Goal: Task Accomplishment & Management: Manage account settings

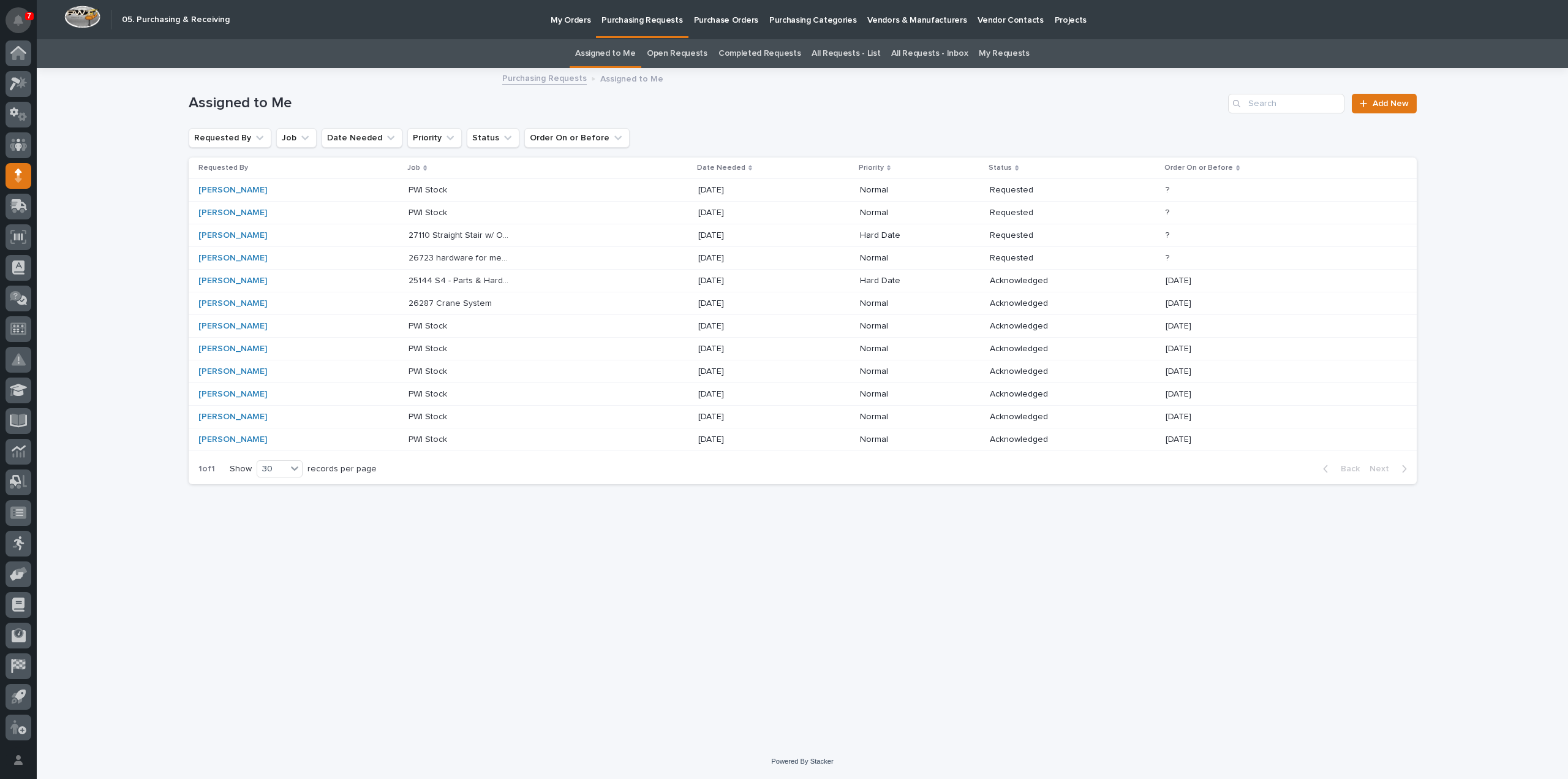
click at [16, 20] on icon "Notifications" at bounding box center [18, 20] width 9 height 11
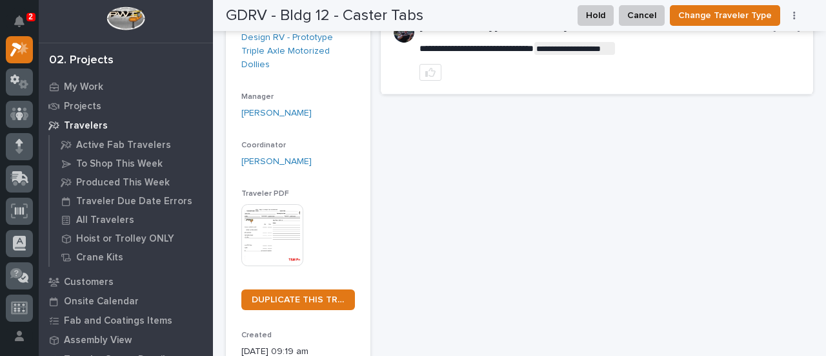
scroll to position [21, 0]
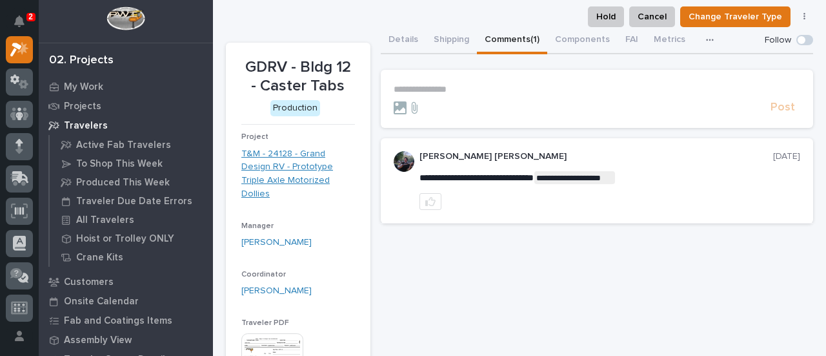
click at [310, 178] on link "T&M - 24128 - Grand Design RV - Prototype Triple Axle Motorized Dollies" at bounding box center [298, 174] width 114 height 54
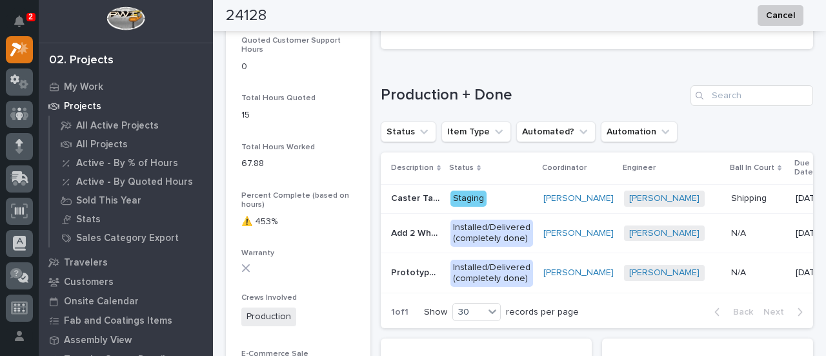
scroll to position [904, 0]
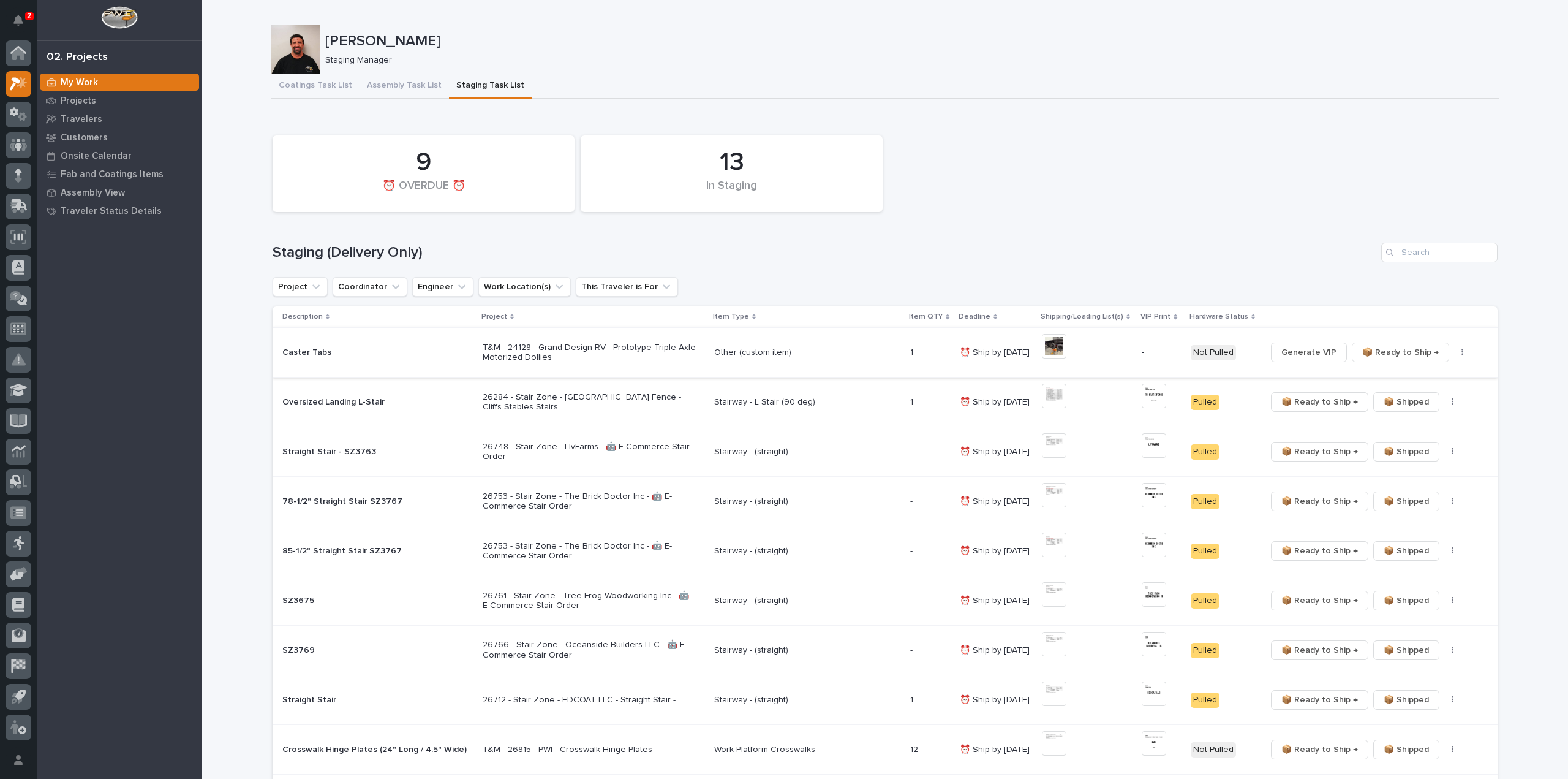
click at [1049, 347] on img at bounding box center [1054, 346] width 25 height 25
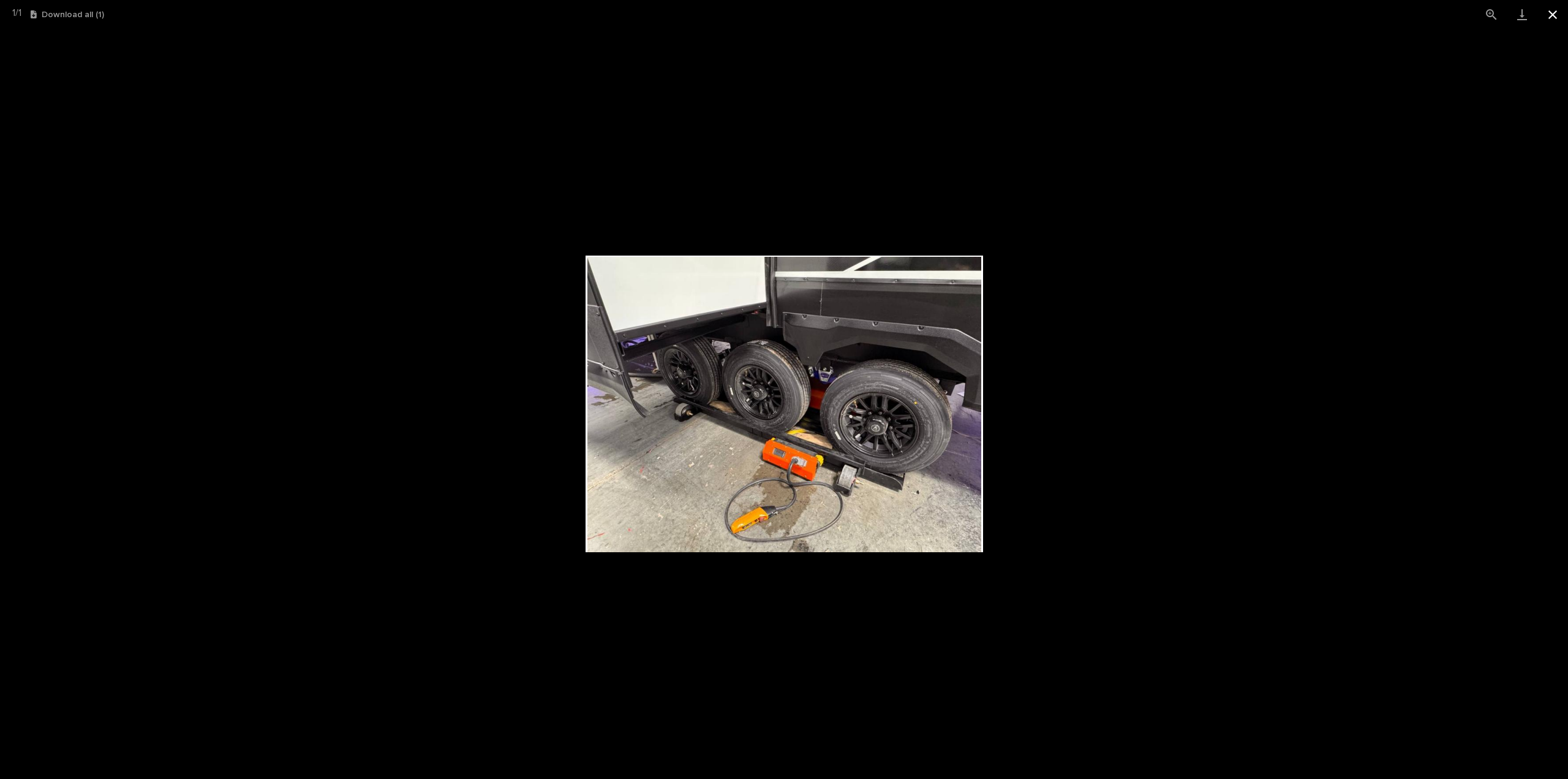
click at [1557, 10] on button "Close gallery" at bounding box center [1553, 14] width 30 height 28
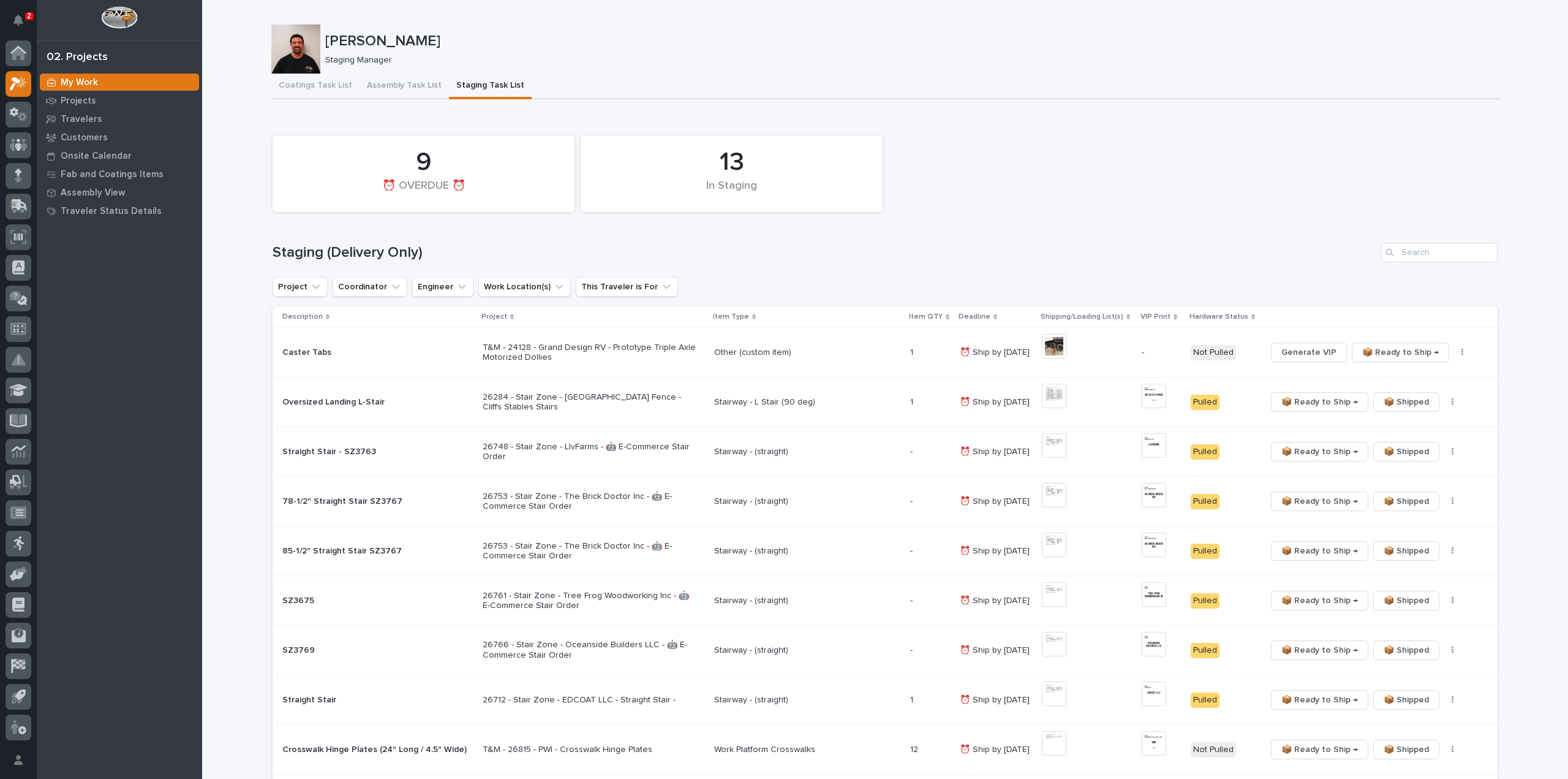
click at [599, 345] on p "T&M - 24128 - Grand Design RV - Prototype Triple Axle Motorized Dollies" at bounding box center [590, 353] width 214 height 21
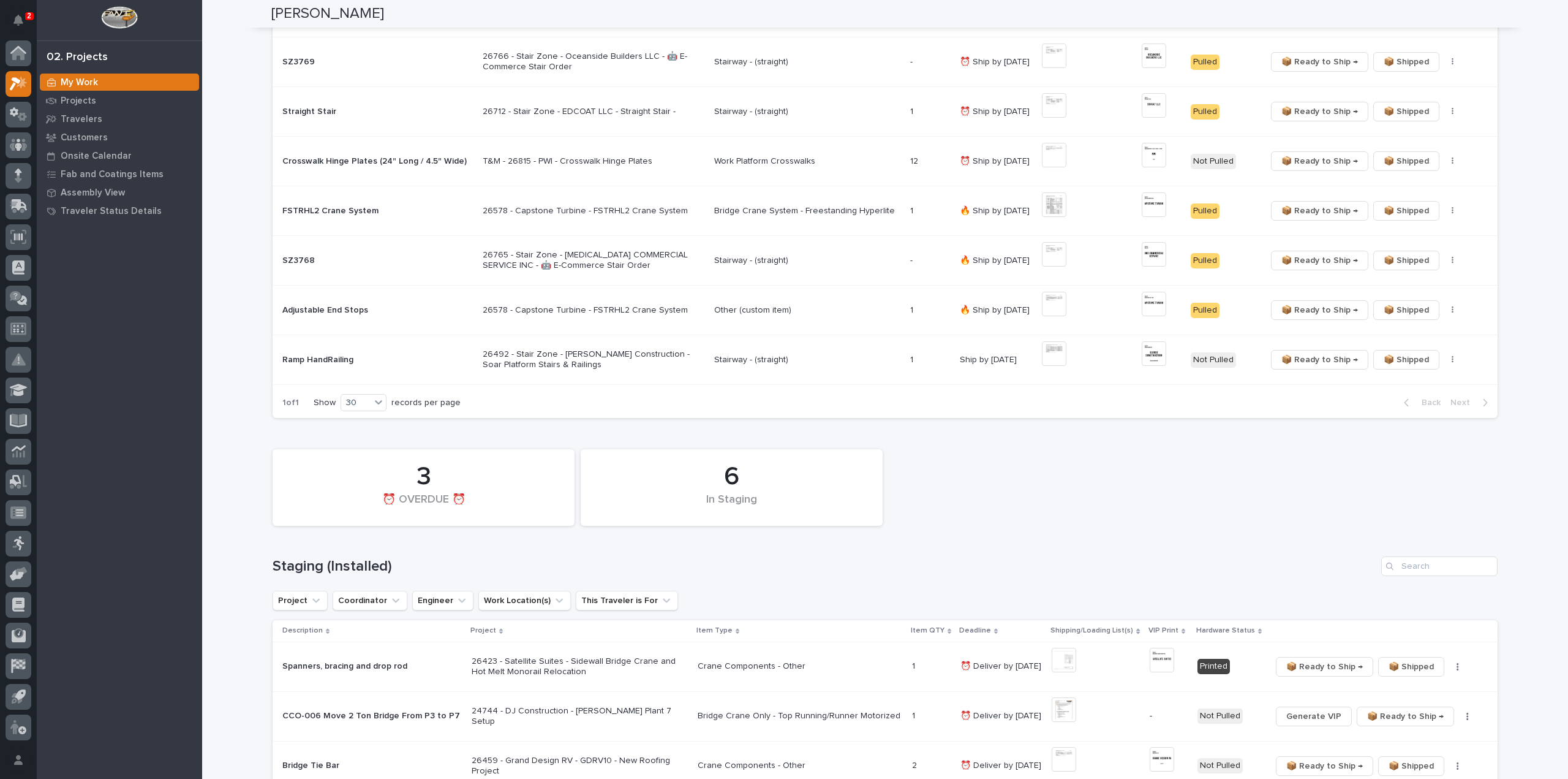
scroll to position [613, 0]
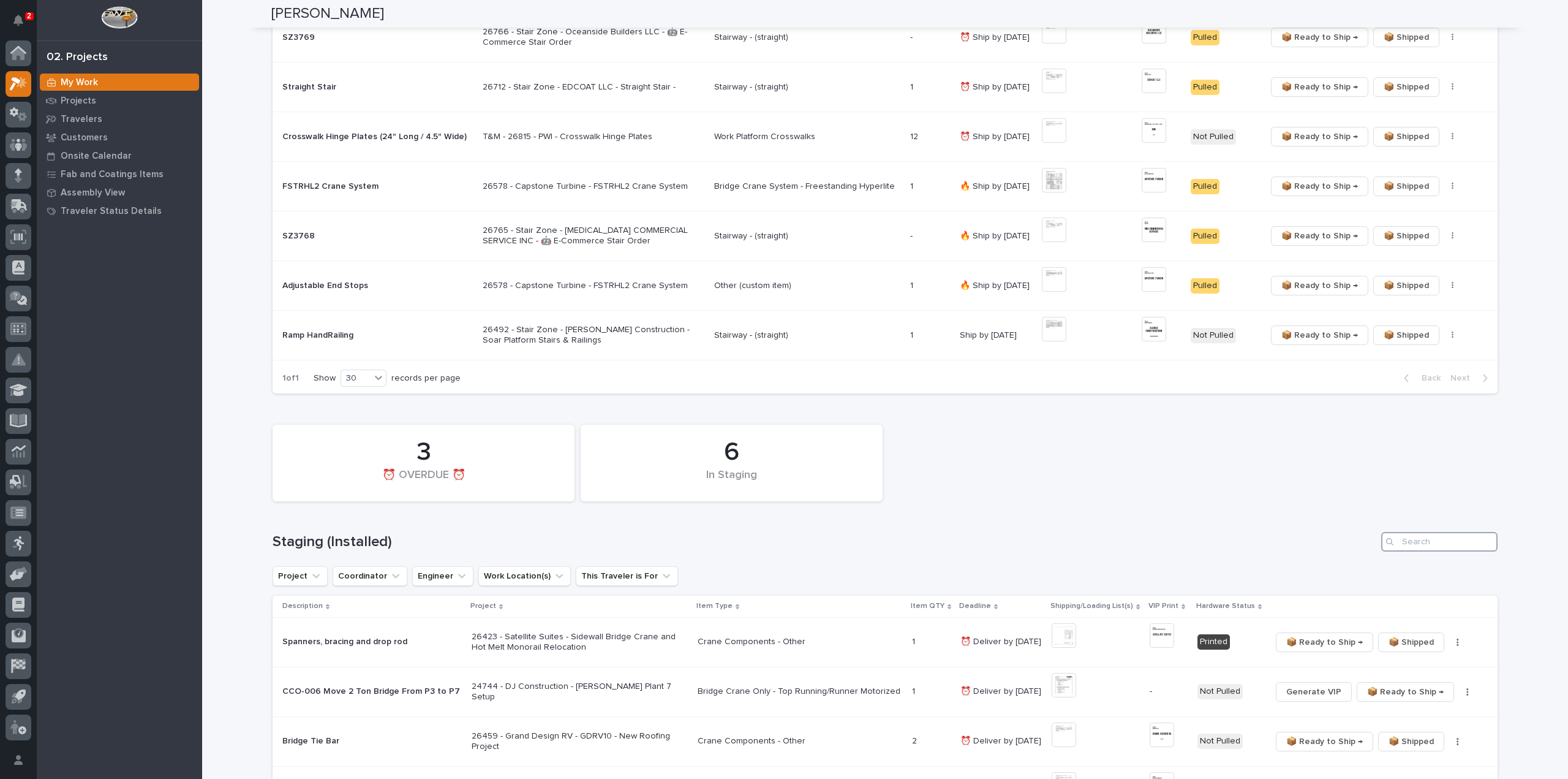
click at [1467, 544] on input "Search" at bounding box center [1439, 541] width 117 height 20
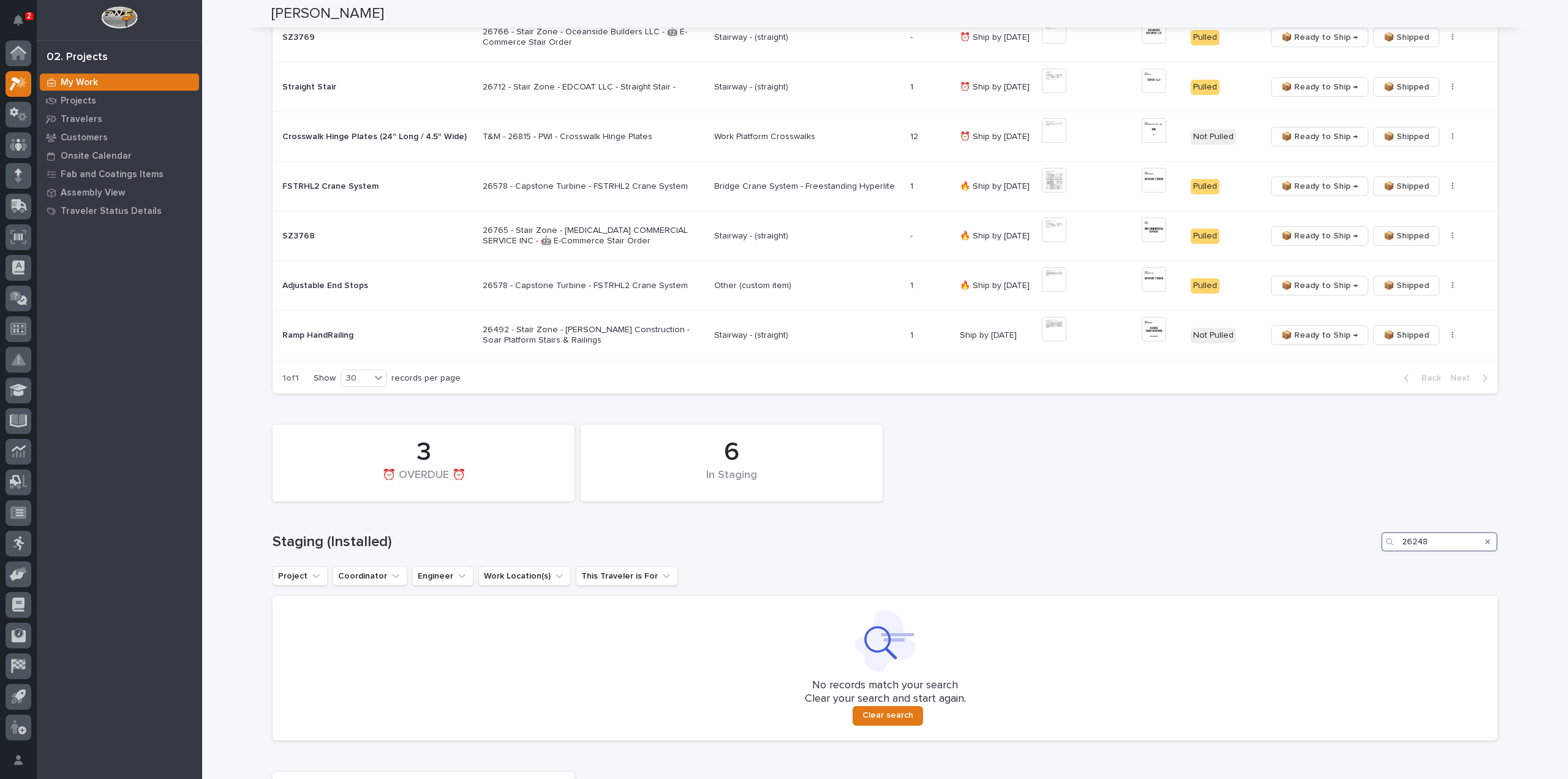
scroll to position [858, 0]
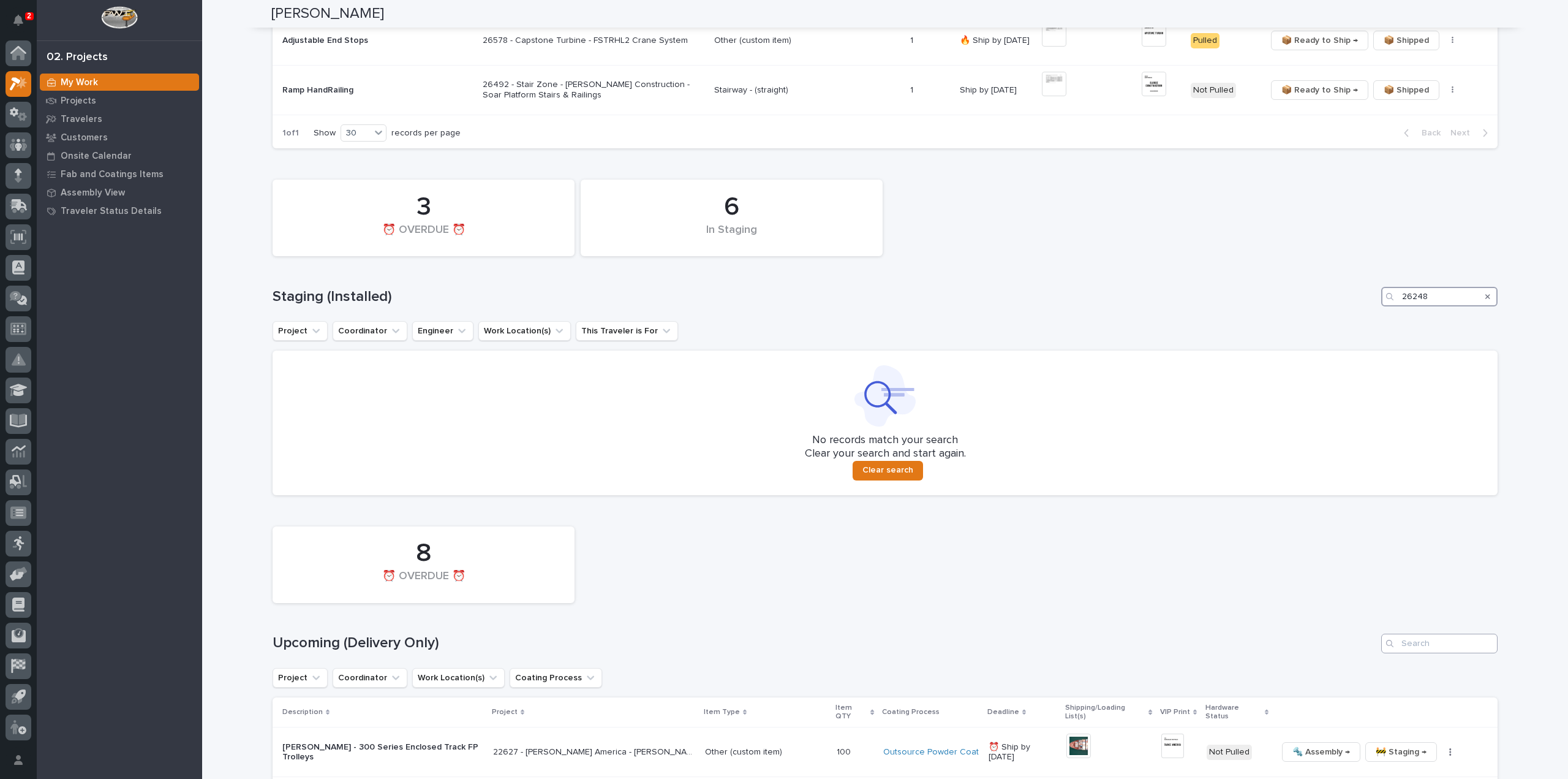
type input "26248"
click at [1405, 638] on input "Search" at bounding box center [1439, 643] width 117 height 20
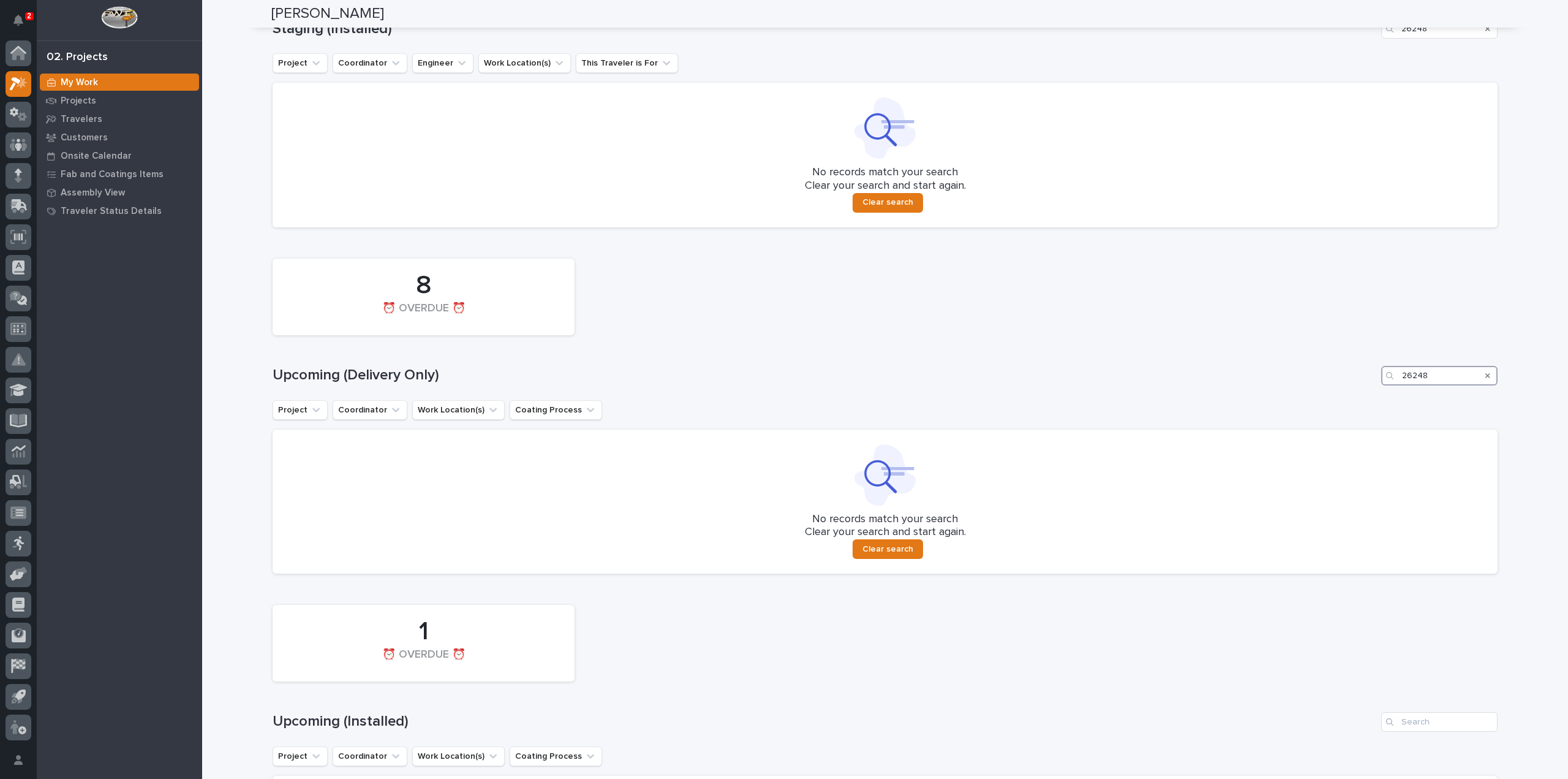
scroll to position [1269, 0]
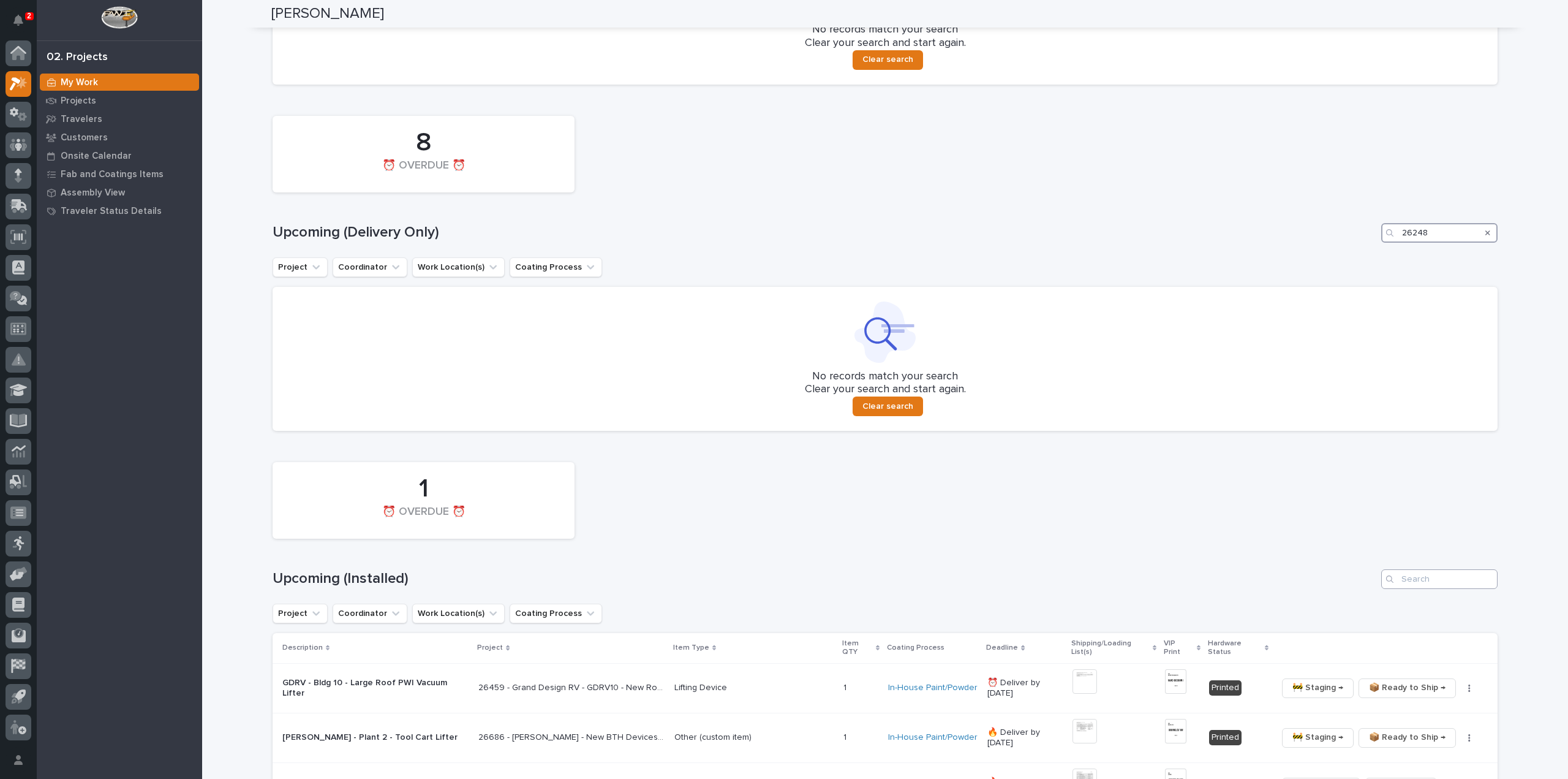
type input "26248"
click at [1429, 575] on input "Search" at bounding box center [1439, 579] width 117 height 20
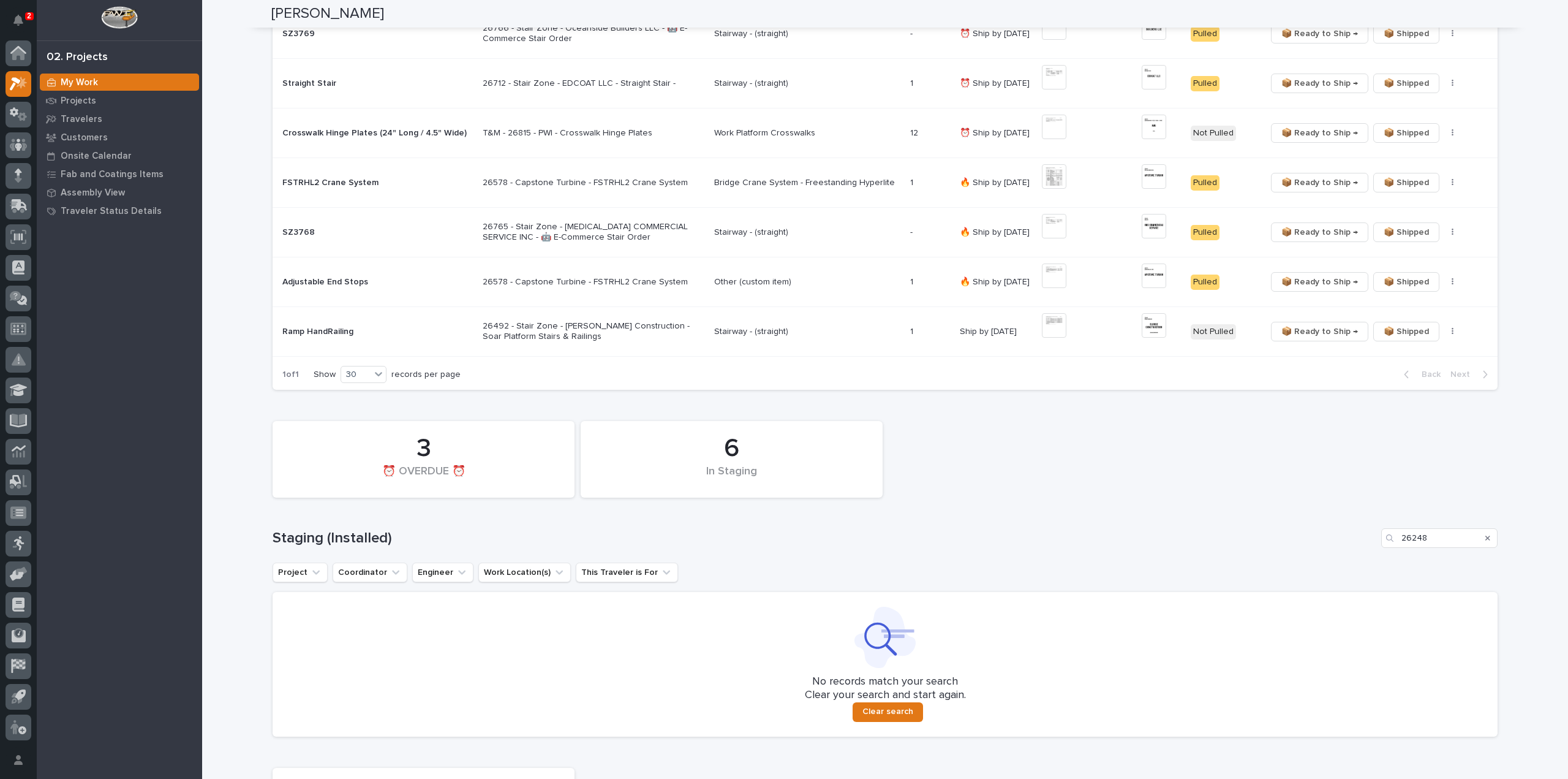
scroll to position [636, 0]
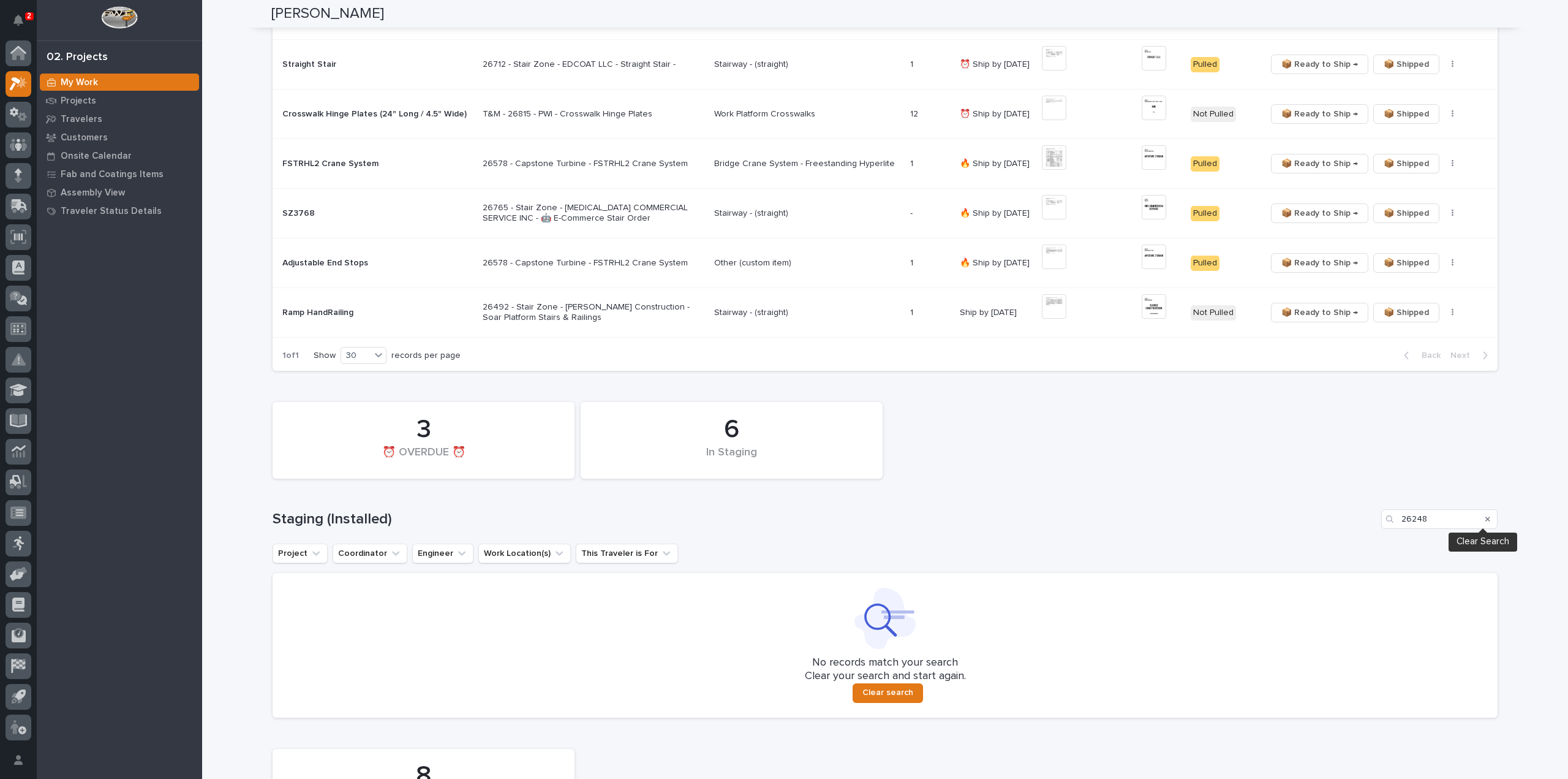
type input "26248"
click at [1485, 515] on icon "Search" at bounding box center [1487, 519] width 5 height 8
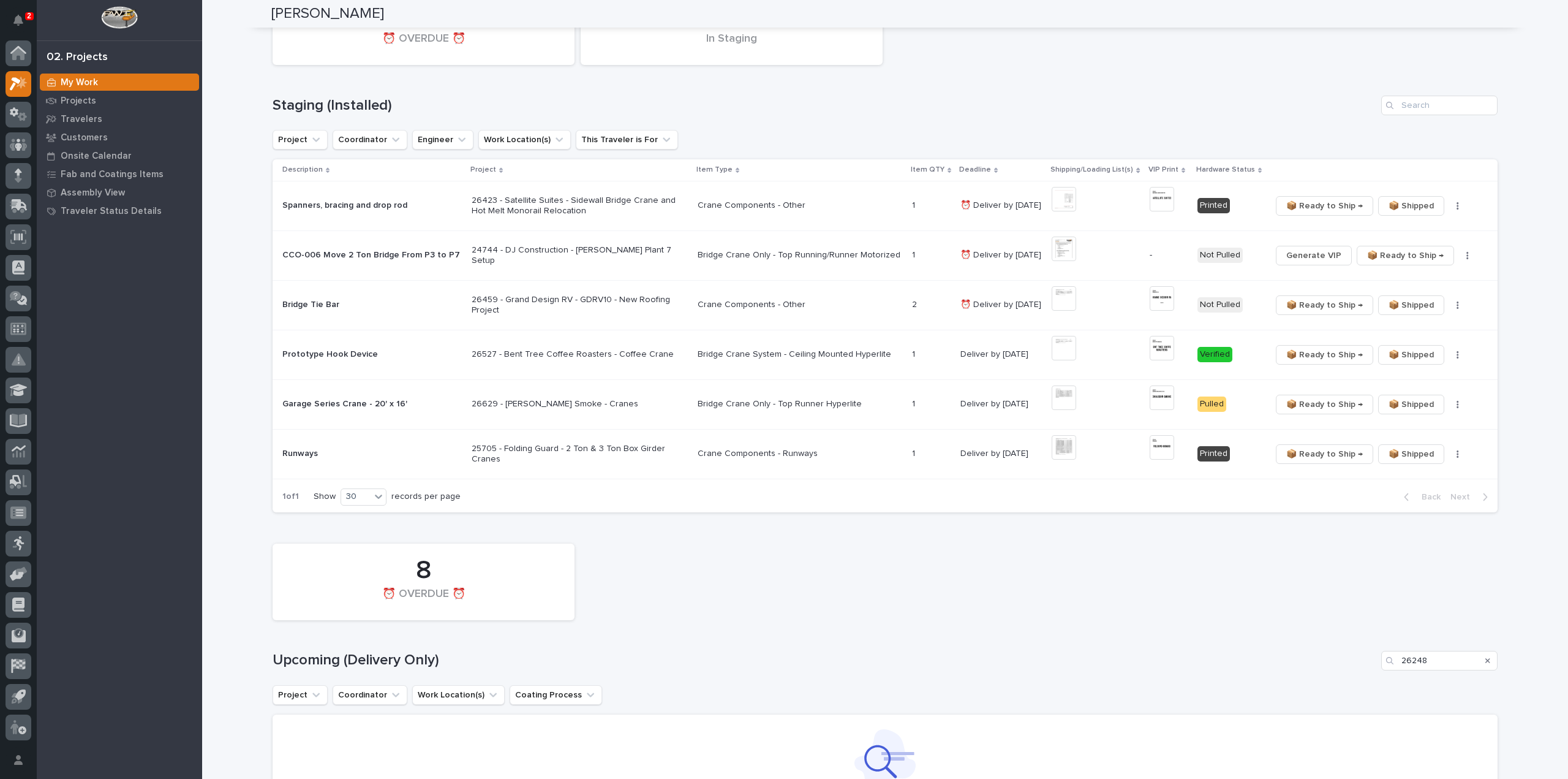
scroll to position [1229, 0]
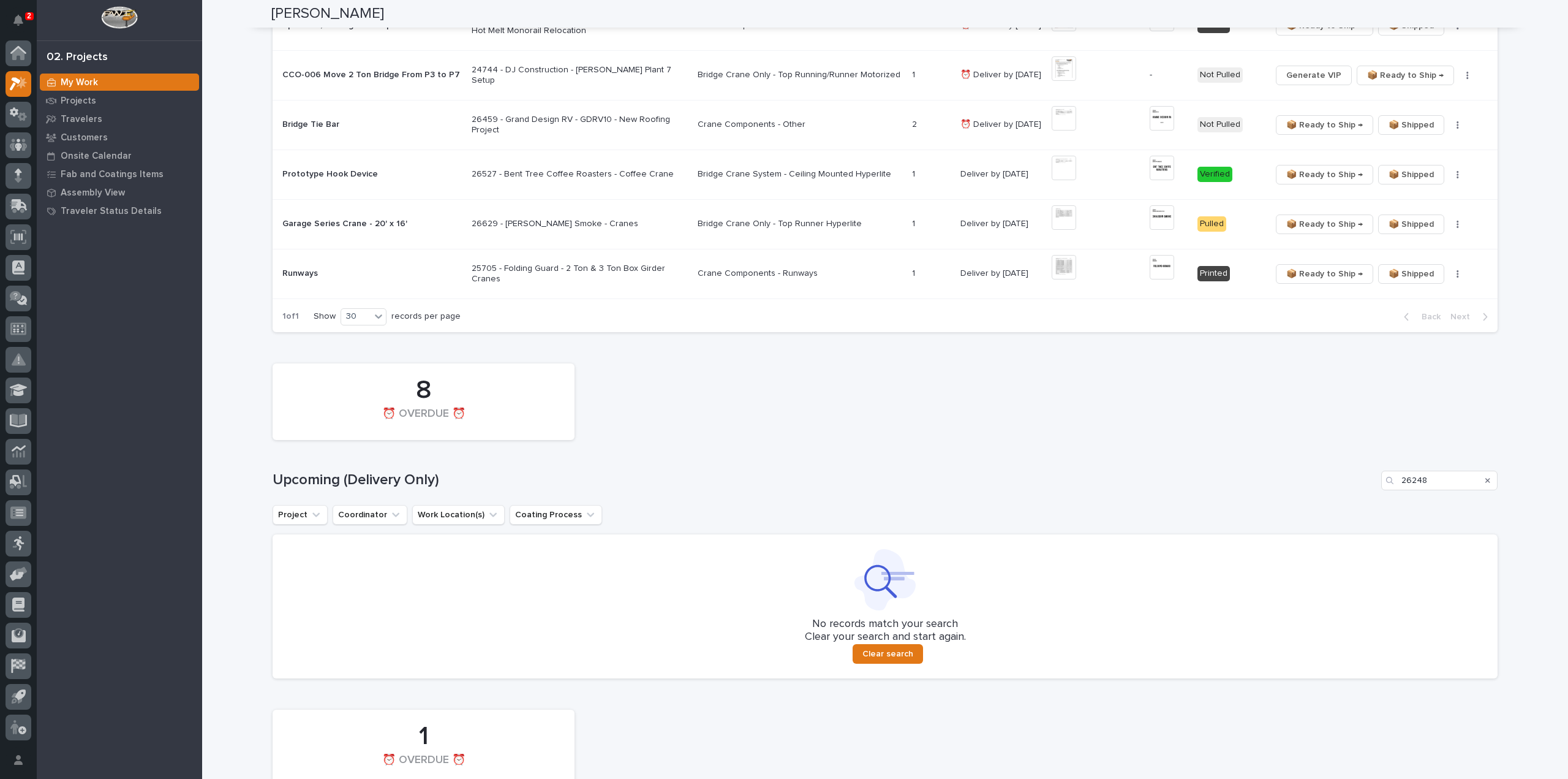
click at [1485, 478] on icon "Search" at bounding box center [1487, 480] width 5 height 5
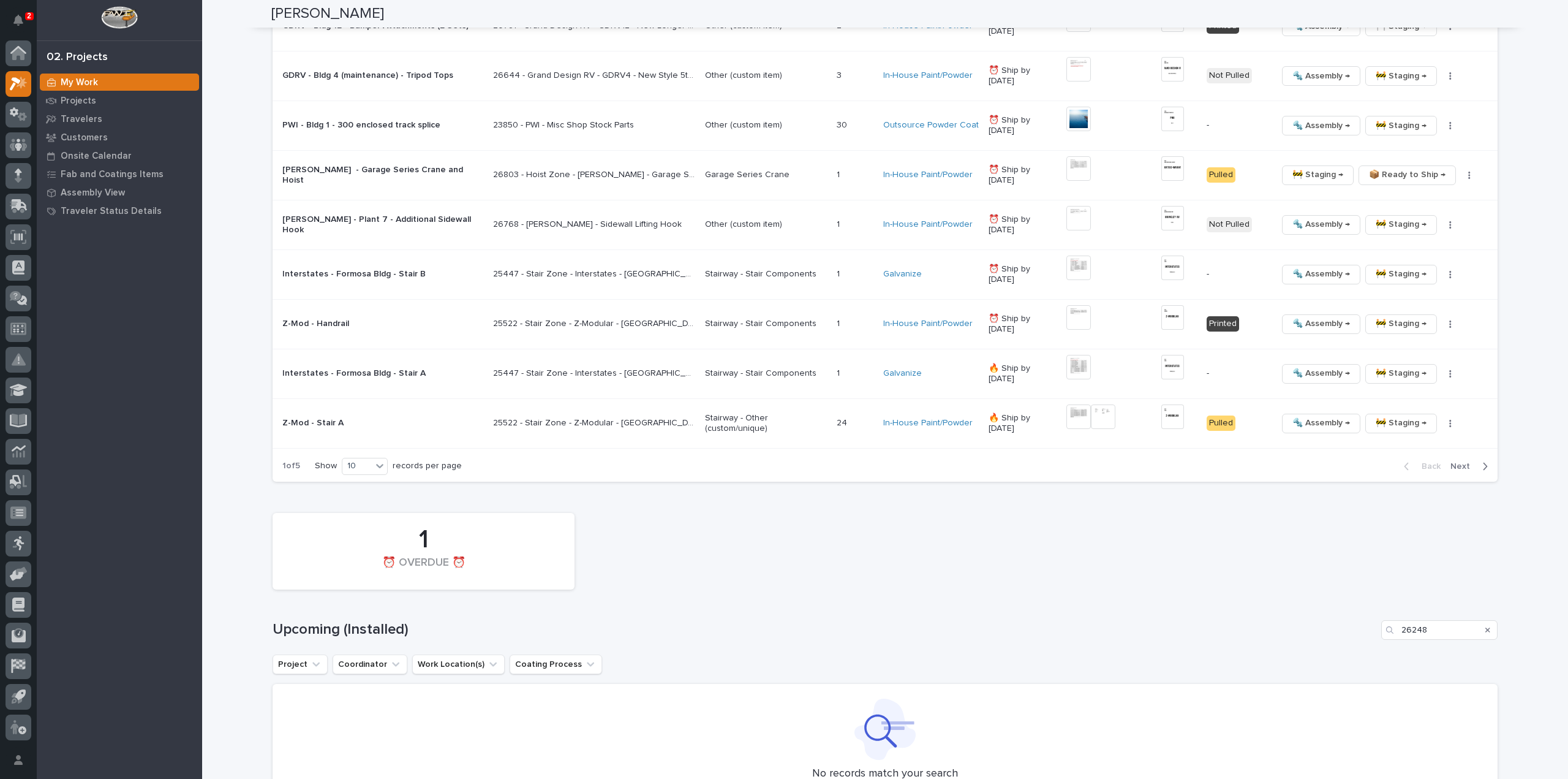
scroll to position [1964, 0]
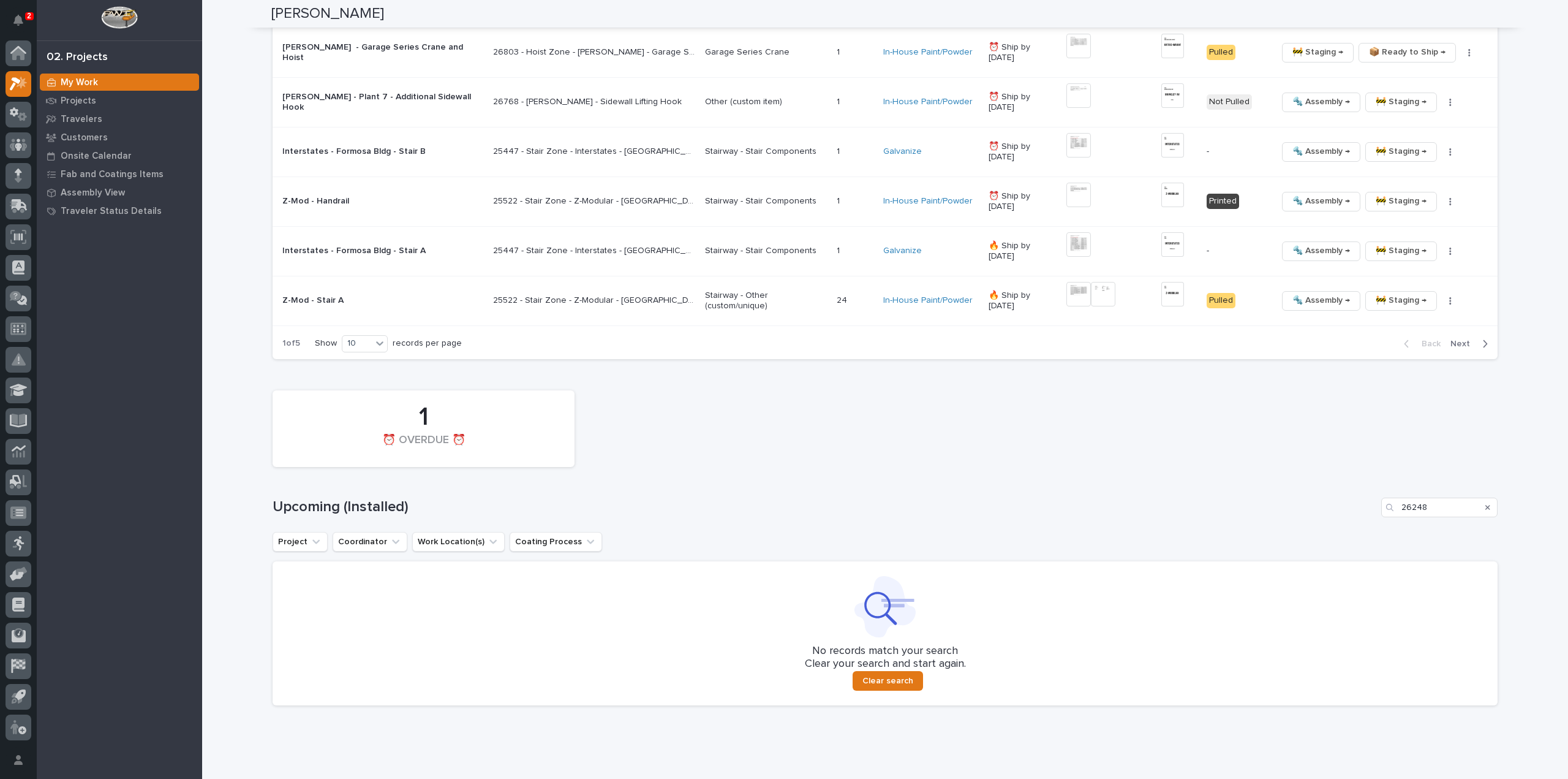
click at [1485, 505] on icon "Search" at bounding box center [1487, 507] width 5 height 5
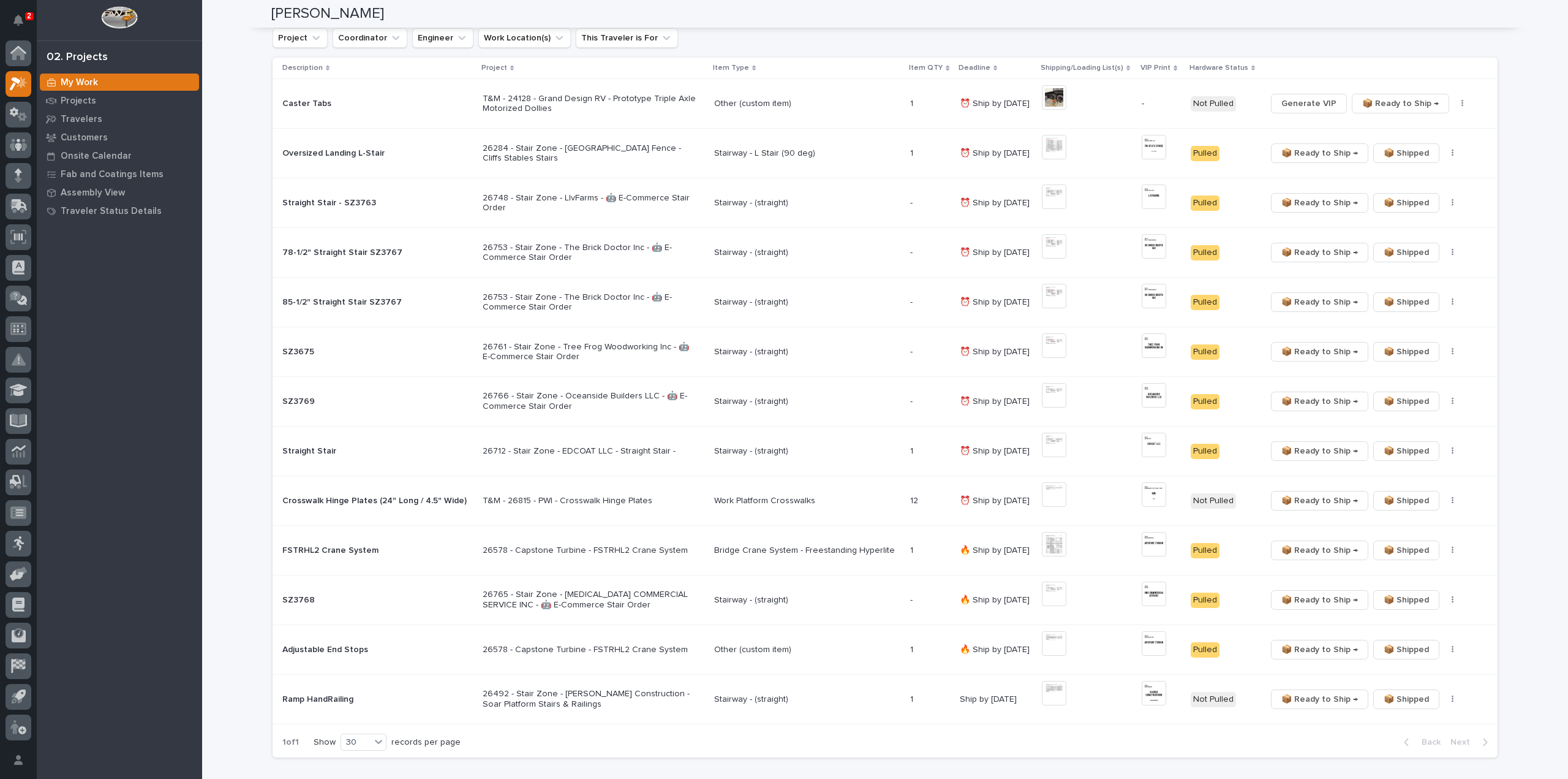
scroll to position [0, 0]
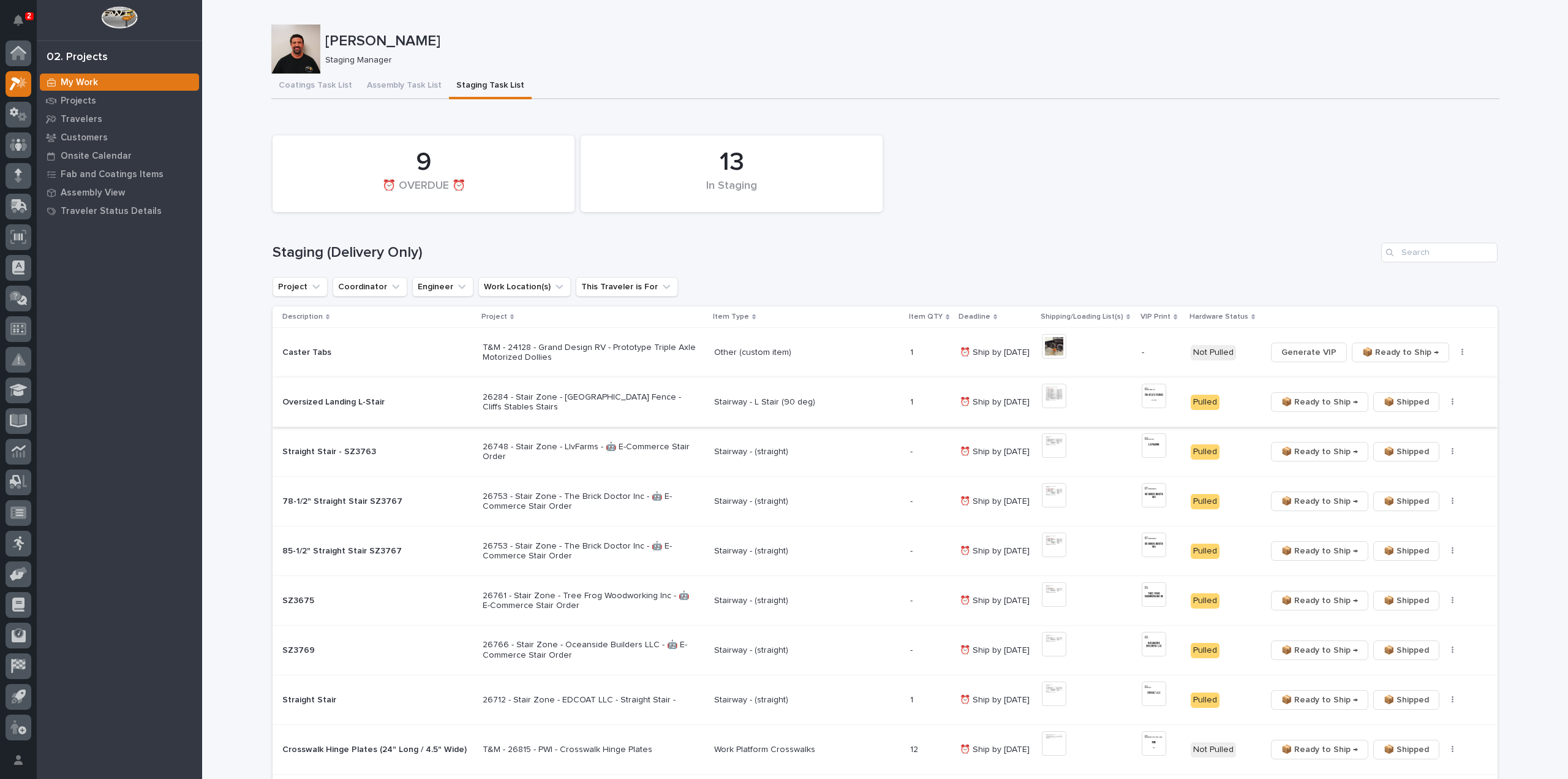
click at [1062, 399] on img at bounding box center [1054, 396] width 25 height 25
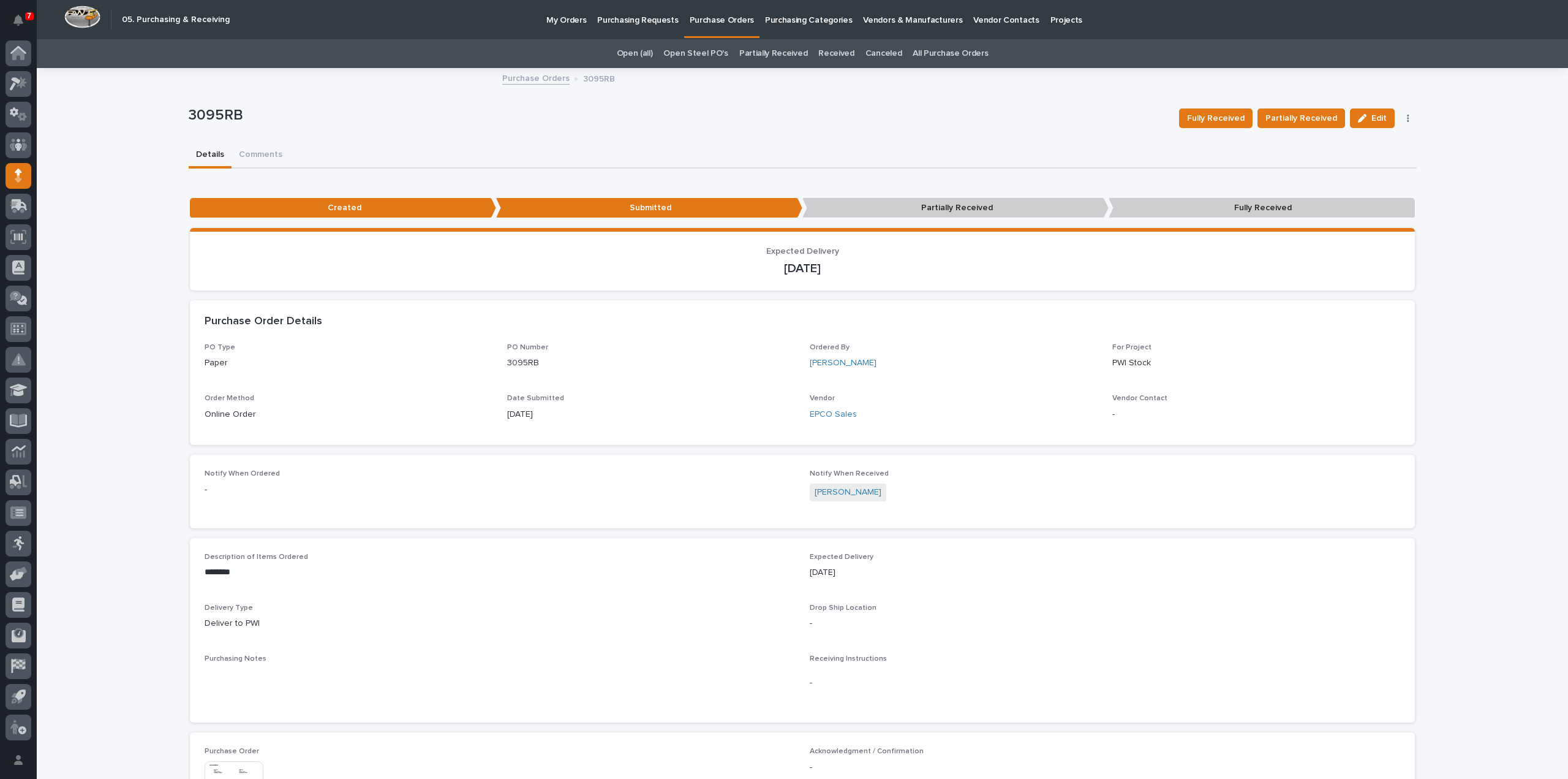
click at [933, 53] on link "All Purchase Orders" at bounding box center [950, 53] width 75 height 28
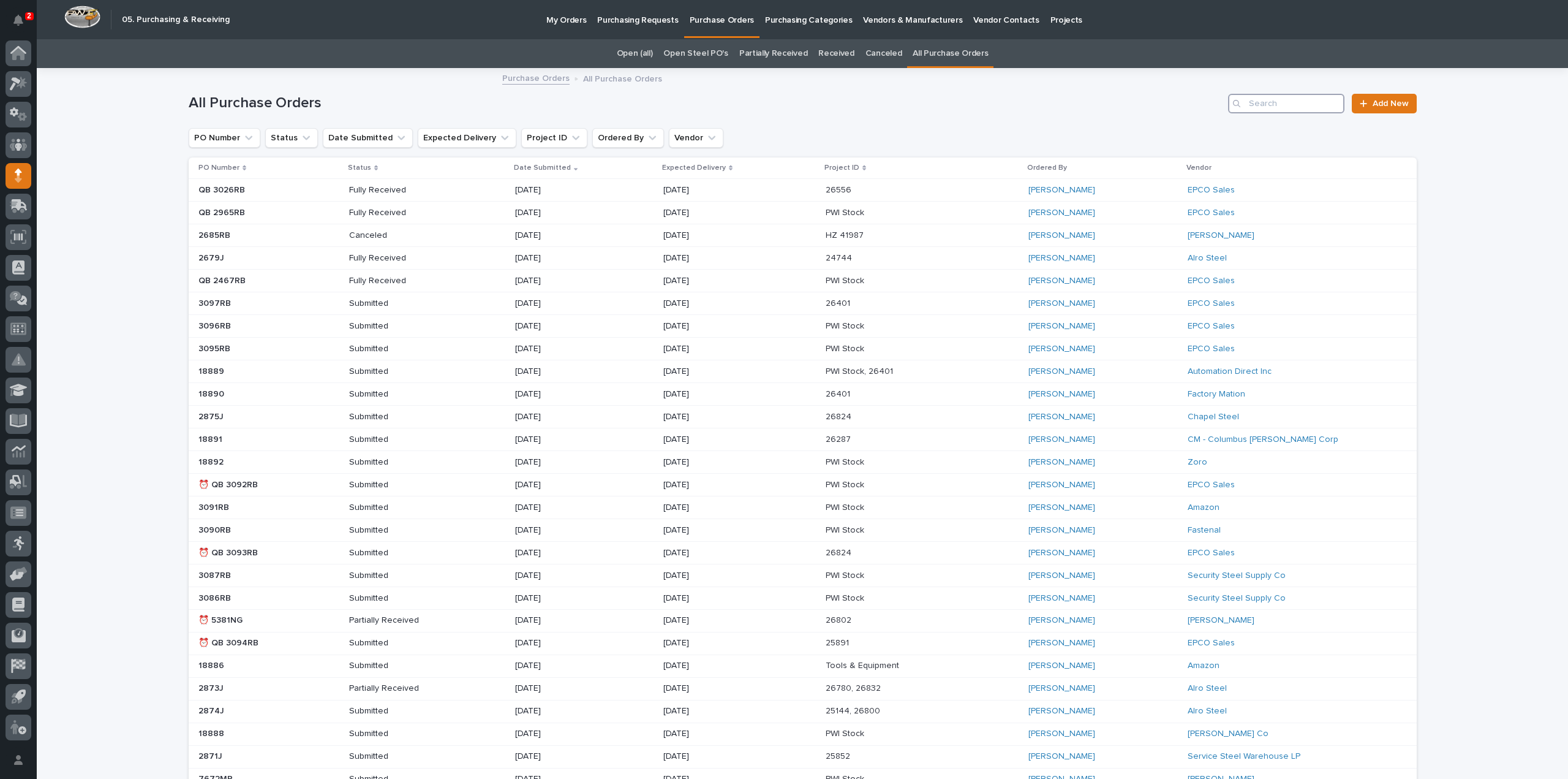
click at [1292, 106] on input "Search" at bounding box center [1286, 103] width 117 height 20
type input "3069"
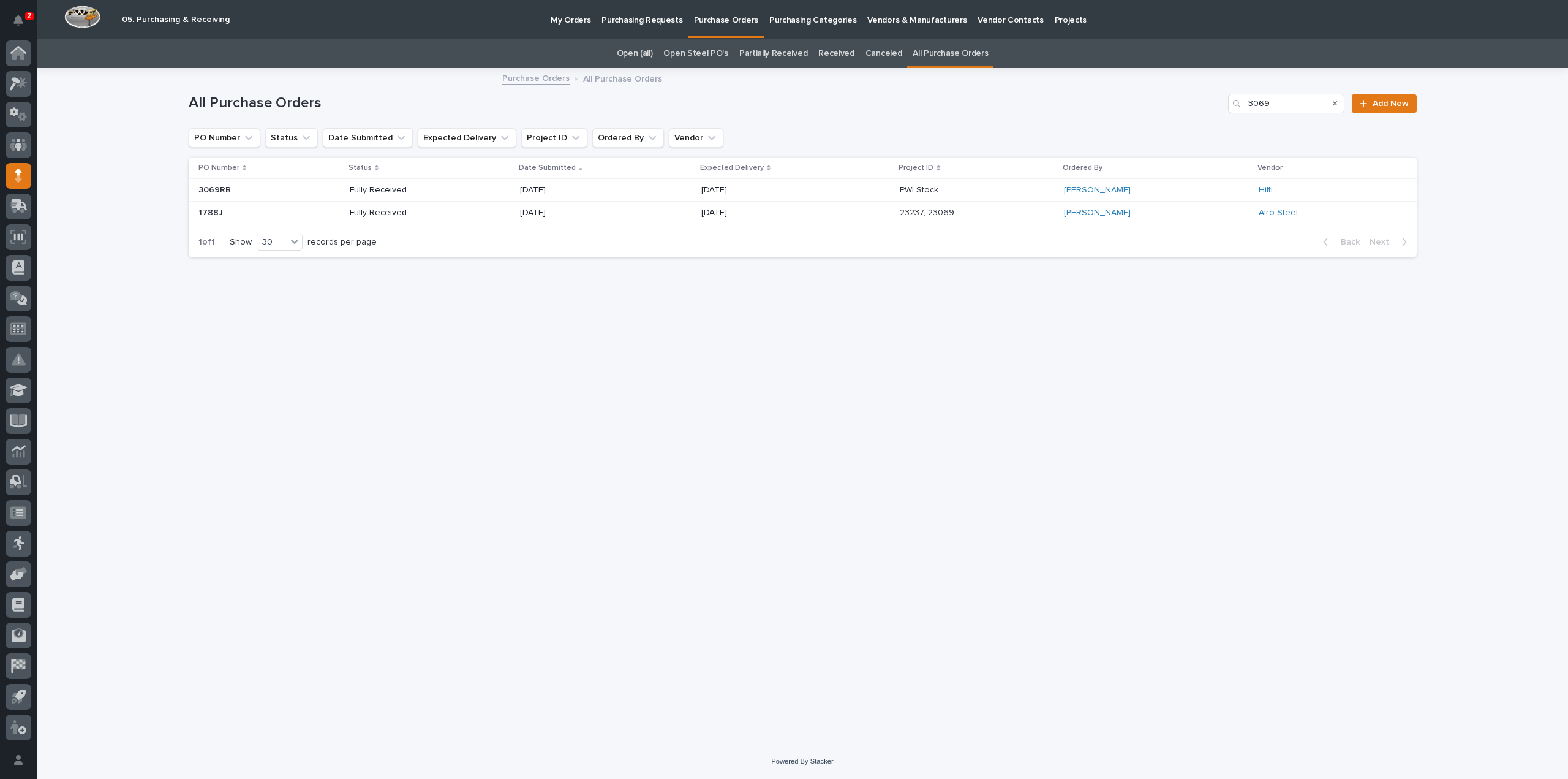
click at [355, 193] on p "Fully Received" at bounding box center [394, 190] width 87 height 10
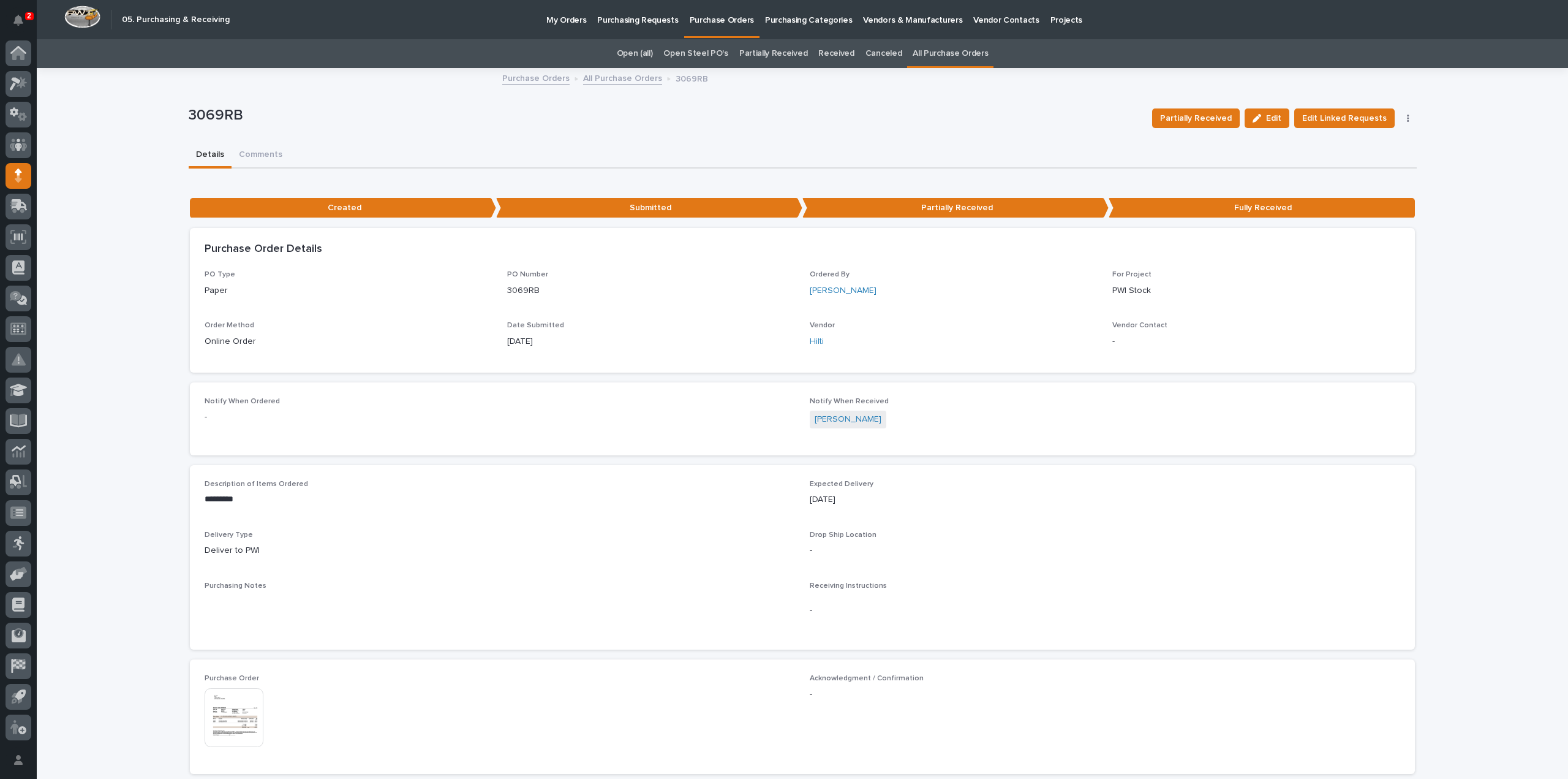
click at [951, 51] on link "All Purchase Orders" at bounding box center [950, 53] width 75 height 28
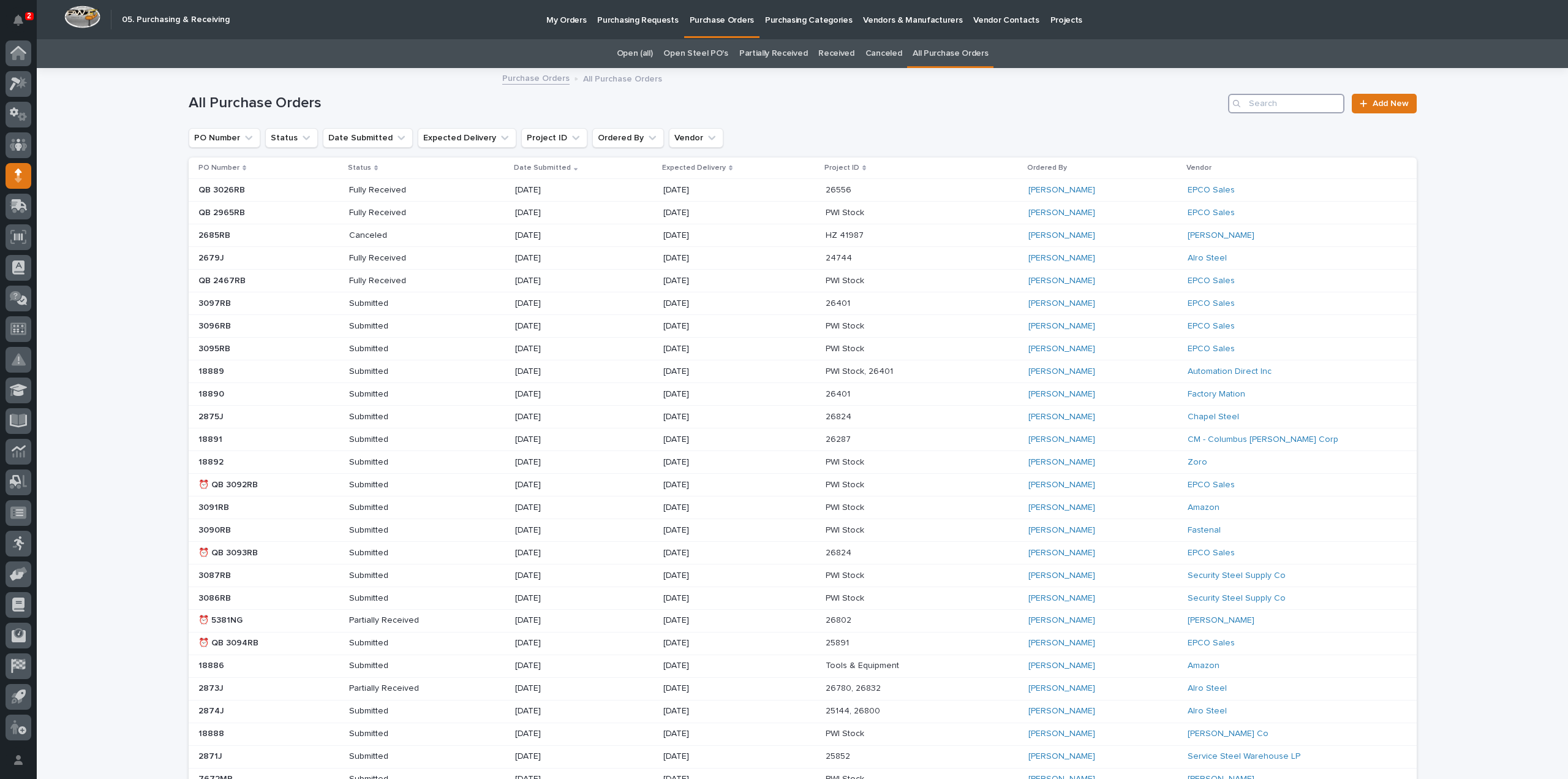
click at [1306, 105] on input "Search" at bounding box center [1286, 103] width 117 height 20
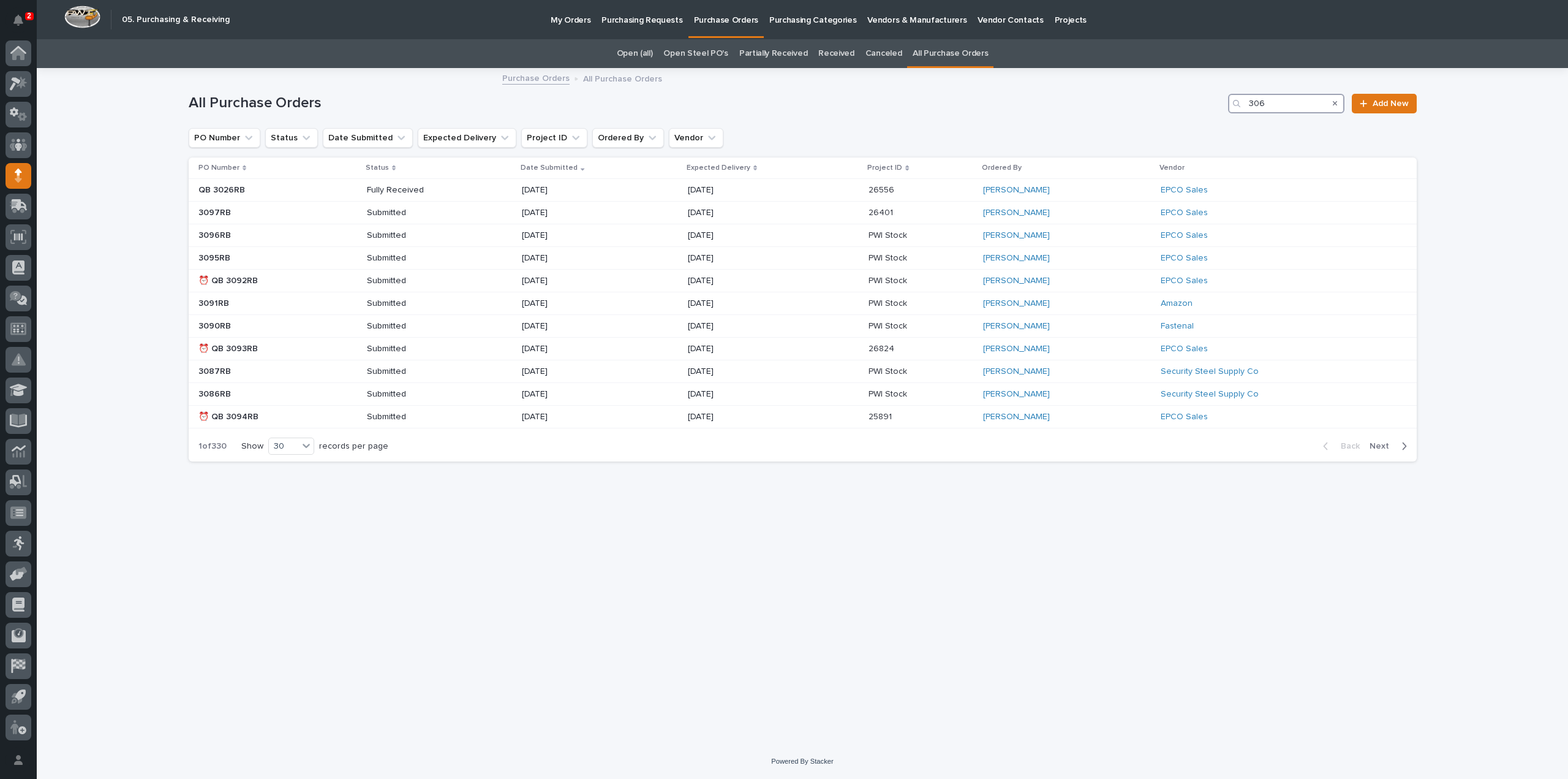
type input "3069"
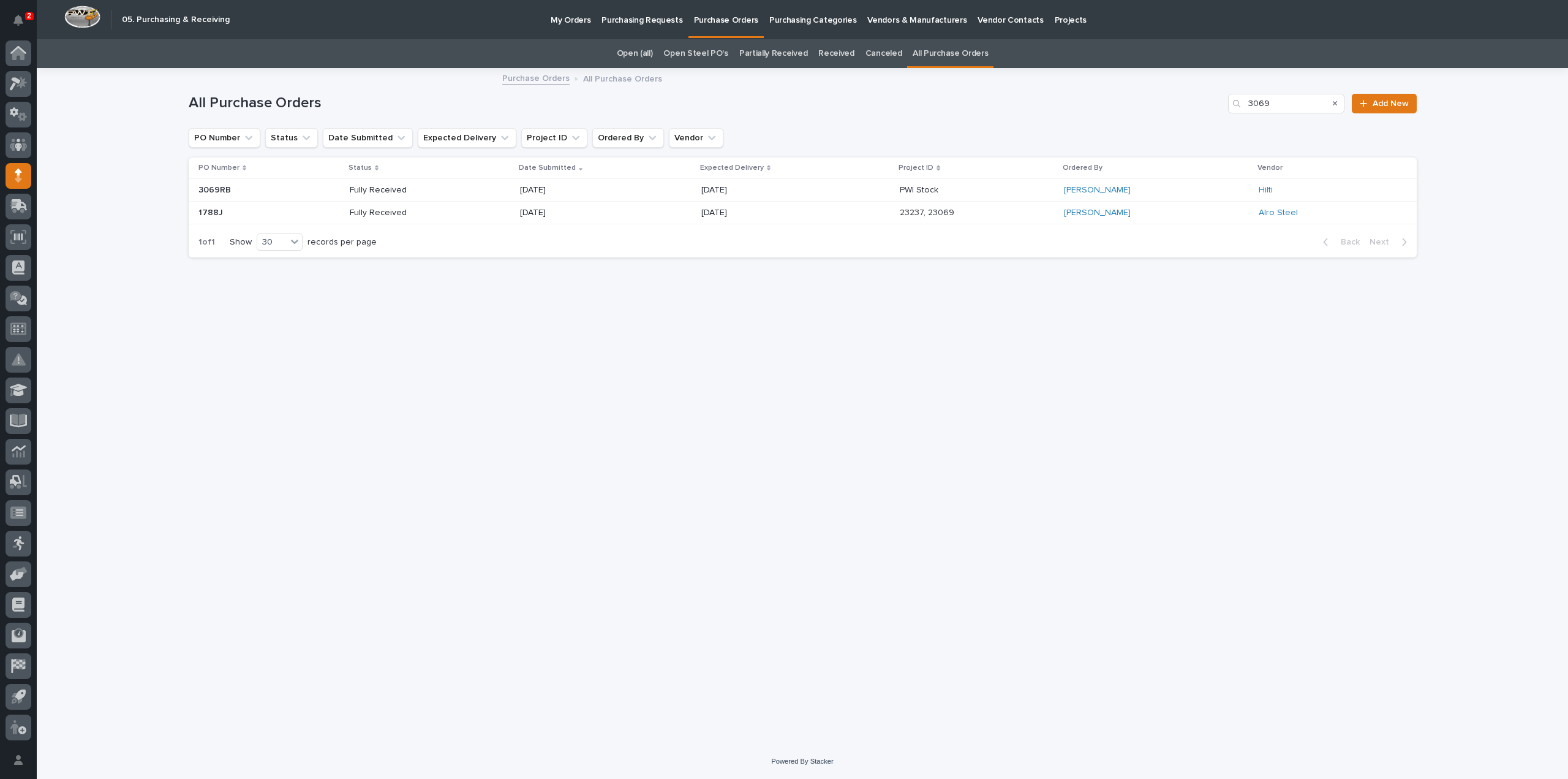
click at [431, 189] on p "Fully Received" at bounding box center [394, 190] width 87 height 10
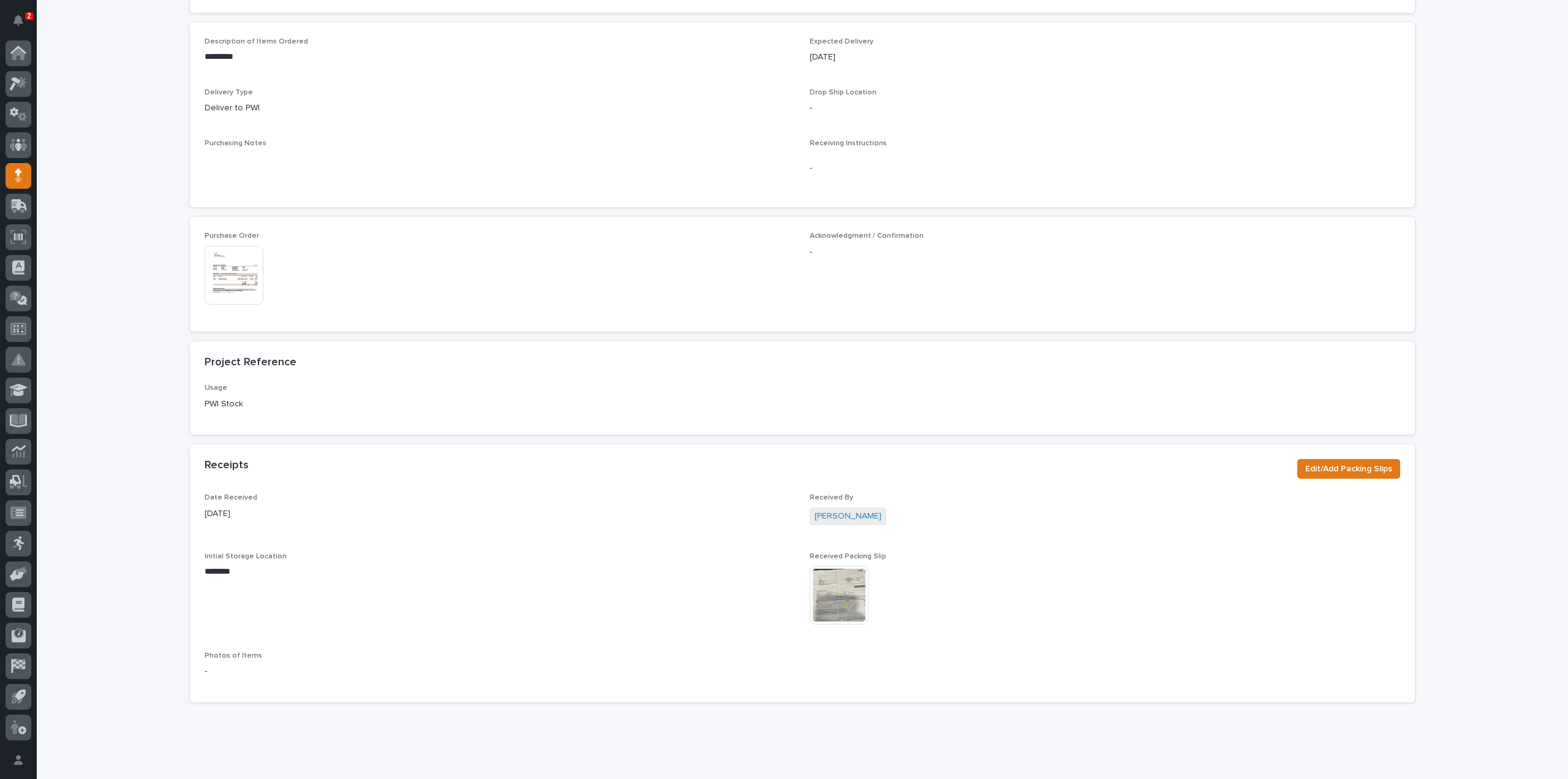
scroll to position [472, 0]
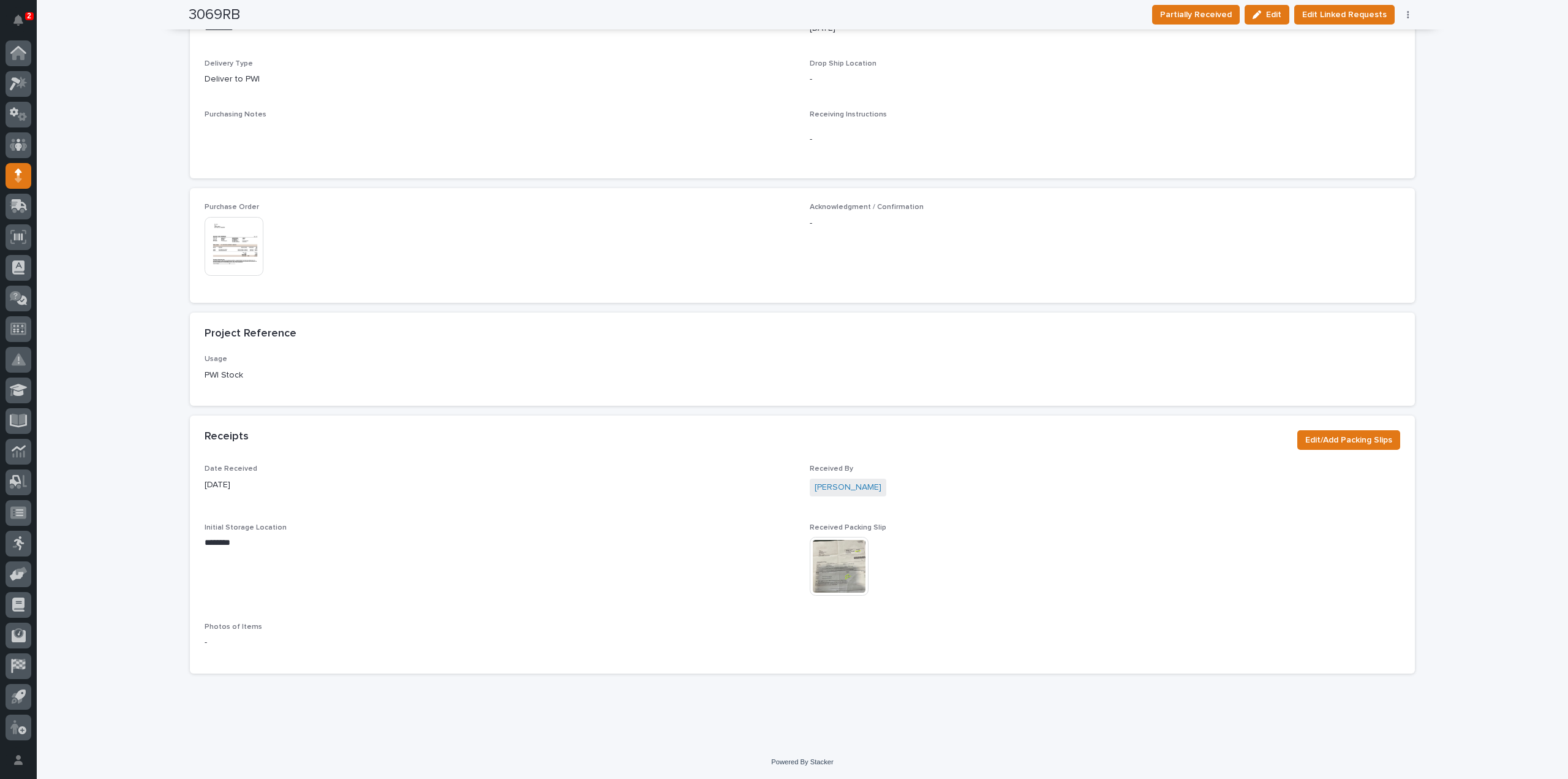
click at [834, 563] on img at bounding box center [839, 566] width 59 height 59
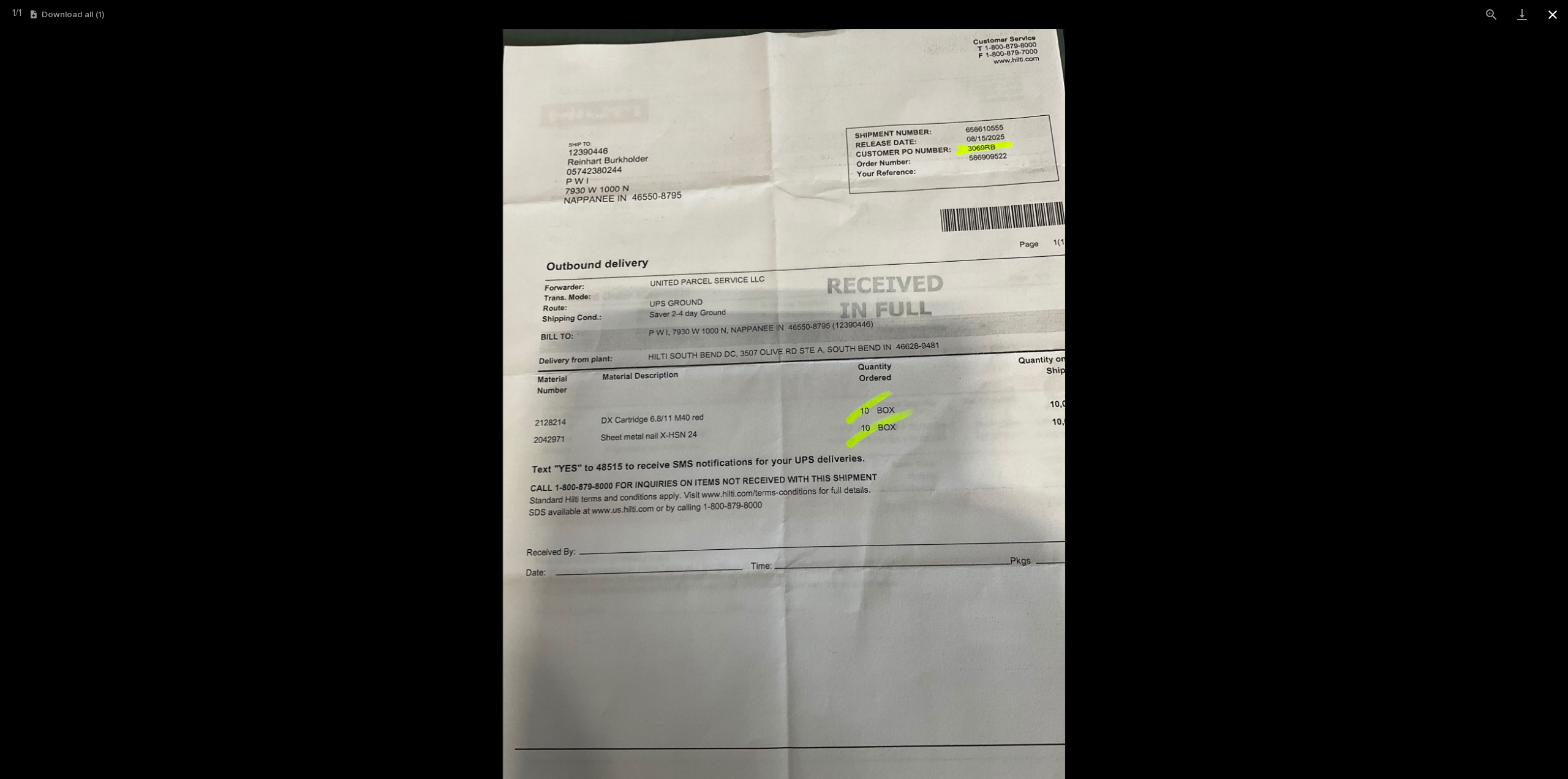
click at [1549, 16] on button "Close gallery" at bounding box center [1553, 14] width 30 height 28
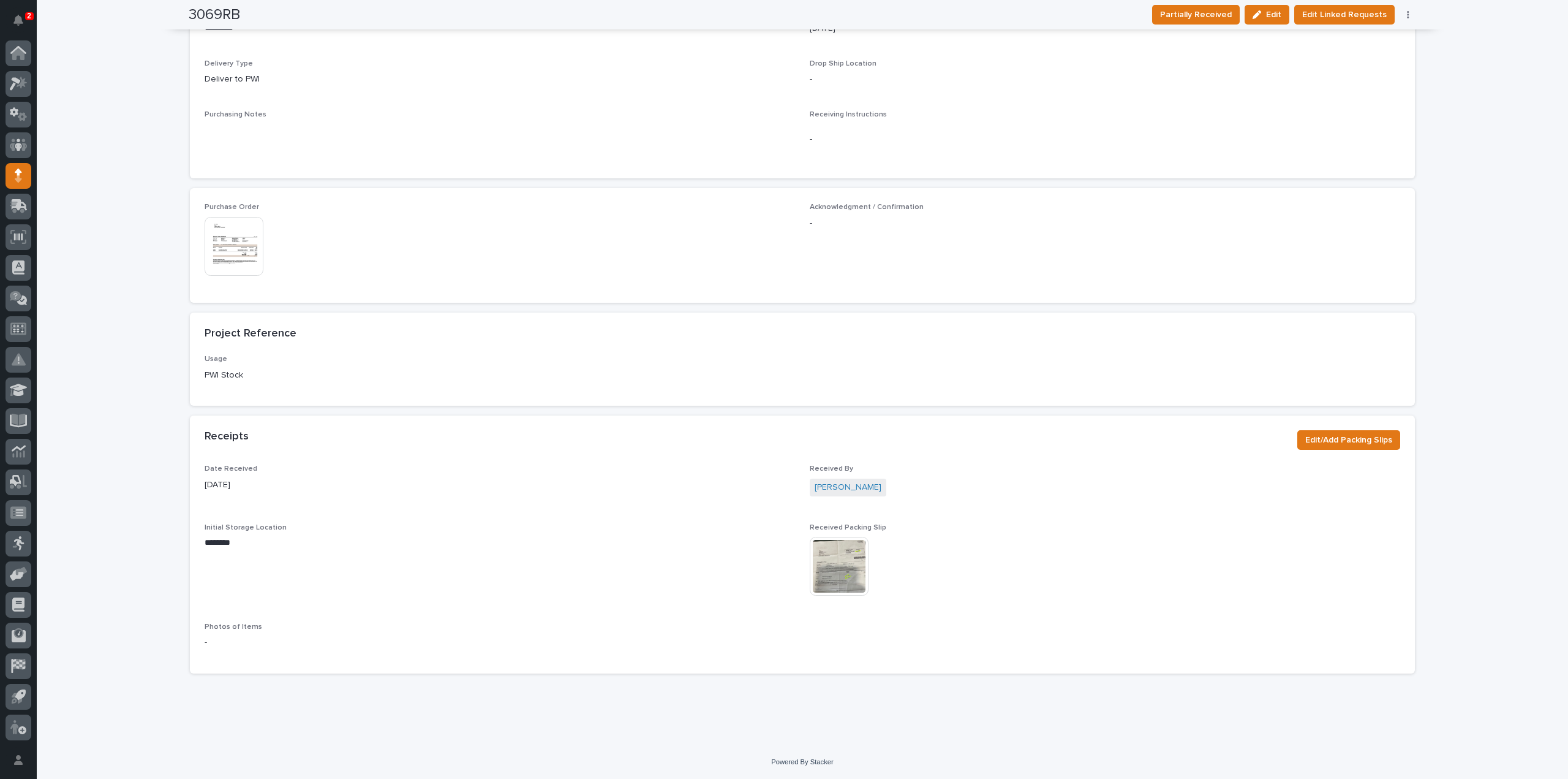
scroll to position [0, 0]
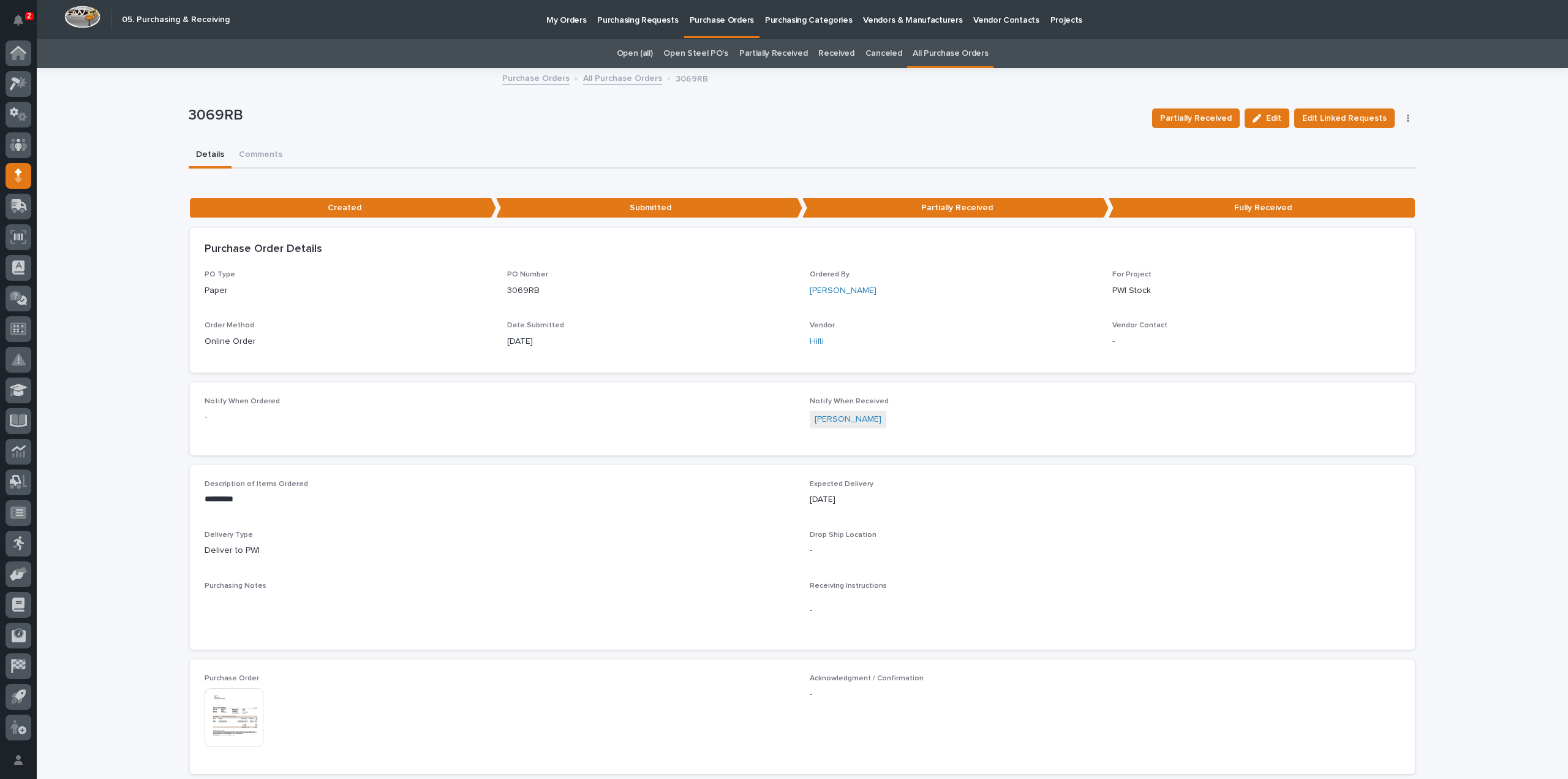
click at [943, 50] on link "All Purchase Orders" at bounding box center [950, 53] width 75 height 28
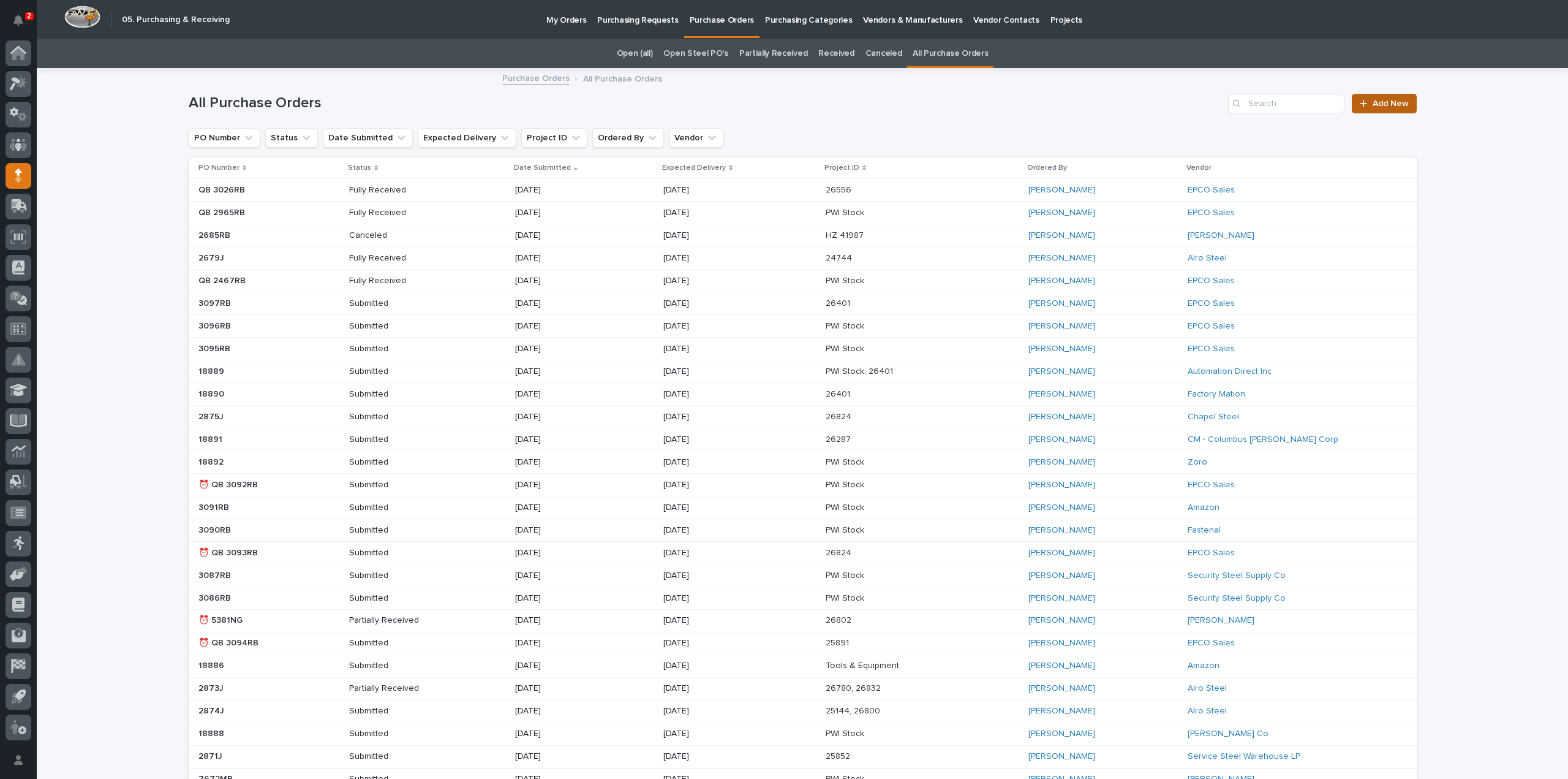
click at [1391, 103] on span "Add New" at bounding box center [1391, 103] width 36 height 9
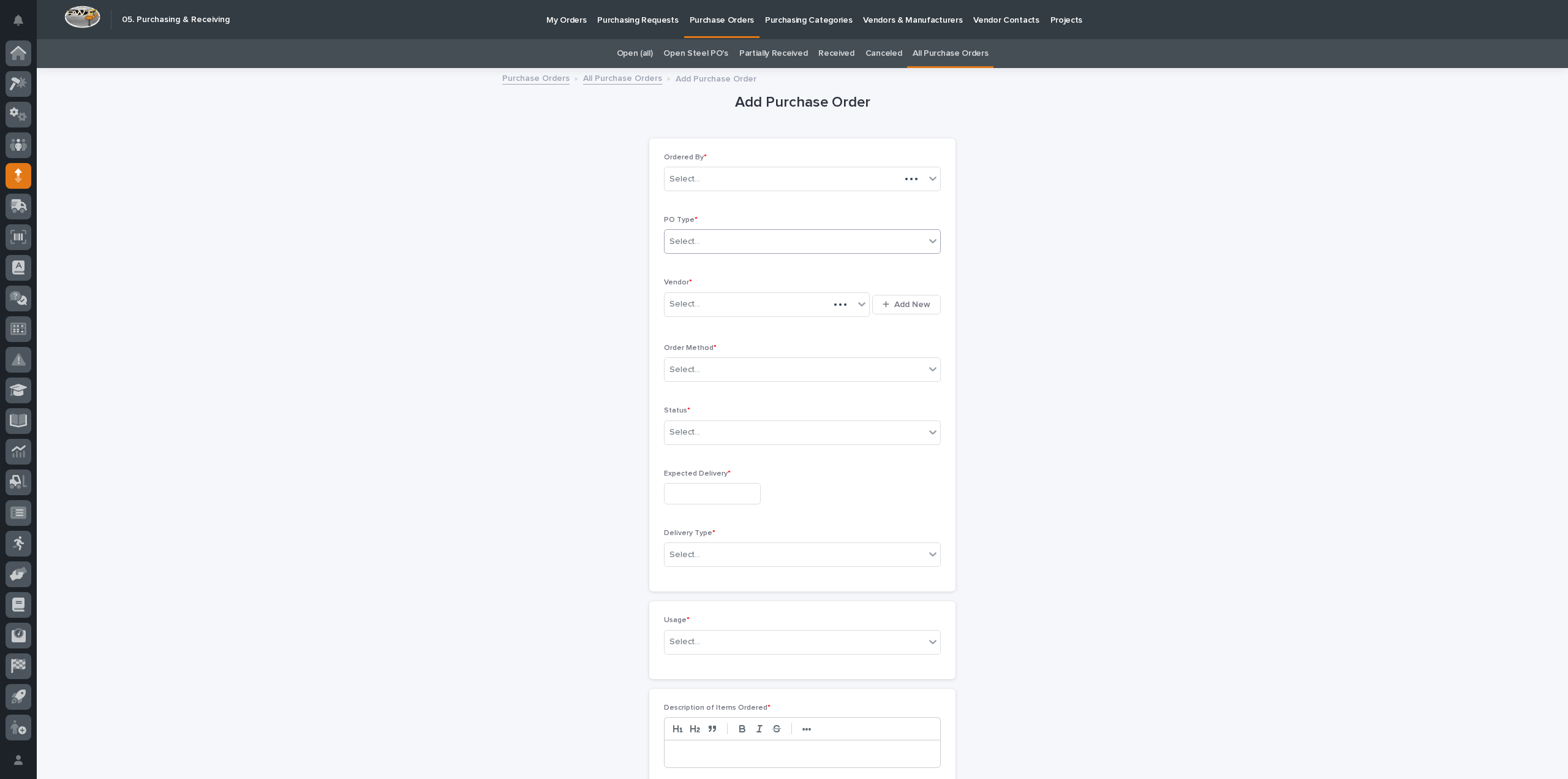
scroll to position [39, 0]
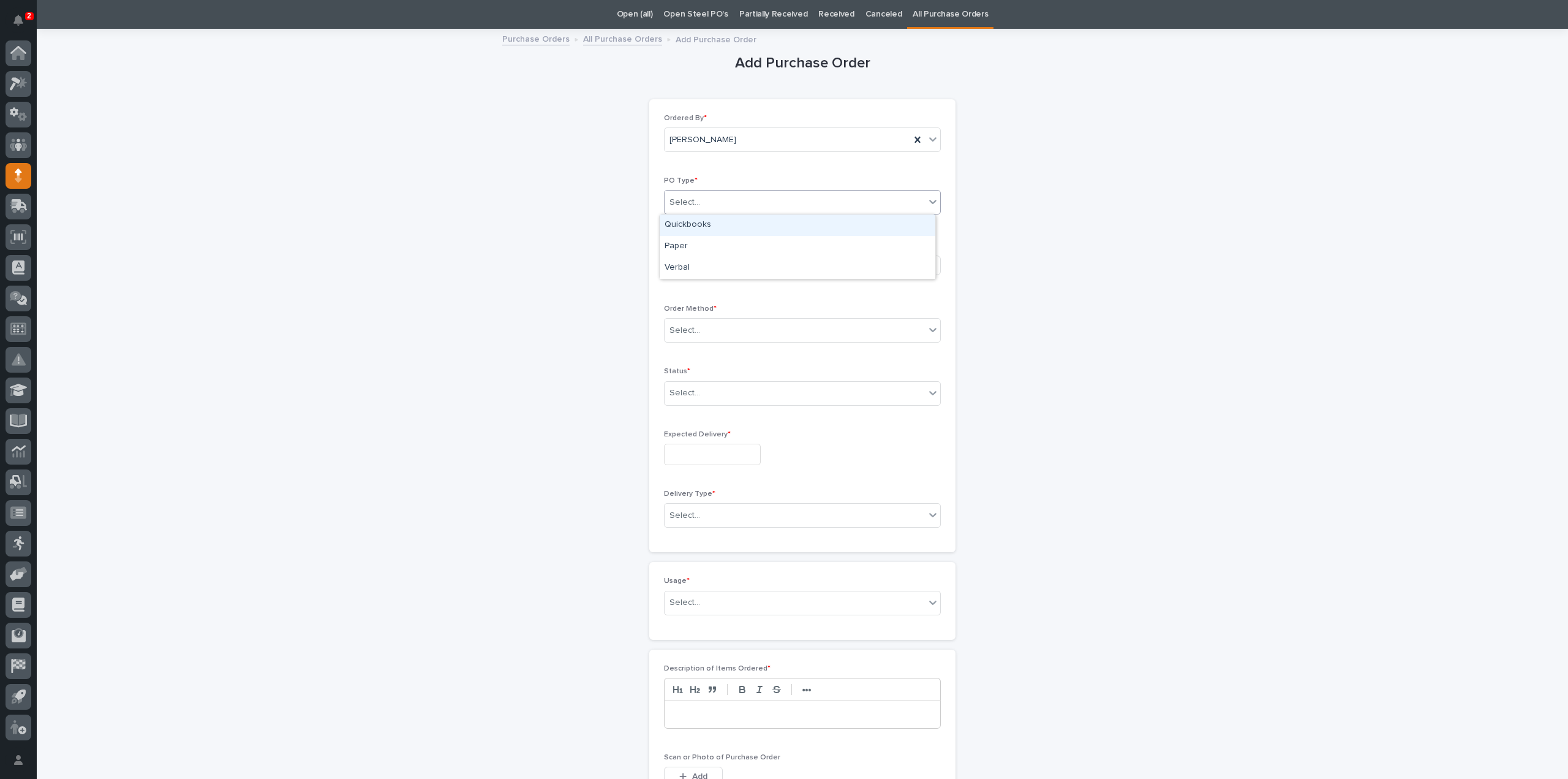
click at [708, 203] on div "Select..." at bounding box center [795, 202] width 260 height 20
click at [687, 245] on div "Paper" at bounding box center [797, 247] width 276 height 22
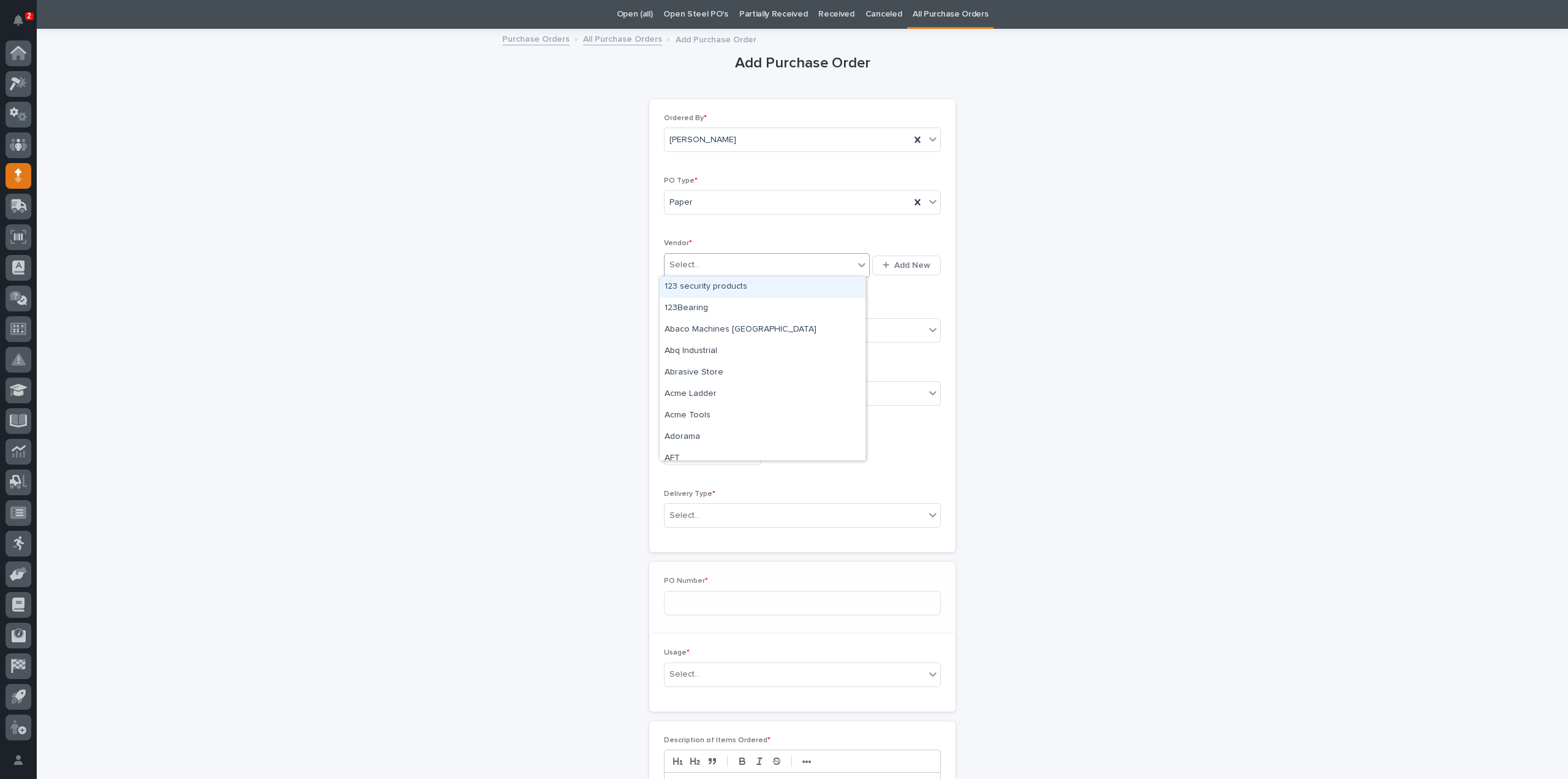
click at [686, 262] on div "Select..." at bounding box center [685, 265] width 30 height 13
type input "***"
click at [683, 330] on div "Hilti" at bounding box center [762, 329] width 206 height 22
click at [685, 333] on div "Select..." at bounding box center [685, 331] width 30 height 13
click at [686, 350] on div "Online Order" at bounding box center [797, 352] width 276 height 22
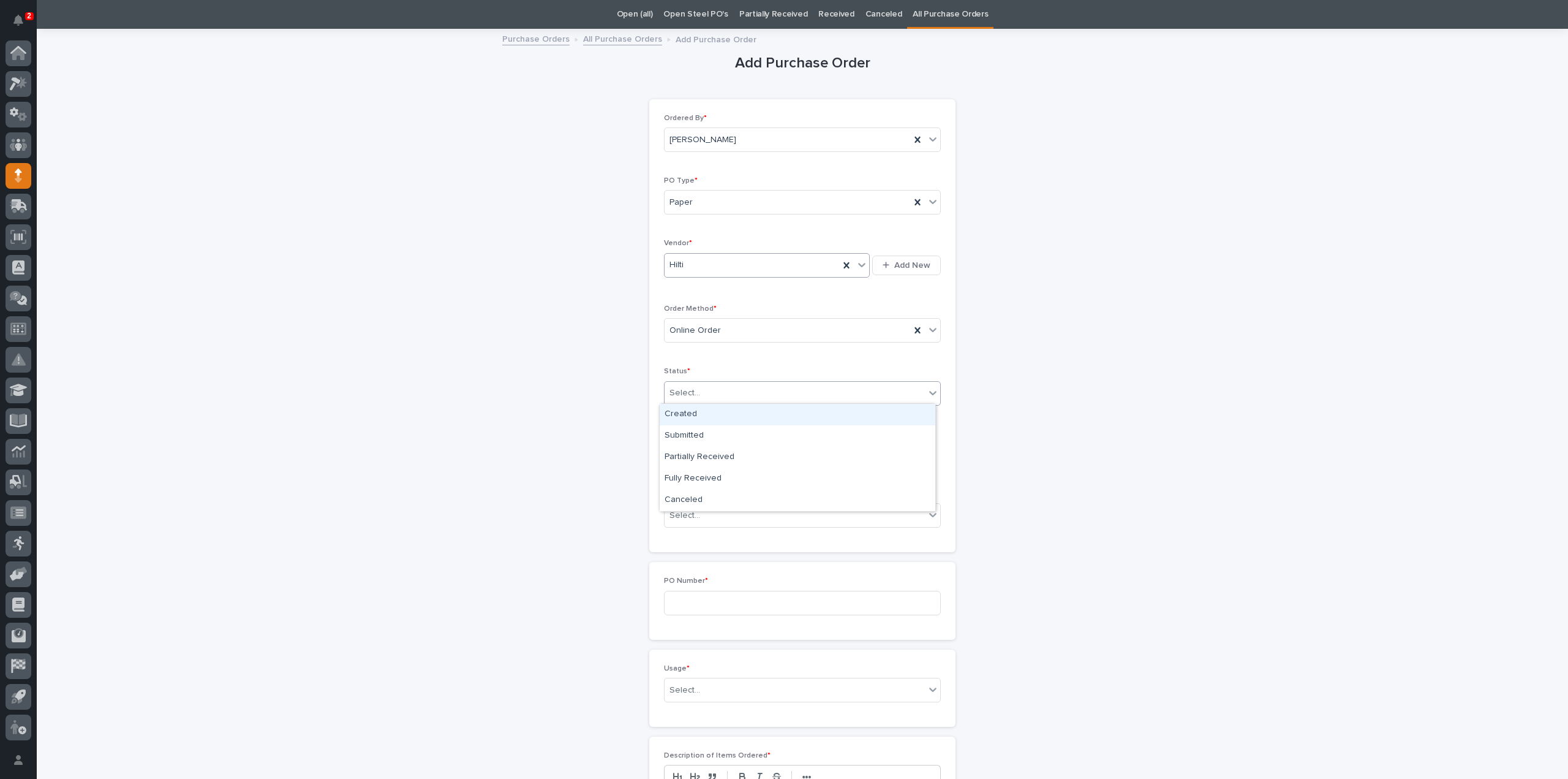
click at [687, 393] on div "Select..." at bounding box center [685, 393] width 30 height 13
click at [686, 432] on div "Submitted" at bounding box center [797, 436] width 276 height 22
click at [689, 454] on input "text" at bounding box center [712, 454] width 97 height 22
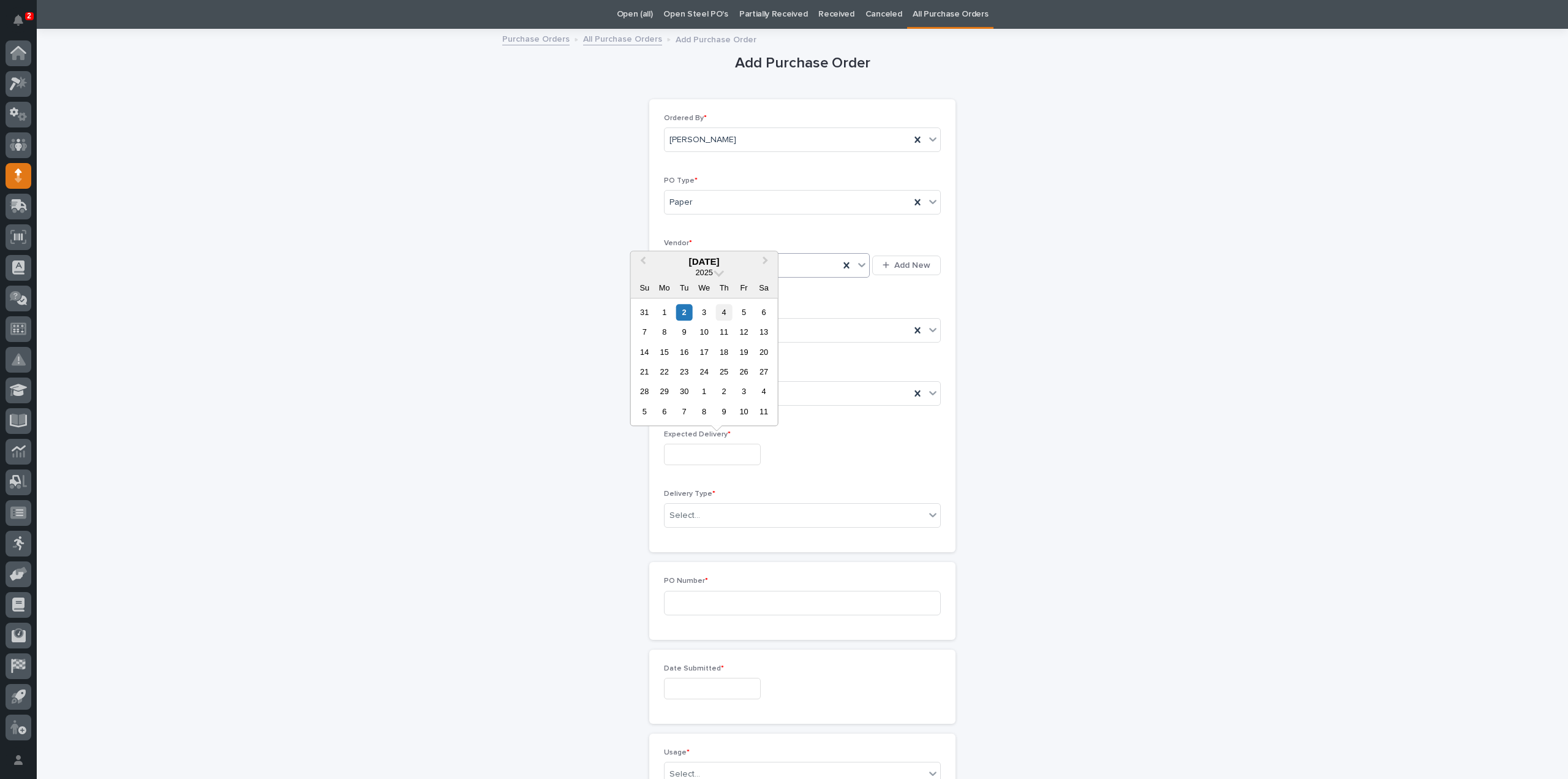
click at [727, 314] on div "4" at bounding box center [724, 311] width 16 height 16
type input "**********"
click at [687, 511] on div "Select..." at bounding box center [685, 516] width 30 height 13
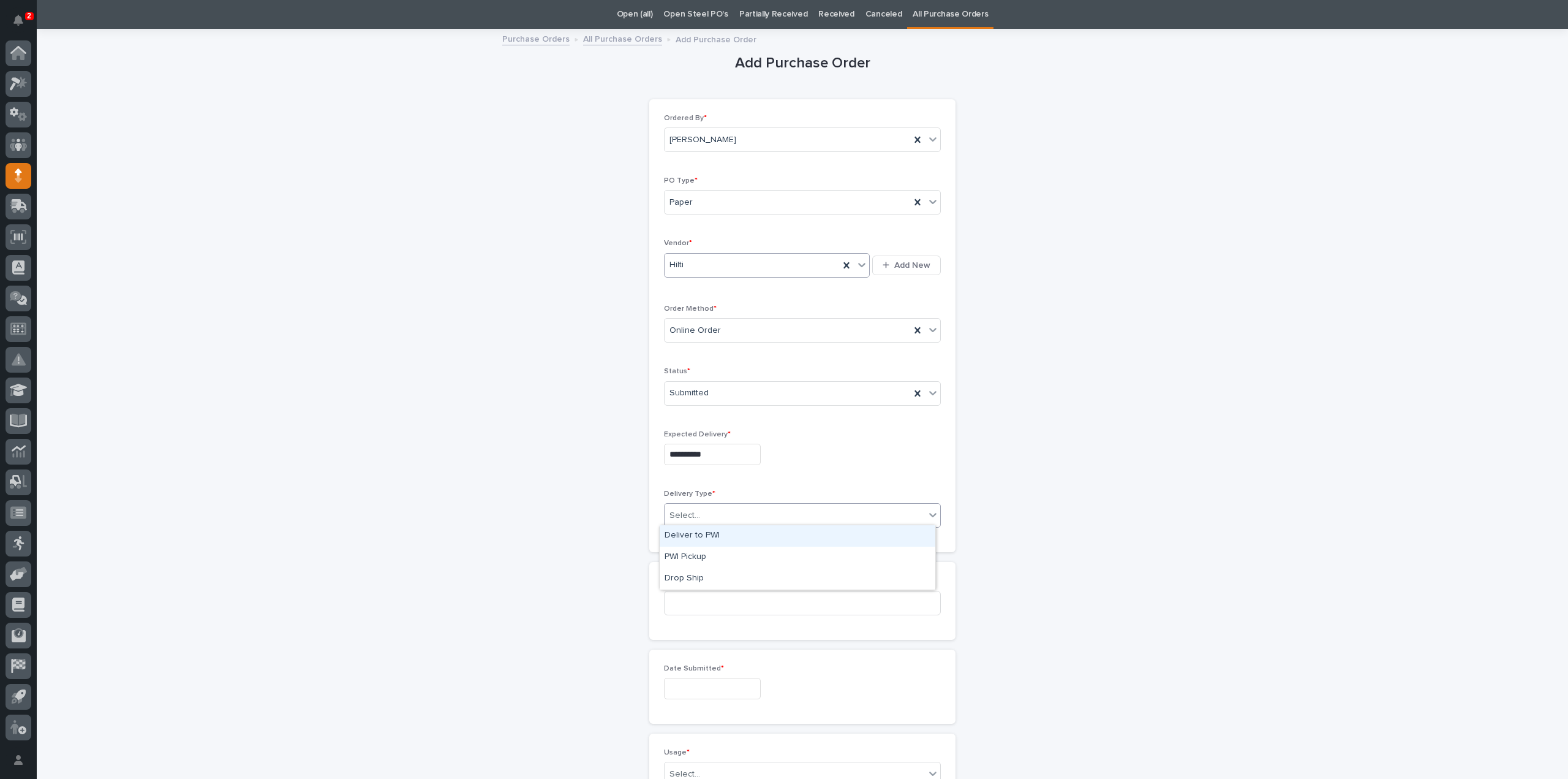
click at [690, 533] on div "Deliver to PWI" at bounding box center [797, 535] width 276 height 22
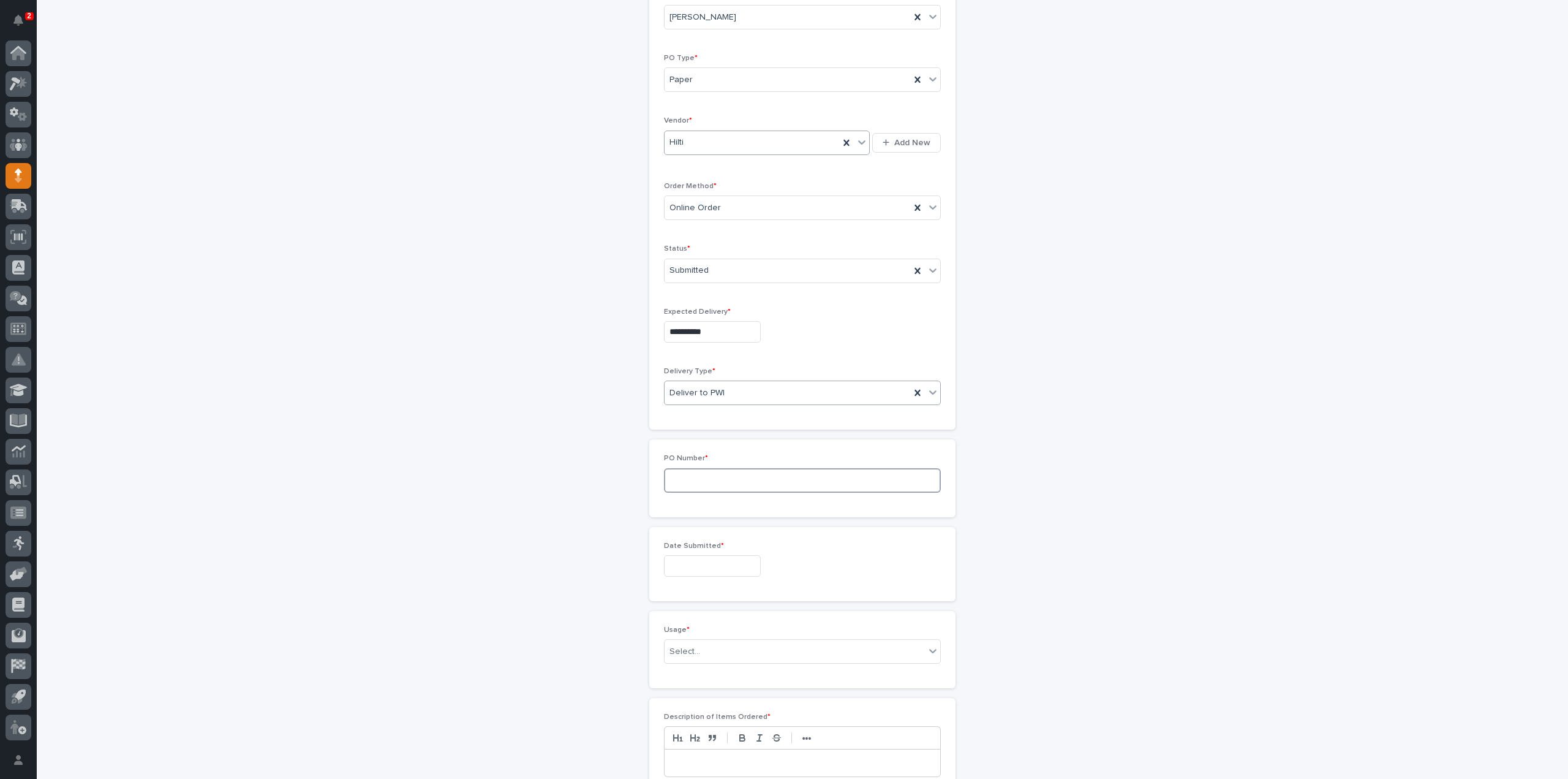
click at [684, 480] on input at bounding box center [802, 480] width 277 height 25
type input "3"
type input "3098RB"
click at [729, 565] on input "text" at bounding box center [712, 566] width 97 height 22
click at [686, 425] on div "2" at bounding box center [684, 422] width 16 height 16
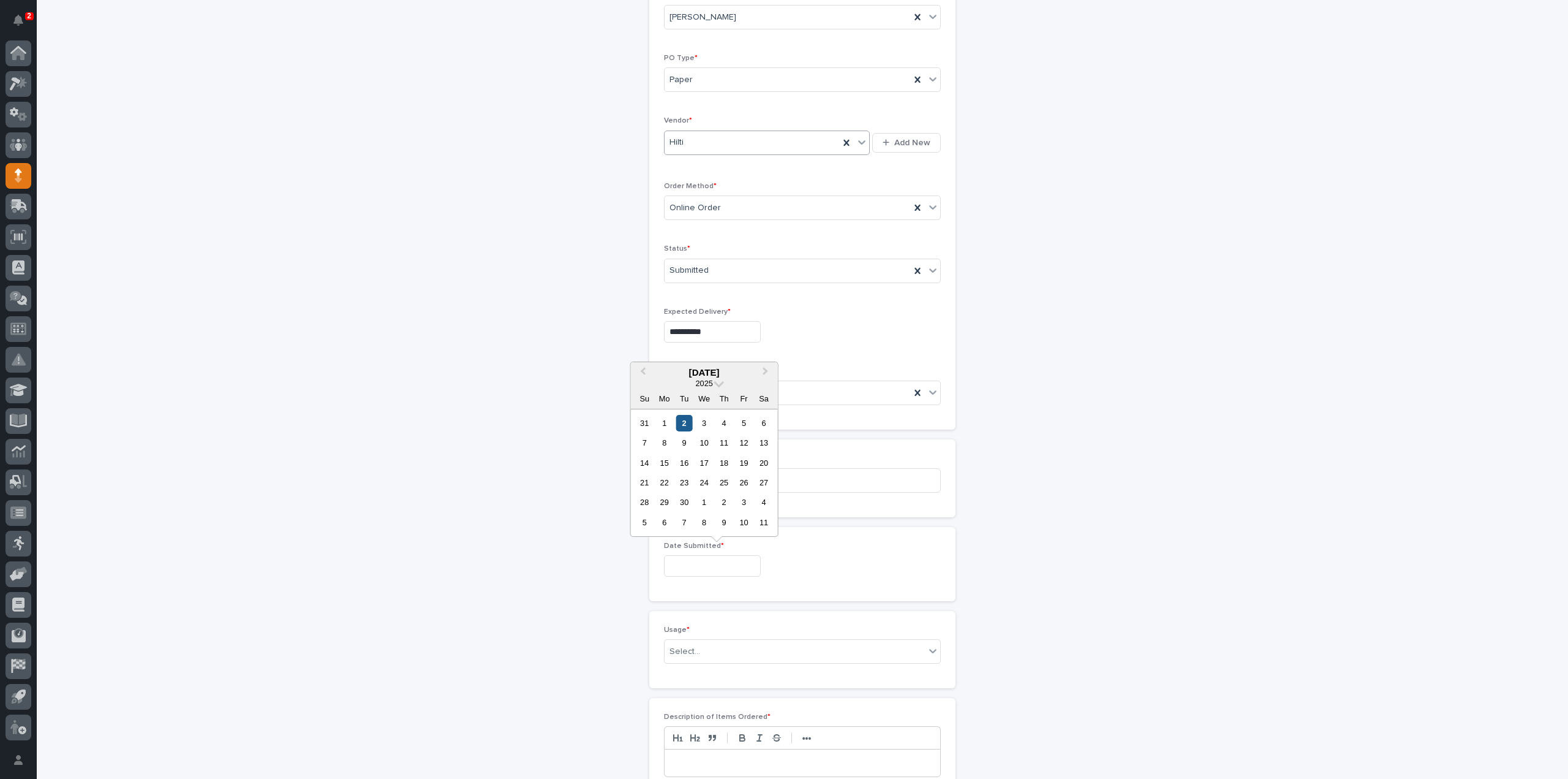
type input "**********"
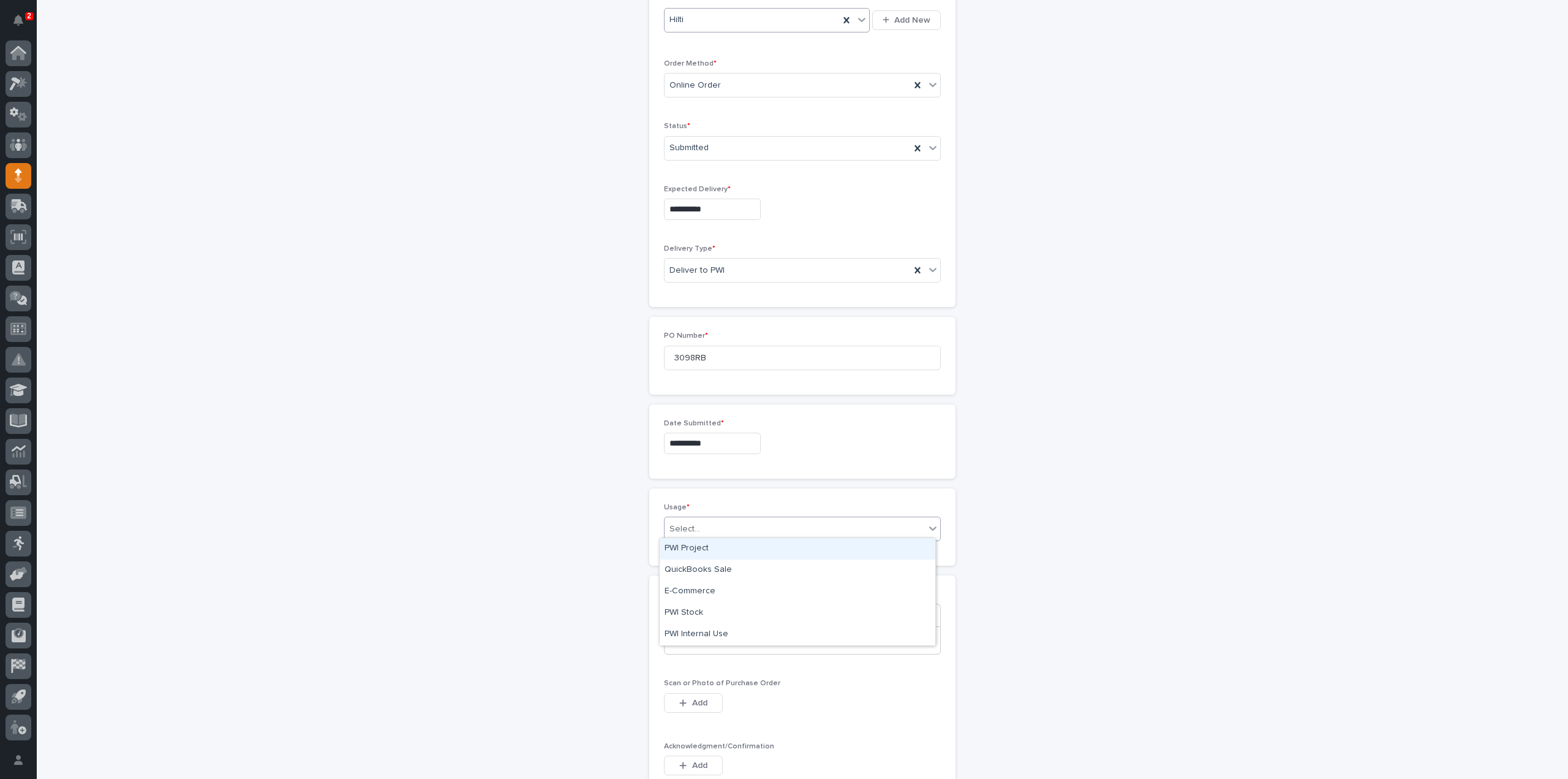
click at [682, 525] on div "Select..." at bounding box center [685, 529] width 30 height 13
drag, startPoint x: 689, startPoint y: 591, endPoint x: 692, endPoint y: 609, distance: 18.2
click at [691, 609] on div "PWI Stock" at bounding box center [797, 613] width 276 height 22
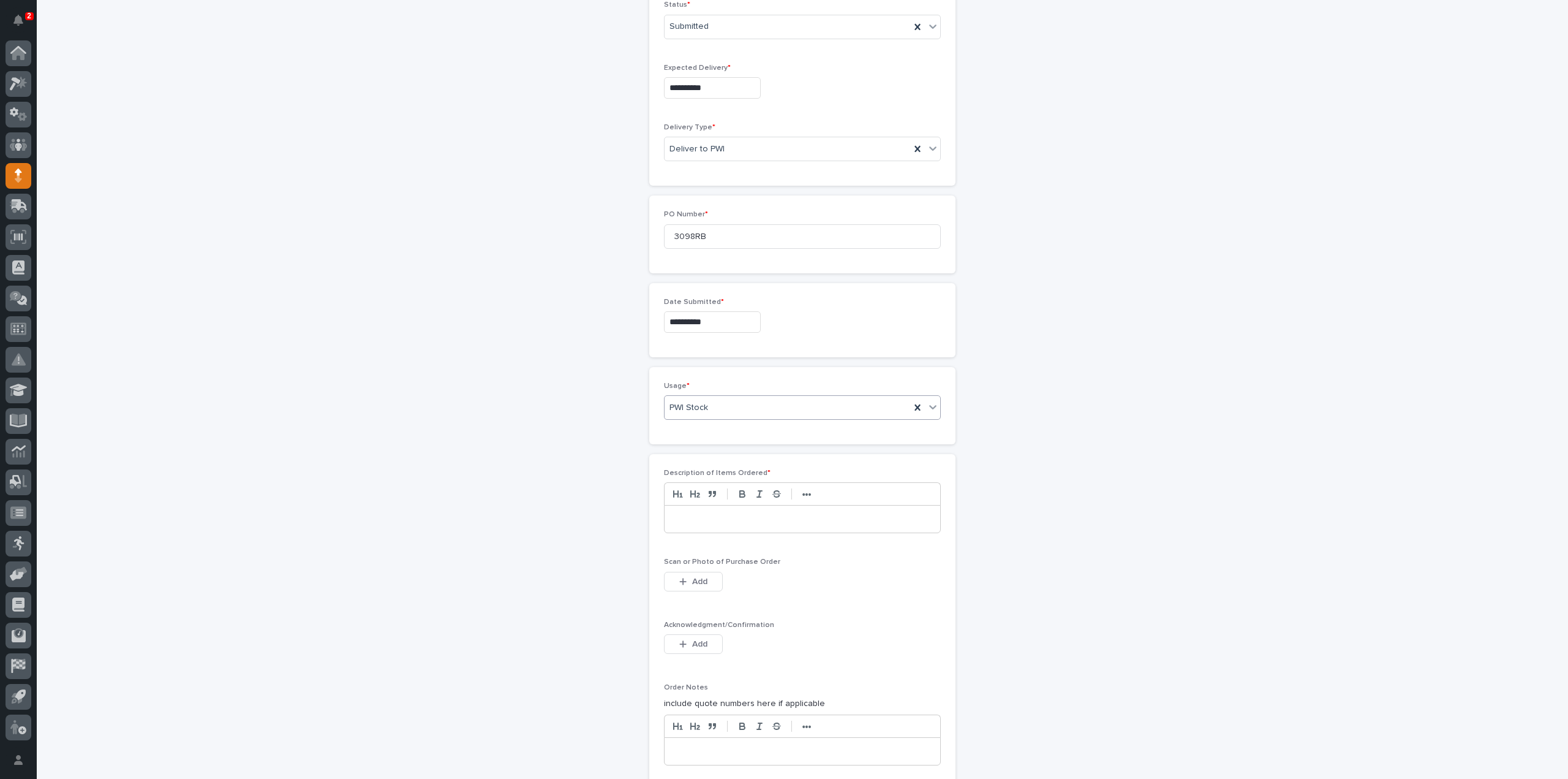
scroll to position [407, 0]
click at [712, 515] on p at bounding box center [802, 517] width 257 height 12
click at [700, 575] on span "Add" at bounding box center [700, 581] width 15 height 11
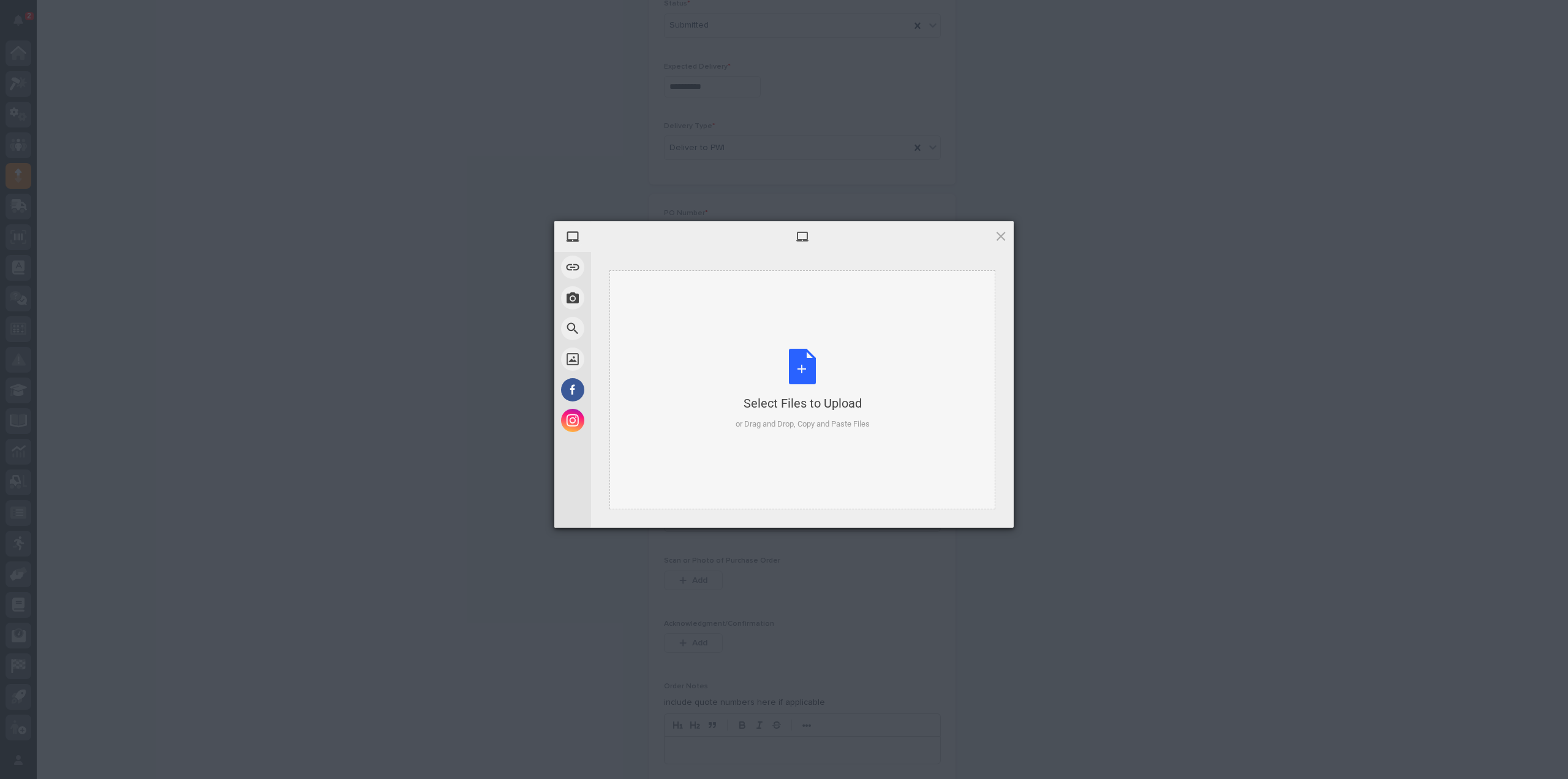
click at [801, 379] on div "Select Files to Upload or Drag and Drop, Copy and Paste Files" at bounding box center [802, 389] width 134 height 82
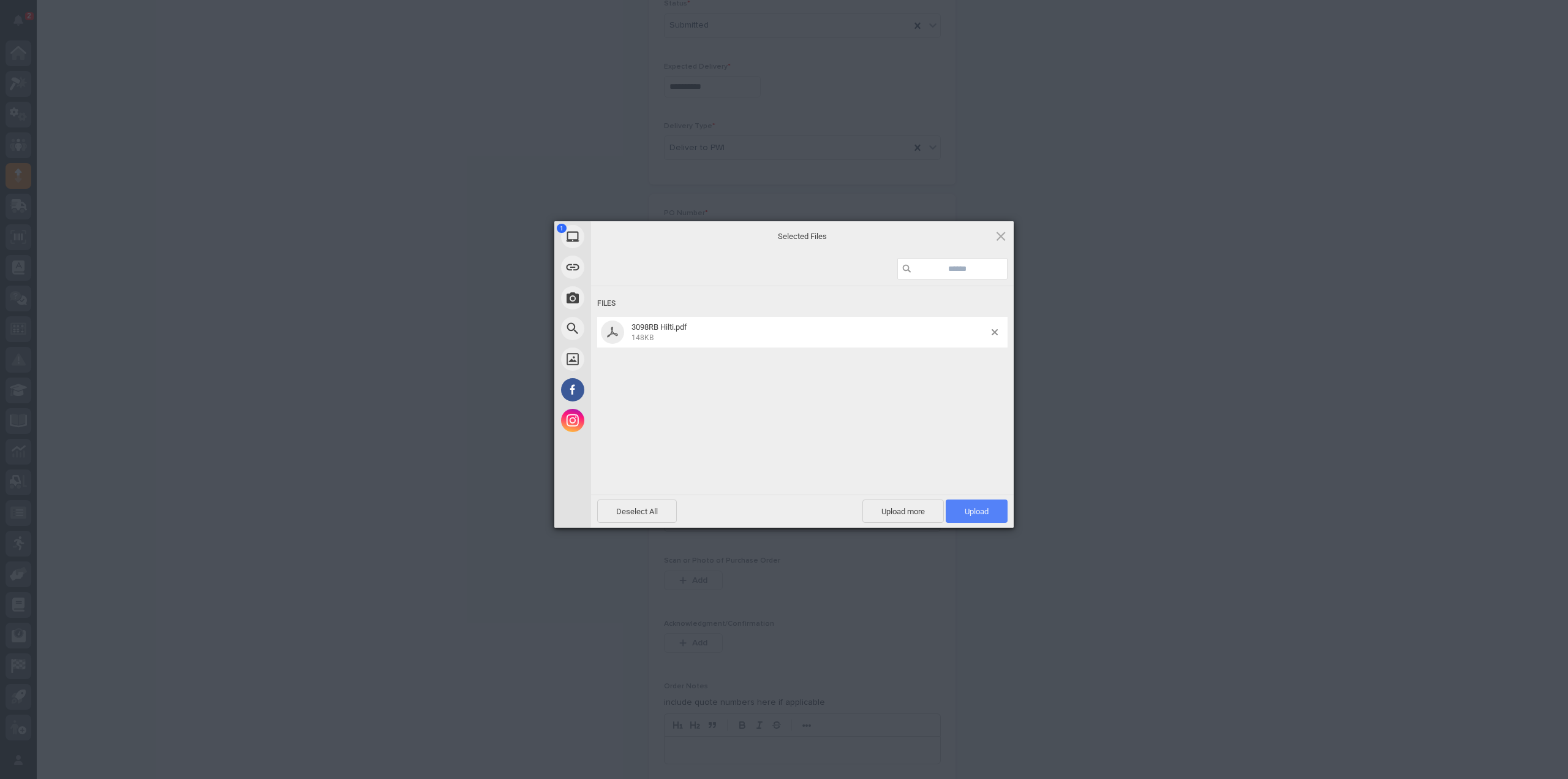
click at [995, 516] on span "Upload 1" at bounding box center [976, 510] width 62 height 24
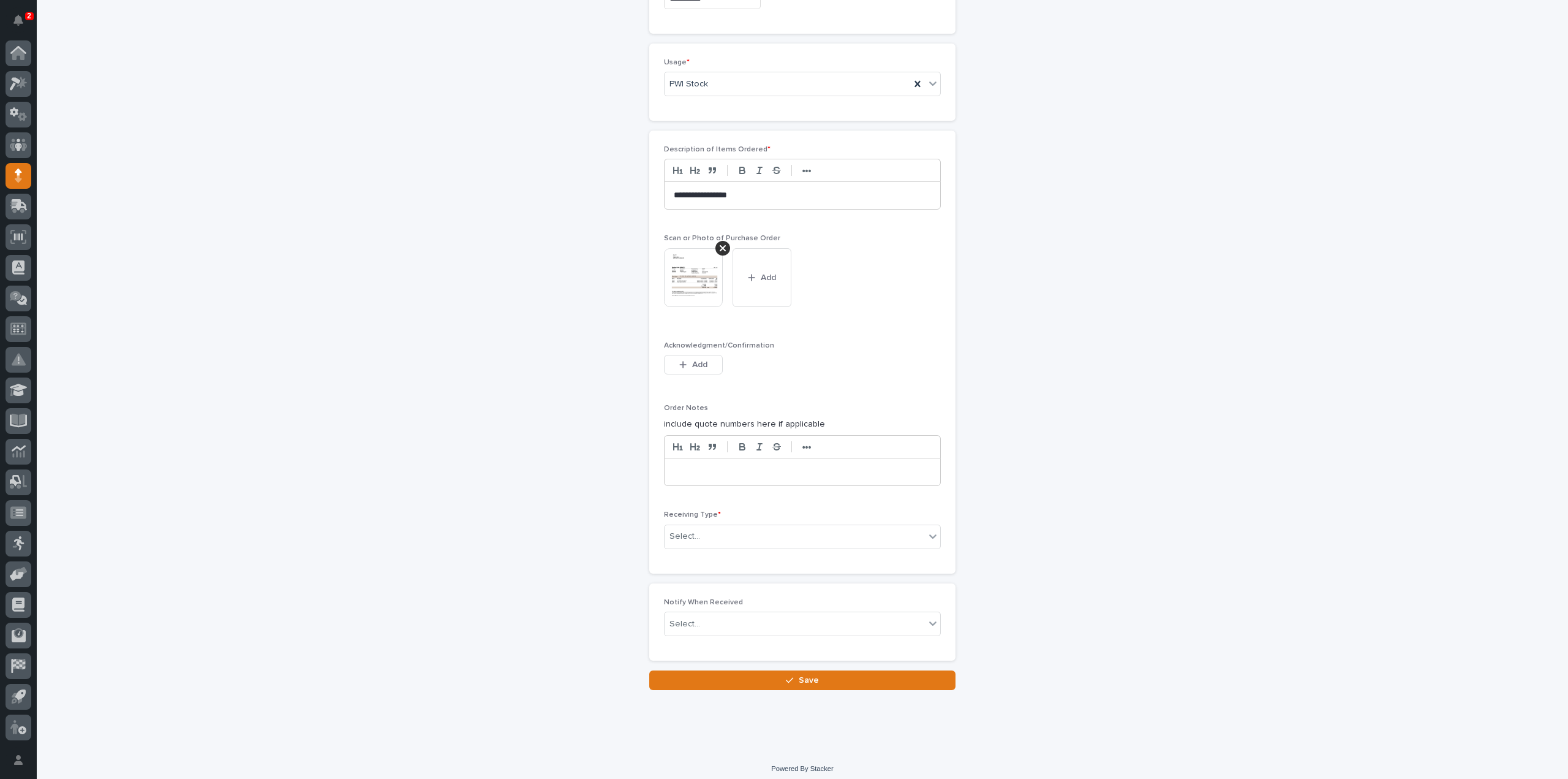
scroll to position [731, 0]
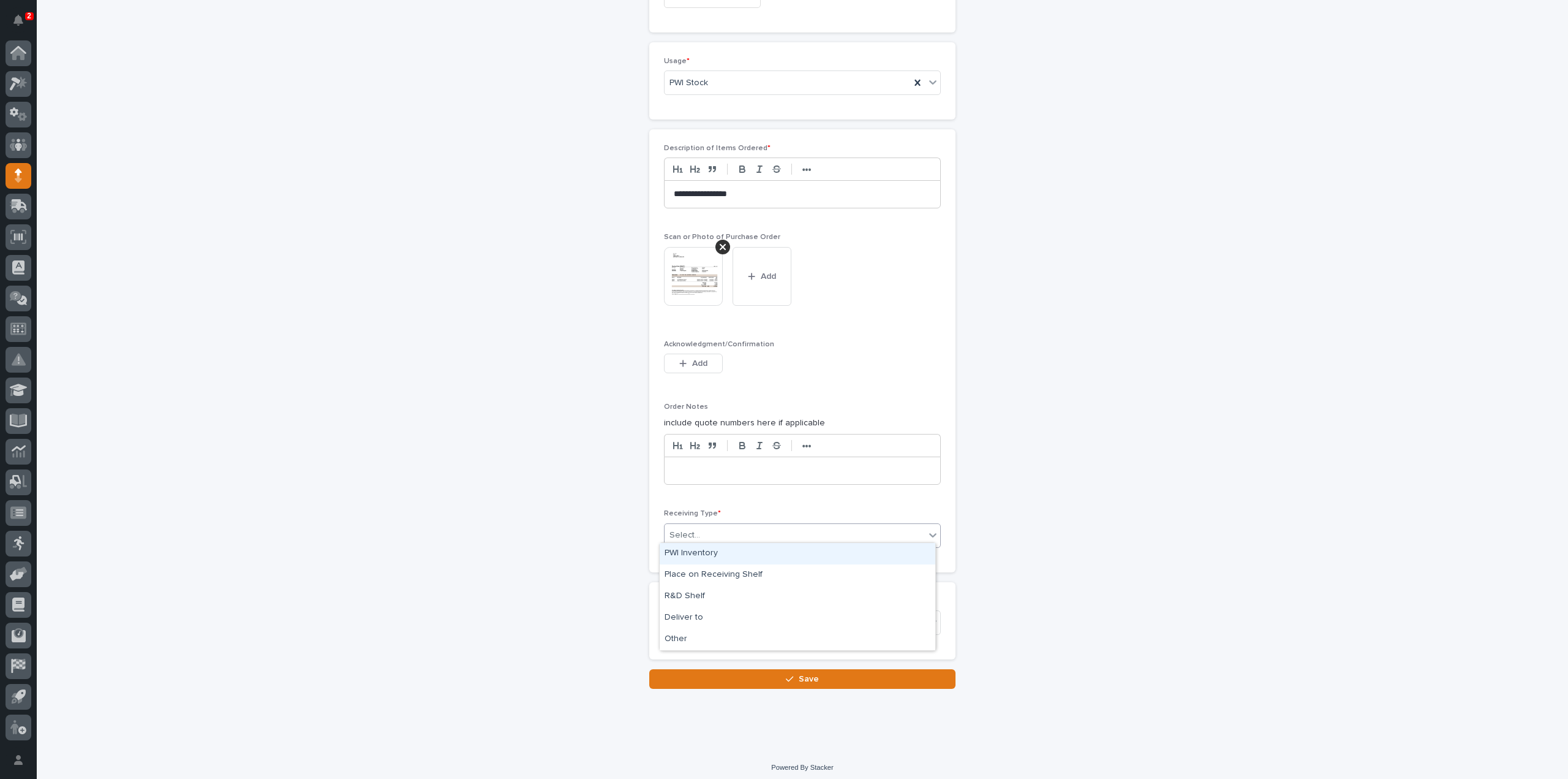
click at [687, 529] on div "Select..." at bounding box center [685, 535] width 30 height 13
click at [698, 620] on div "Deliver to" at bounding box center [797, 618] width 276 height 22
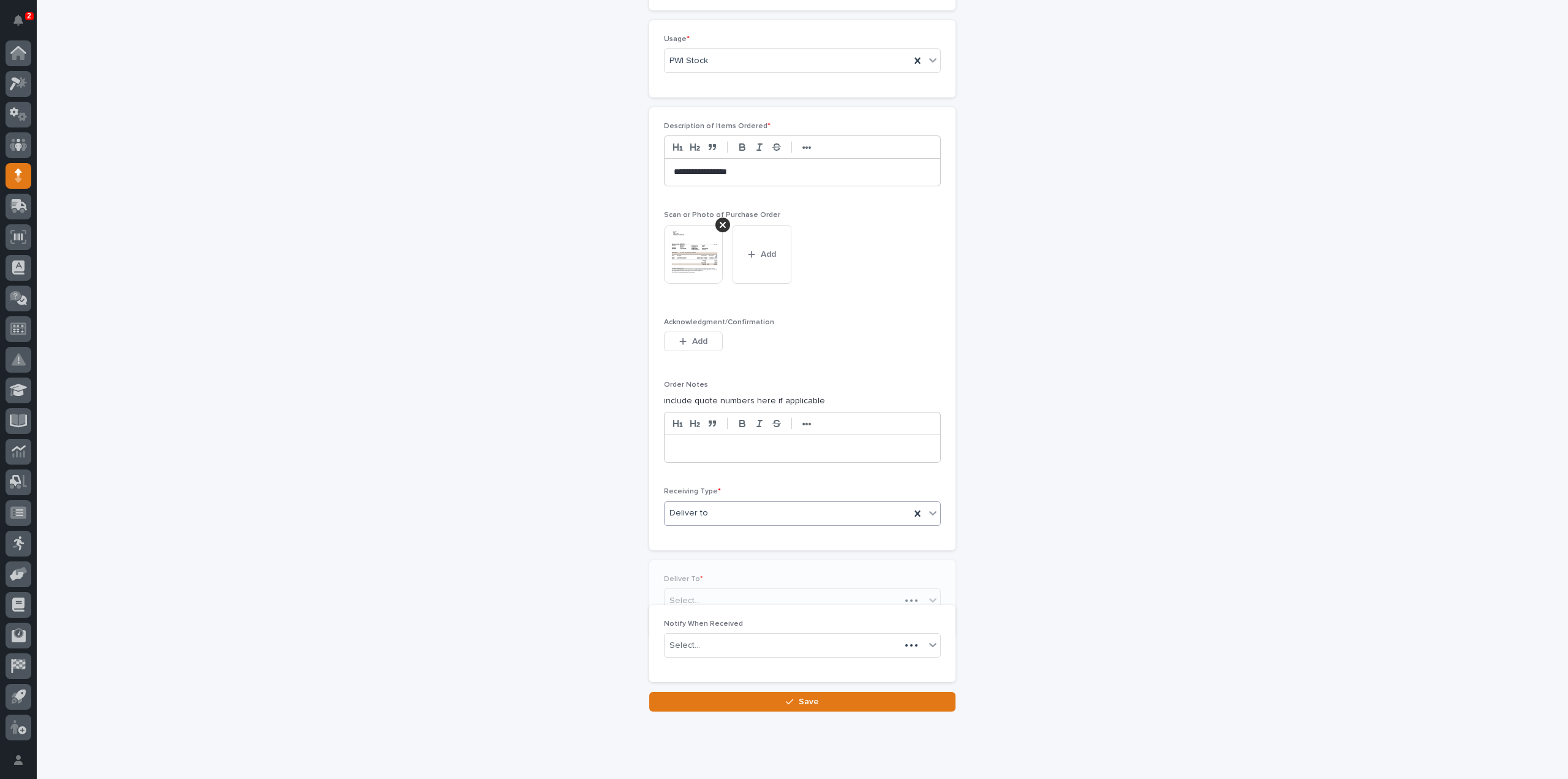
scroll to position [773, 0]
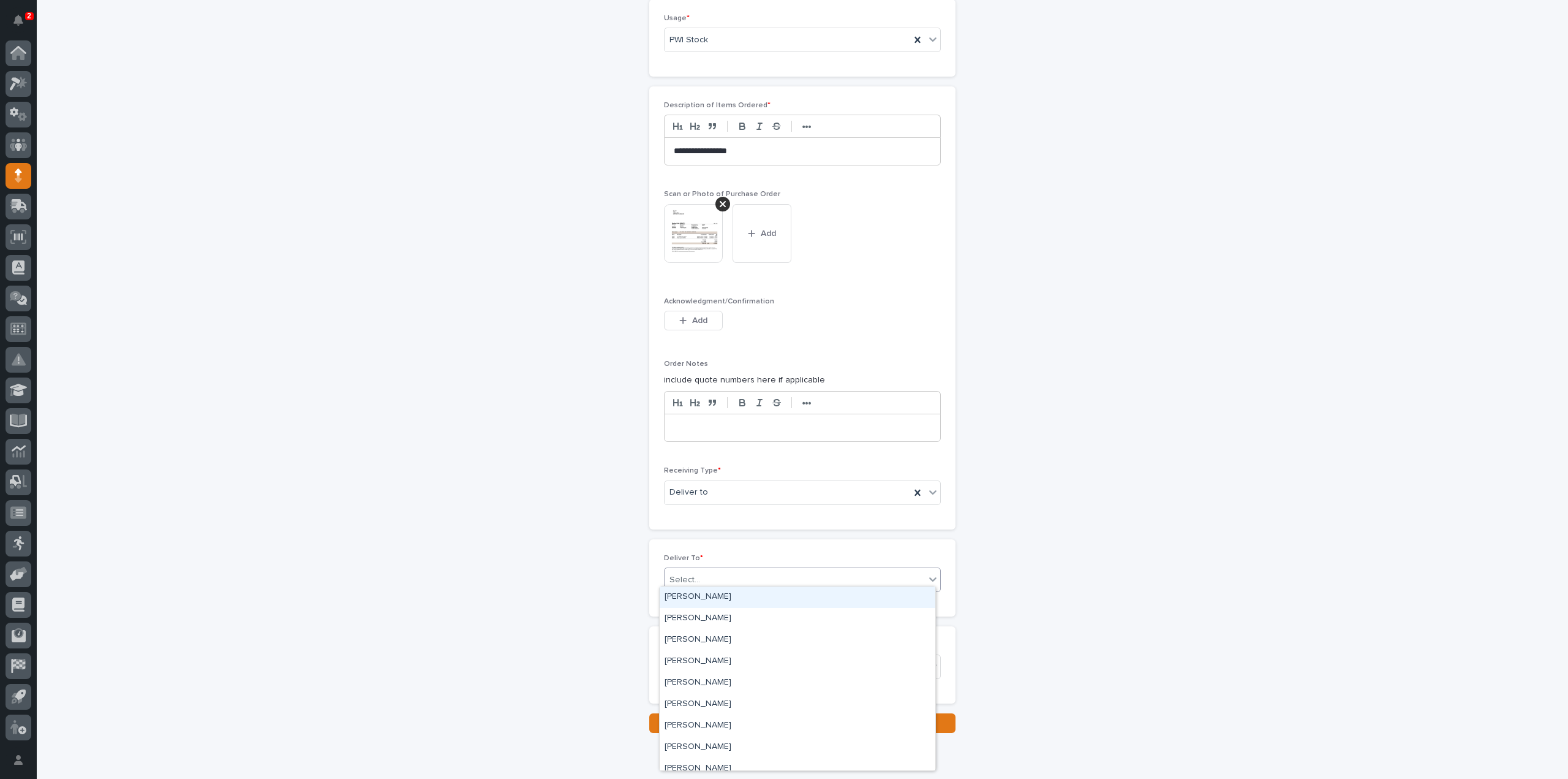
click at [682, 575] on div "Select..." at bounding box center [685, 580] width 30 height 13
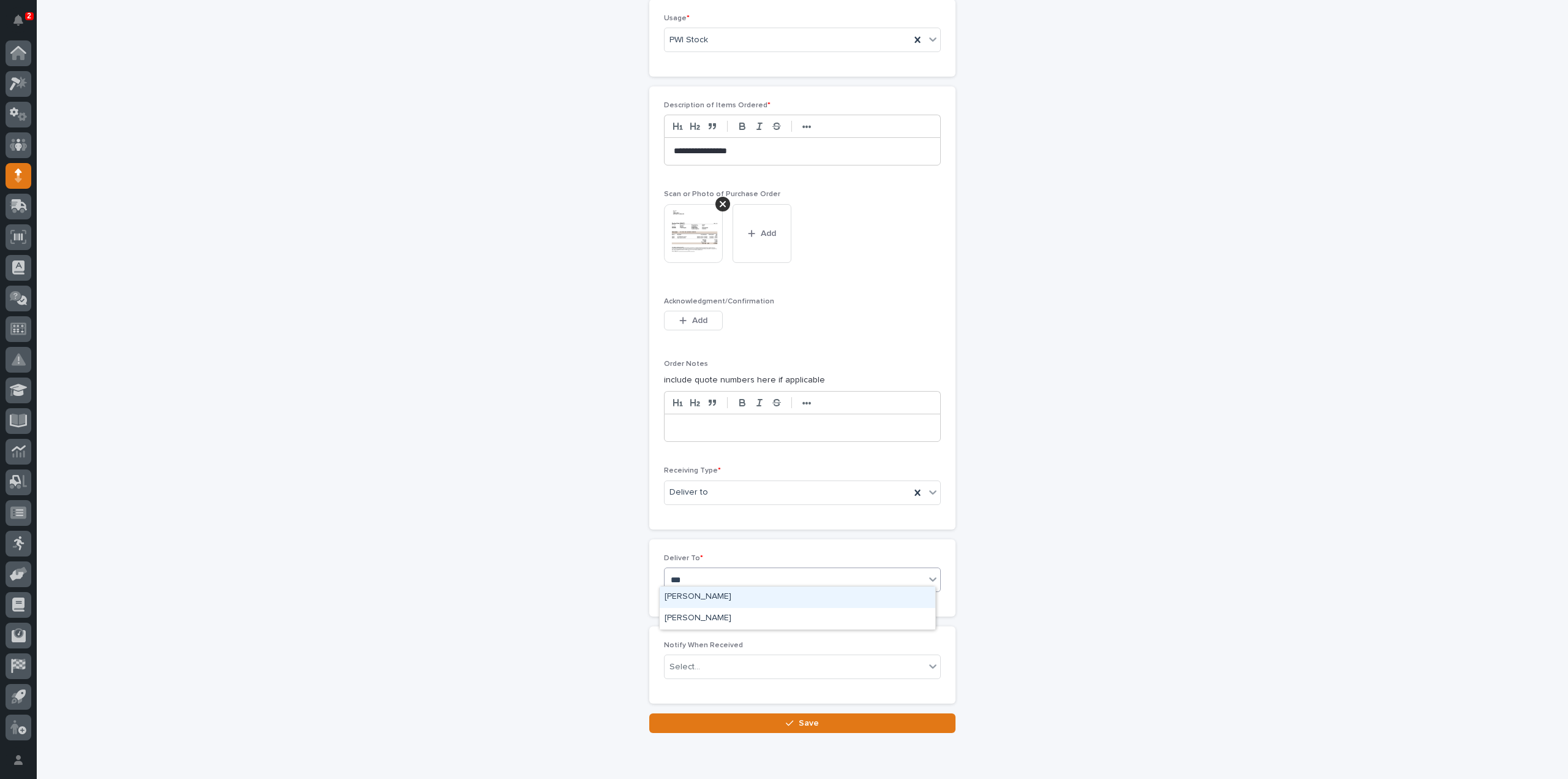
type input "****"
click at [696, 599] on div "[PERSON_NAME]" at bounding box center [797, 597] width 276 height 22
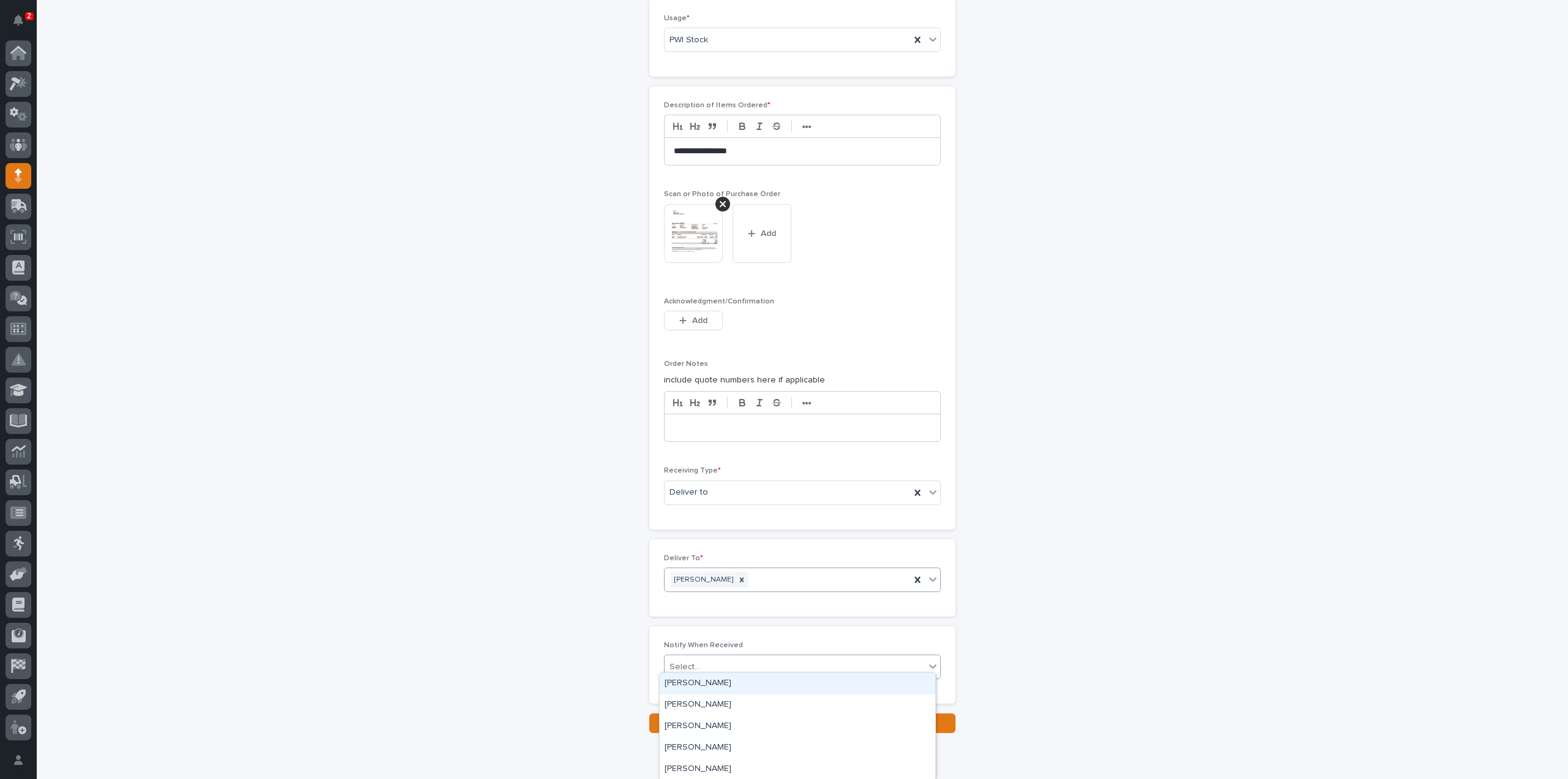
click at [701, 665] on div "Select..." at bounding box center [795, 666] width 260 height 20
type input "****"
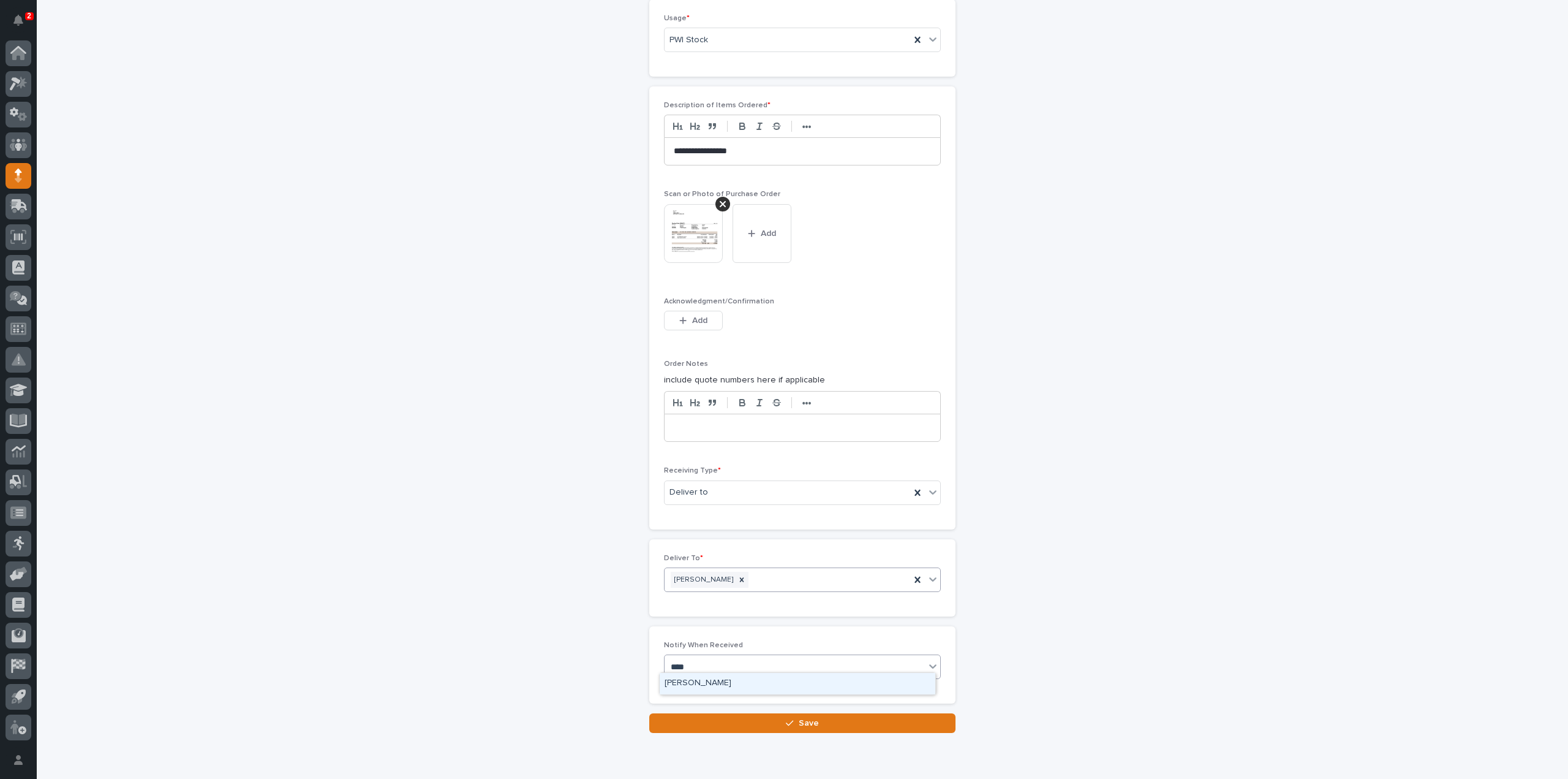
click at [703, 679] on div "[PERSON_NAME]" at bounding box center [797, 683] width 276 height 22
click at [713, 721] on button "Save" at bounding box center [802, 723] width 306 height 20
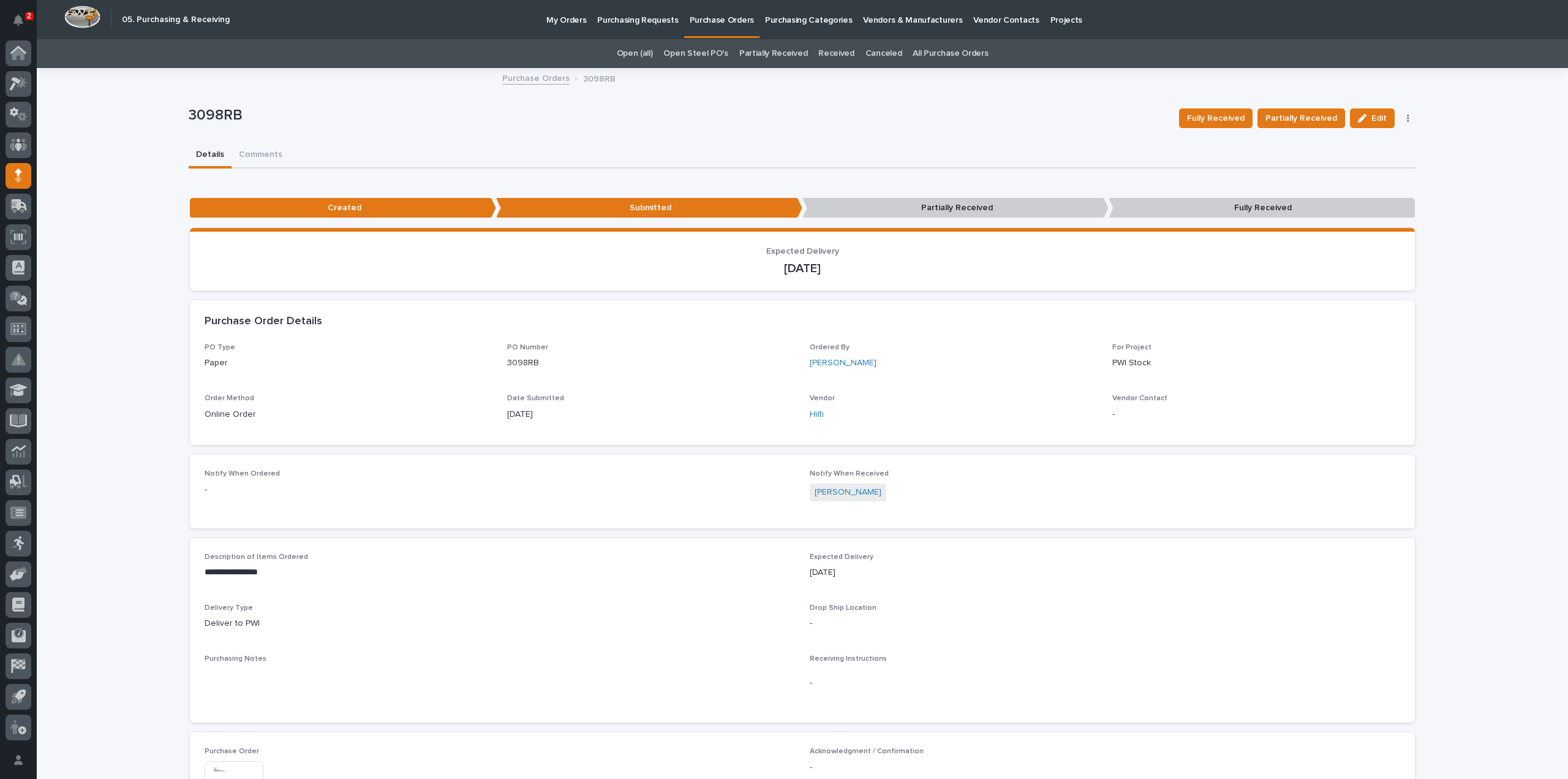
click at [947, 53] on link "All Purchase Orders" at bounding box center [950, 53] width 75 height 28
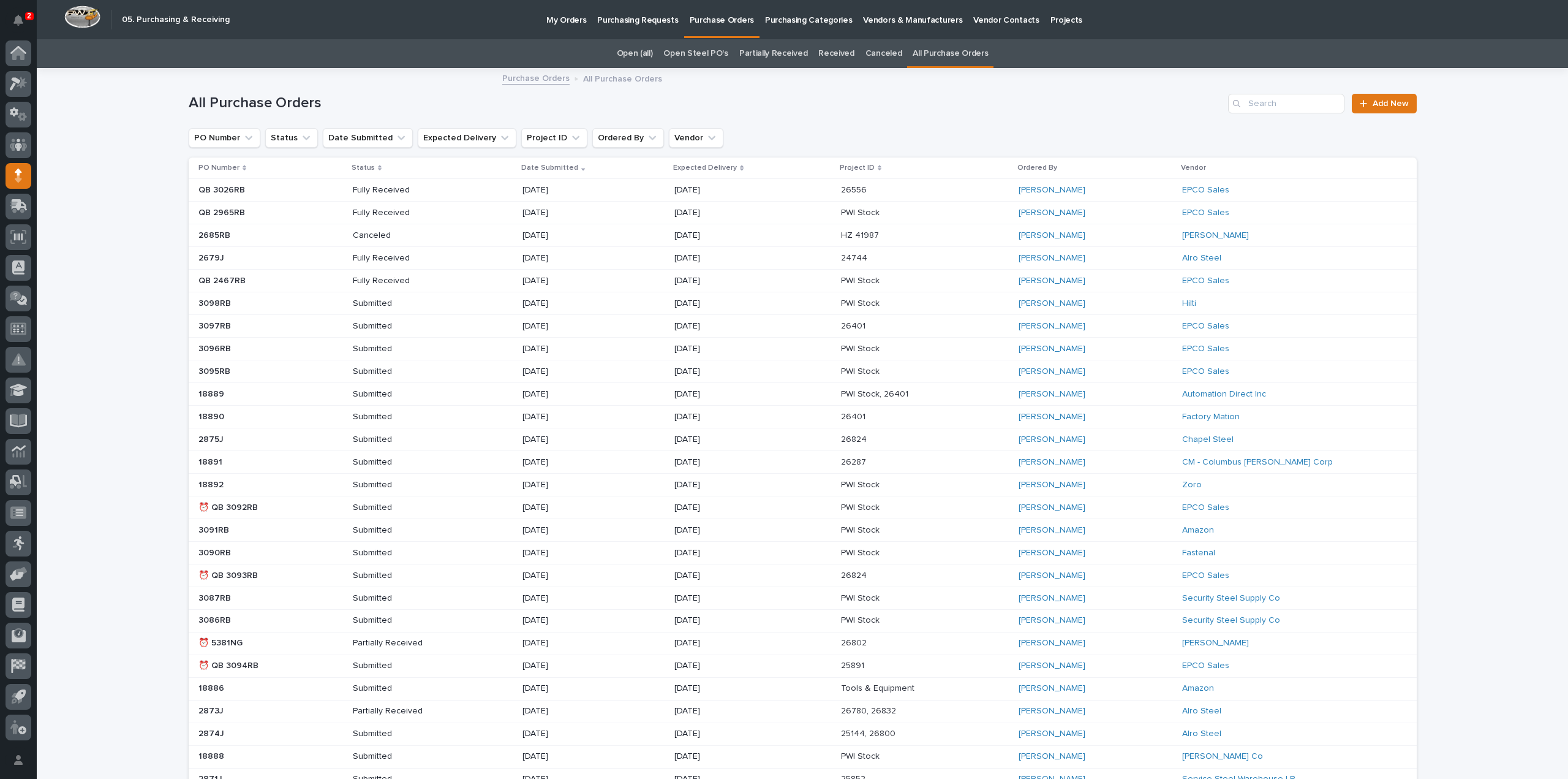
click at [1478, 293] on div "Loading... Saving… Loading... Saving… All Purchase Orders Add New PO Number Sta…" at bounding box center [802, 516] width 1531 height 894
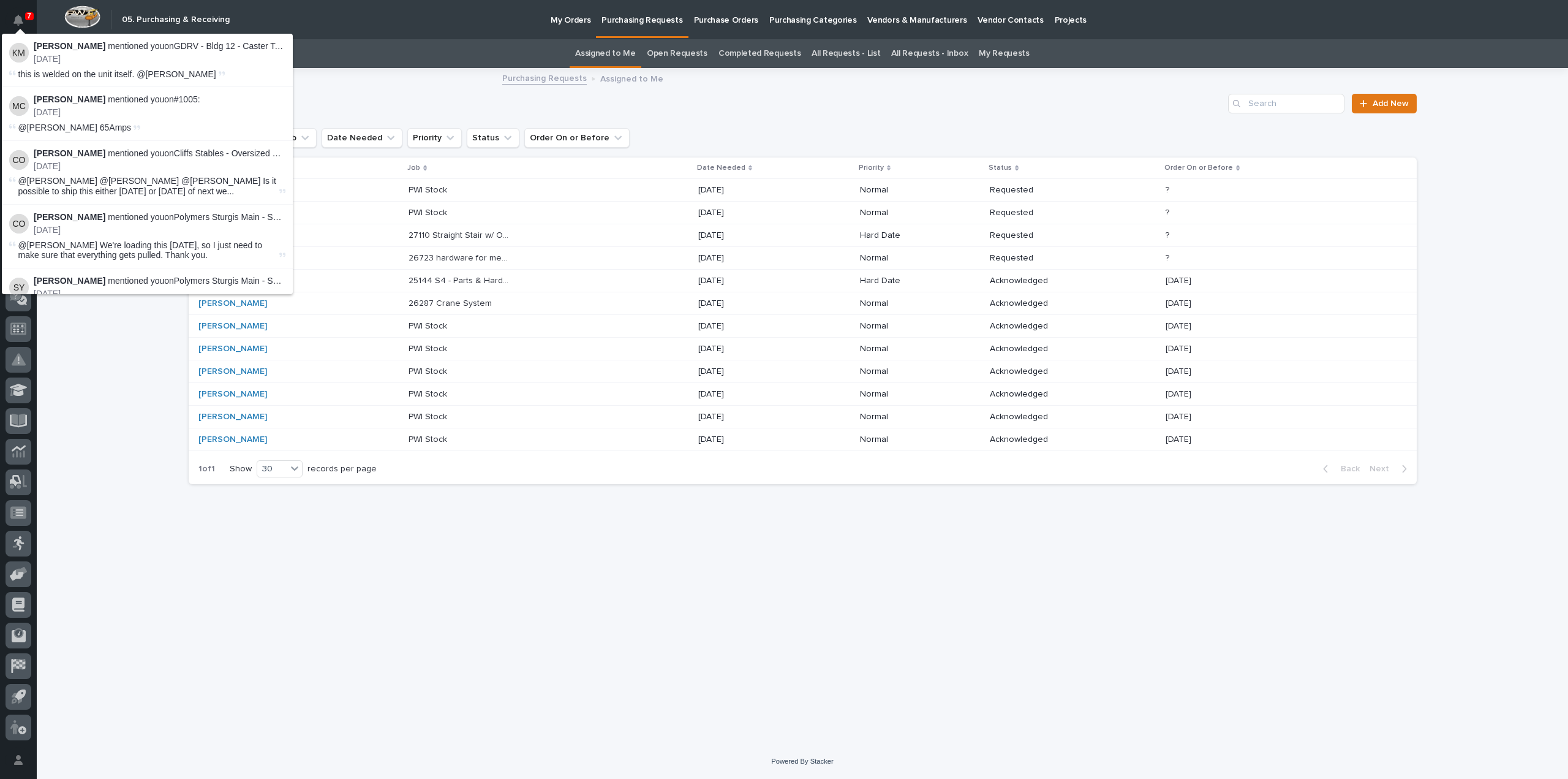
click at [320, 91] on div "Assigned to Me Add New" at bounding box center [802, 99] width 1228 height 59
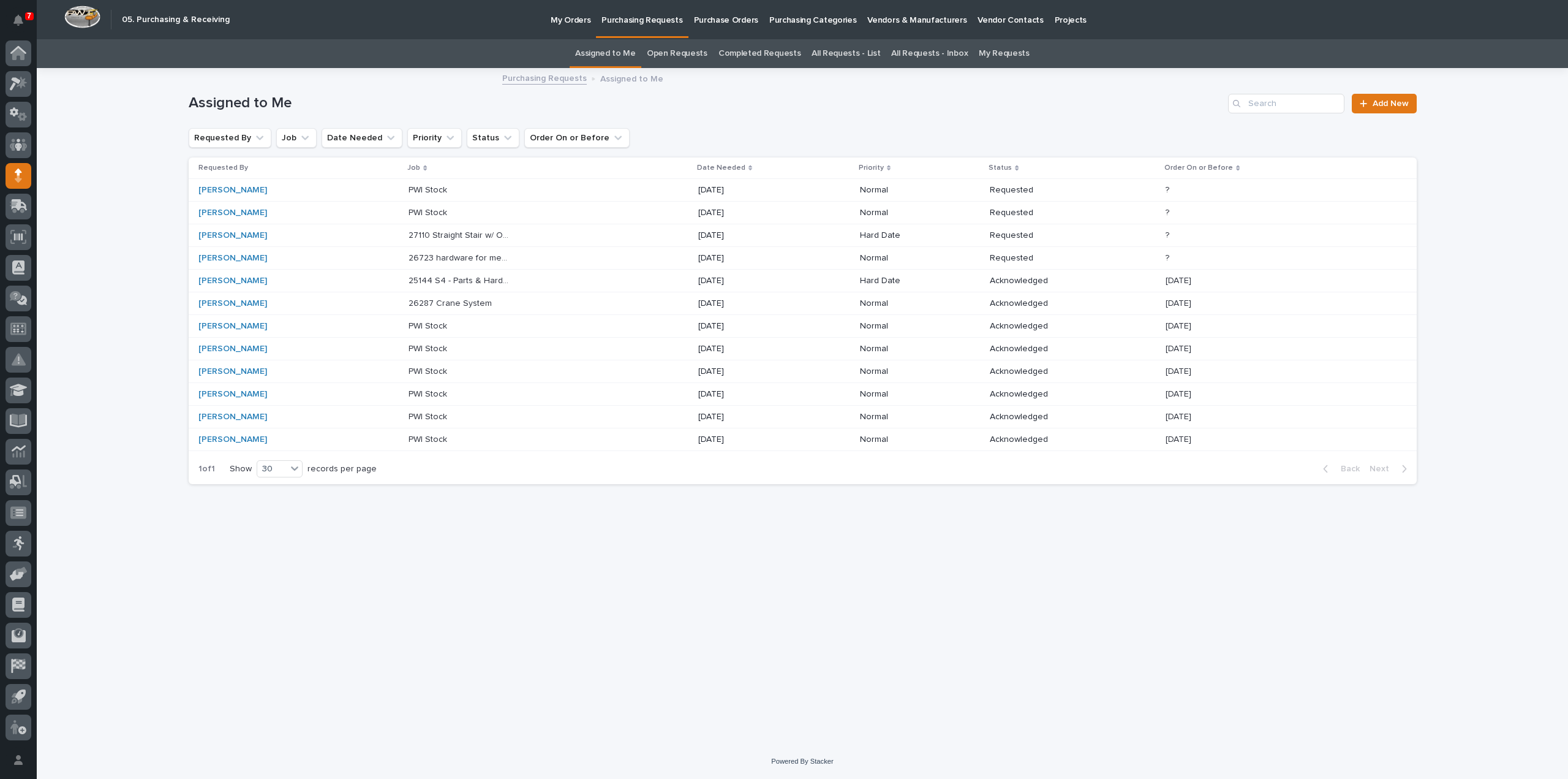
click at [502, 259] on p "26723 hardware for mezz, gate, stairs" at bounding box center [461, 257] width 104 height 13
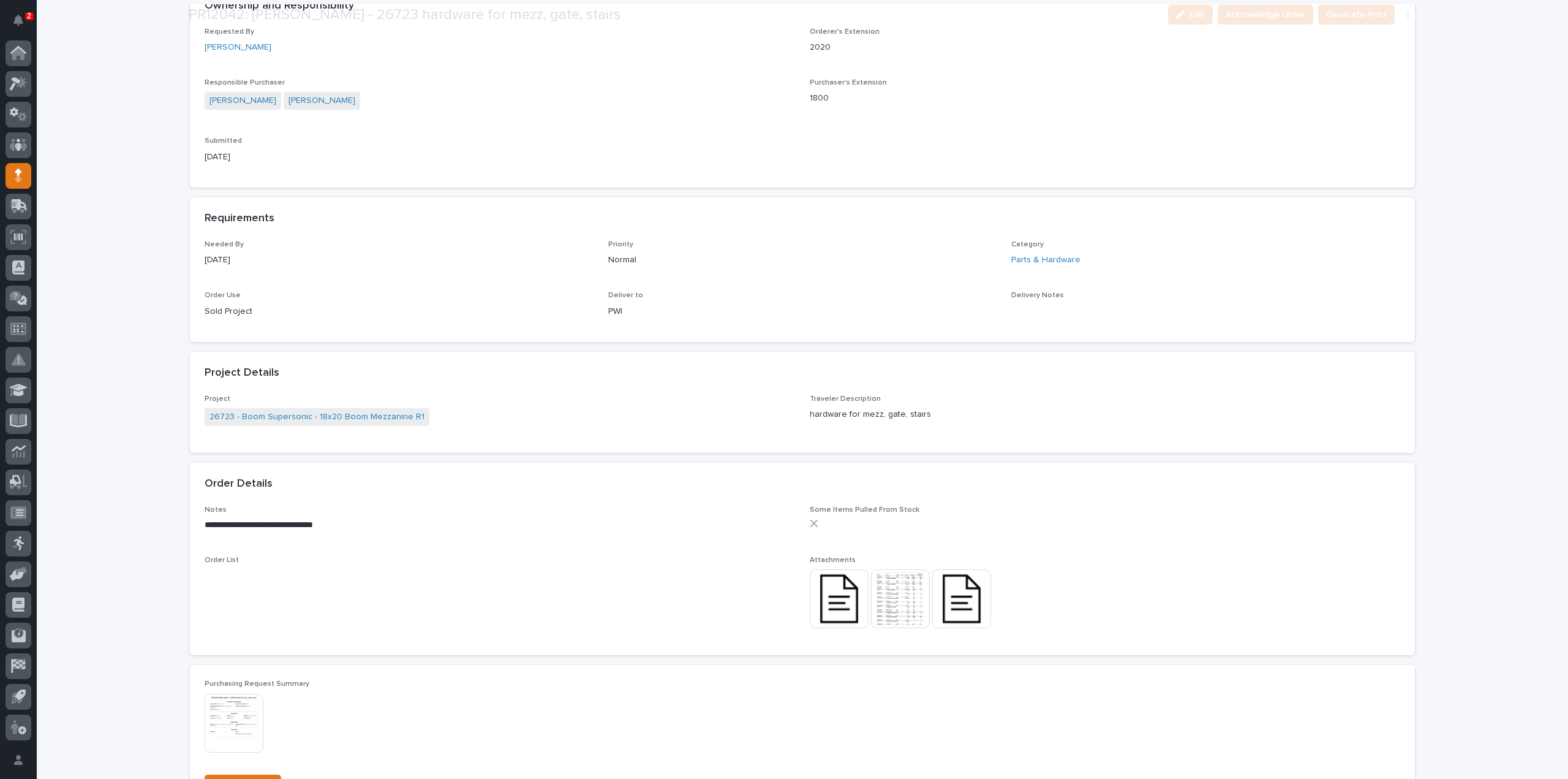
scroll to position [367, 0]
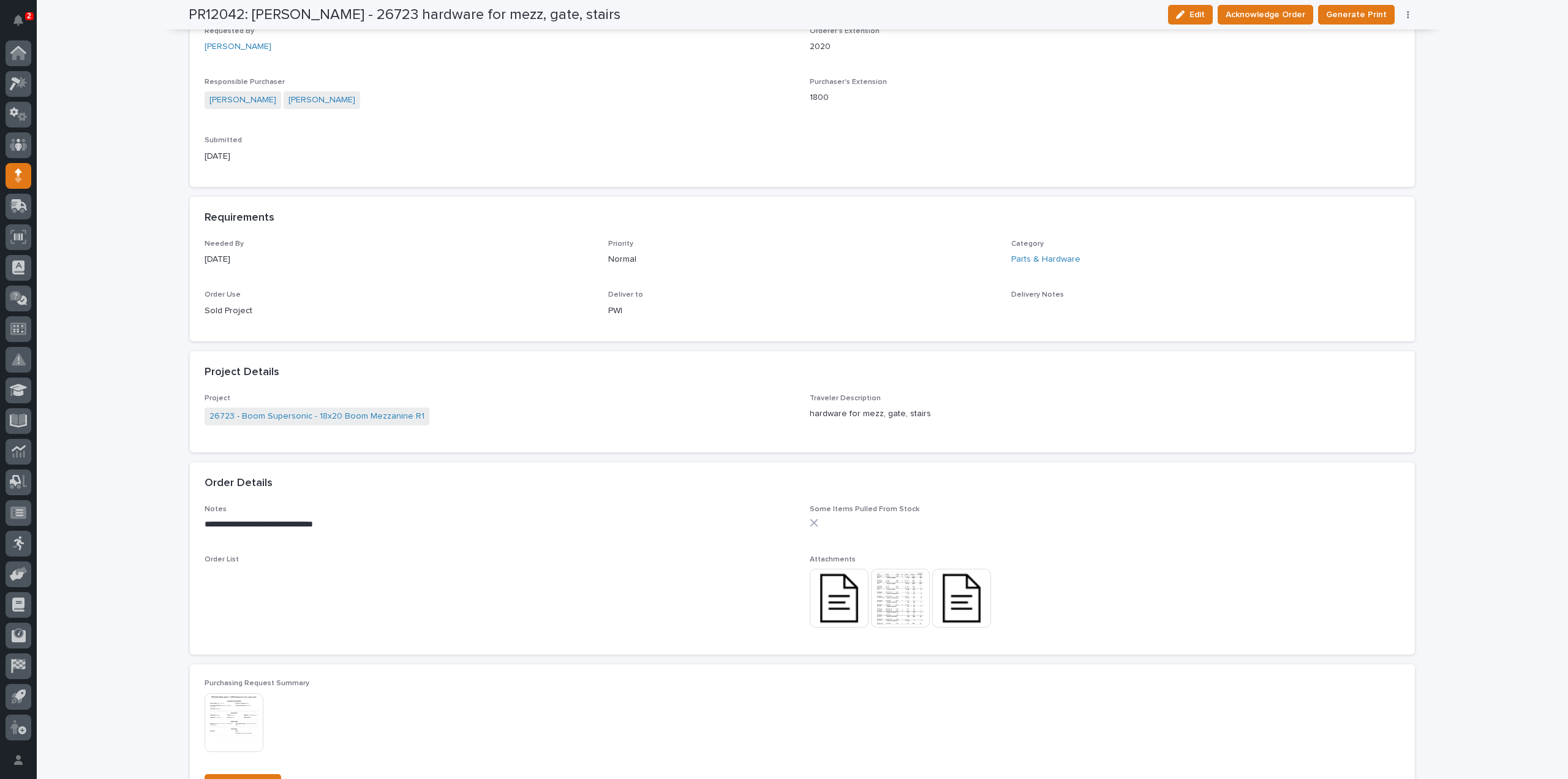
click at [907, 613] on img at bounding box center [900, 598] width 59 height 59
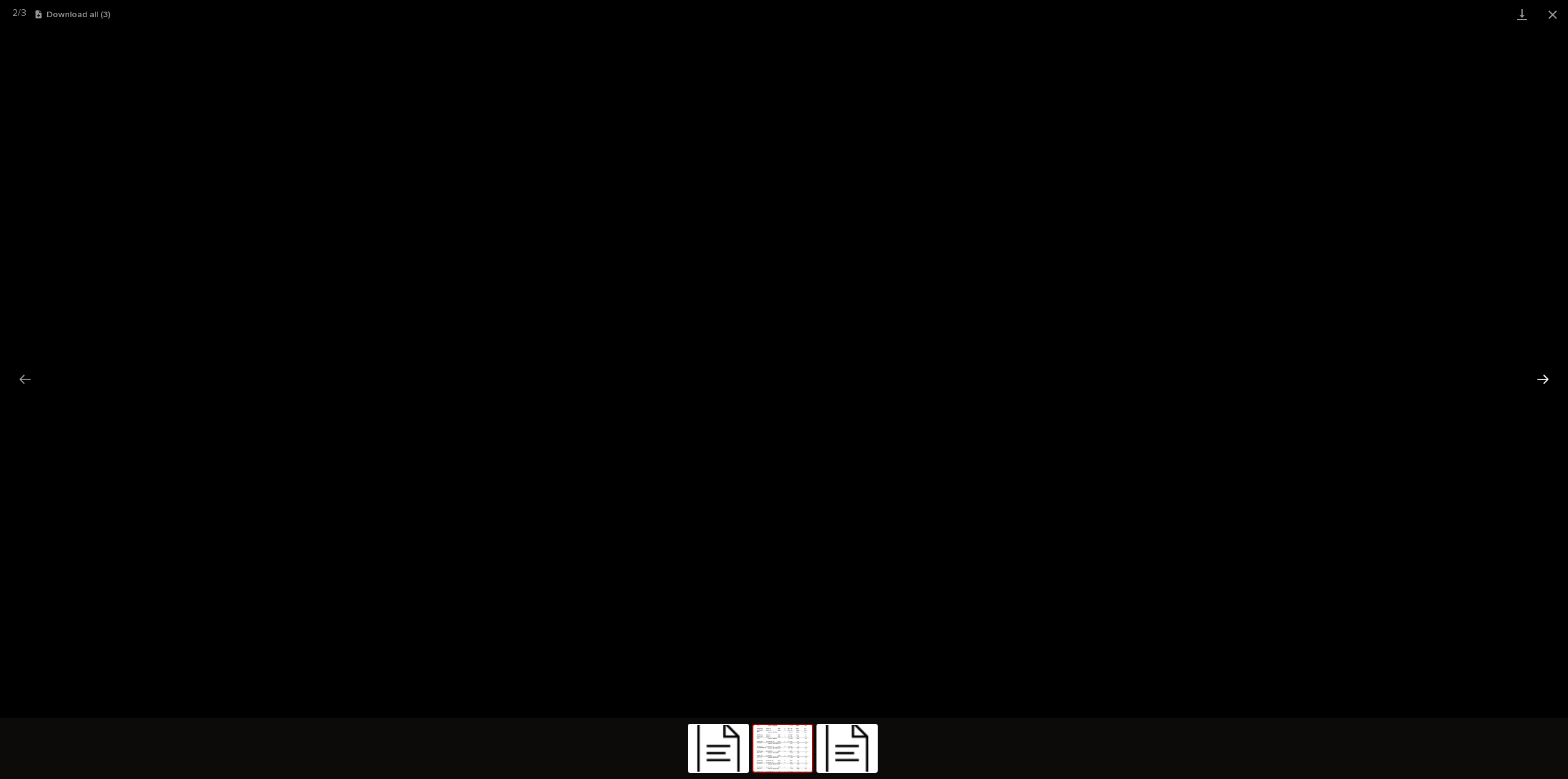
click at [1540, 373] on button "Next slide" at bounding box center [1542, 379] width 26 height 24
click at [806, 384] on span "Download File" at bounding box center [790, 383] width 57 height 9
click at [24, 380] on button "Previous slide" at bounding box center [25, 379] width 26 height 24
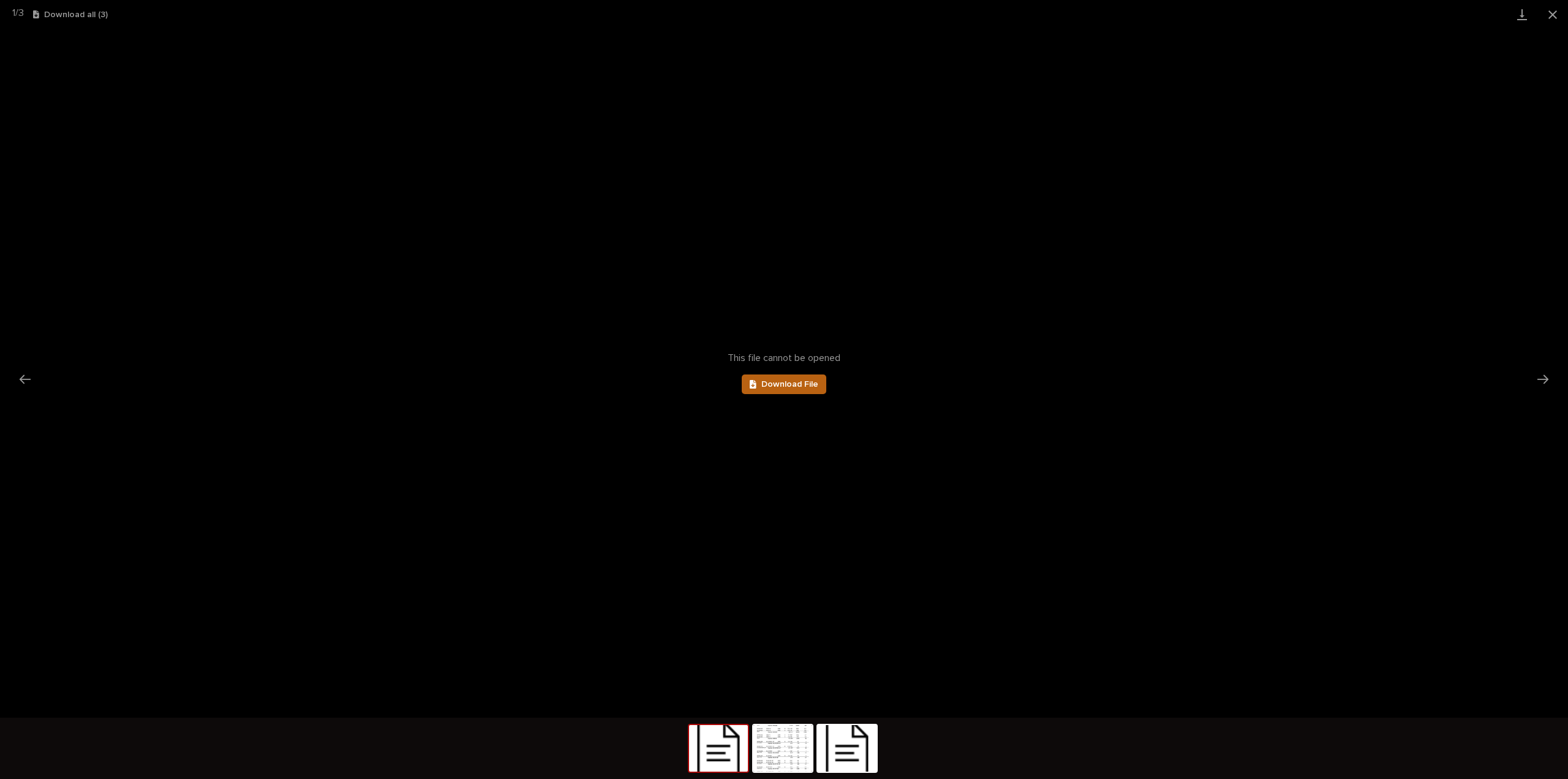
click at [754, 383] on icon at bounding box center [752, 383] width 7 height 9
click at [1547, 14] on button "Close gallery" at bounding box center [1553, 14] width 30 height 28
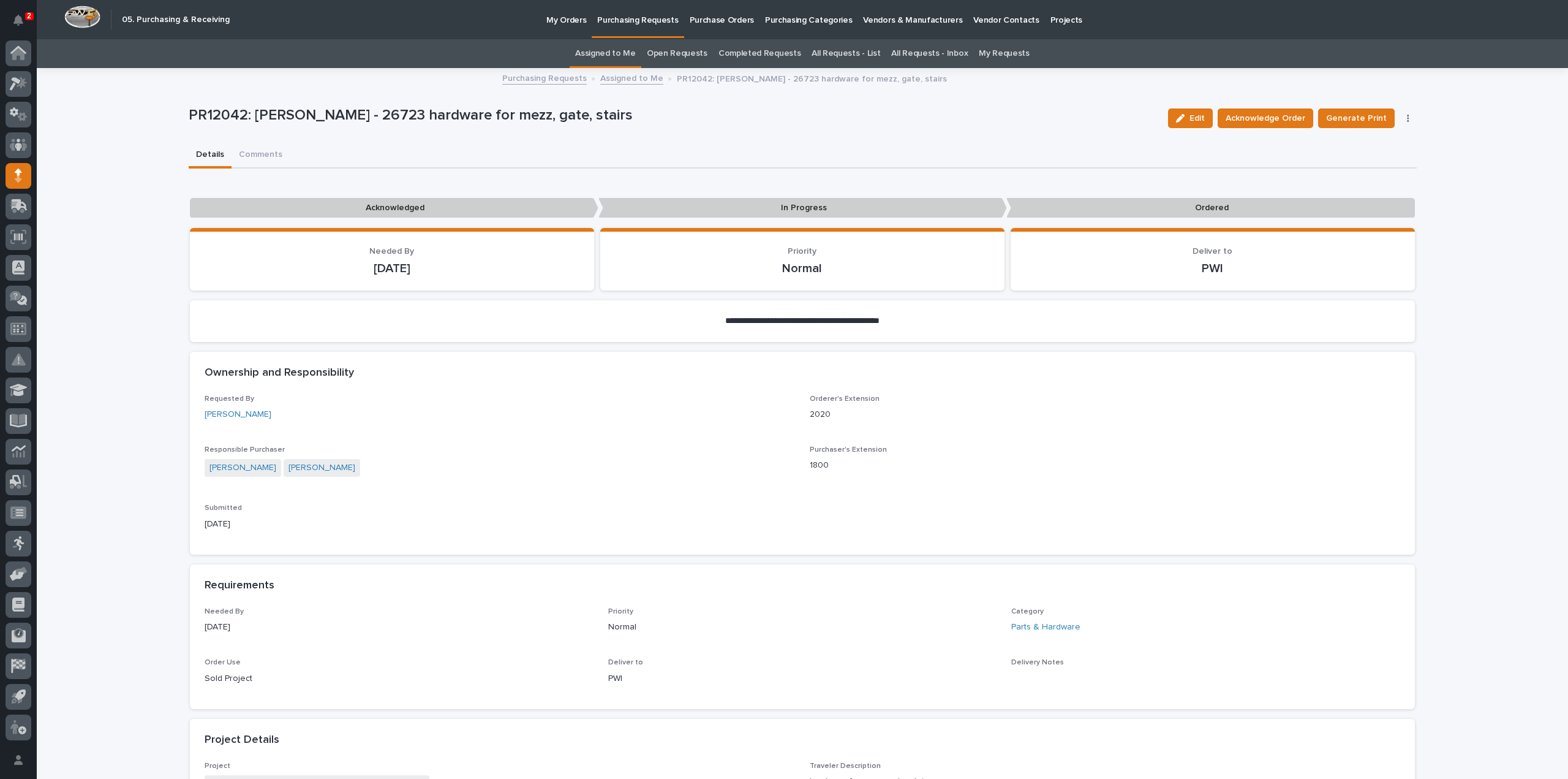
click at [599, 52] on link "Assigned to Me" at bounding box center [605, 53] width 61 height 28
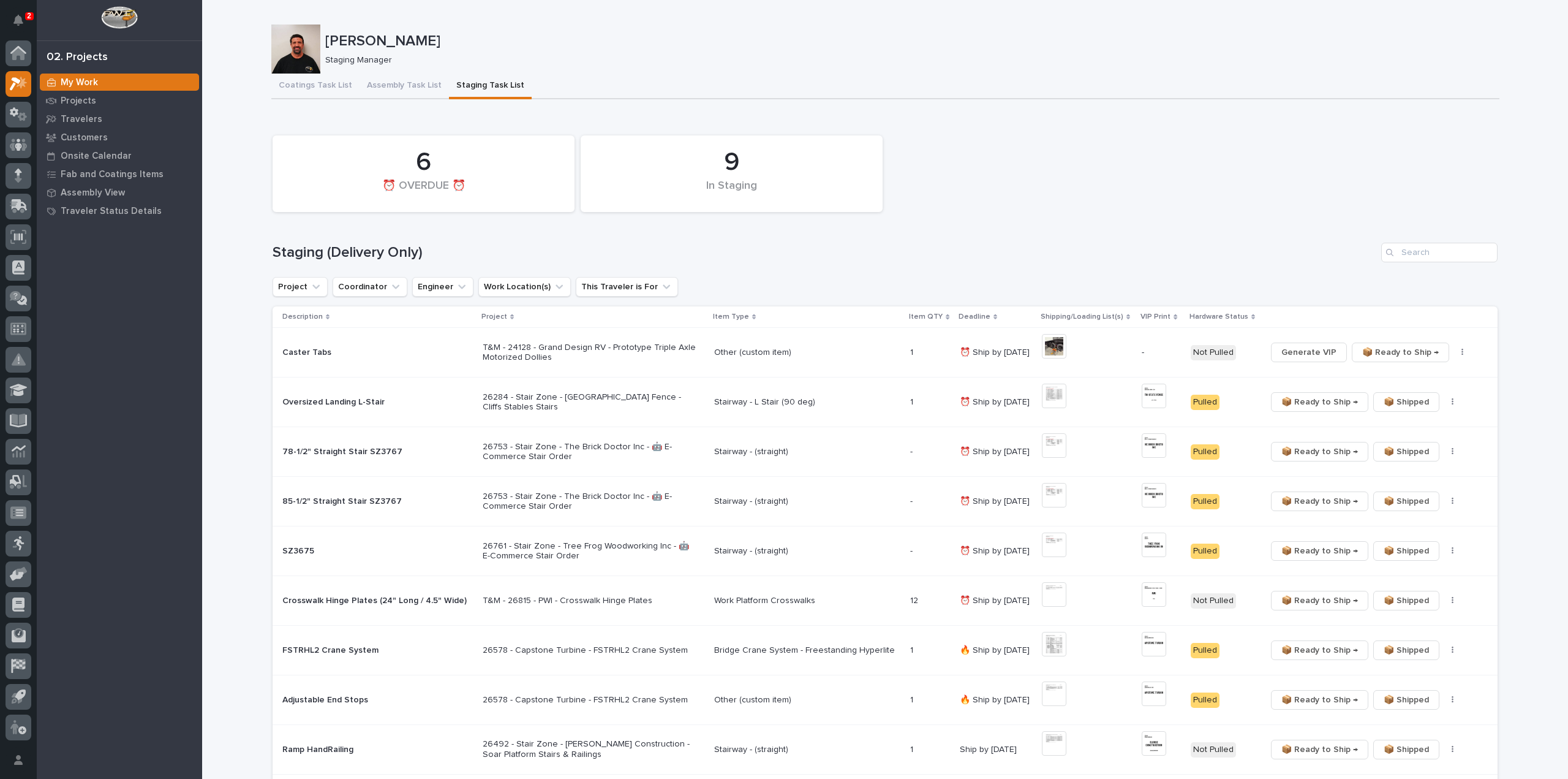
click at [18, 18] on icon "Notifications" at bounding box center [18, 20] width 9 height 11
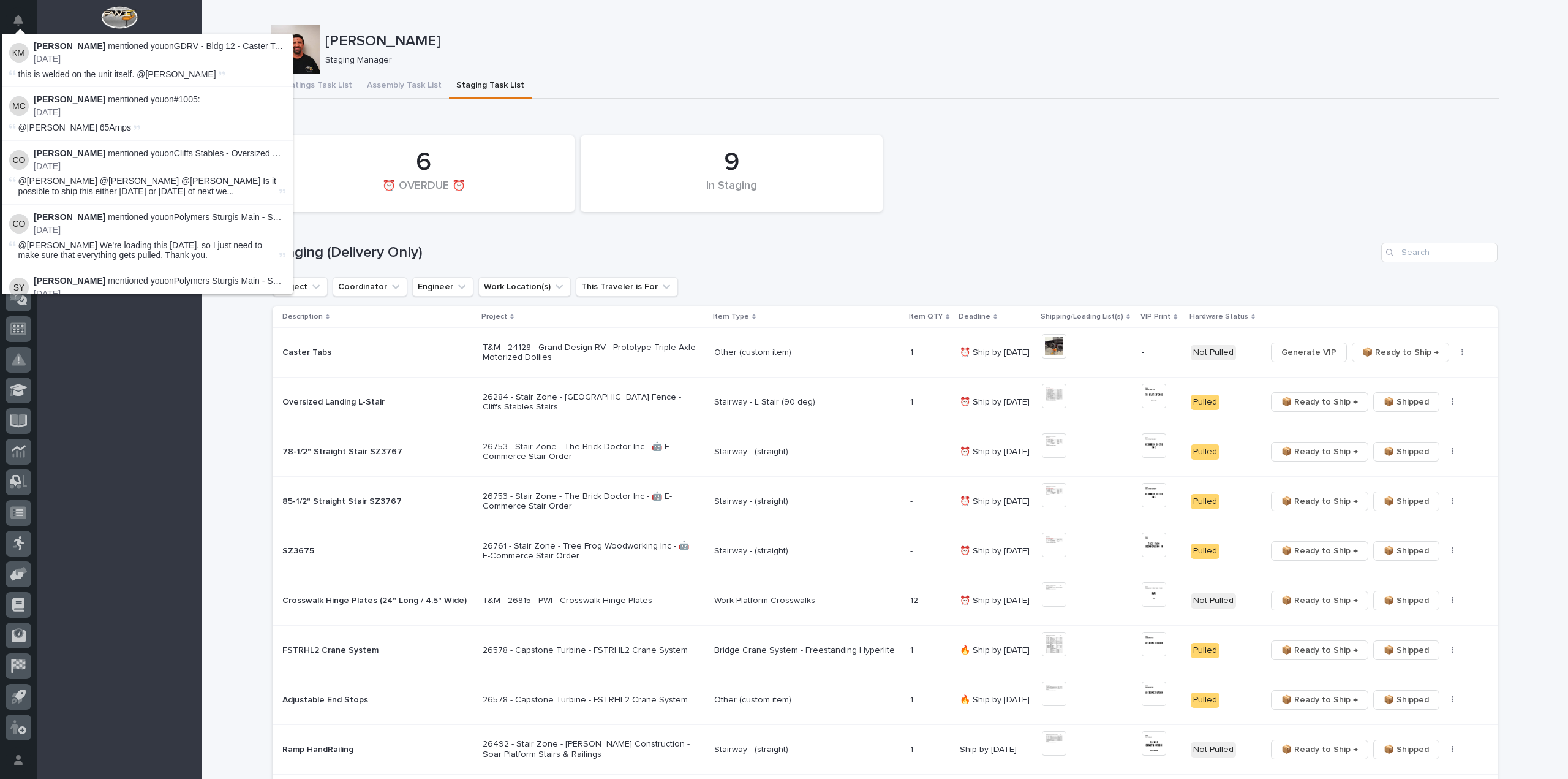
click at [592, 59] on p "Staging Manager" at bounding box center [907, 60] width 1164 height 10
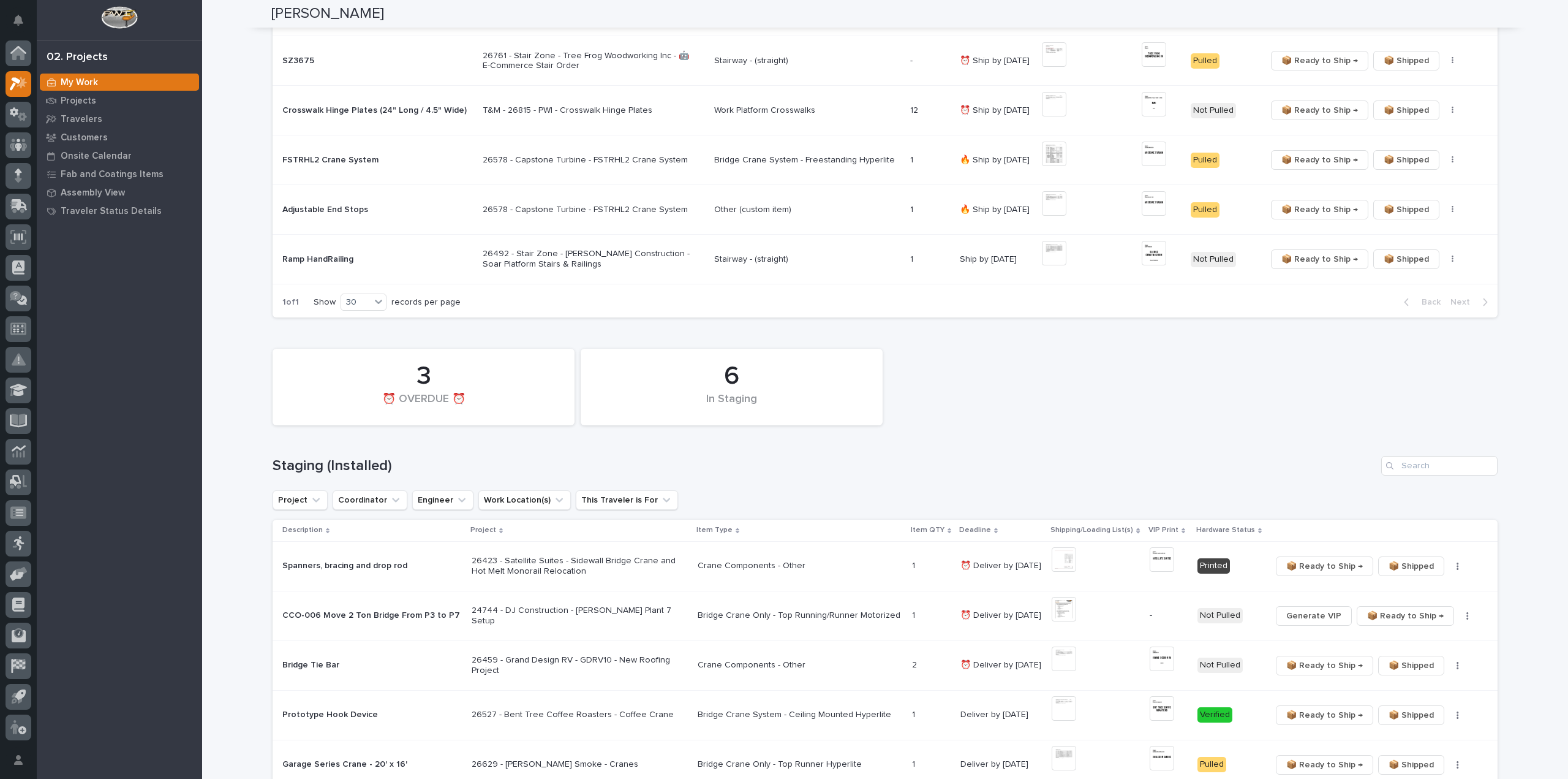
scroll to position [613, 0]
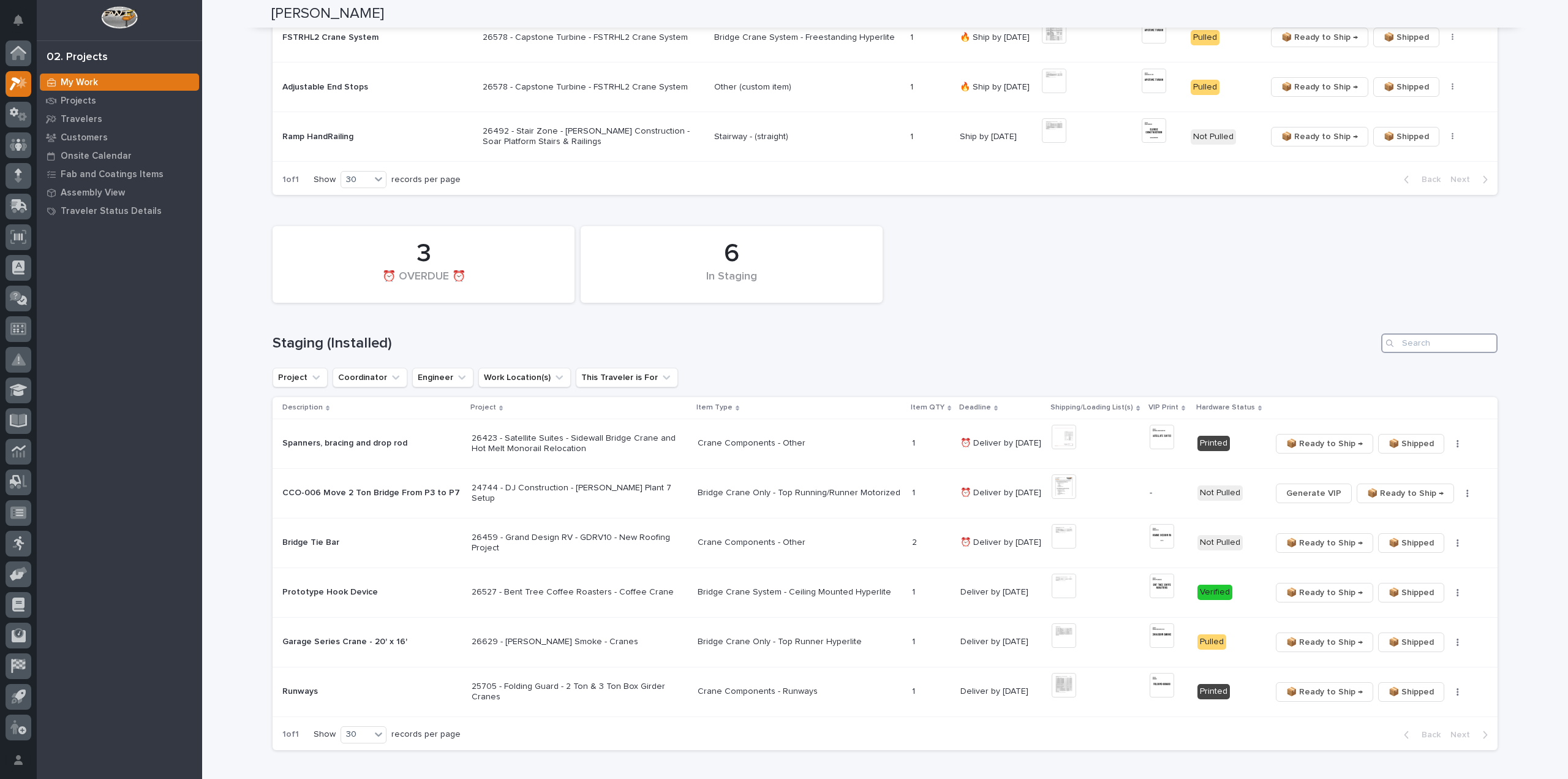
click at [1430, 345] on input "Search" at bounding box center [1439, 343] width 117 height 20
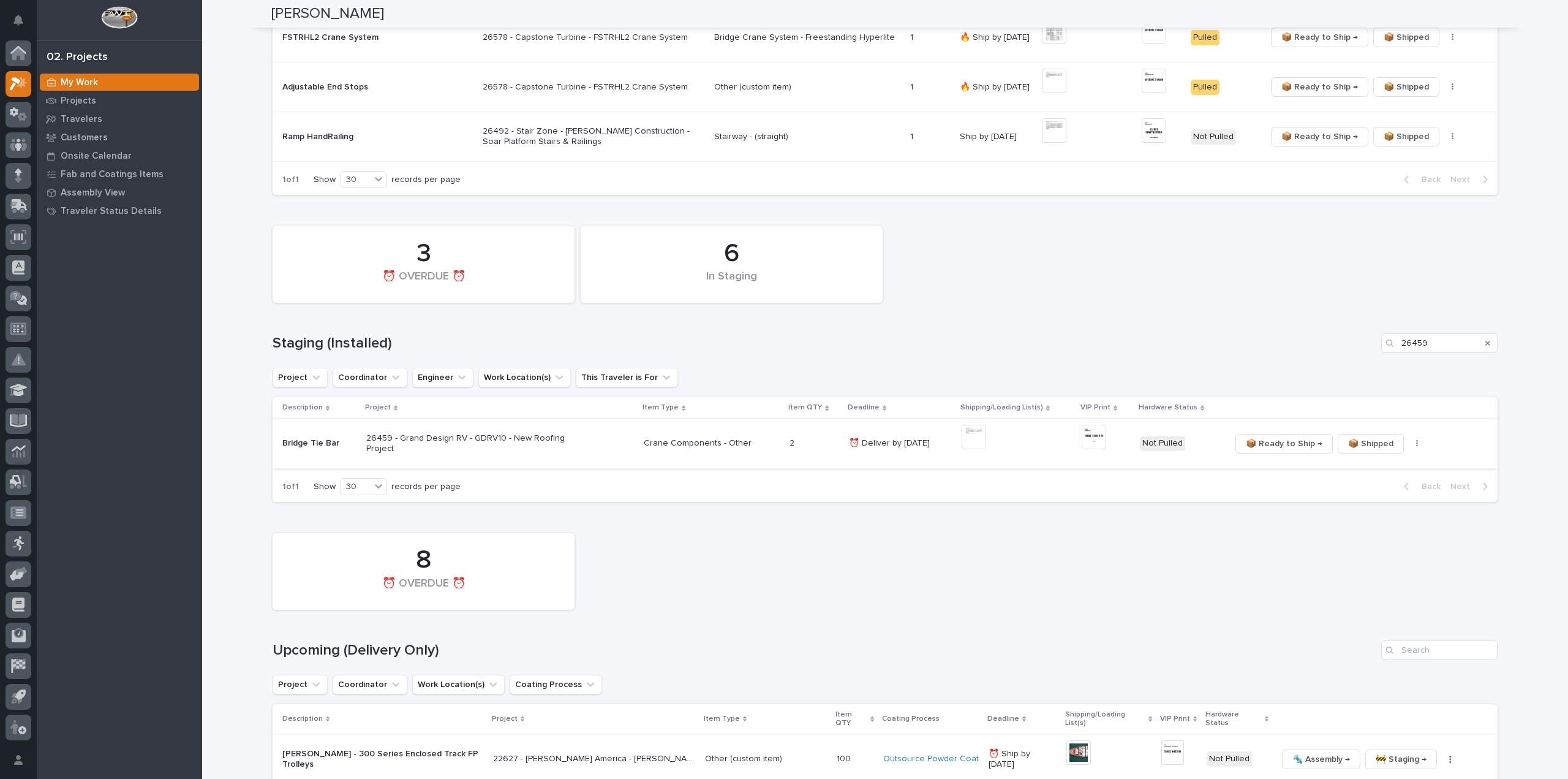
click at [972, 438] on img at bounding box center [974, 436] width 25 height 25
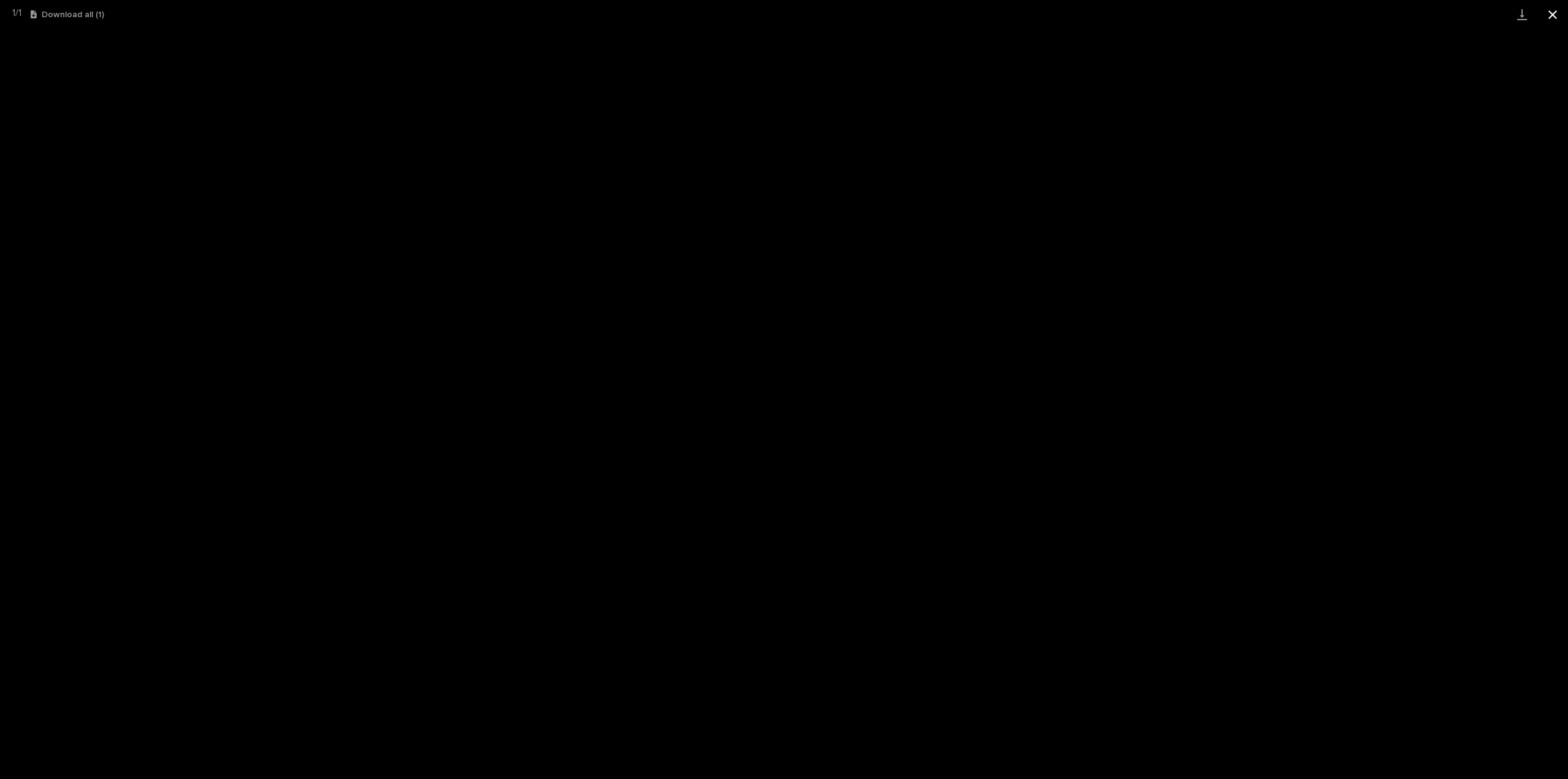
click at [1550, 15] on button "Close gallery" at bounding box center [1553, 14] width 30 height 28
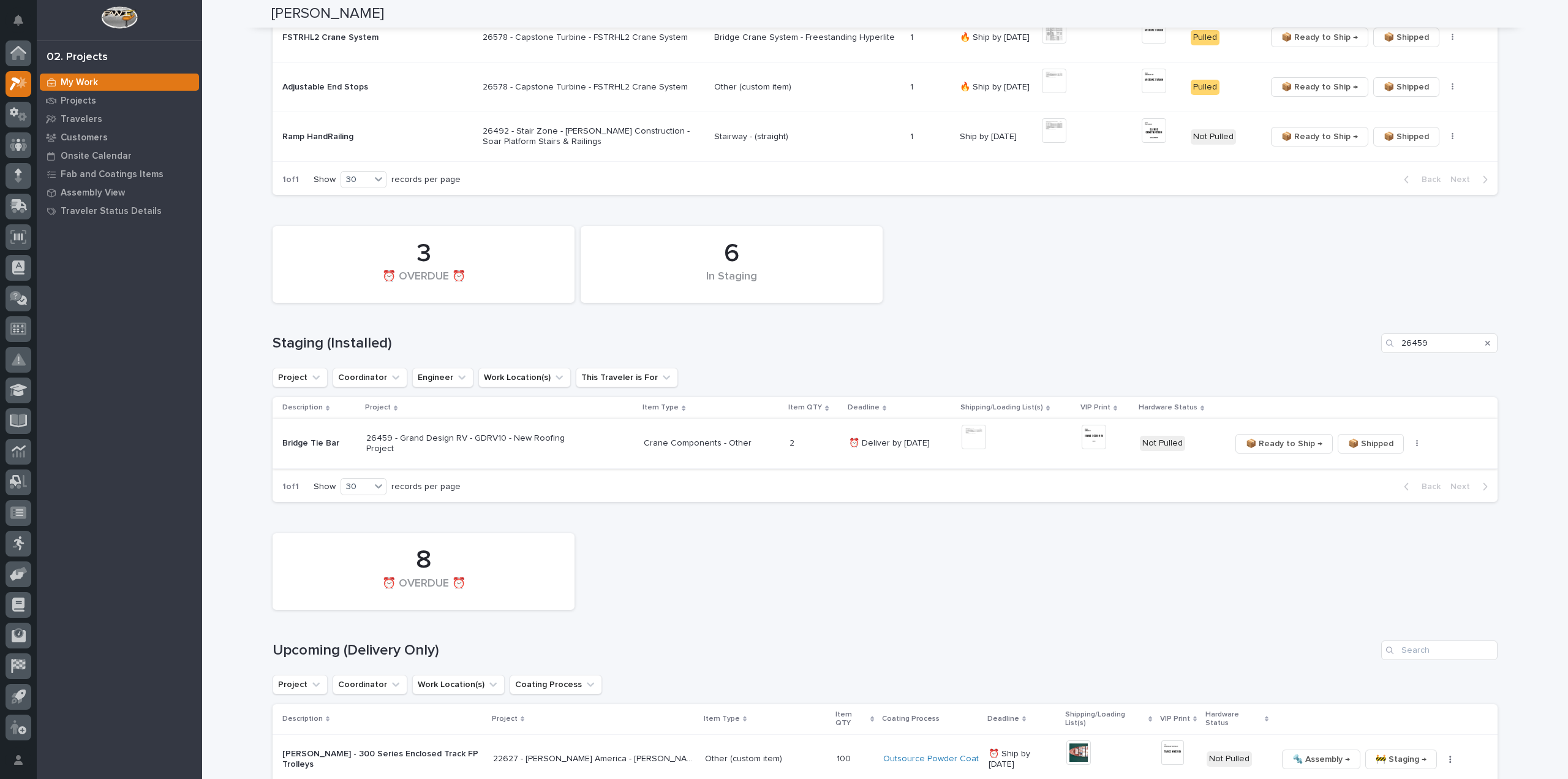
click at [1092, 432] on img at bounding box center [1094, 436] width 25 height 25
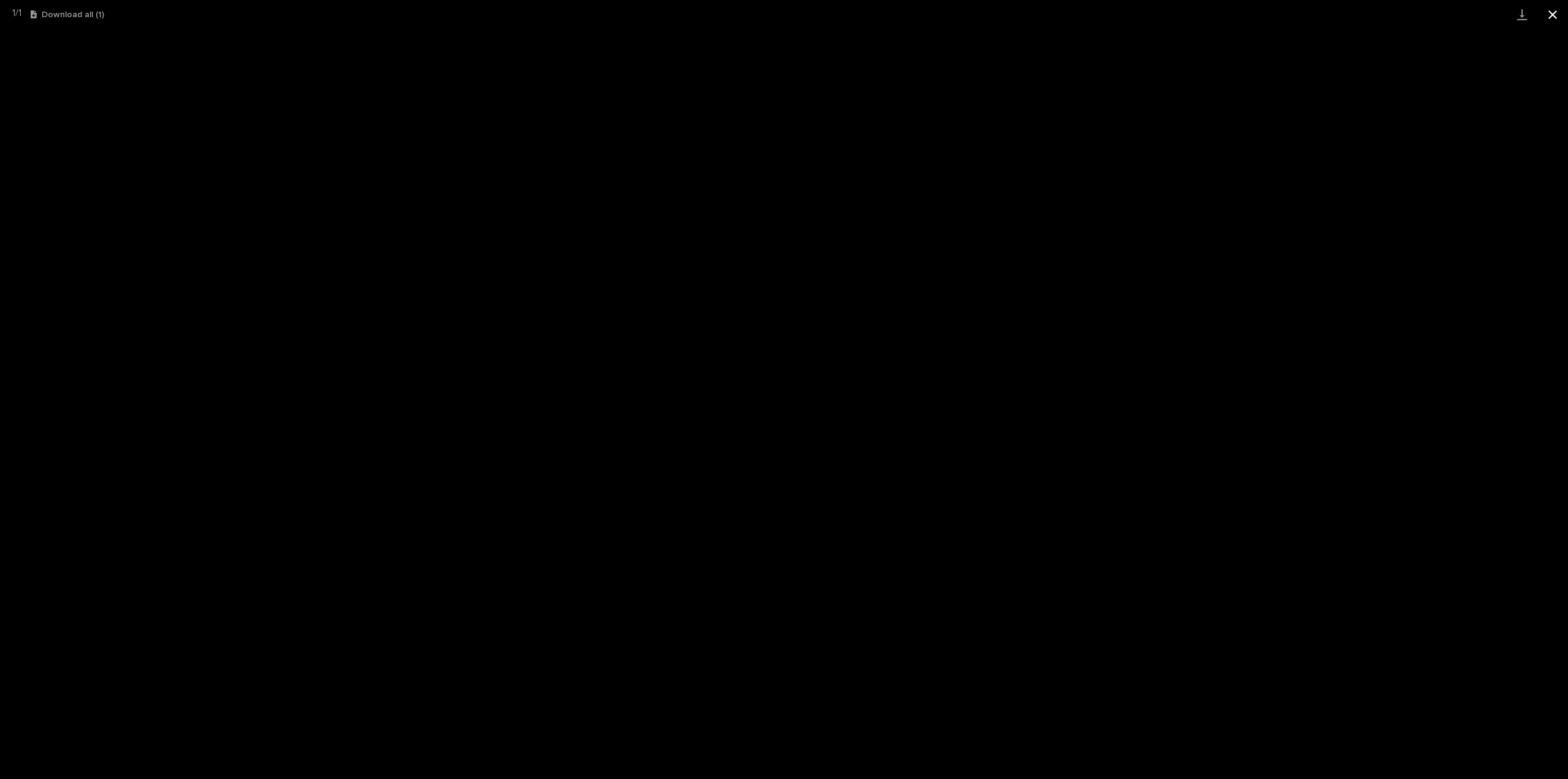
click at [1559, 19] on button "Close gallery" at bounding box center [1553, 14] width 30 height 28
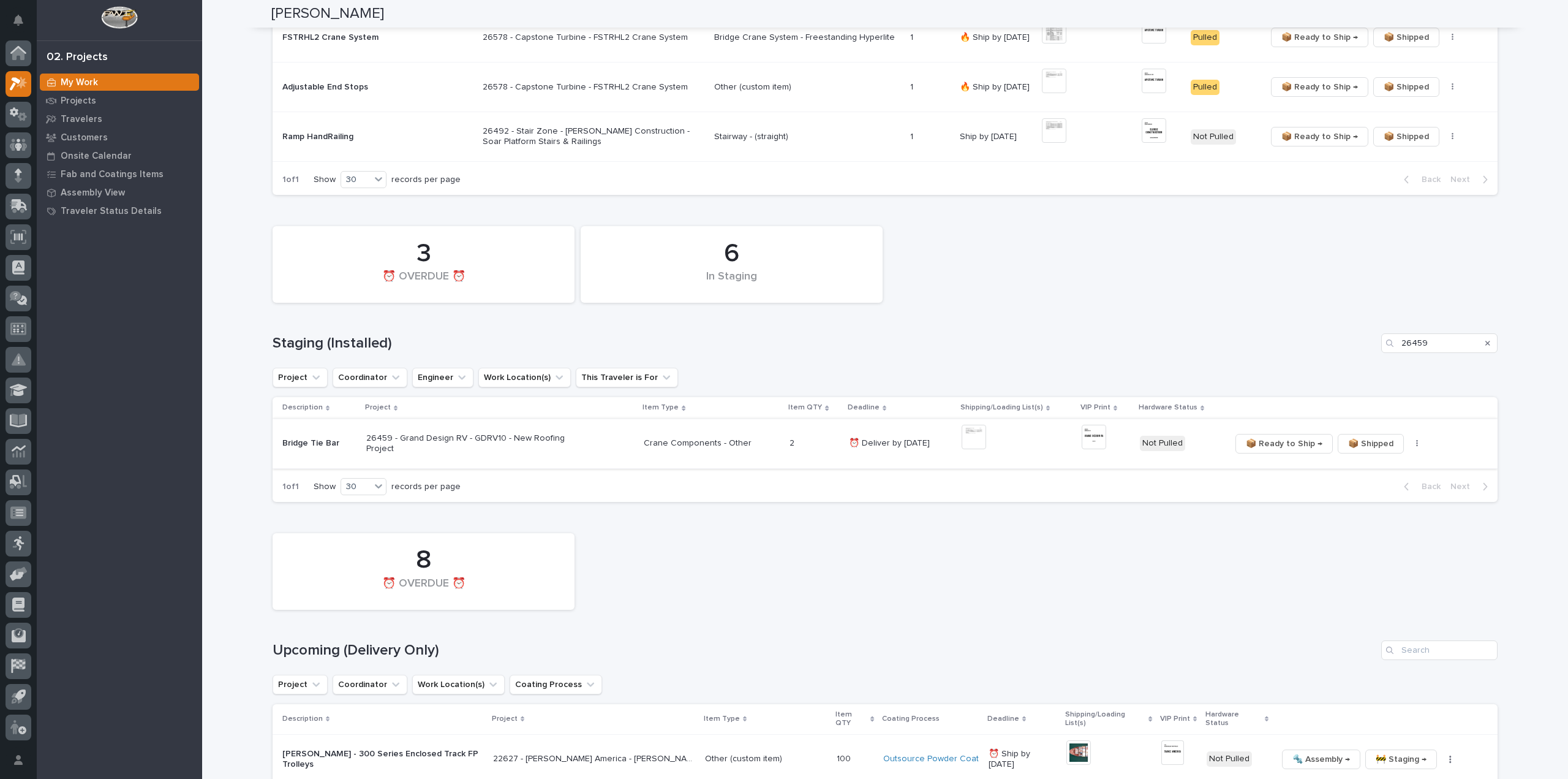
click at [1088, 436] on img at bounding box center [1094, 436] width 25 height 25
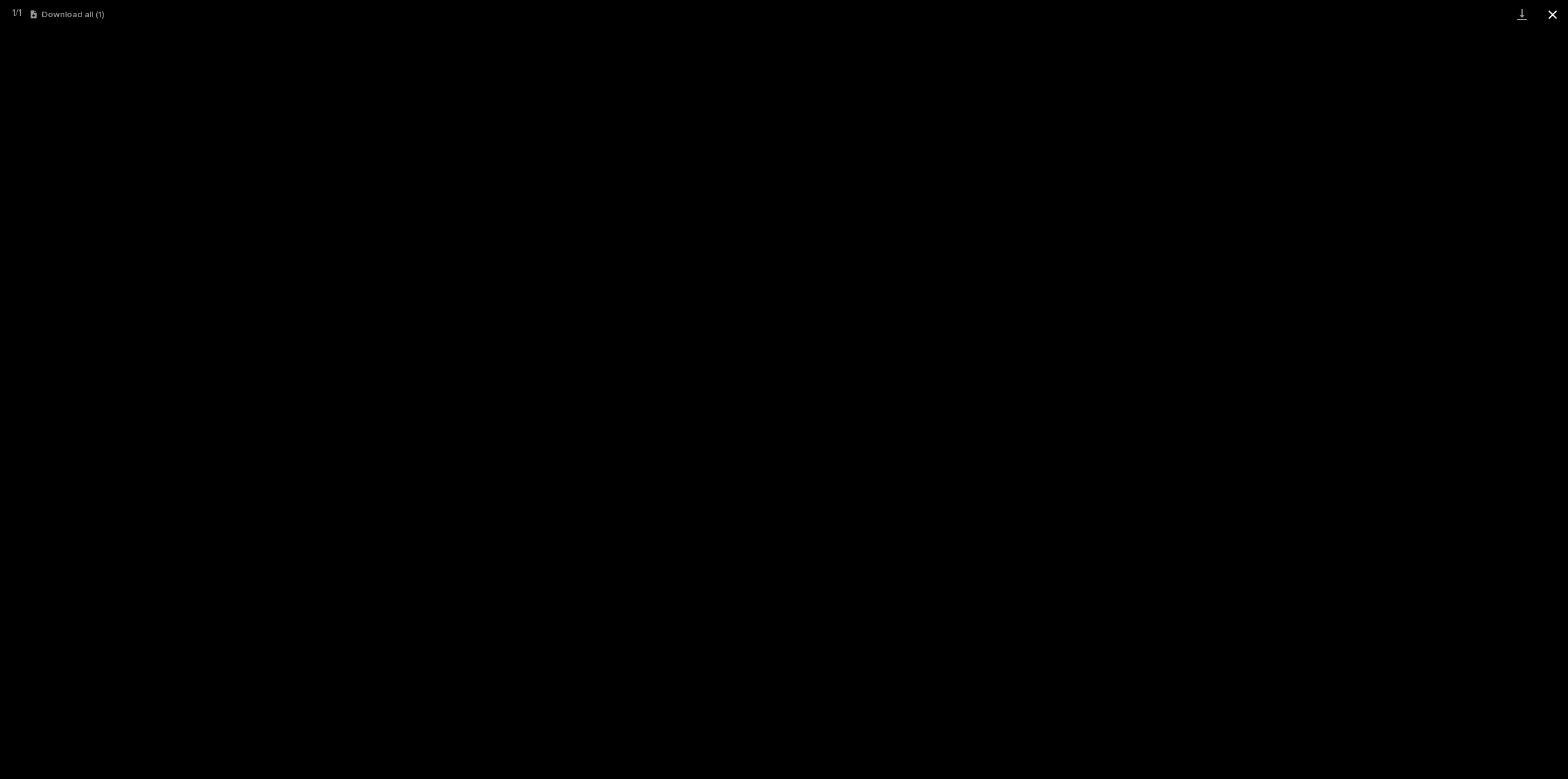
click at [1555, 12] on button "Close gallery" at bounding box center [1553, 14] width 30 height 28
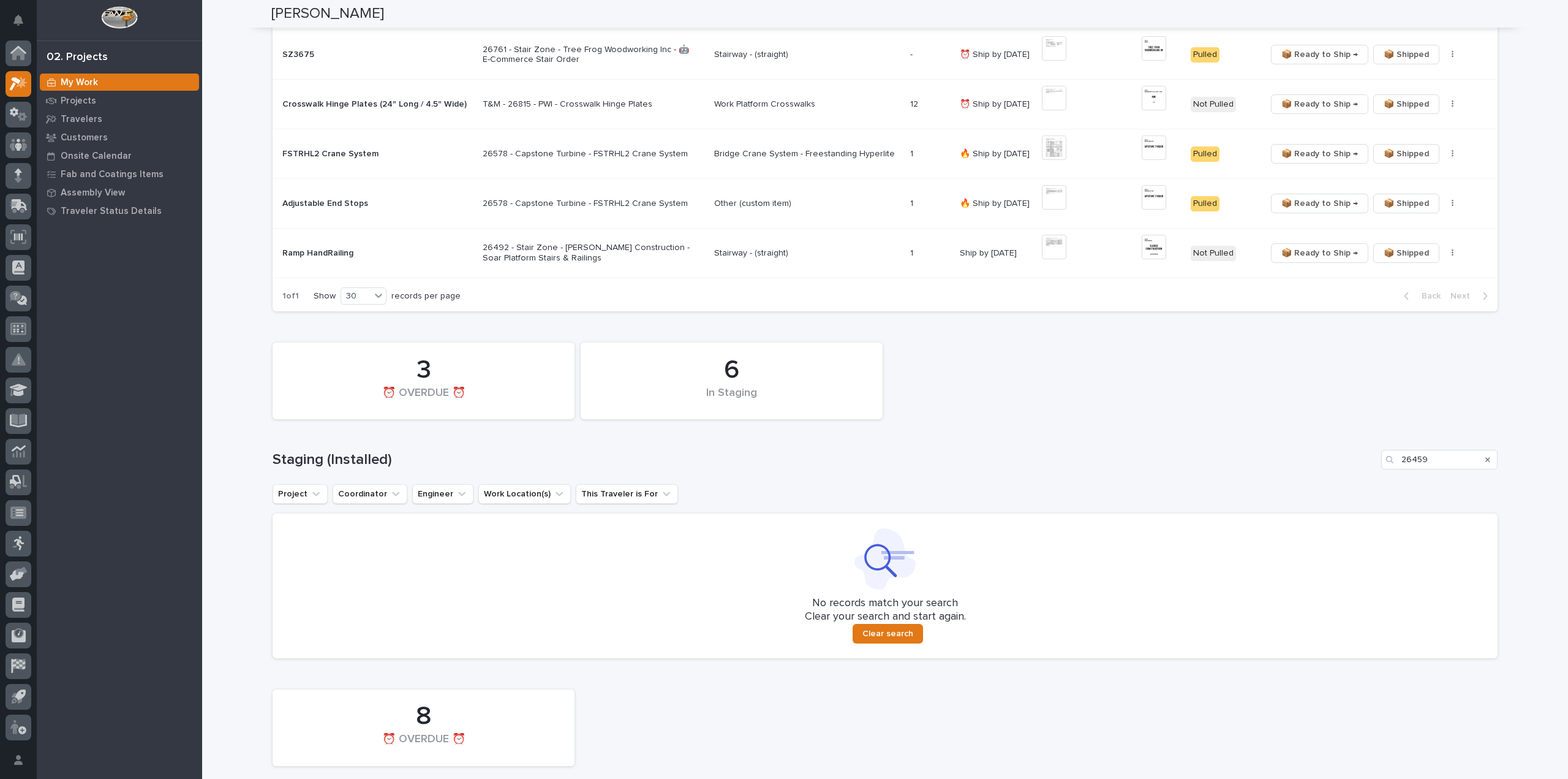
scroll to position [510, 0]
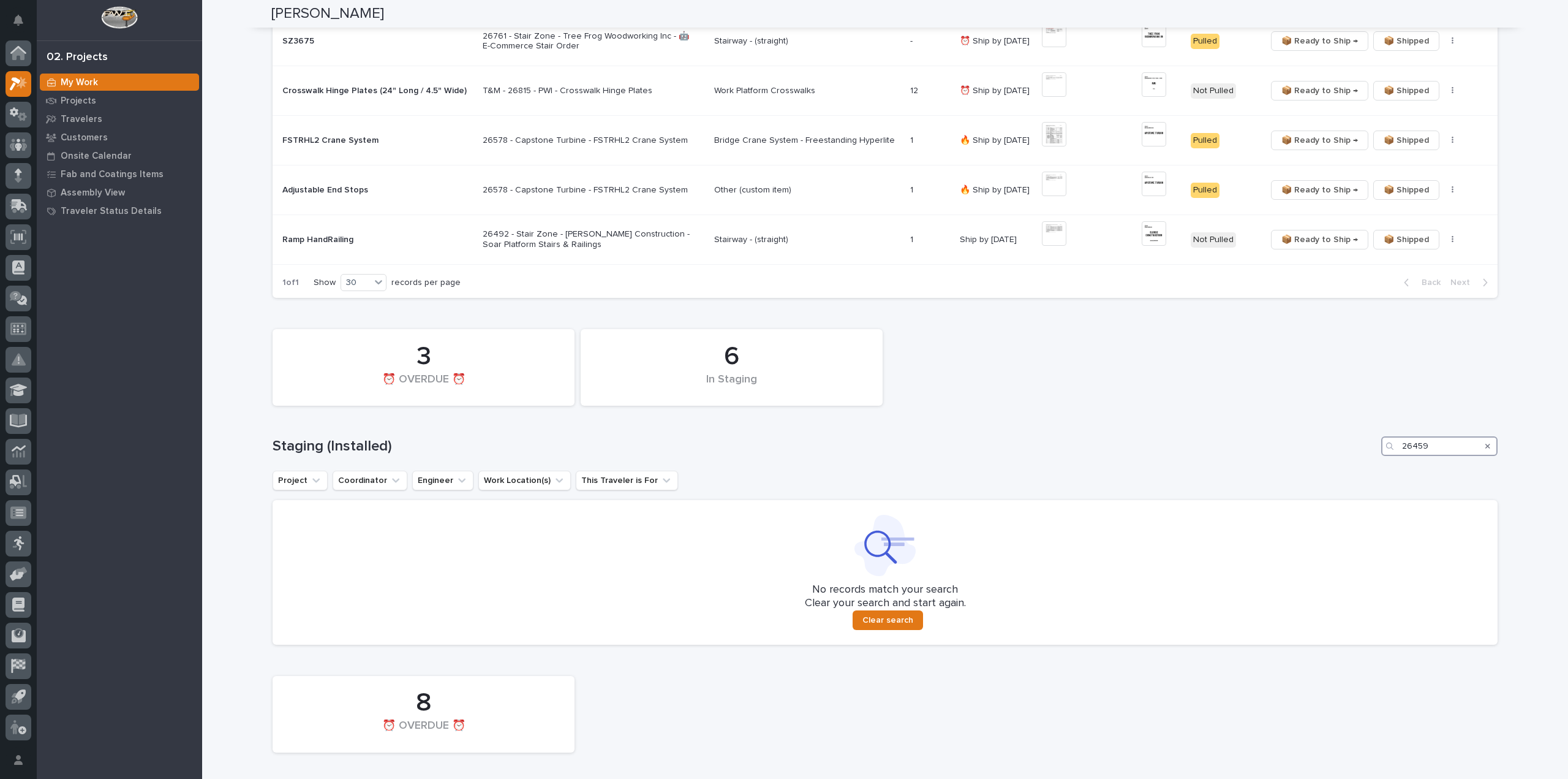
drag, startPoint x: 1425, startPoint y: 447, endPoint x: 1386, endPoint y: 459, distance: 40.8
click at [1386, 459] on div "6 In Staging 3 ⏰ OVERDUE ⏰ Staging (Installed) 26459 Project Coordinator Engine…" at bounding box center [884, 483] width 1225 height 321
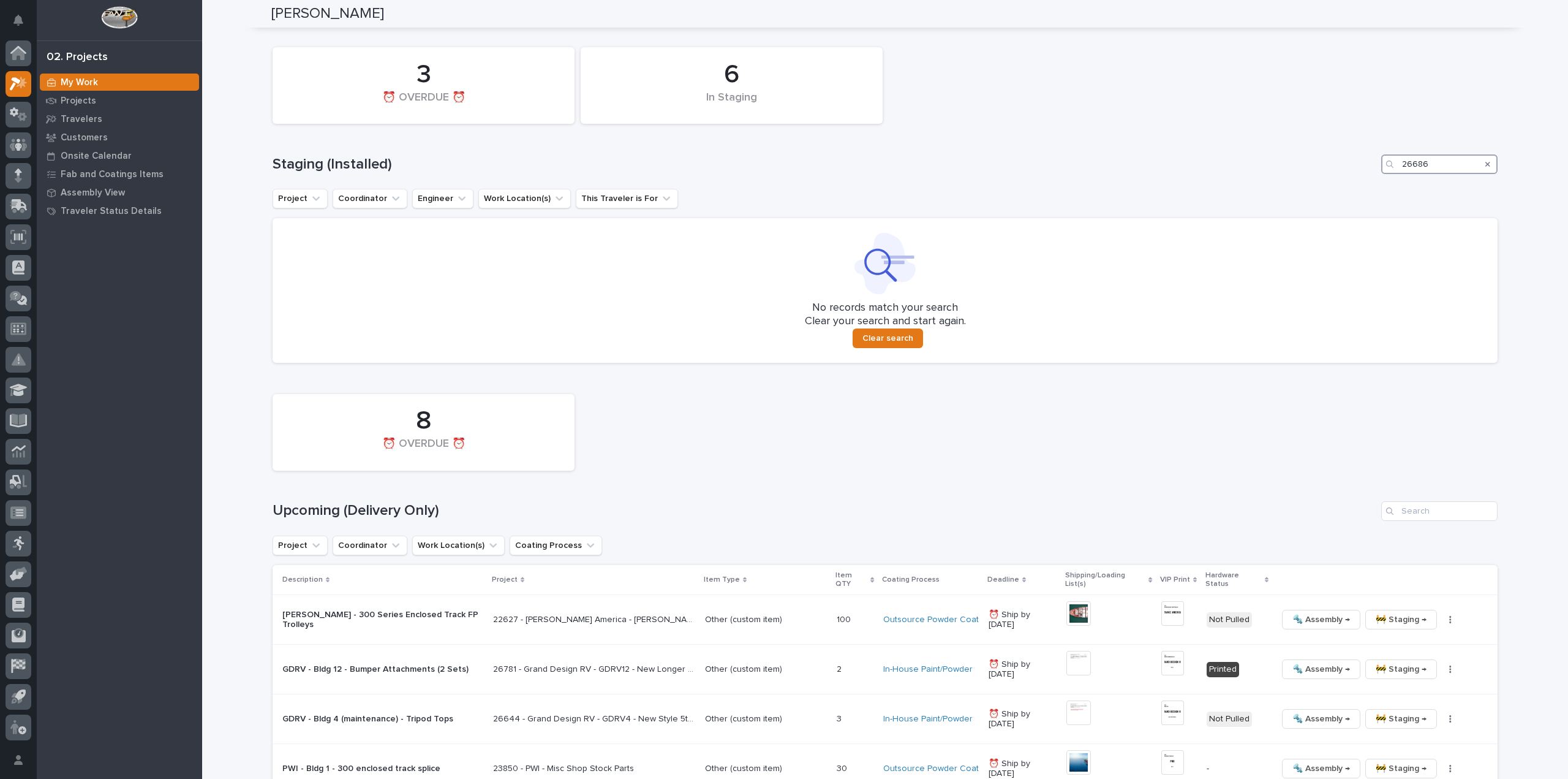
scroll to position [878, 0]
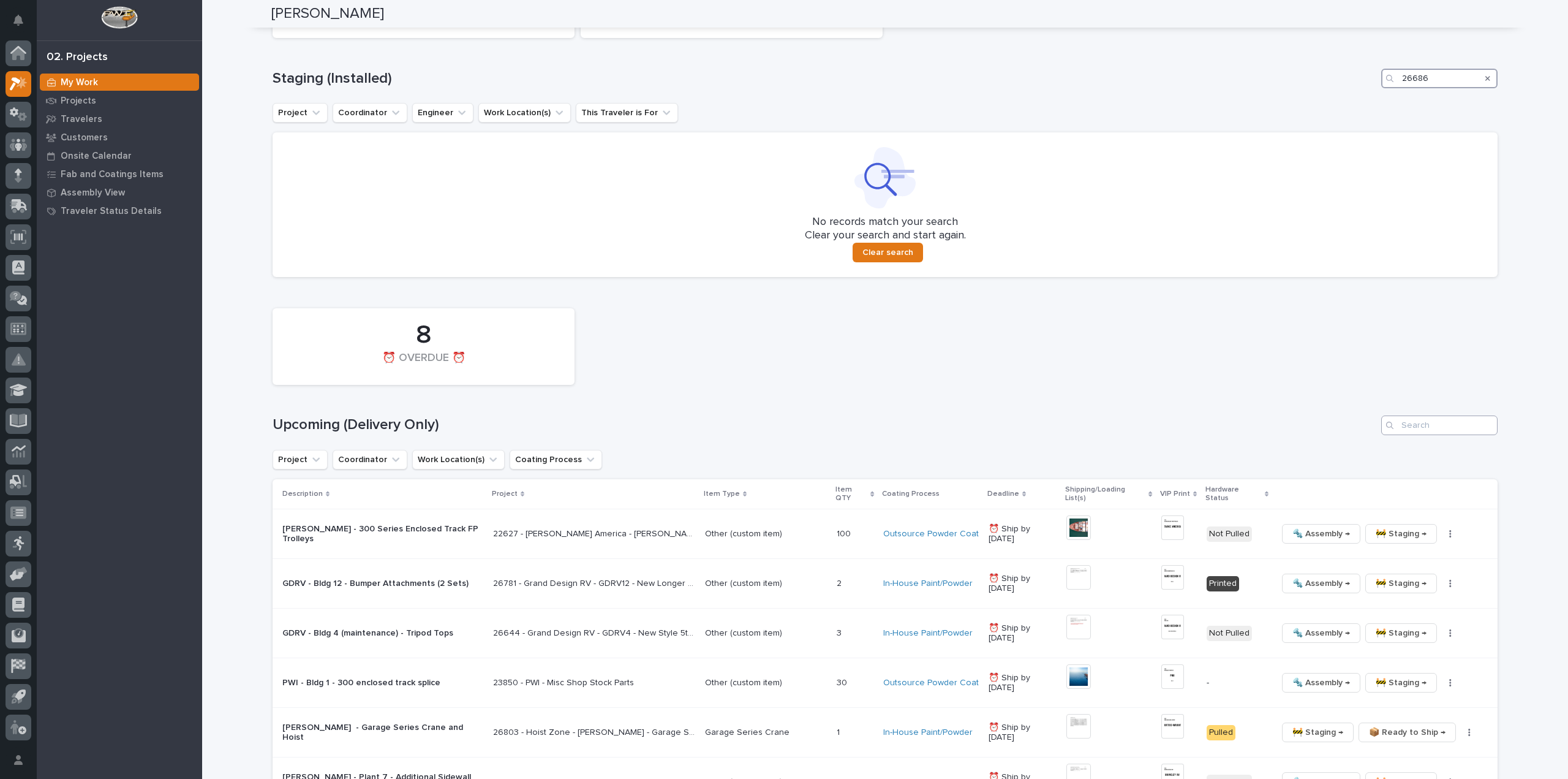
type input "26686"
click at [1413, 422] on input "Search" at bounding box center [1439, 425] width 117 height 20
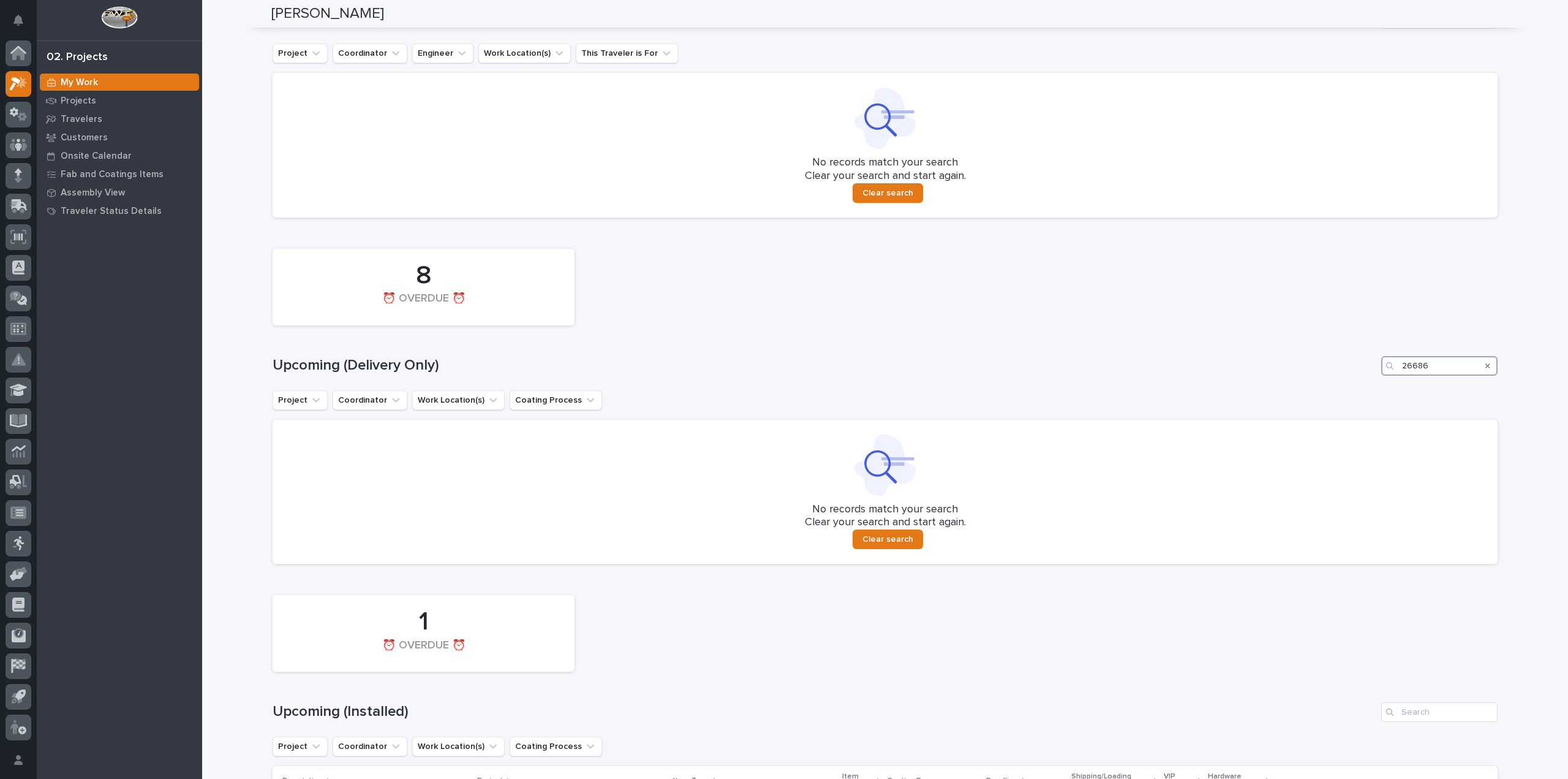
scroll to position [1305, 0]
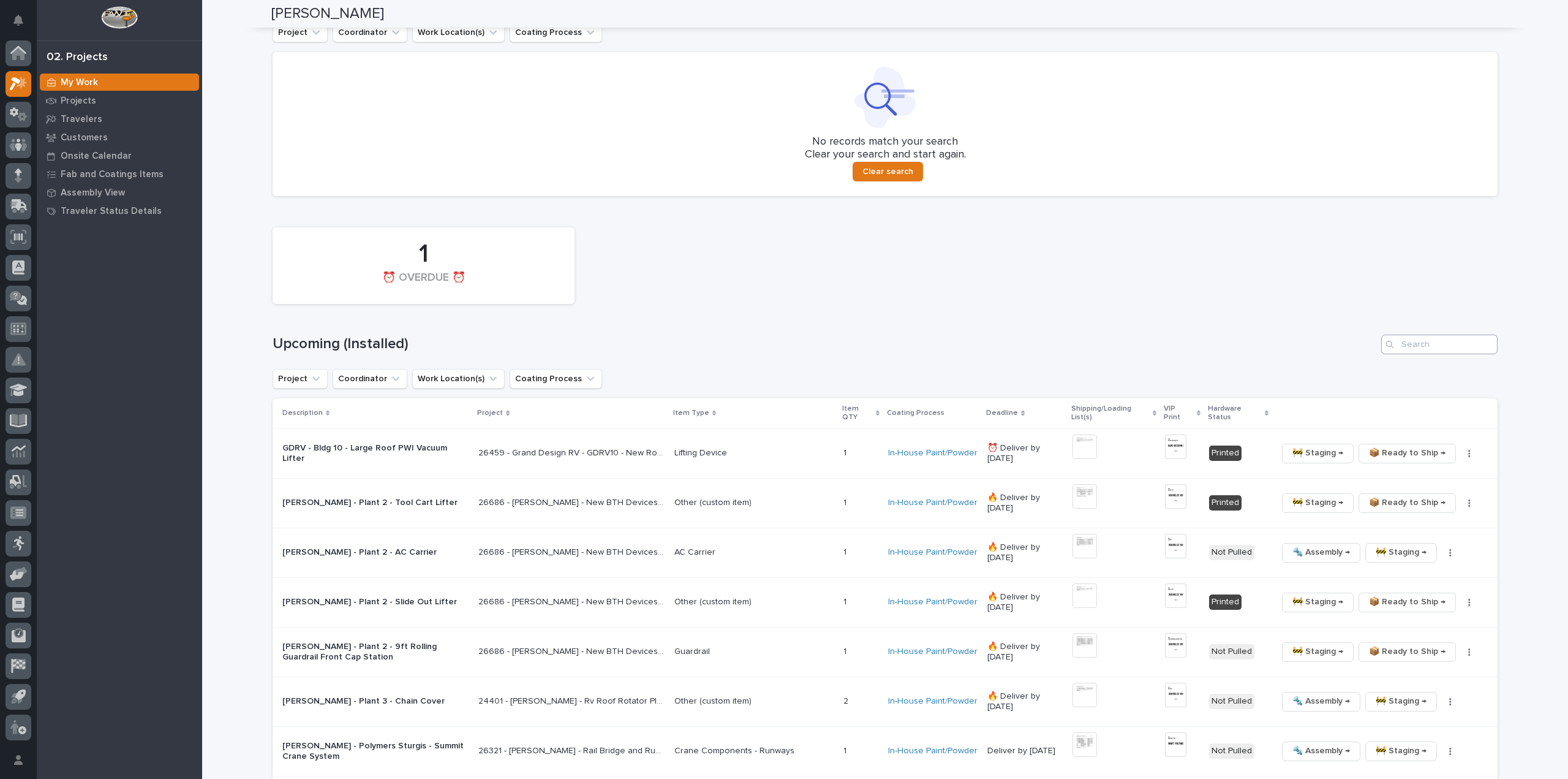
type input "26686"
click at [1432, 348] on input "Search" at bounding box center [1439, 344] width 117 height 20
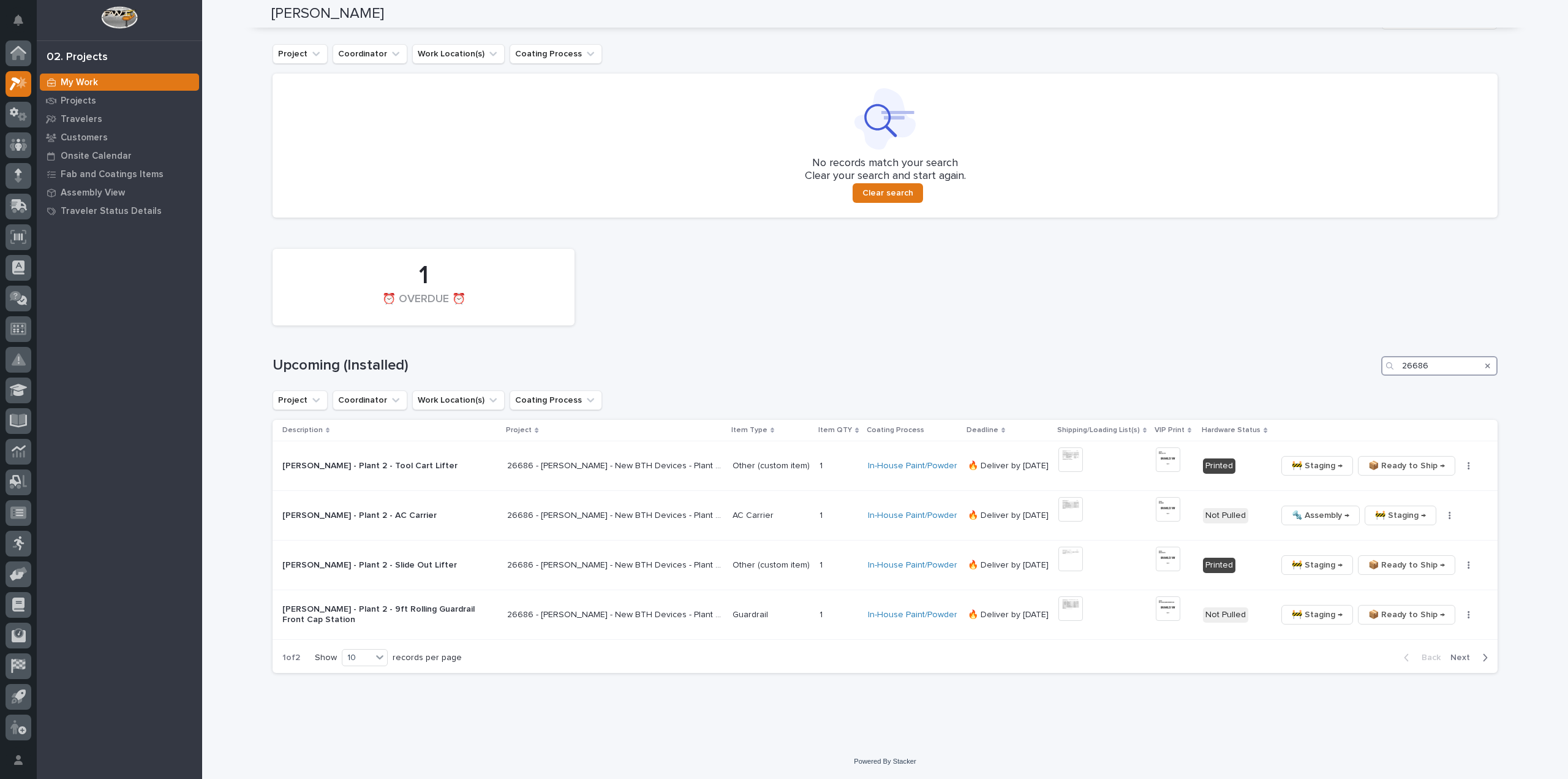
scroll to position [1281, 0]
click at [1071, 610] on img at bounding box center [1071, 610] width 25 height 25
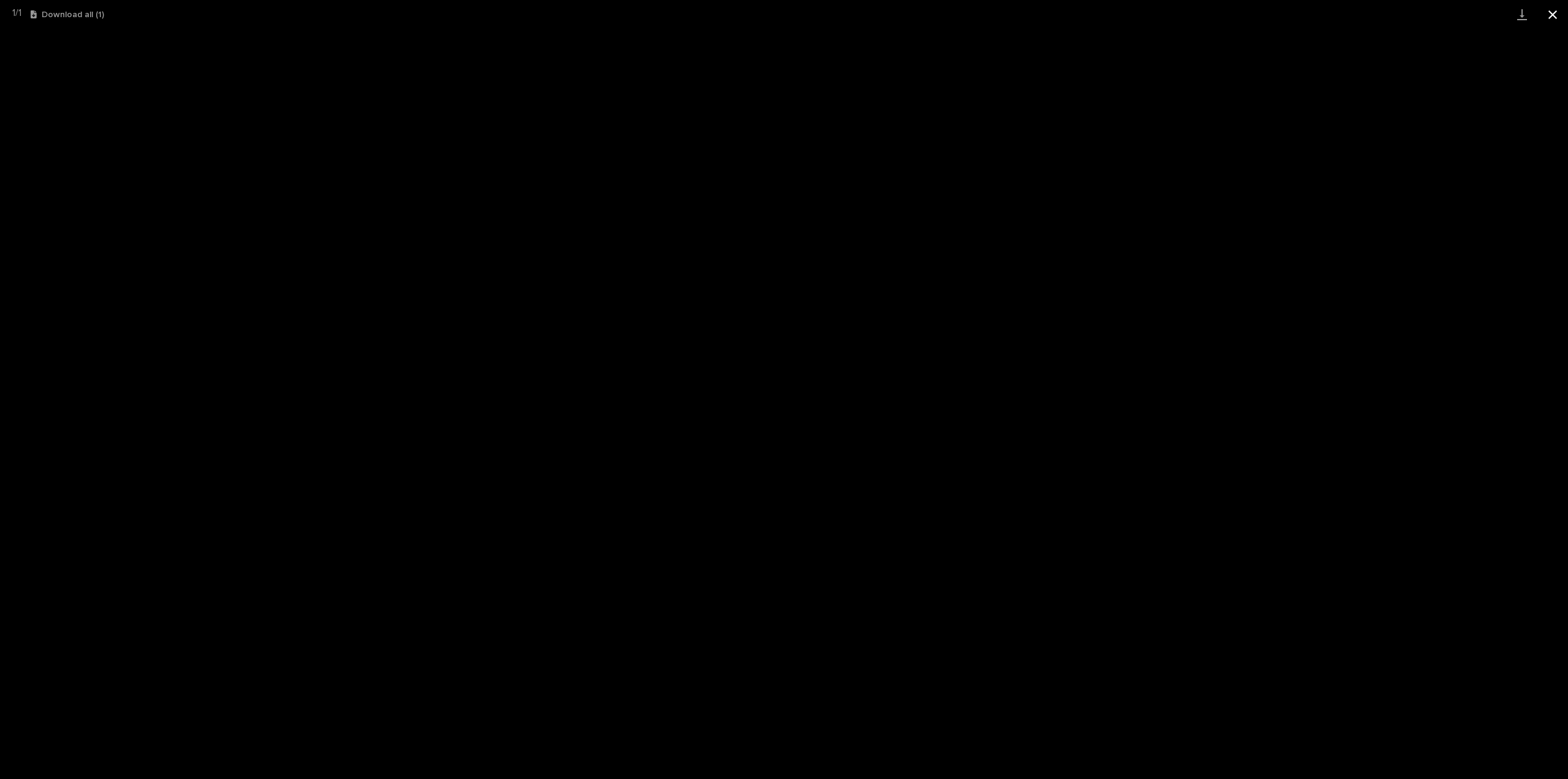
click at [1556, 21] on button "Close gallery" at bounding box center [1553, 14] width 30 height 28
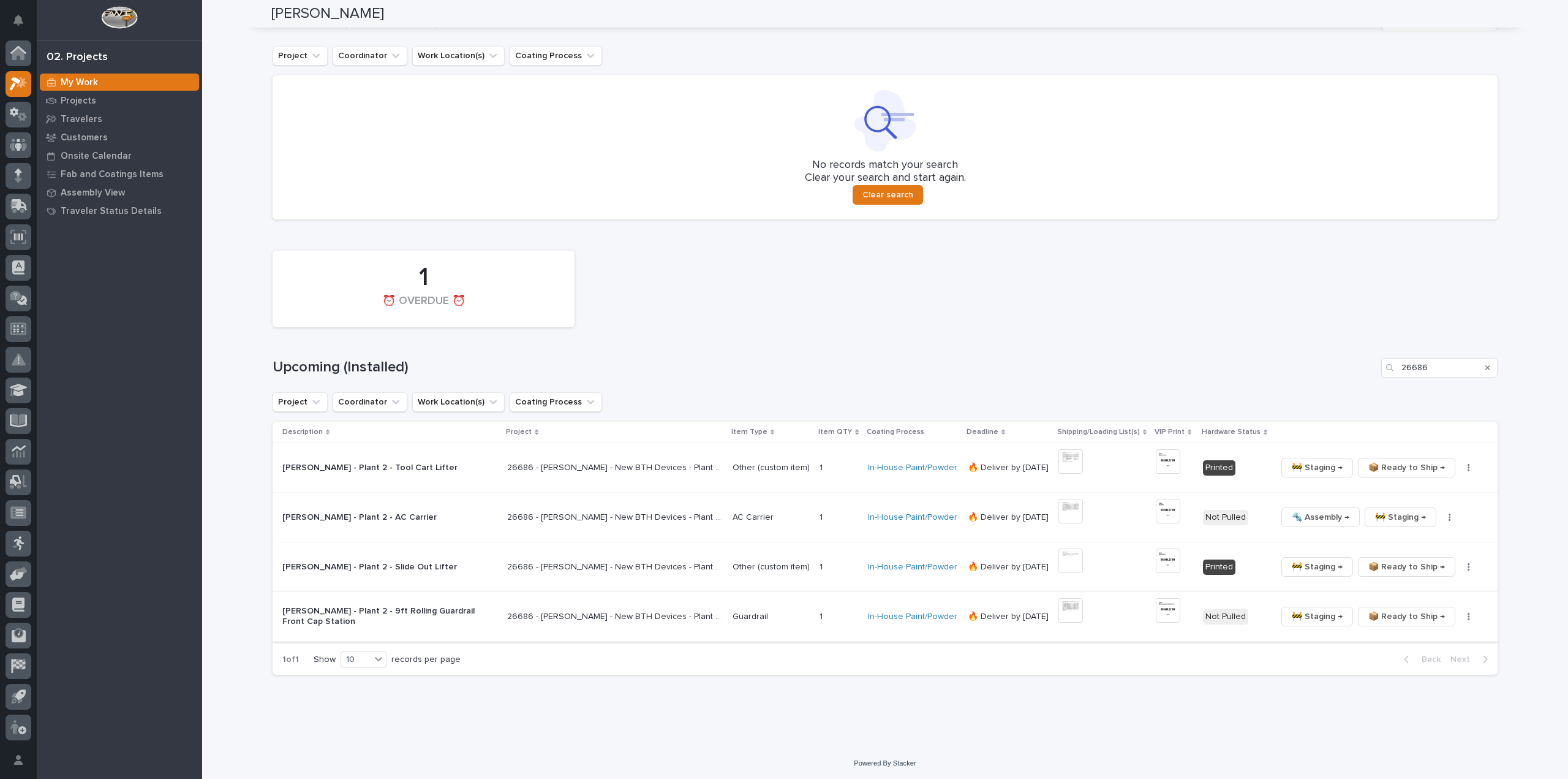
click at [1159, 605] on img at bounding box center [1168, 610] width 25 height 25
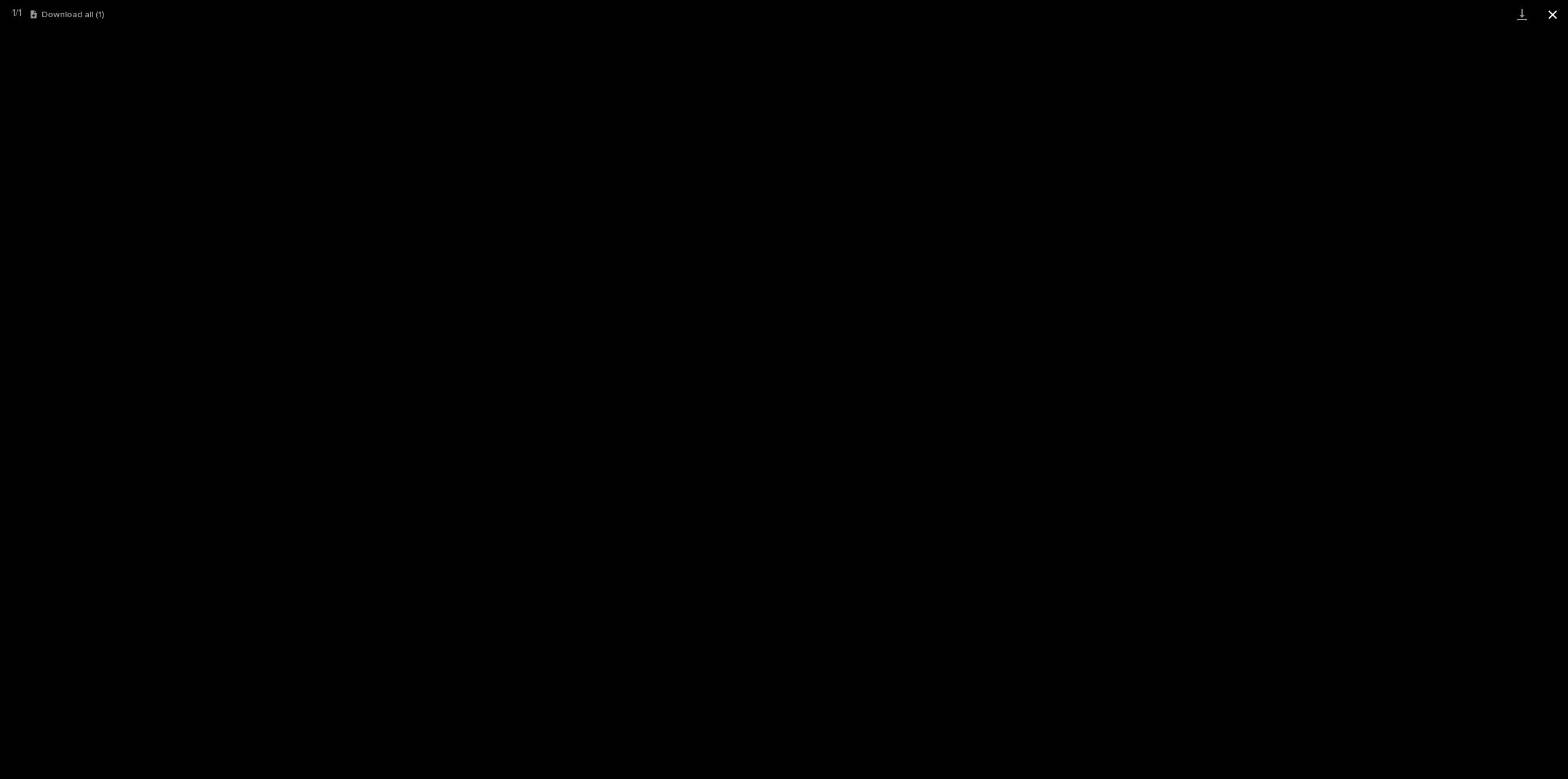
click at [1558, 19] on button "Close gallery" at bounding box center [1553, 14] width 30 height 28
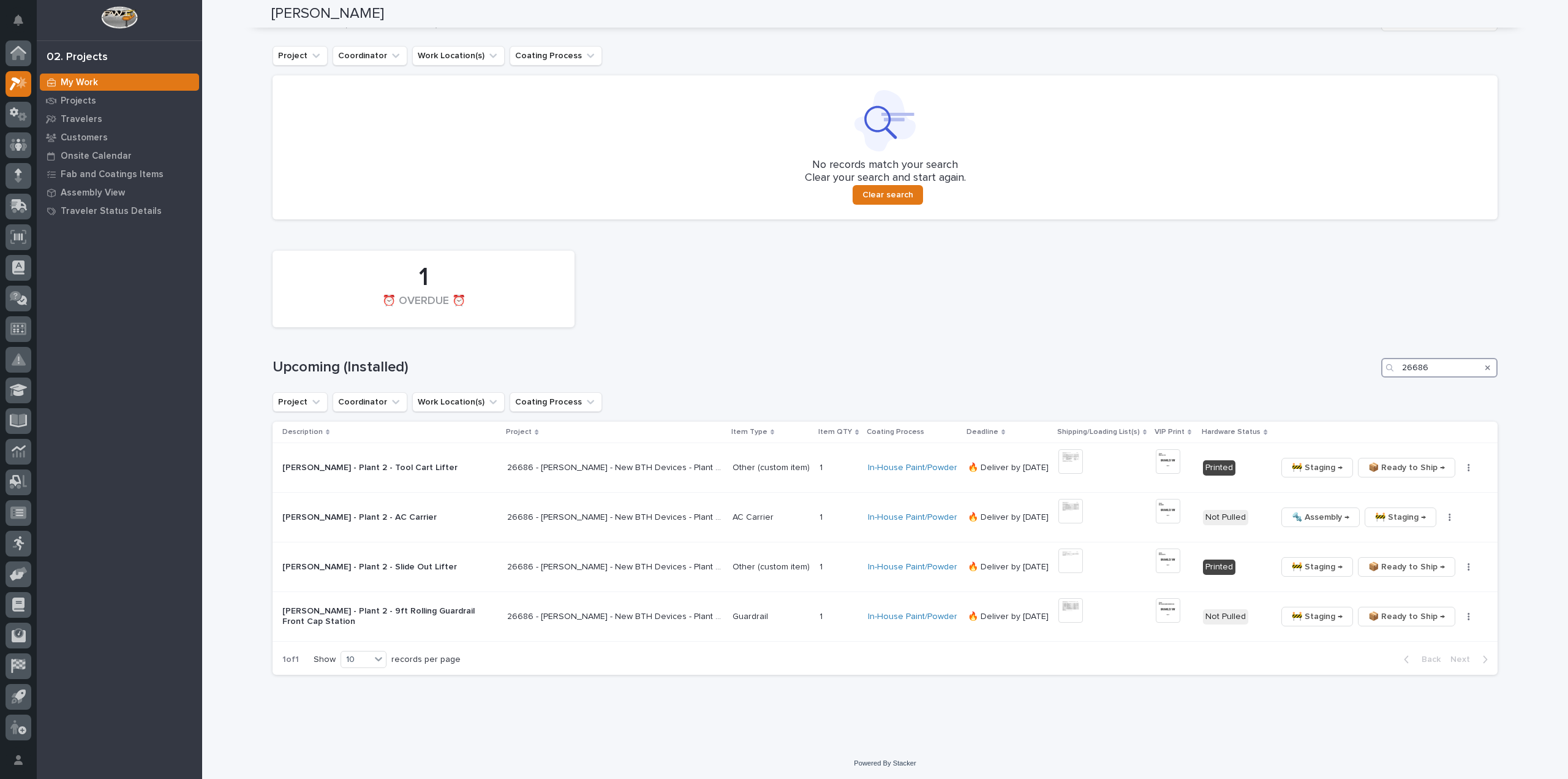
drag, startPoint x: 1442, startPoint y: 367, endPoint x: 1345, endPoint y: 381, distance: 98.0
click at [1345, 381] on div "1 ⏰ OVERDUE ⏰ Upcoming (Installed) 26686 Project Coordinator Work Location(s) C…" at bounding box center [884, 460] width 1225 height 431
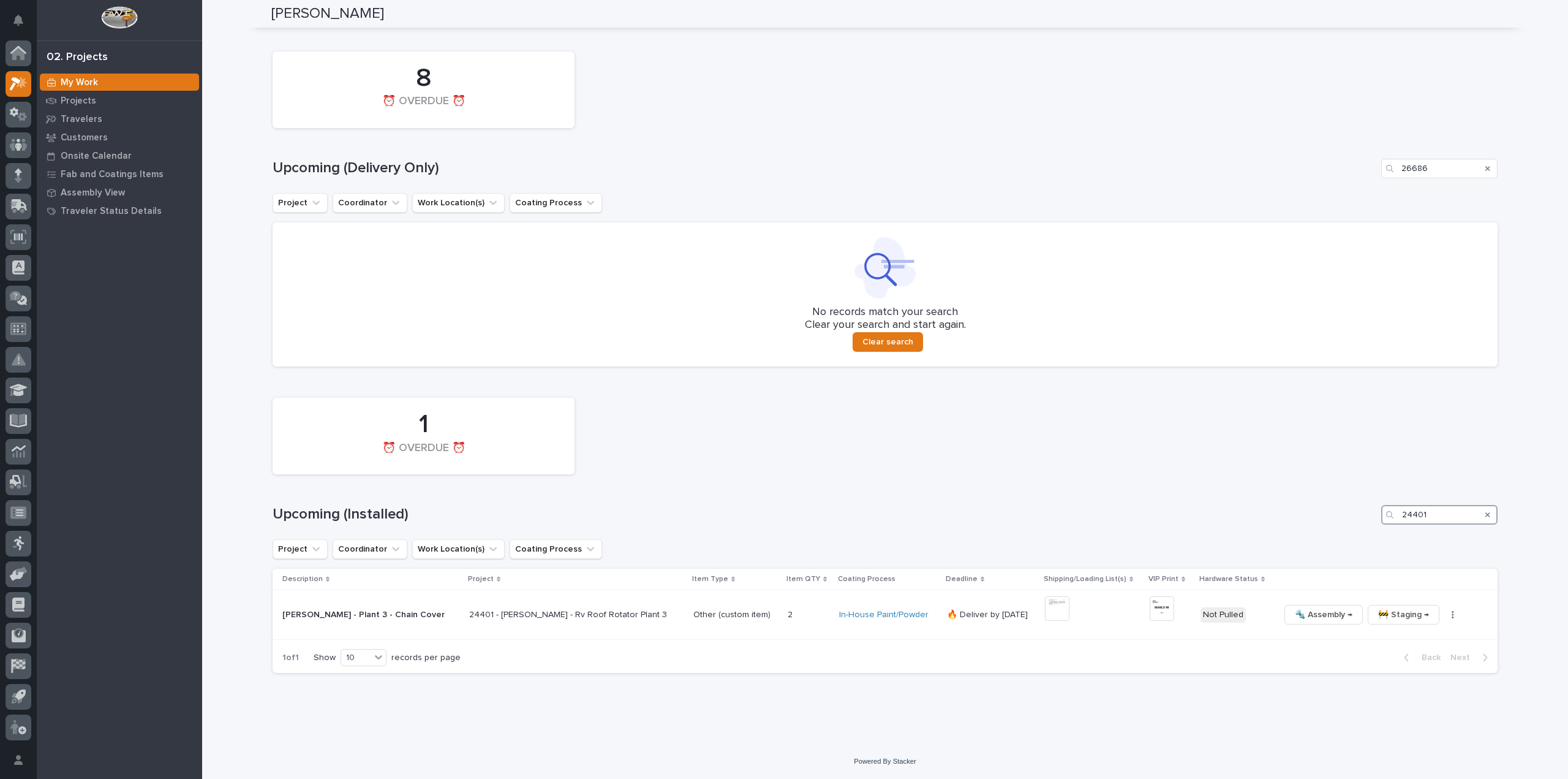
scroll to position [1133, 0]
click at [1045, 611] on img at bounding box center [1058, 610] width 25 height 25
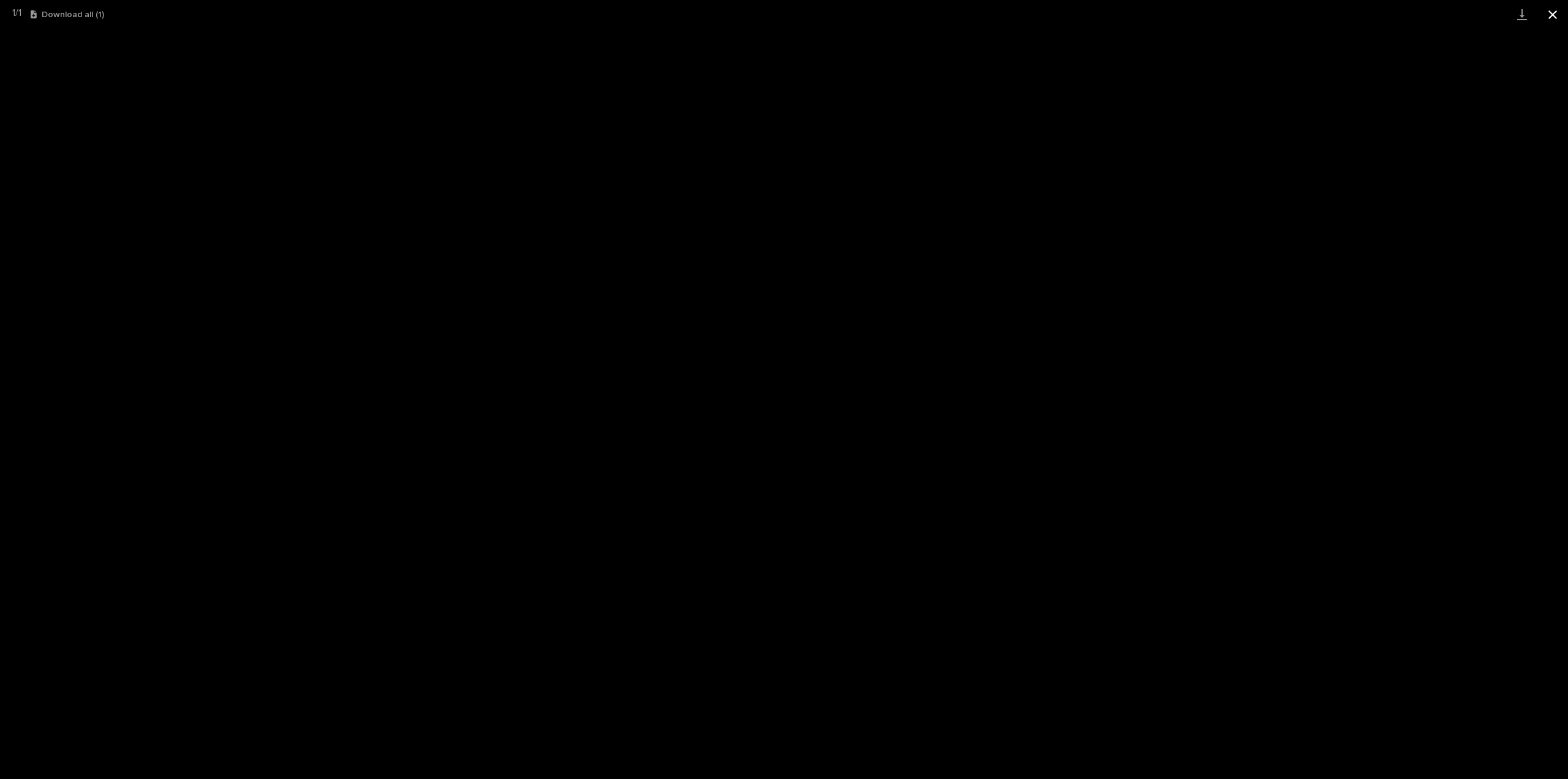
click at [1550, 14] on button "Close gallery" at bounding box center [1553, 14] width 30 height 28
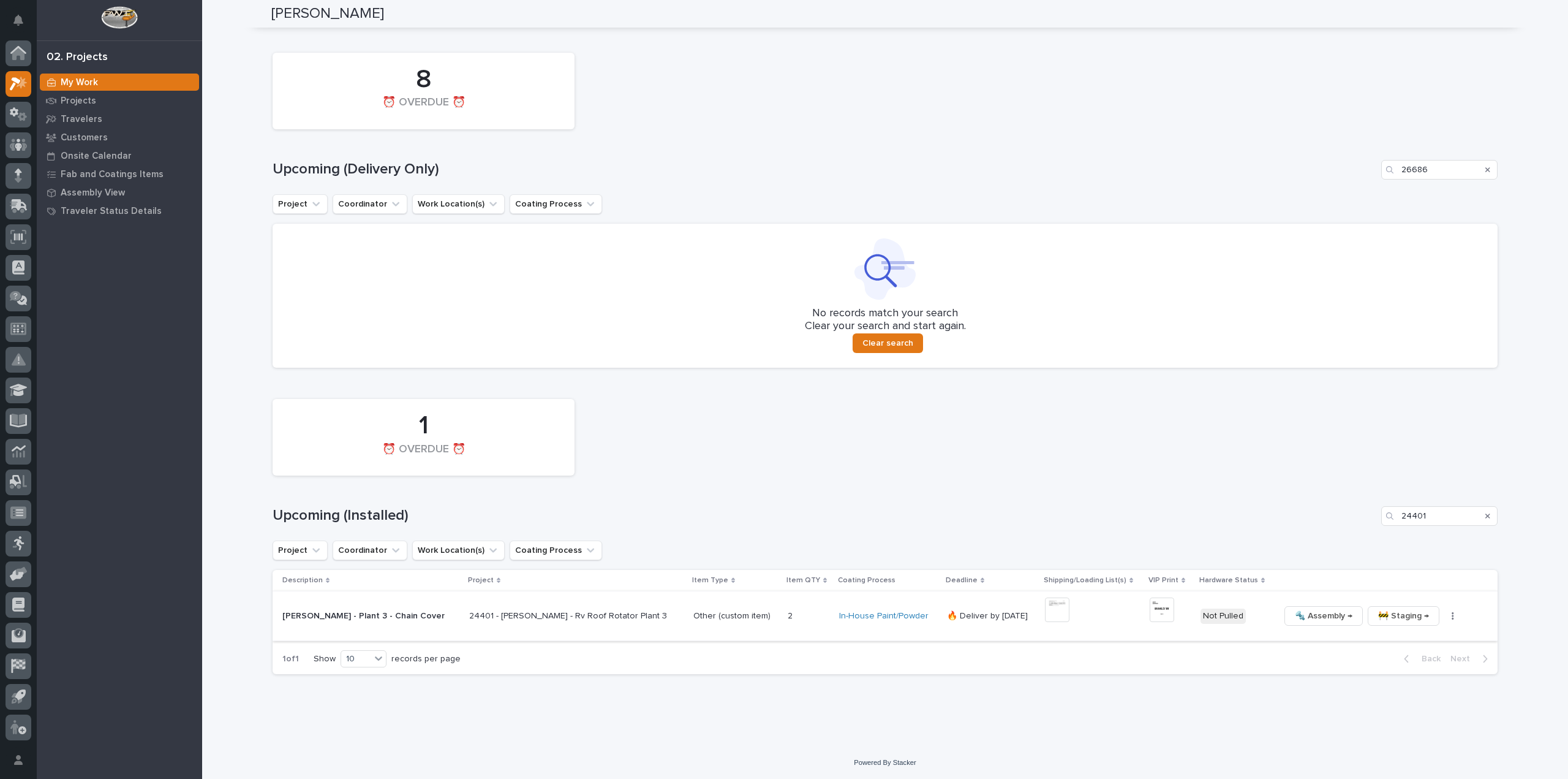
click at [1150, 616] on img at bounding box center [1162, 610] width 25 height 25
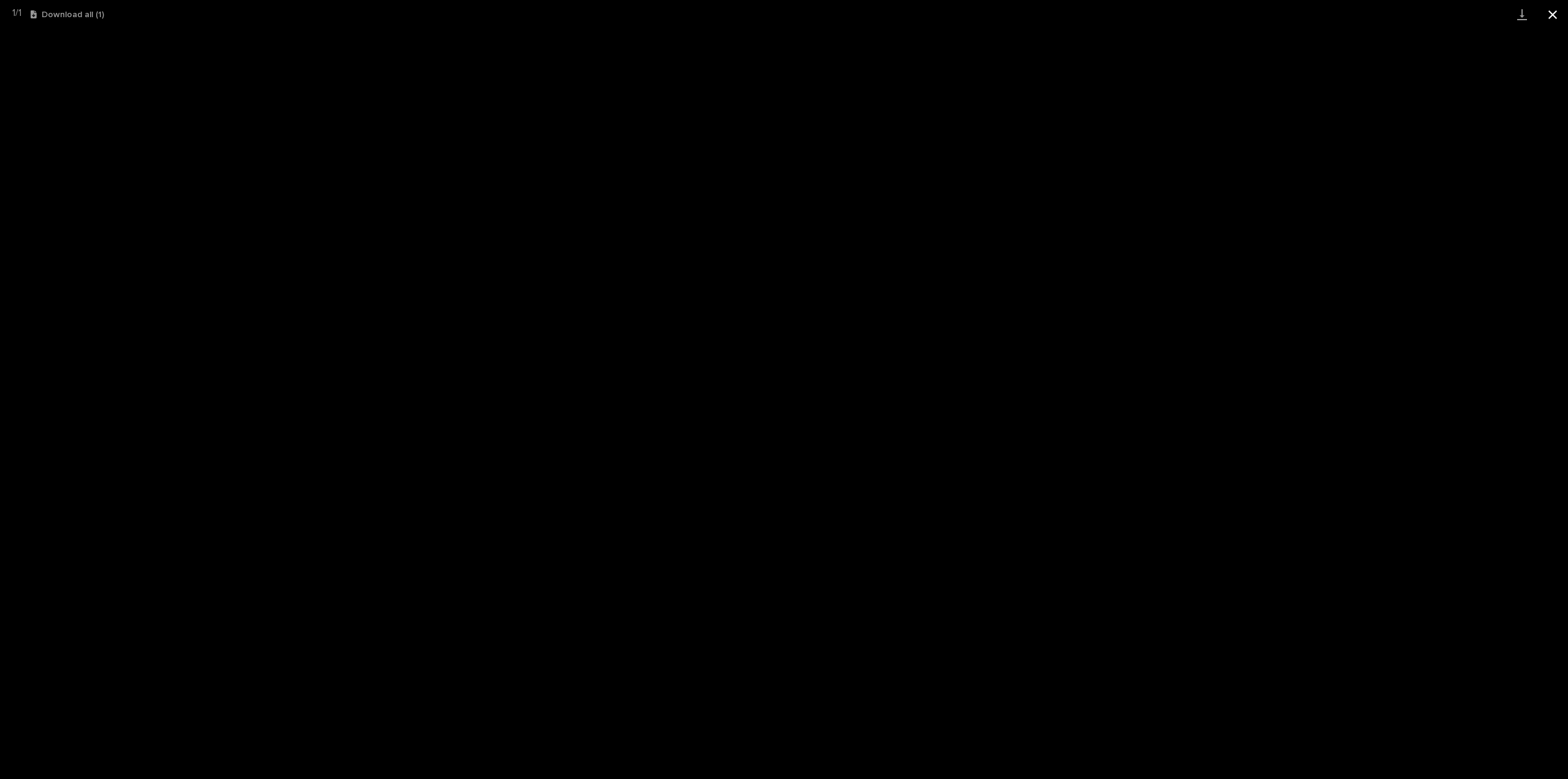
click at [1553, 13] on button "Close gallery" at bounding box center [1553, 14] width 30 height 28
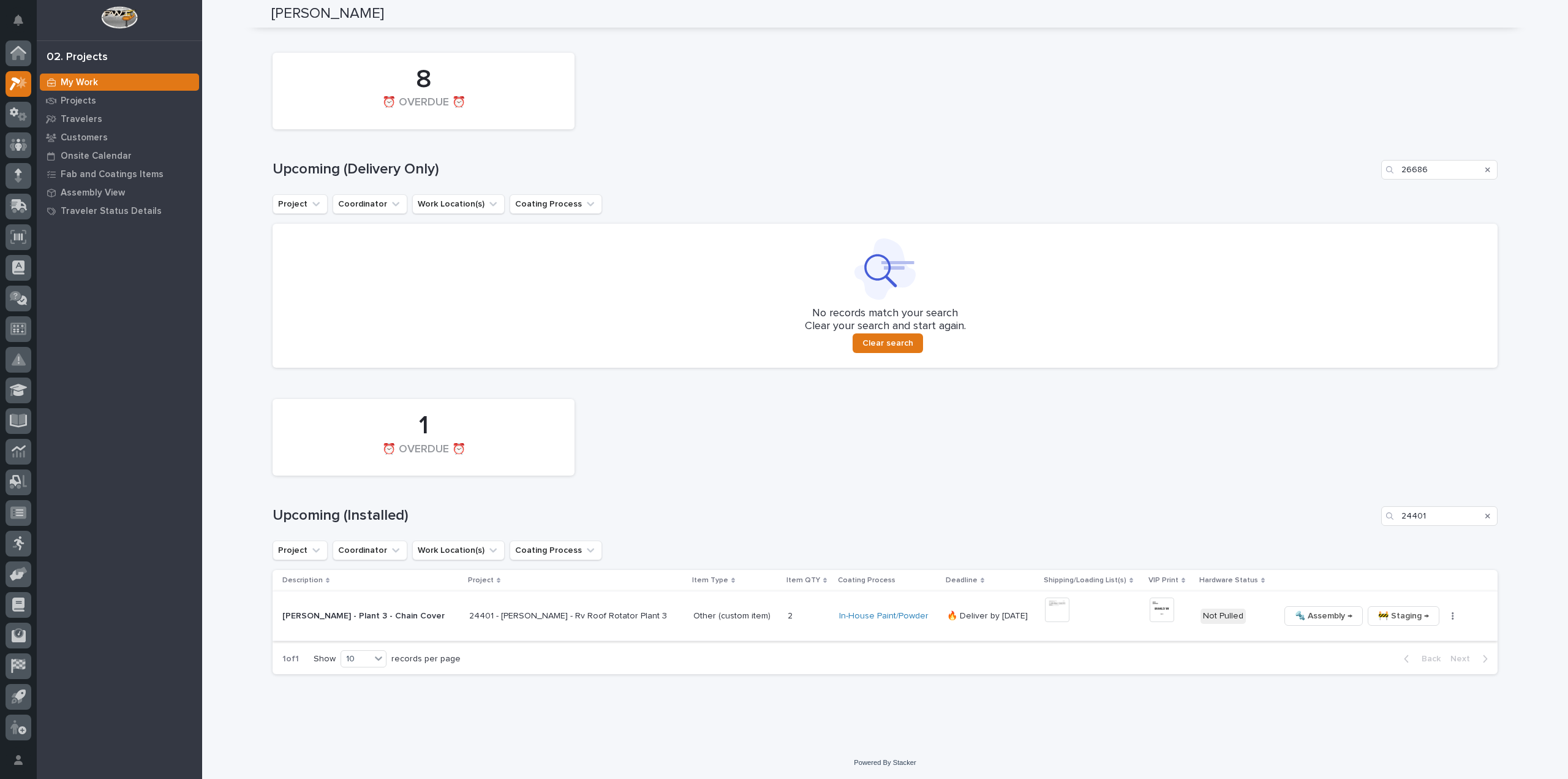
click at [1451, 615] on icon "button" at bounding box center [1452, 615] width 3 height 9
click at [1384, 700] on span "🔩 Hardware" at bounding box center [1378, 698] width 51 height 14
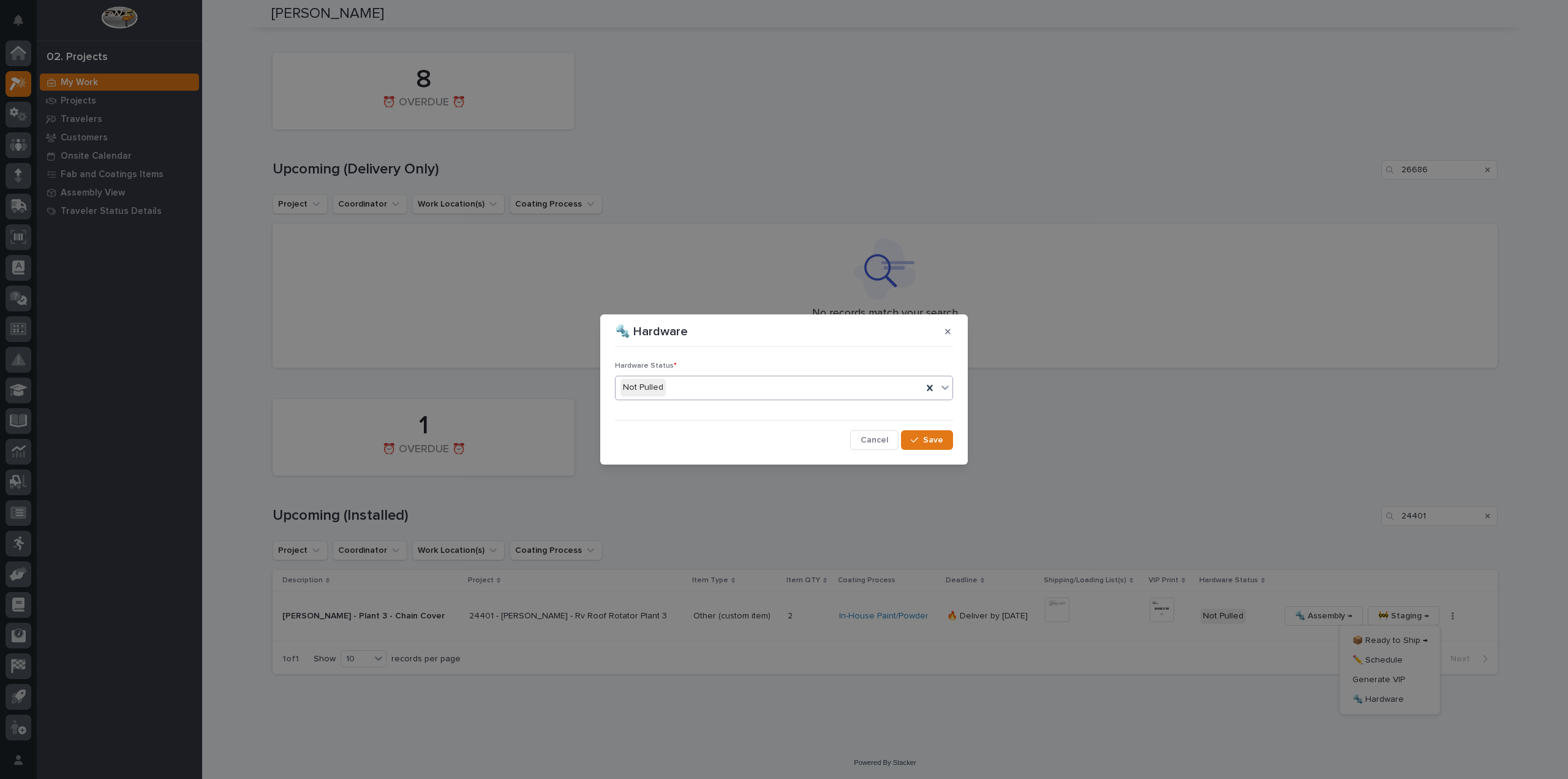
click at [679, 390] on div "Not Pulled" at bounding box center [768, 387] width 306 height 20
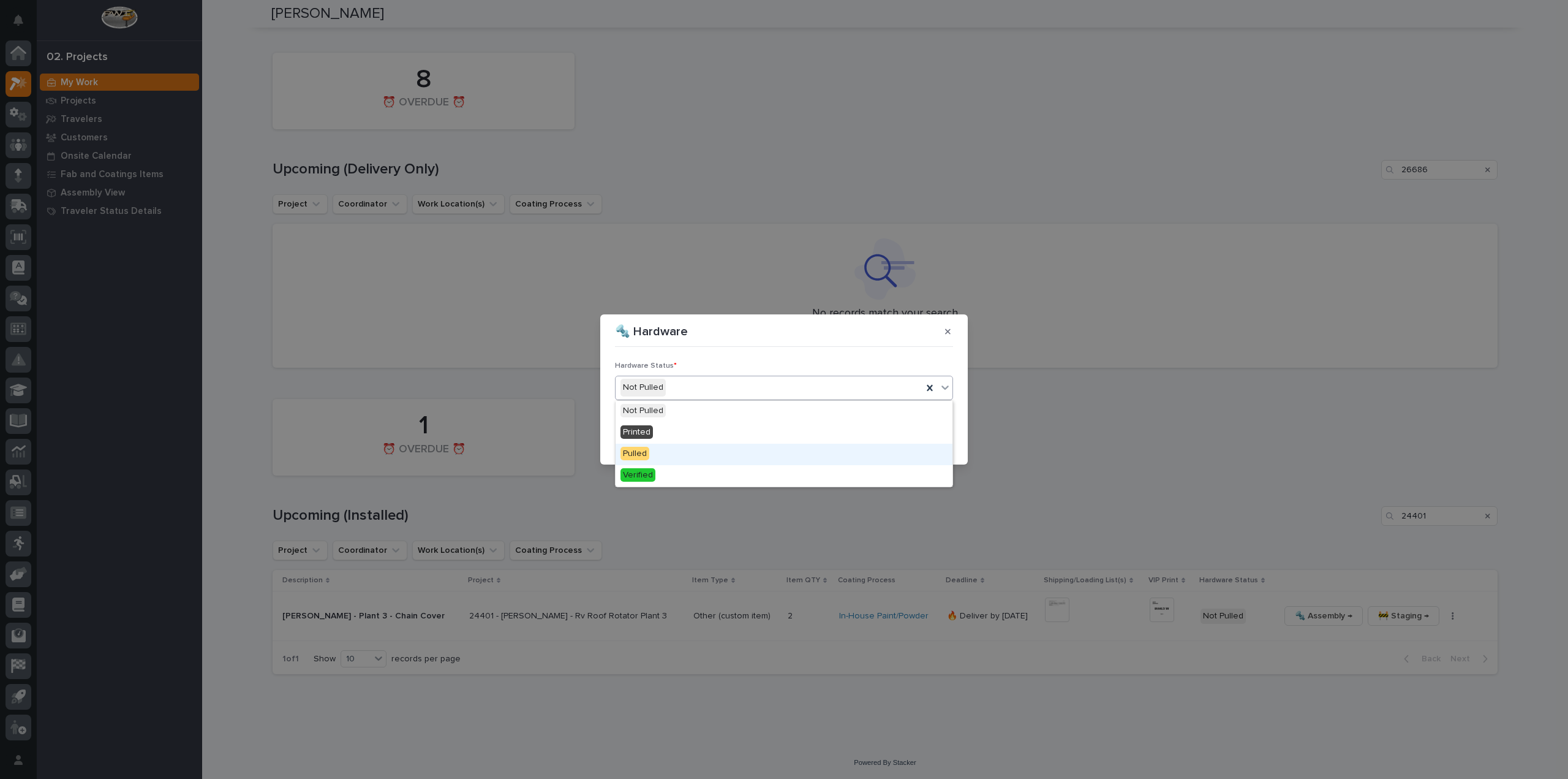
click at [646, 454] on span "Pulled" at bounding box center [635, 454] width 28 height 13
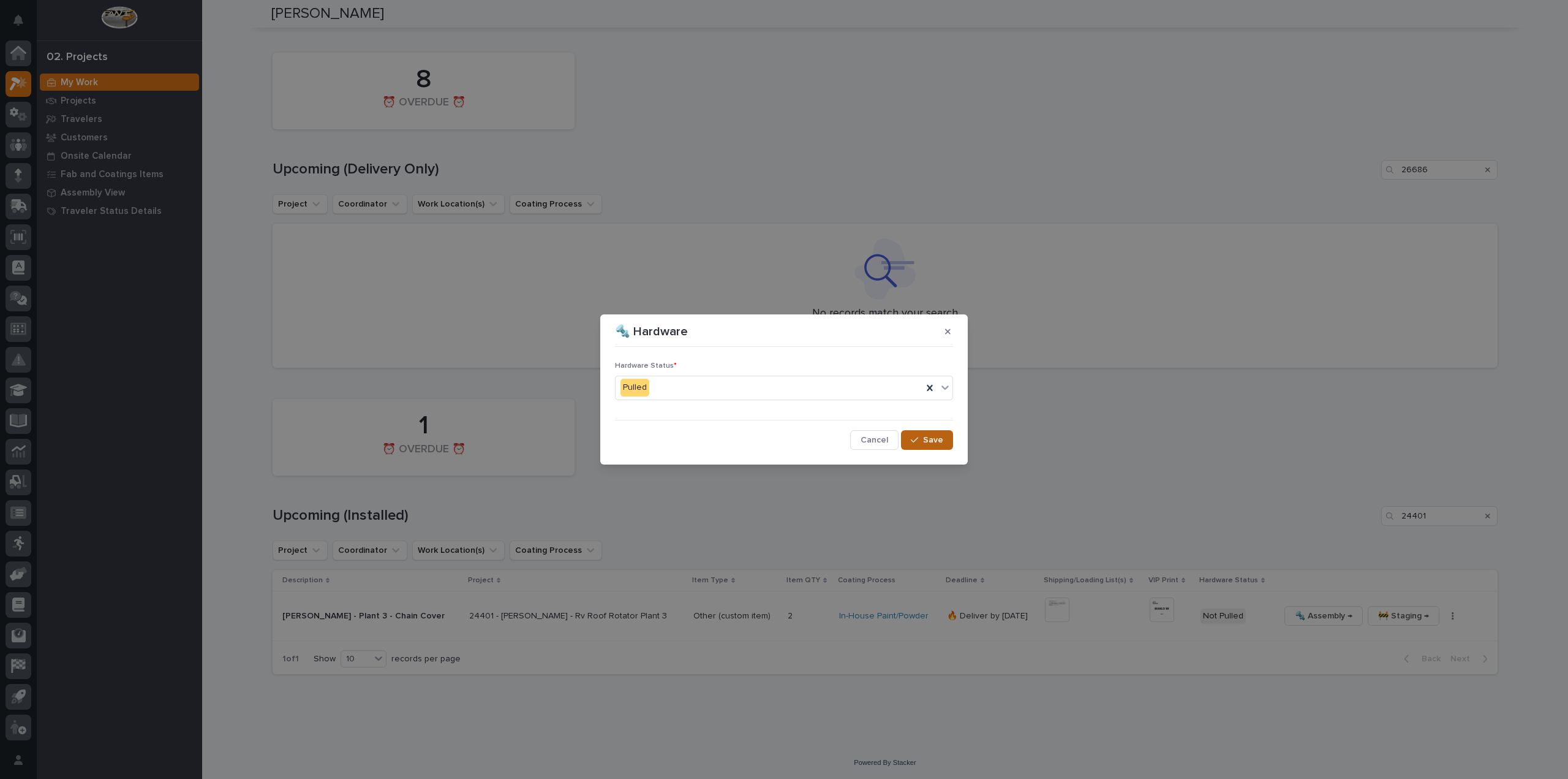
click at [932, 442] on span "Save" at bounding box center [932, 440] width 20 height 11
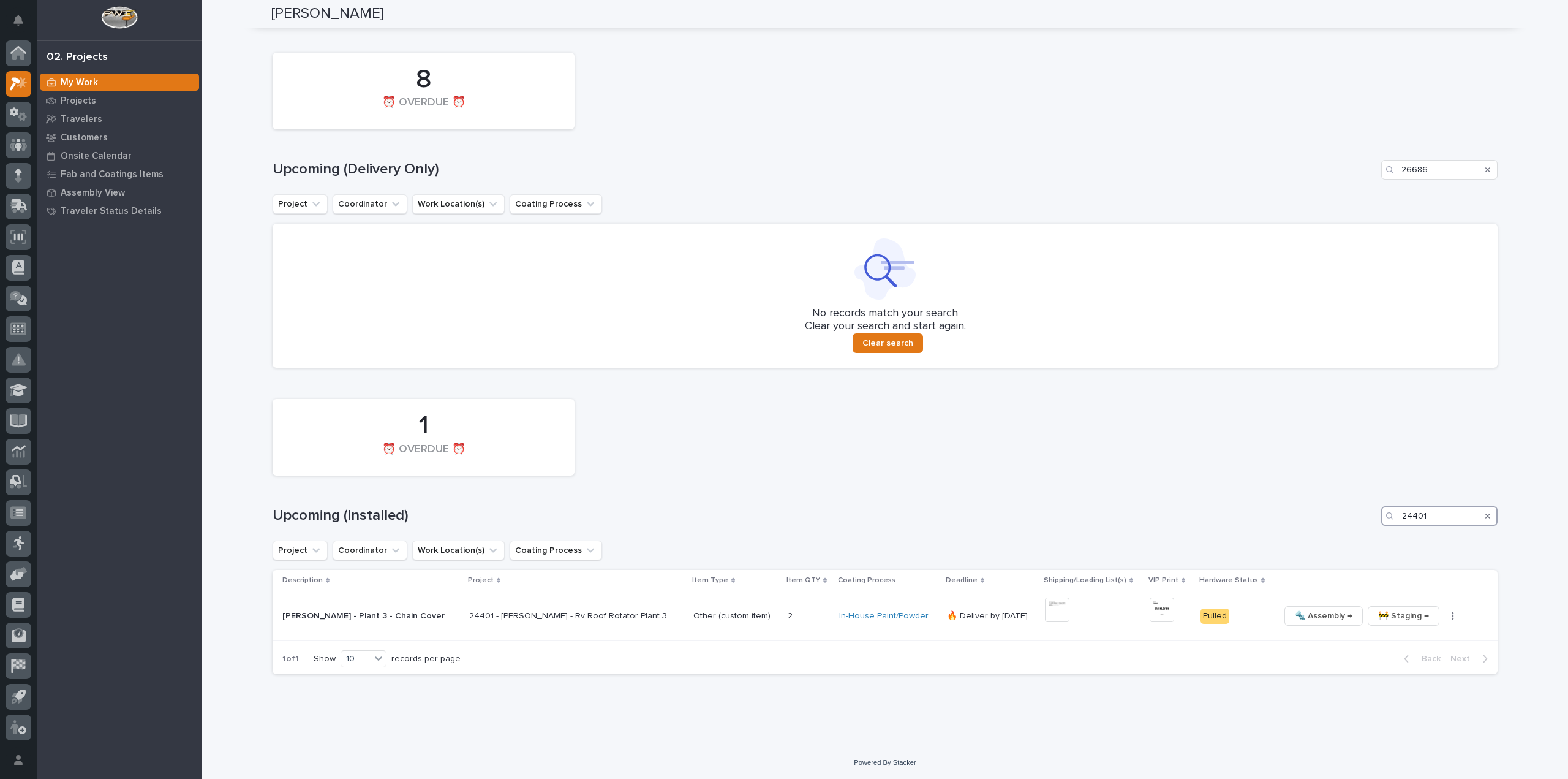
drag, startPoint x: 1431, startPoint y: 518, endPoint x: 1359, endPoint y: 516, distance: 72.0
click at [1359, 516] on div "Upcoming (Installed) 24401" at bounding box center [884, 515] width 1225 height 20
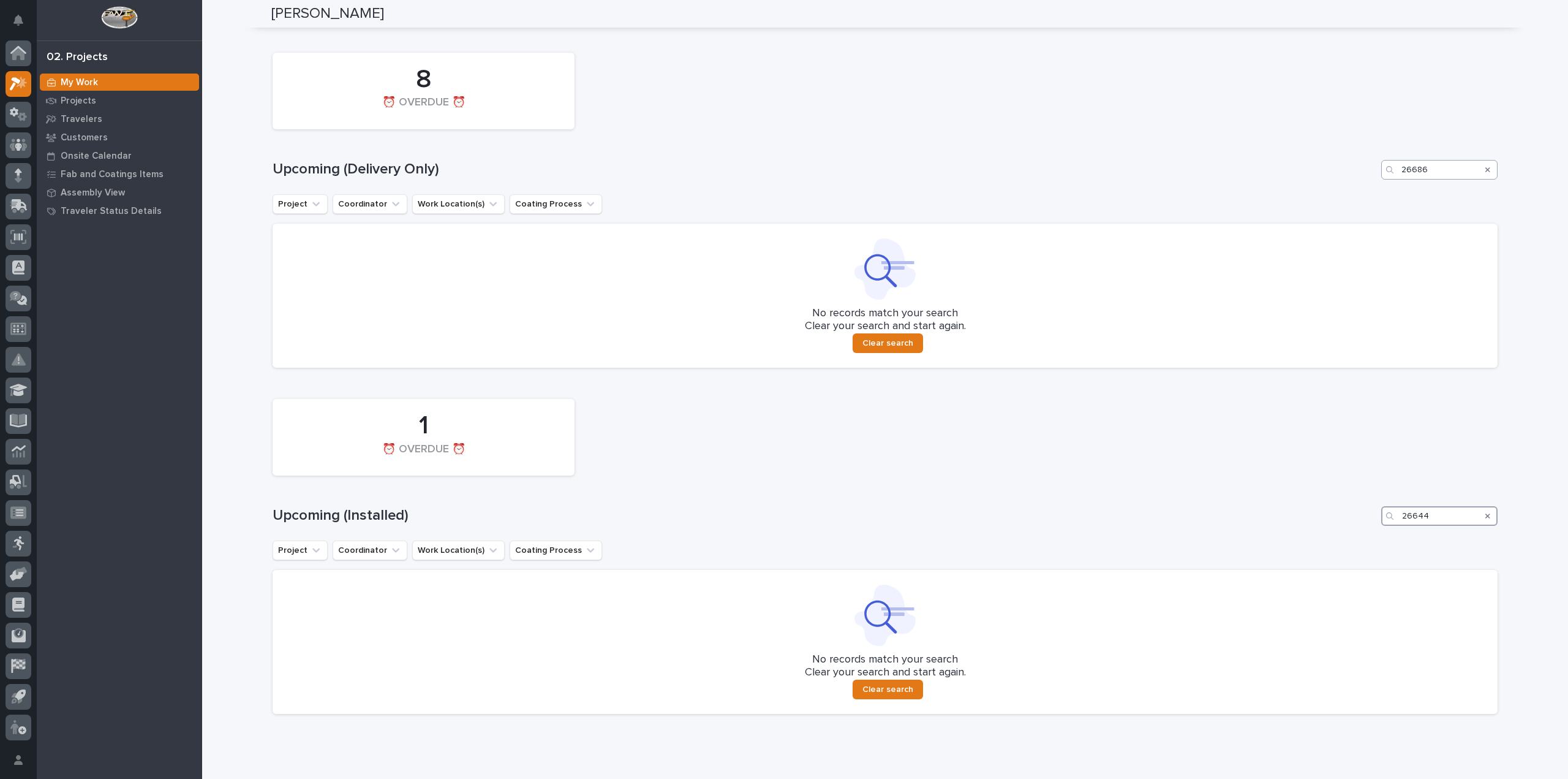
type input "26644"
drag, startPoint x: 1427, startPoint y: 170, endPoint x: 1389, endPoint y: 179, distance: 39.1
click at [1389, 179] on div "8 ⏰ OVERDUE ⏰ Upcoming (Delivery Only) 26686 Project Coordinator Work Location(…" at bounding box center [884, 207] width 1225 height 321
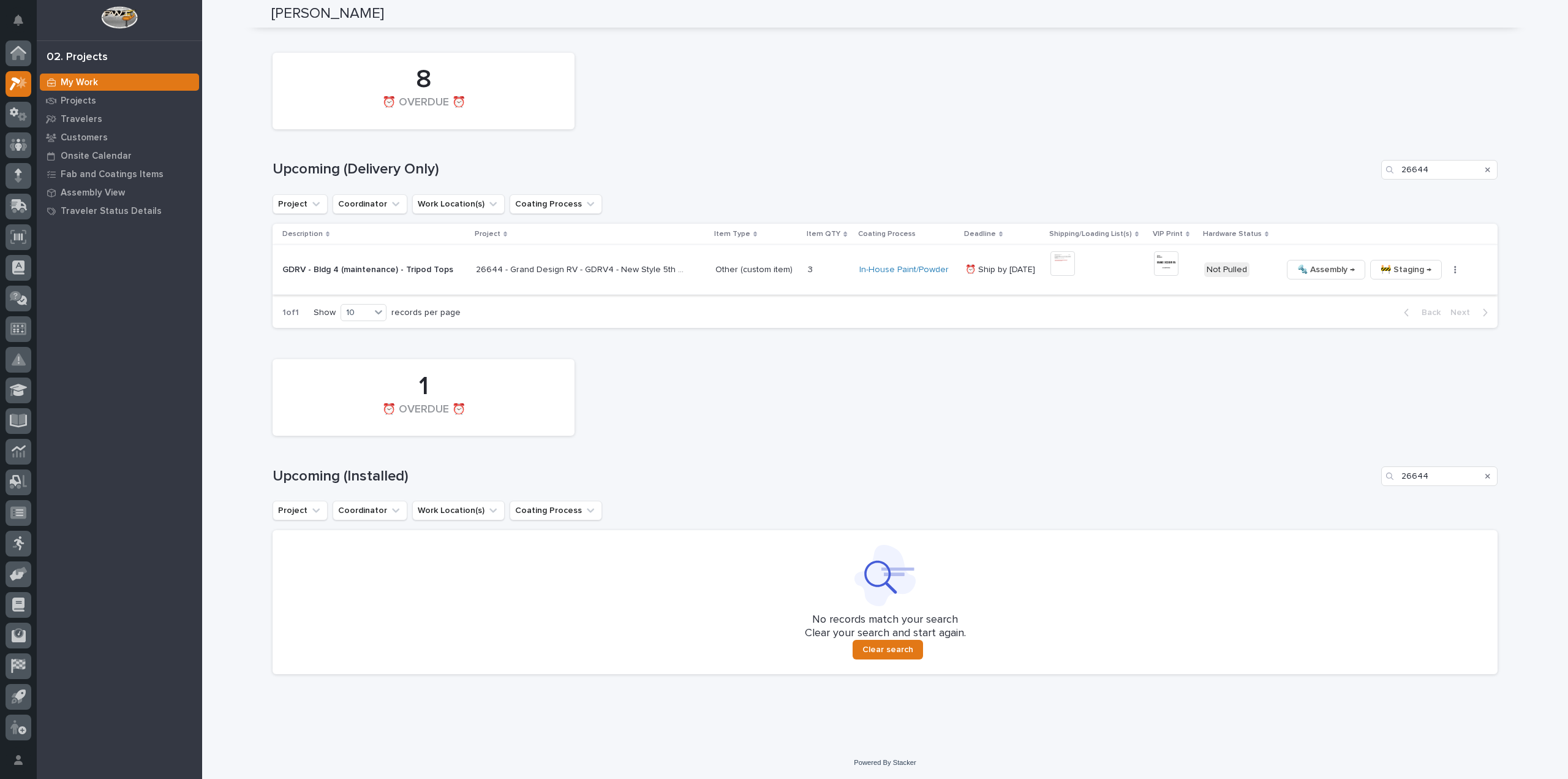
click at [1056, 261] on img at bounding box center [1062, 264] width 25 height 25
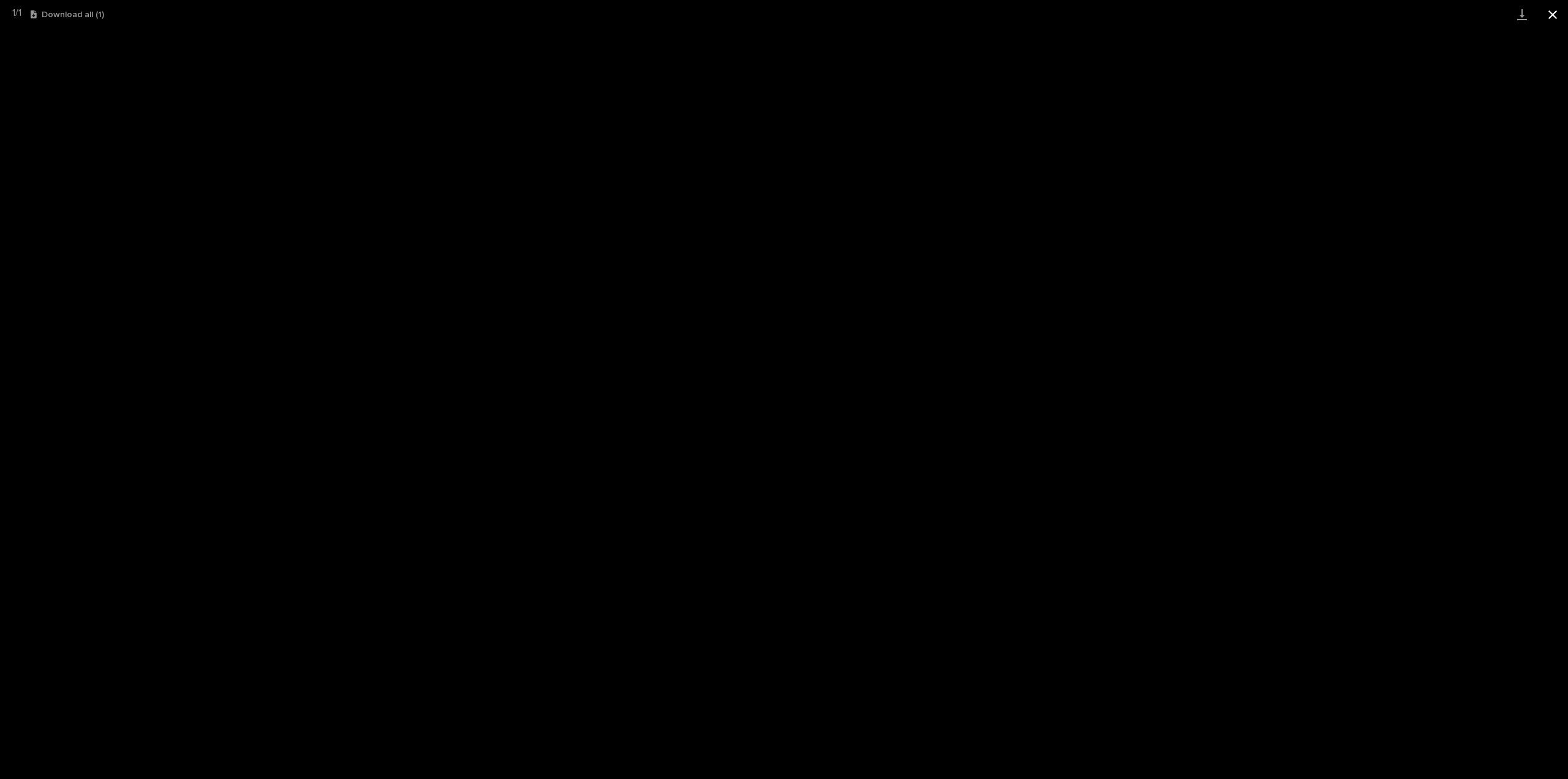
click at [1552, 16] on button "Close gallery" at bounding box center [1553, 14] width 30 height 28
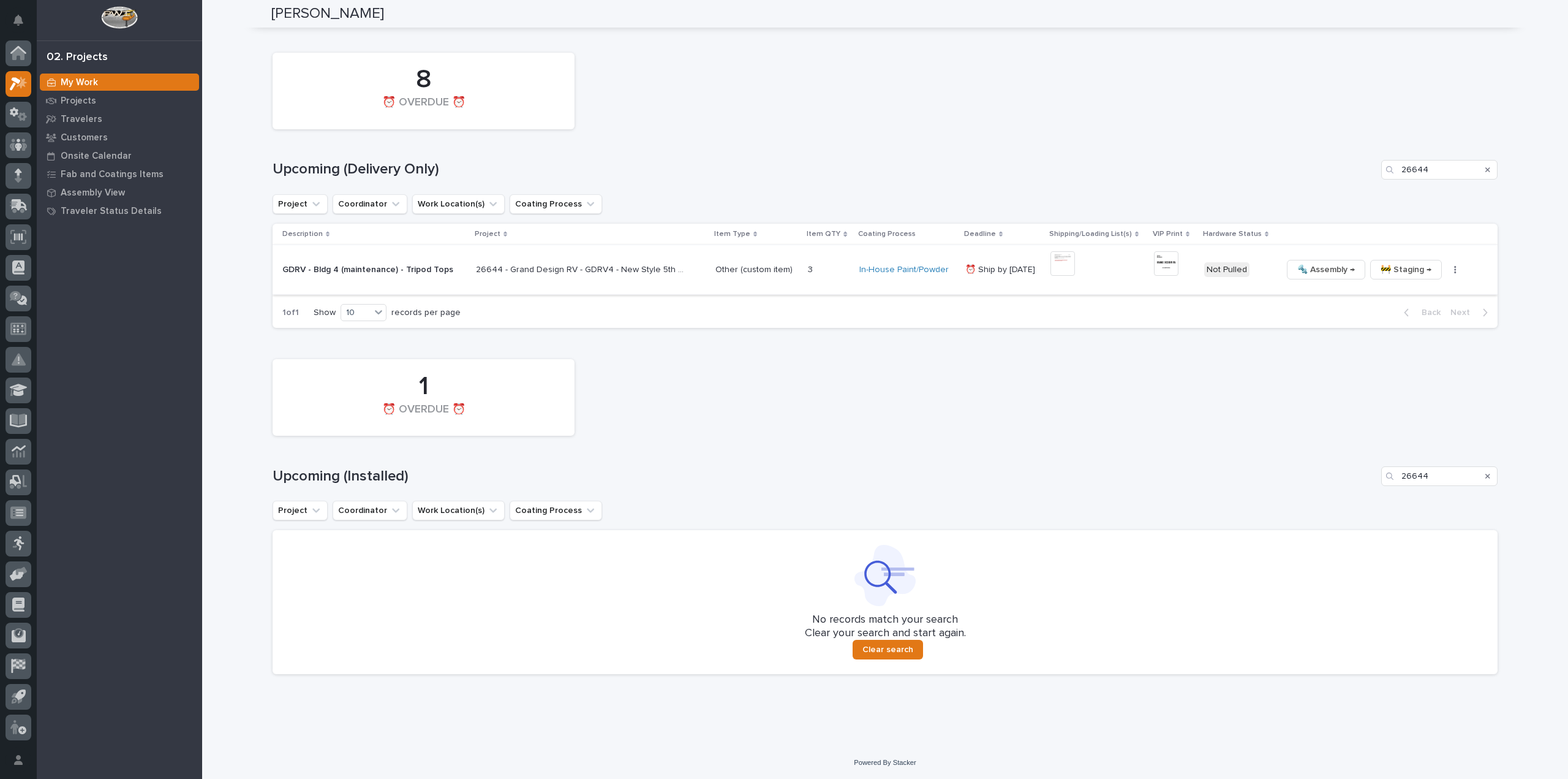
click at [1153, 264] on img at bounding box center [1166, 264] width 25 height 25
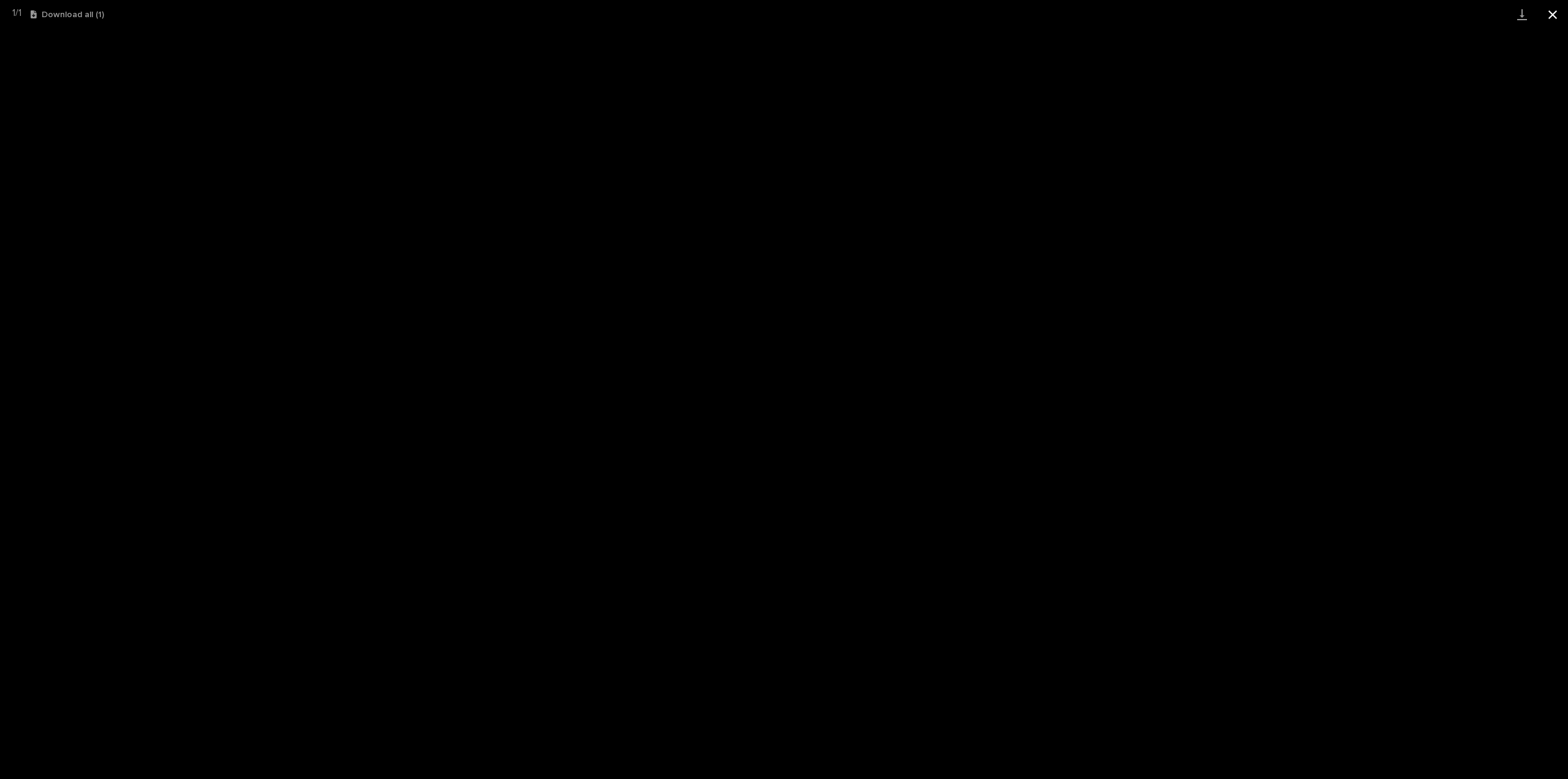
click at [1553, 15] on button "Close gallery" at bounding box center [1553, 14] width 30 height 28
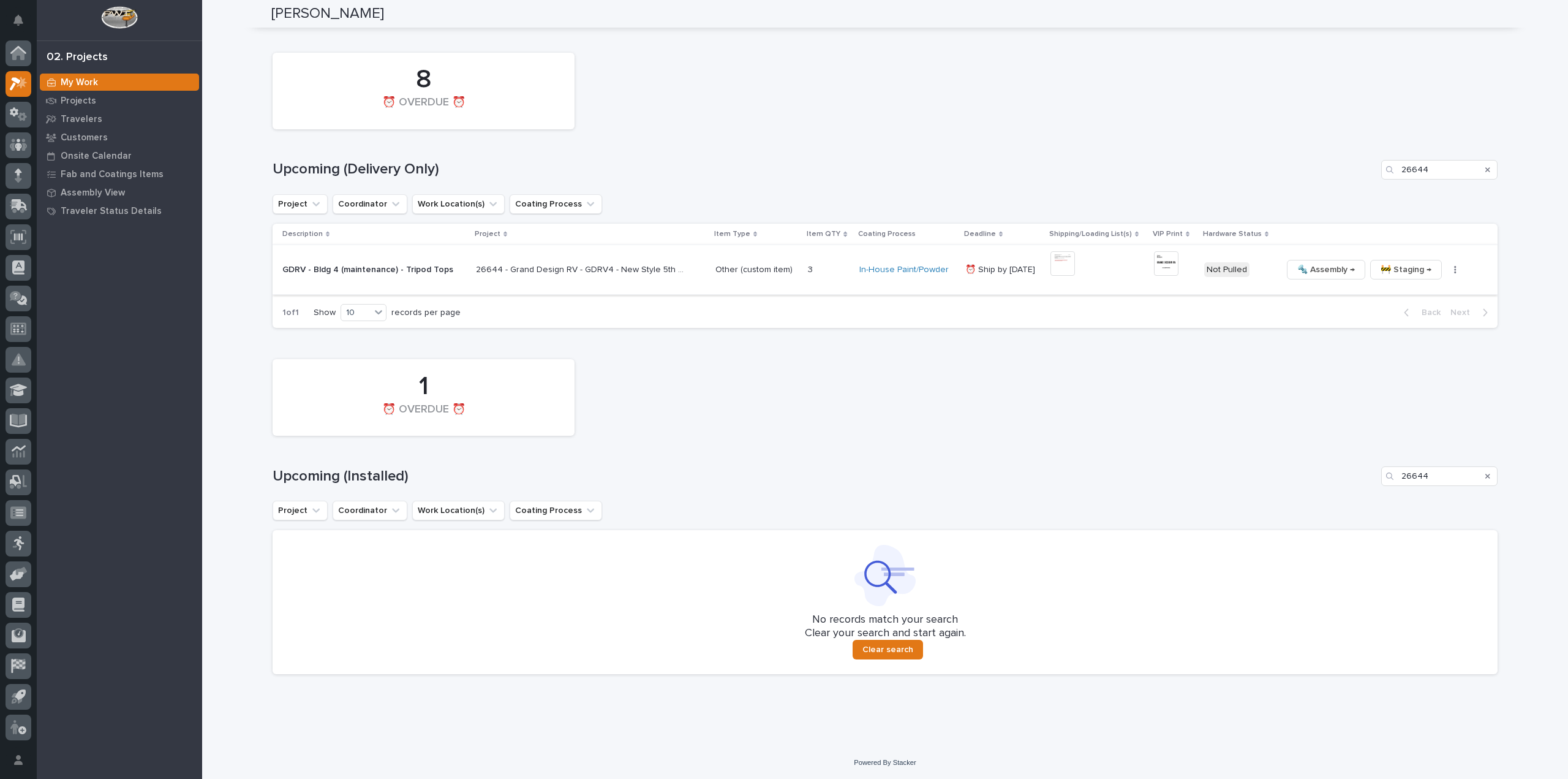
click at [1454, 270] on icon "button" at bounding box center [1455, 269] width 3 height 9
click at [1417, 356] on span "🔩 Hardware" at bounding box center [1397, 352] width 51 height 14
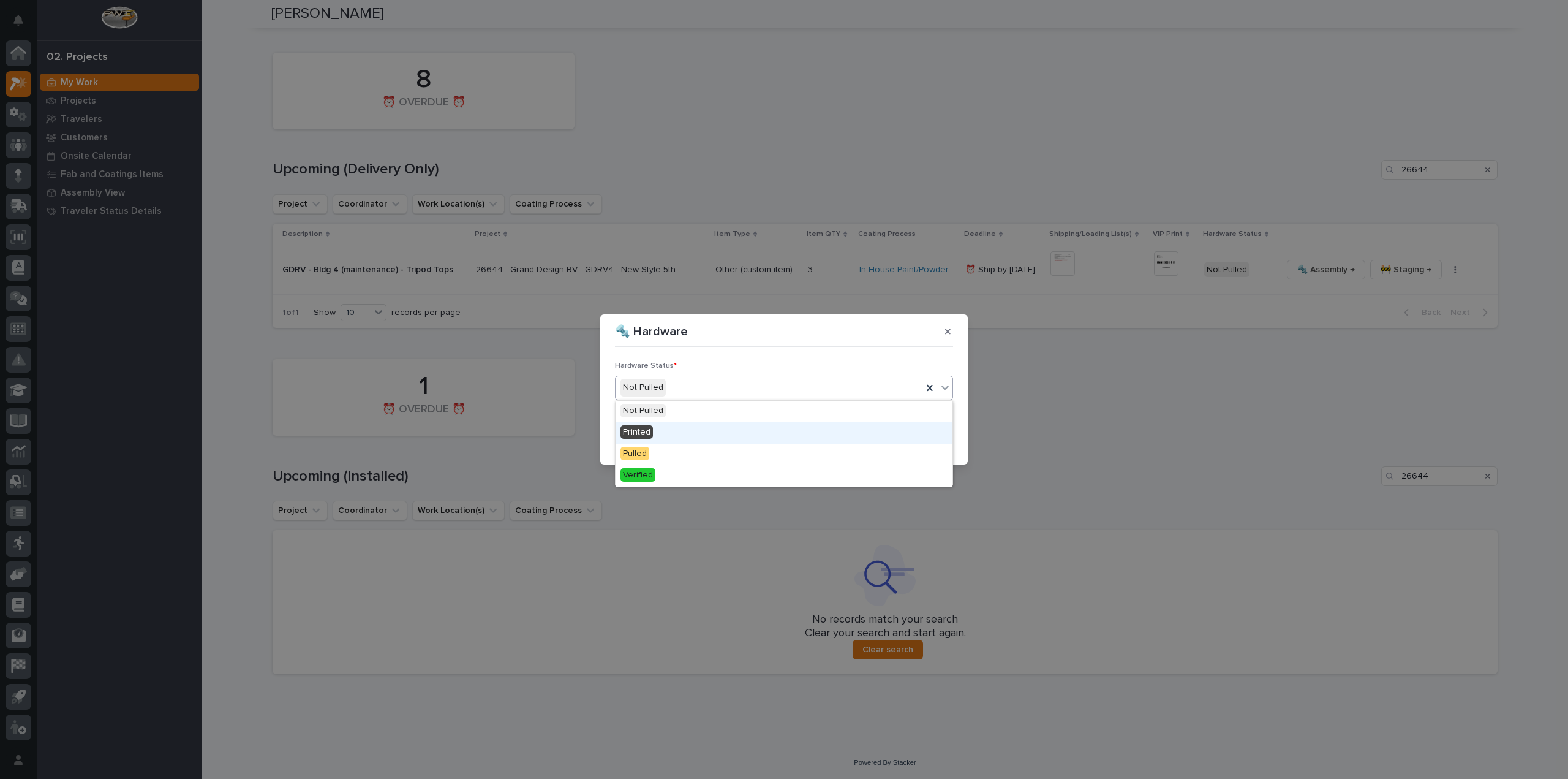
drag, startPoint x: 673, startPoint y: 445, endPoint x: 752, endPoint y: 438, distance: 79.3
click at [672, 434] on div "Printed" at bounding box center [784, 433] width 337 height 22
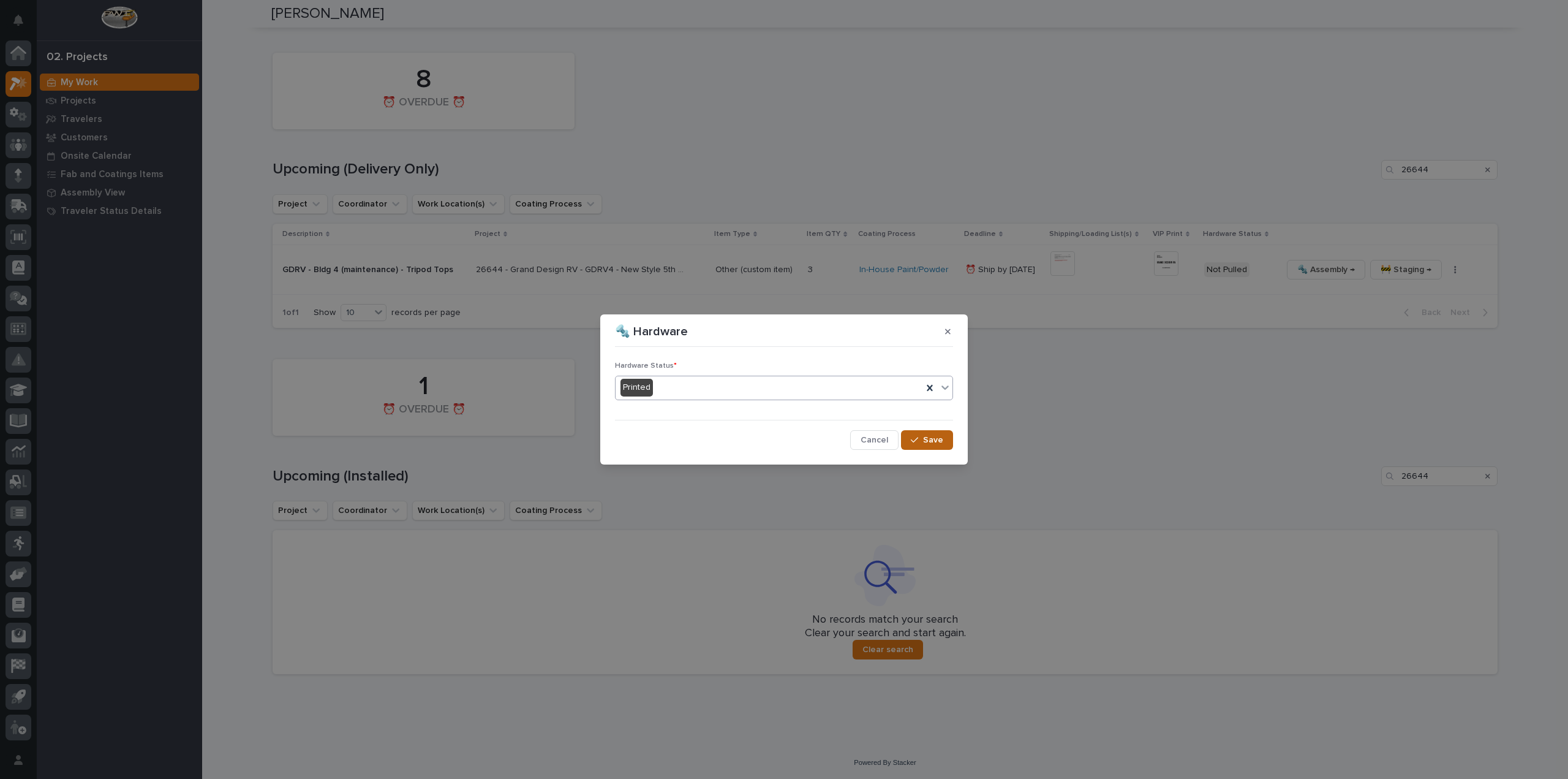
click at [915, 437] on icon "button" at bounding box center [914, 439] width 8 height 9
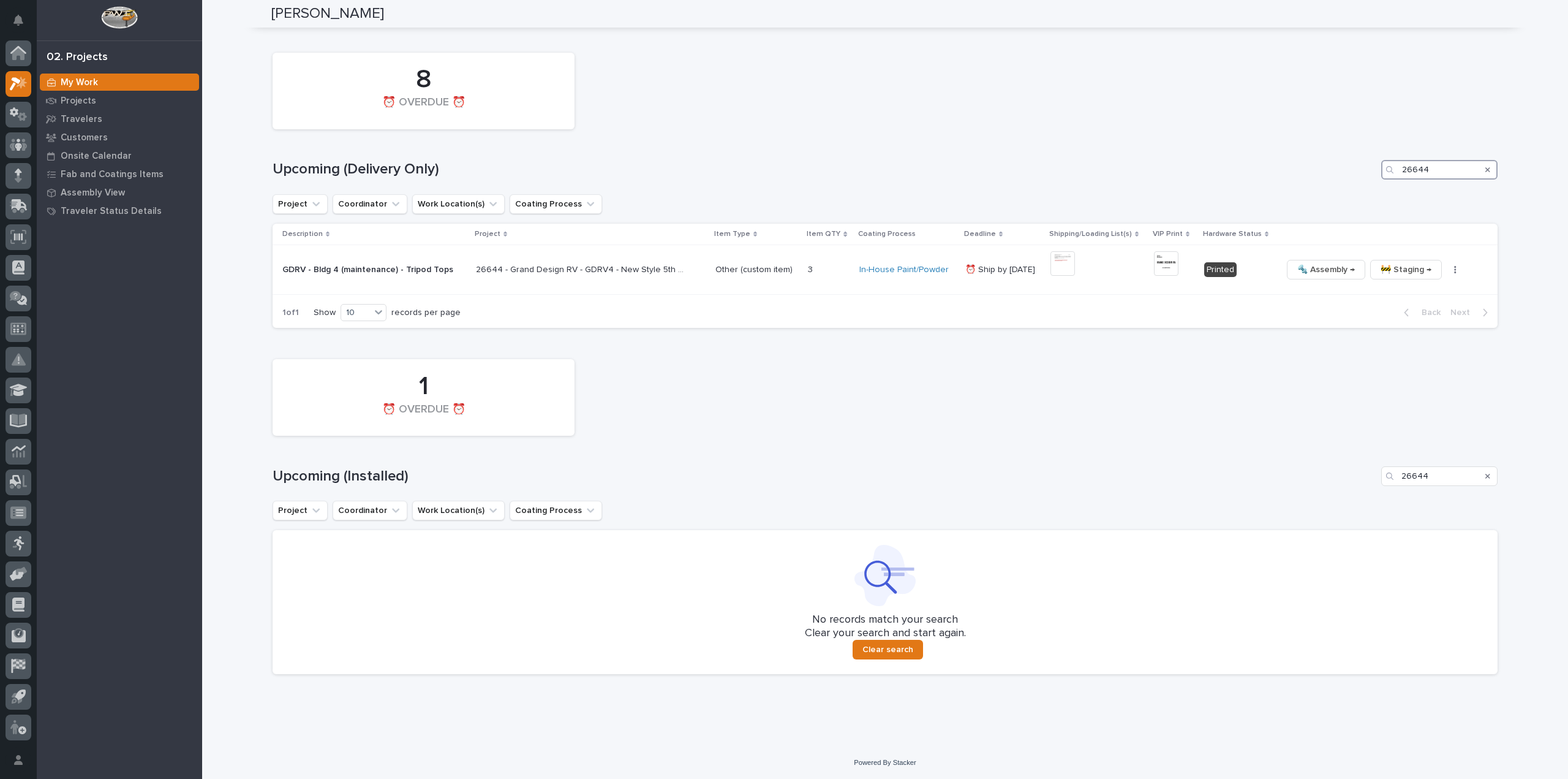
drag, startPoint x: 1425, startPoint y: 168, endPoint x: 1389, endPoint y: 177, distance: 37.1
click at [1389, 177] on div "26644" at bounding box center [1439, 170] width 117 height 20
click at [1072, 265] on img at bounding box center [1069, 264] width 25 height 25
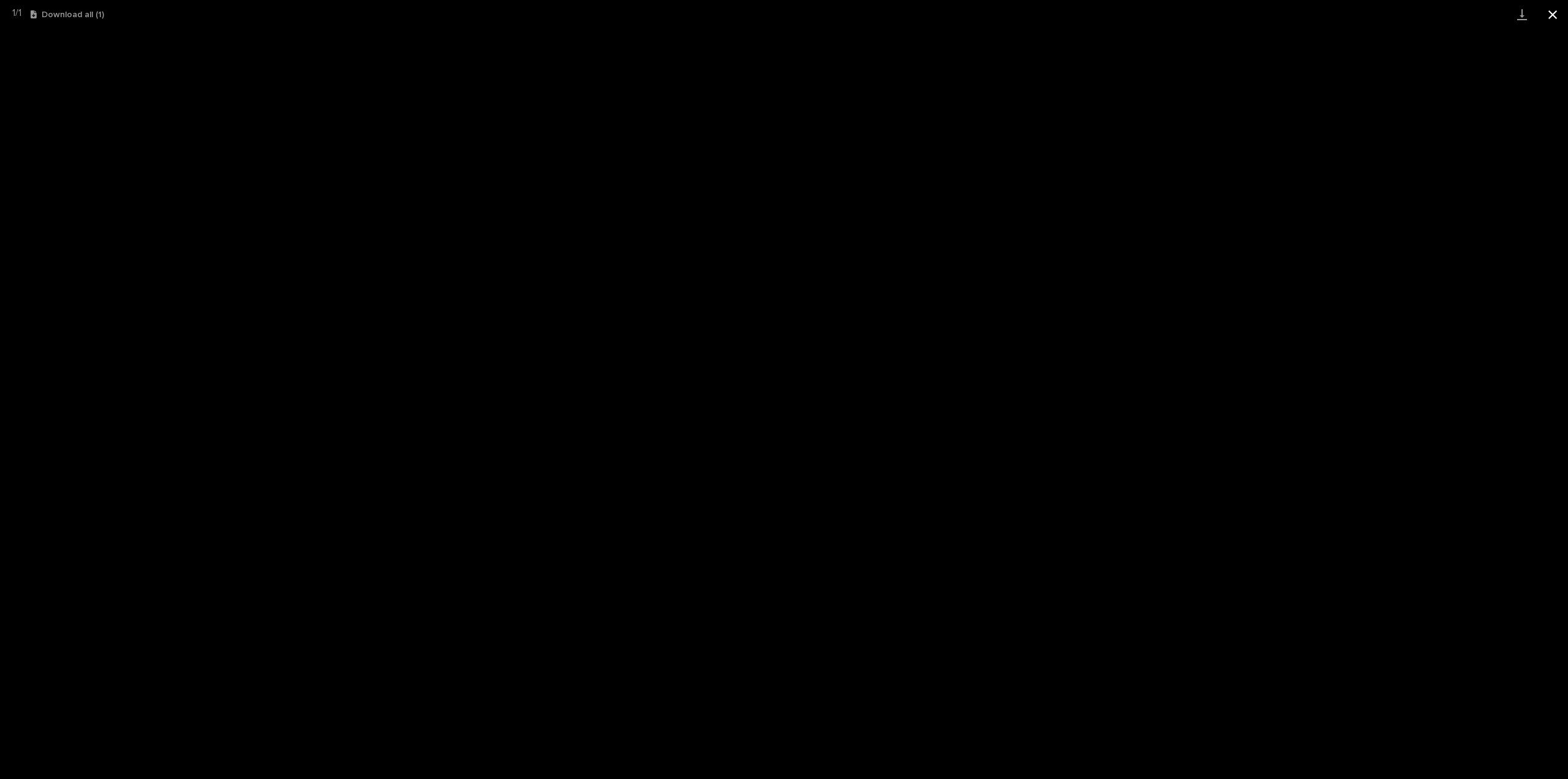
click at [1553, 15] on button "Close gallery" at bounding box center [1553, 14] width 30 height 28
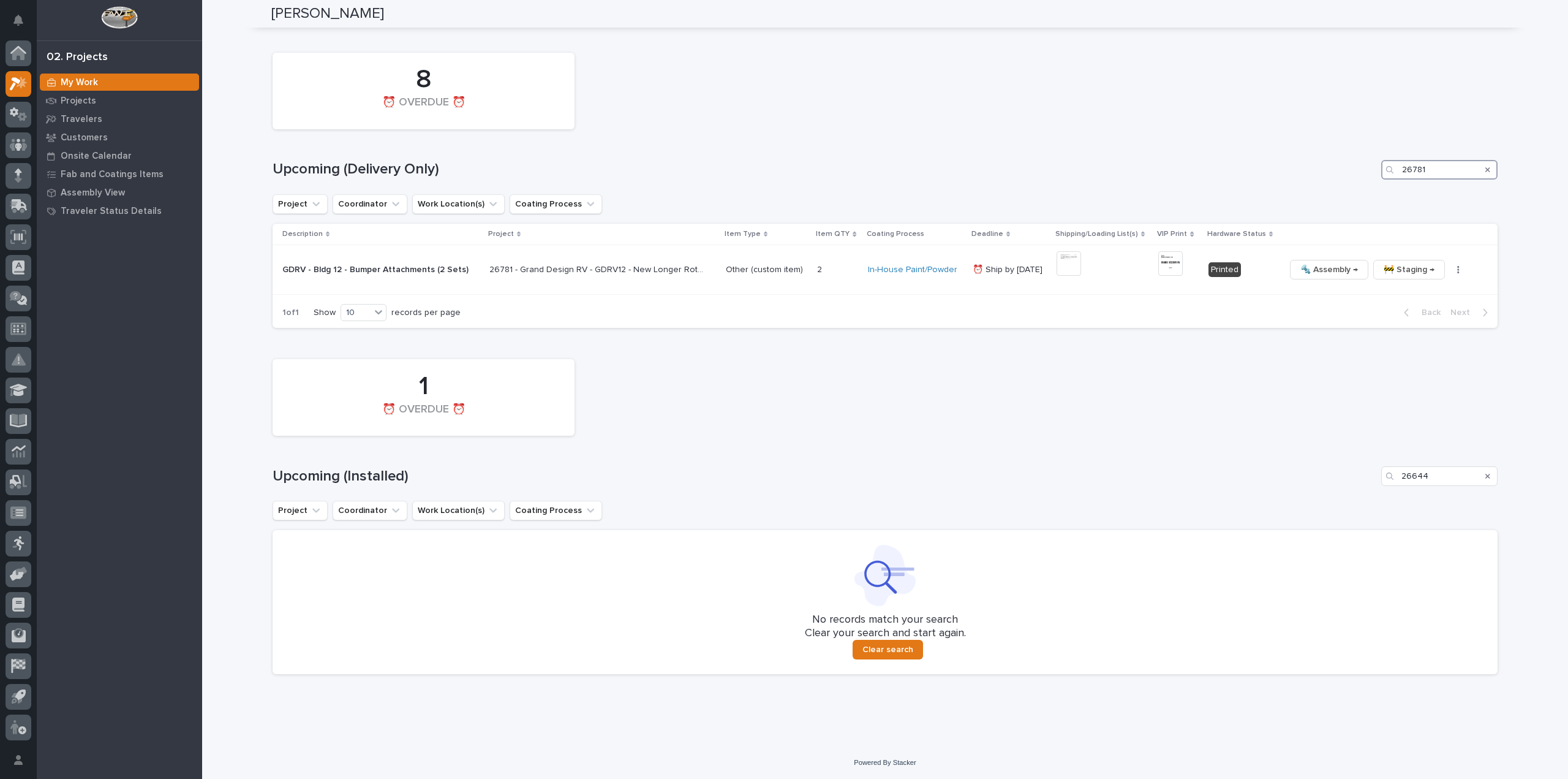
drag, startPoint x: 1462, startPoint y: 172, endPoint x: 1349, endPoint y: 195, distance: 115.3
click at [1349, 195] on div "8 ⏰ OVERDUE ⏰ Upcoming (Delivery Only) 26781 Project Coordinator Work Location(…" at bounding box center [884, 187] width 1225 height 282
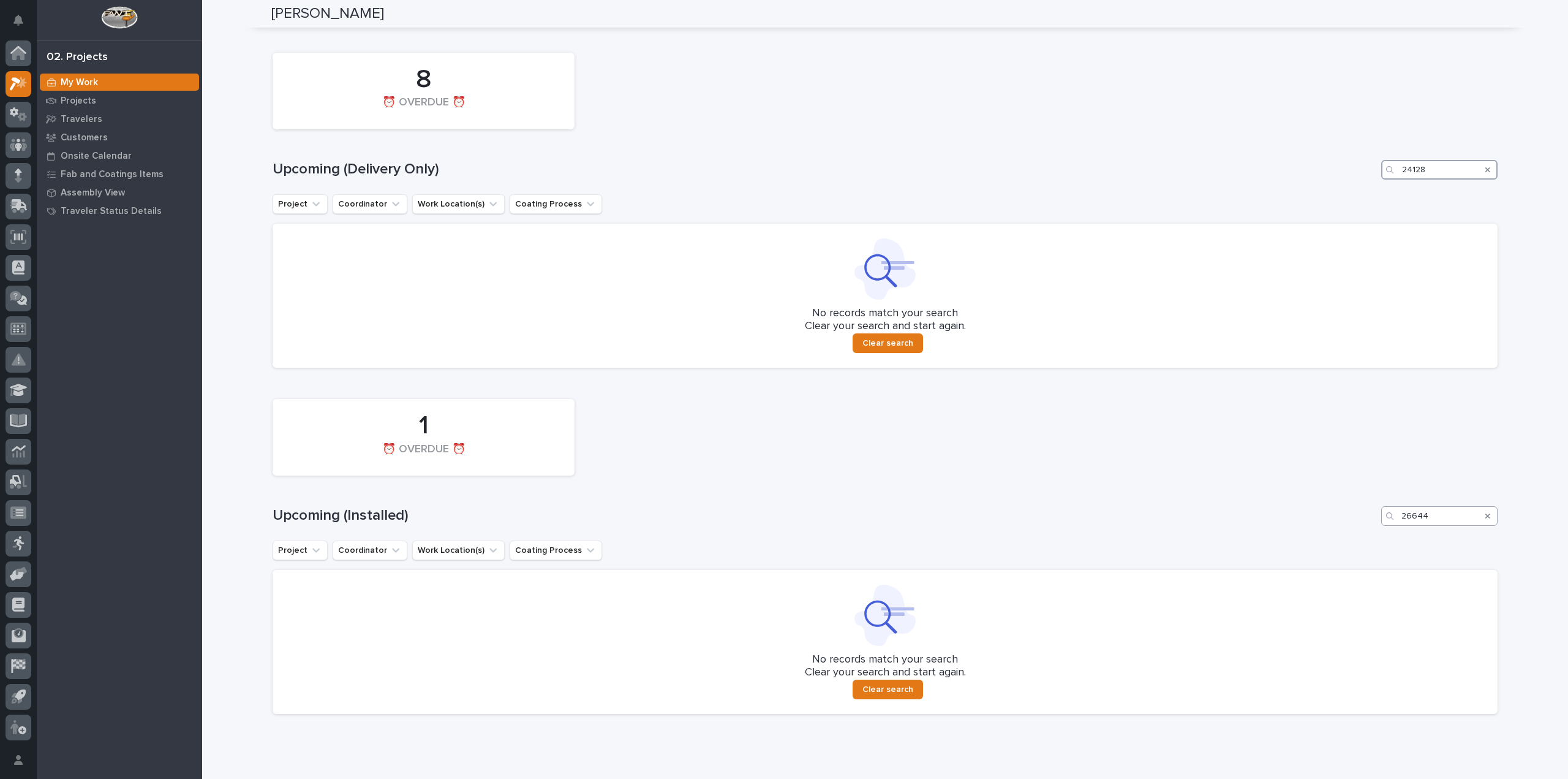
type input "24128"
drag, startPoint x: 1441, startPoint y: 523, endPoint x: 1333, endPoint y: 541, distance: 109.5
click at [1333, 541] on div "1 ⏰ OVERDUE ⏰ Upcoming (Installed) 26644 Project Coordinator Work Location(s) C…" at bounding box center [884, 553] width 1225 height 321
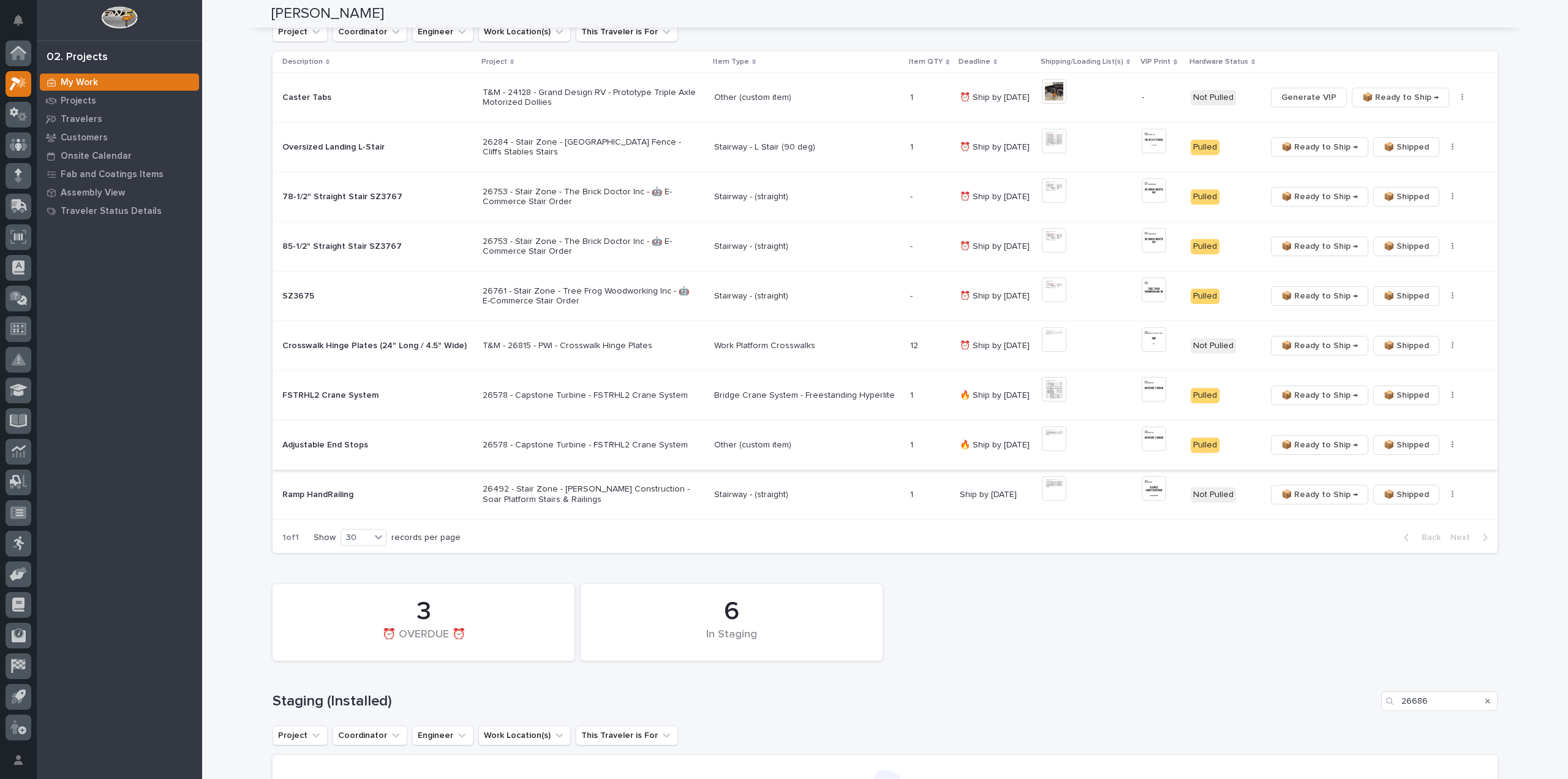
scroll to position [153, 0]
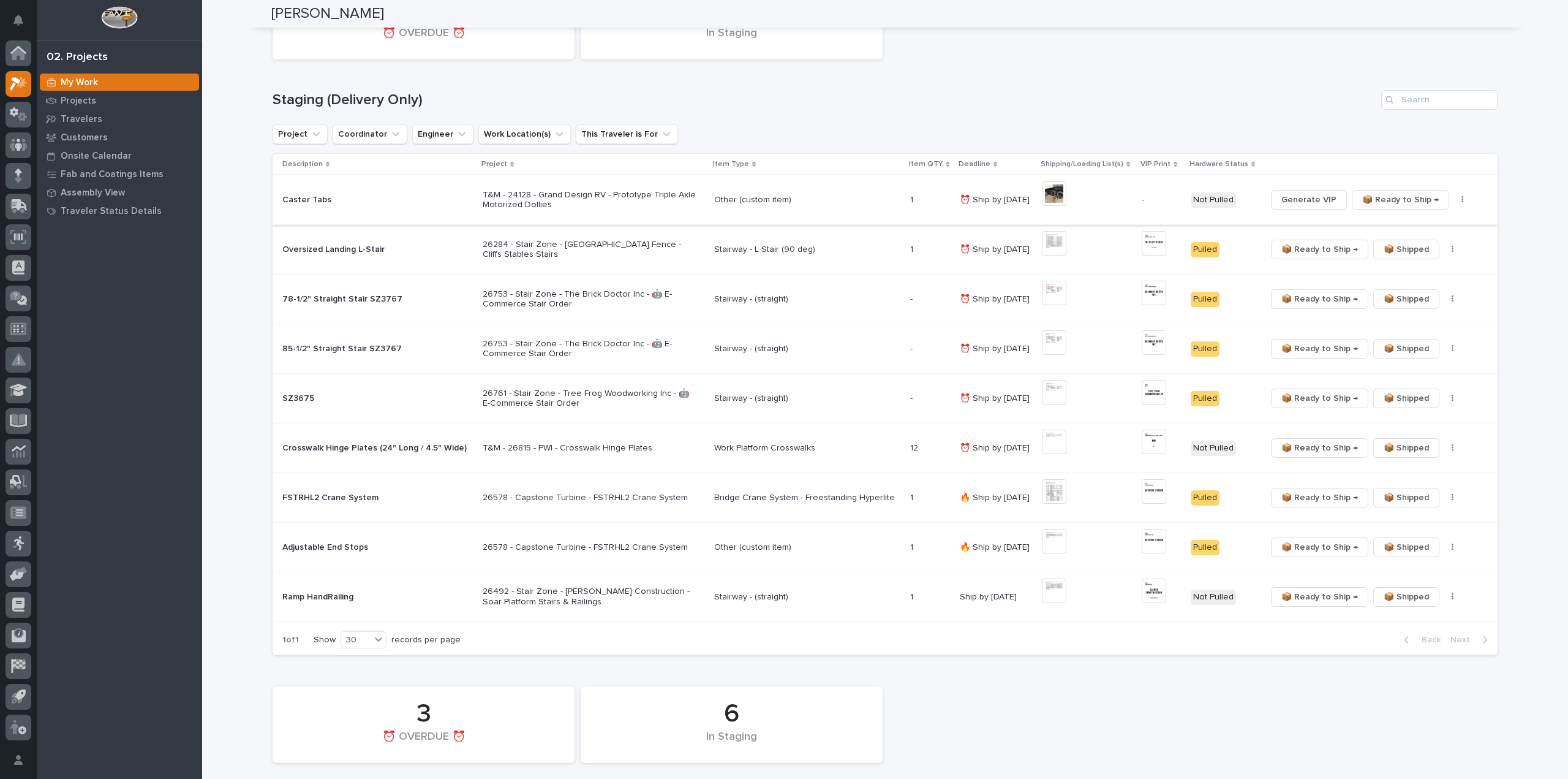
type input "24128"
click at [1318, 200] on span "Generate VIP" at bounding box center [1309, 199] width 55 height 14
click at [1059, 194] on img at bounding box center [1054, 194] width 25 height 25
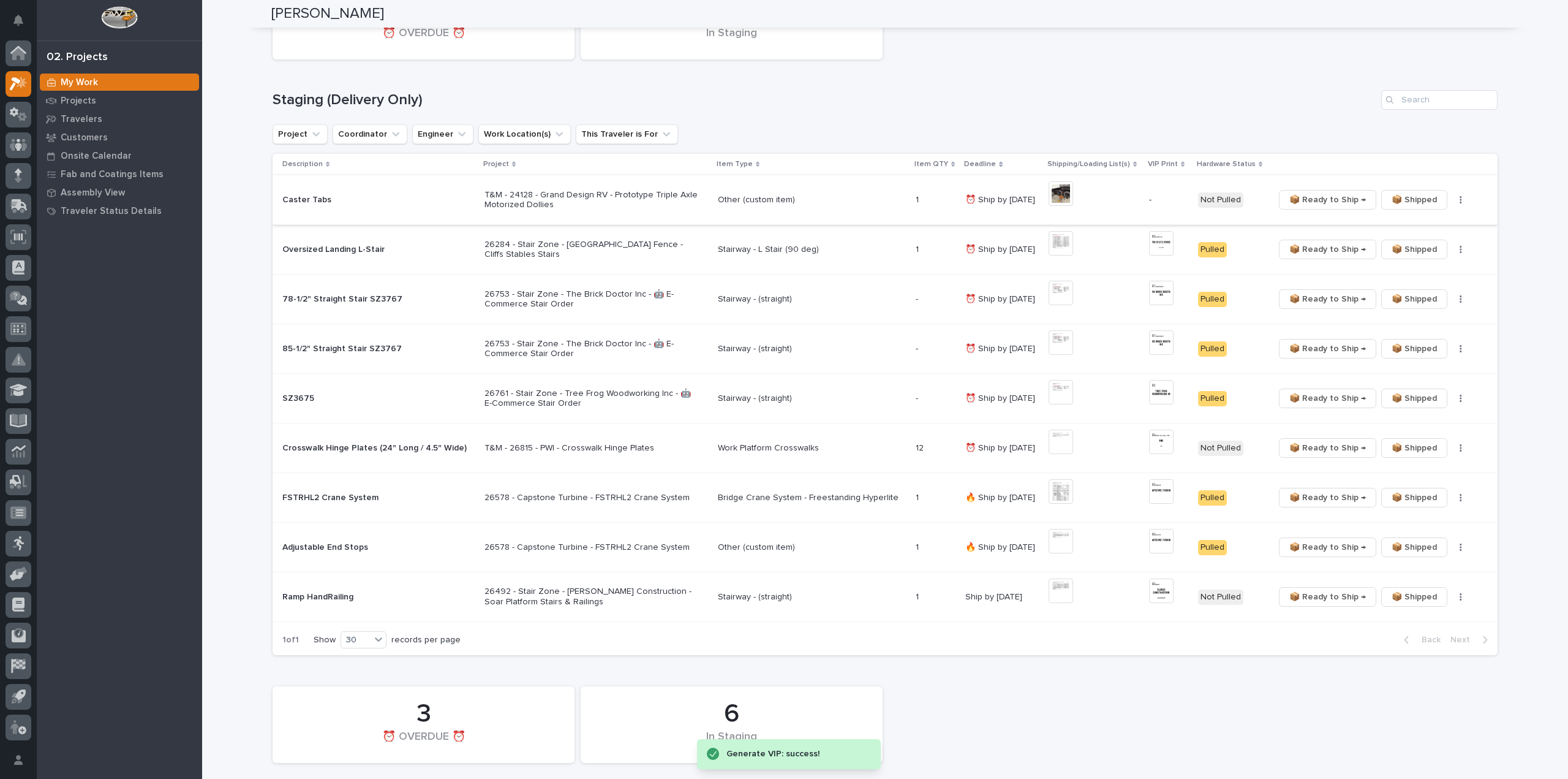
click at [1051, 195] on img at bounding box center [1061, 194] width 25 height 25
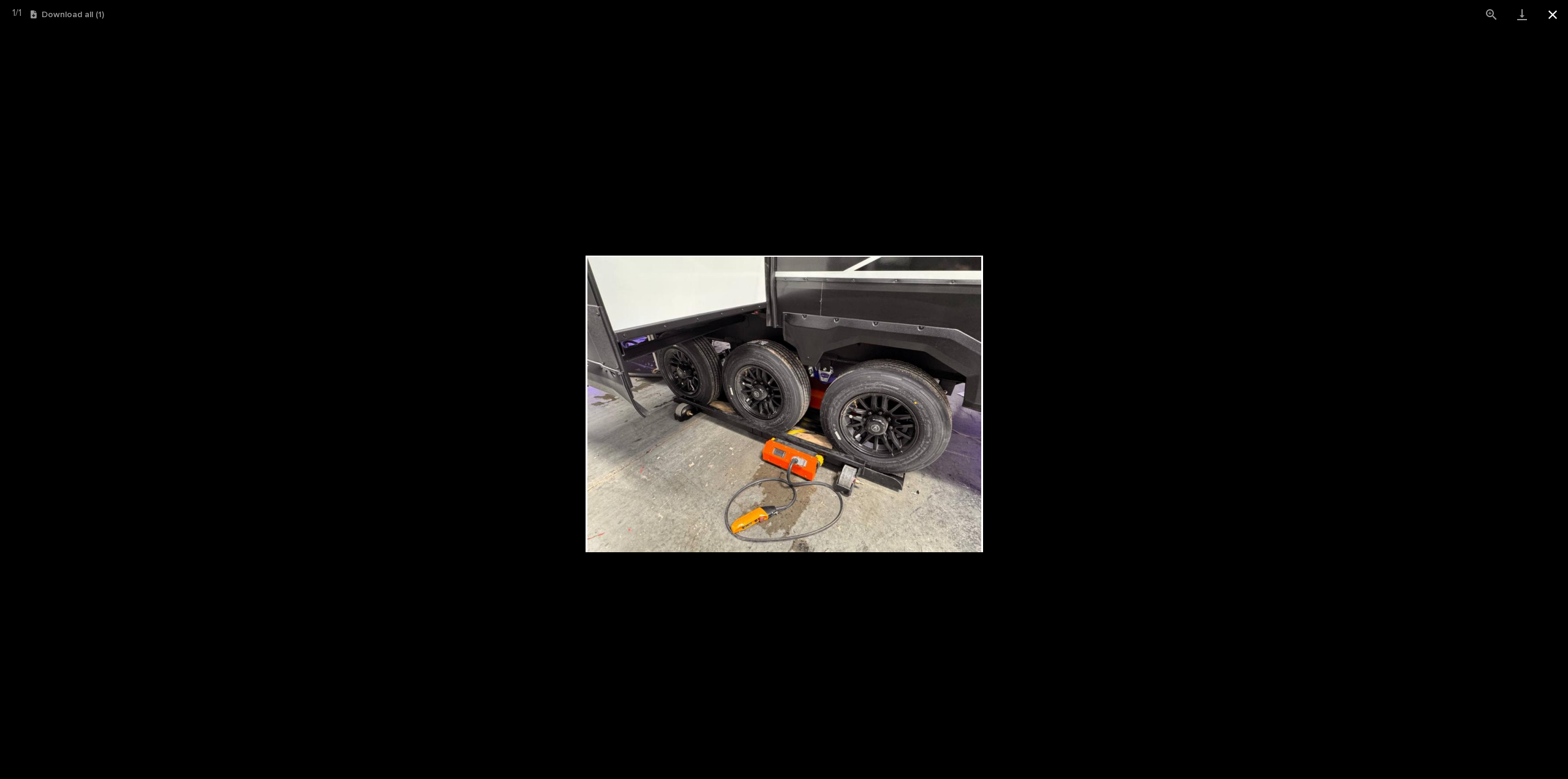
click at [1556, 15] on button "Close gallery" at bounding box center [1553, 14] width 30 height 28
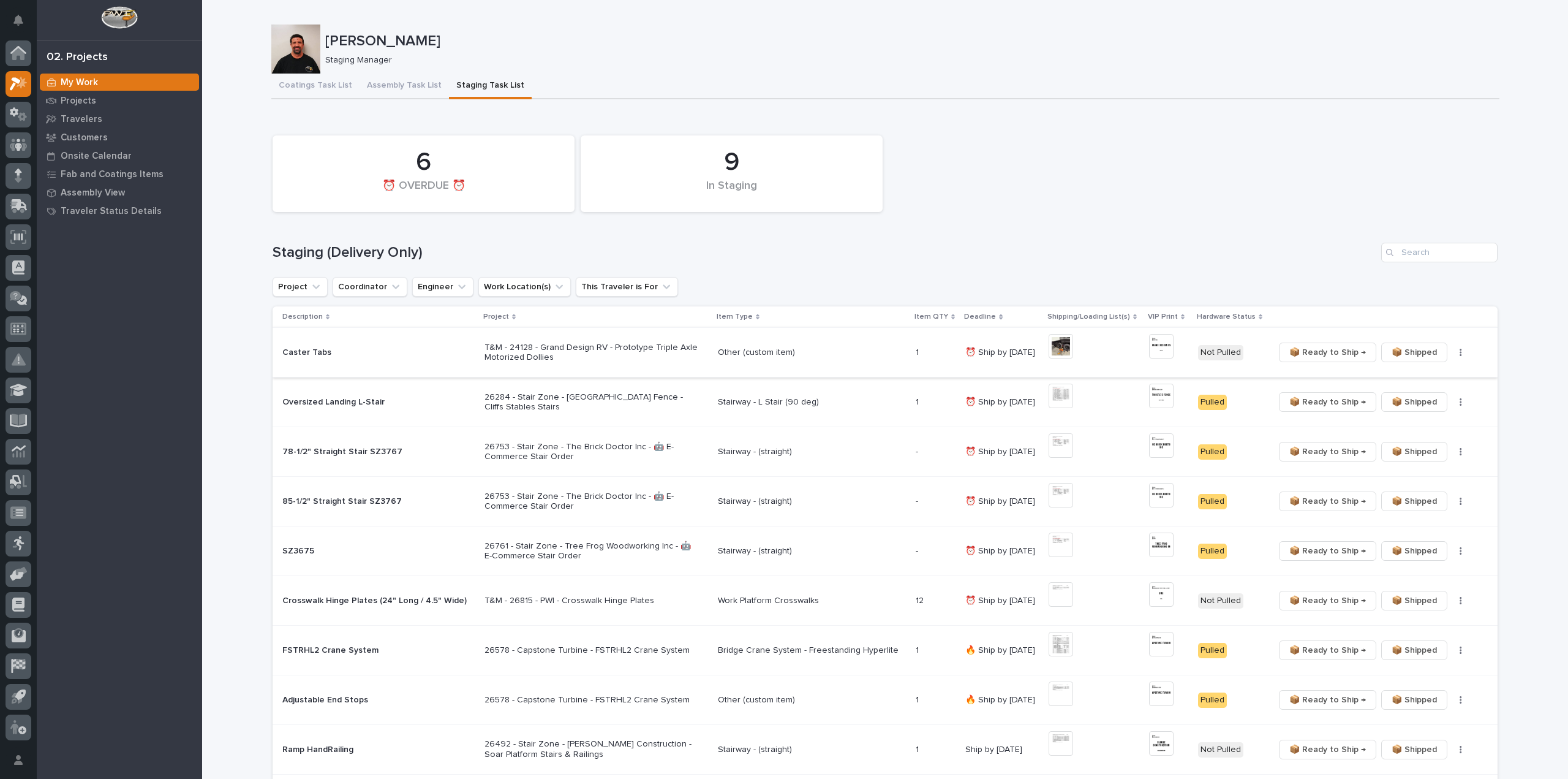
click at [1154, 349] on img at bounding box center [1161, 346] width 25 height 25
click at [1161, 348] on img at bounding box center [1161, 346] width 25 height 25
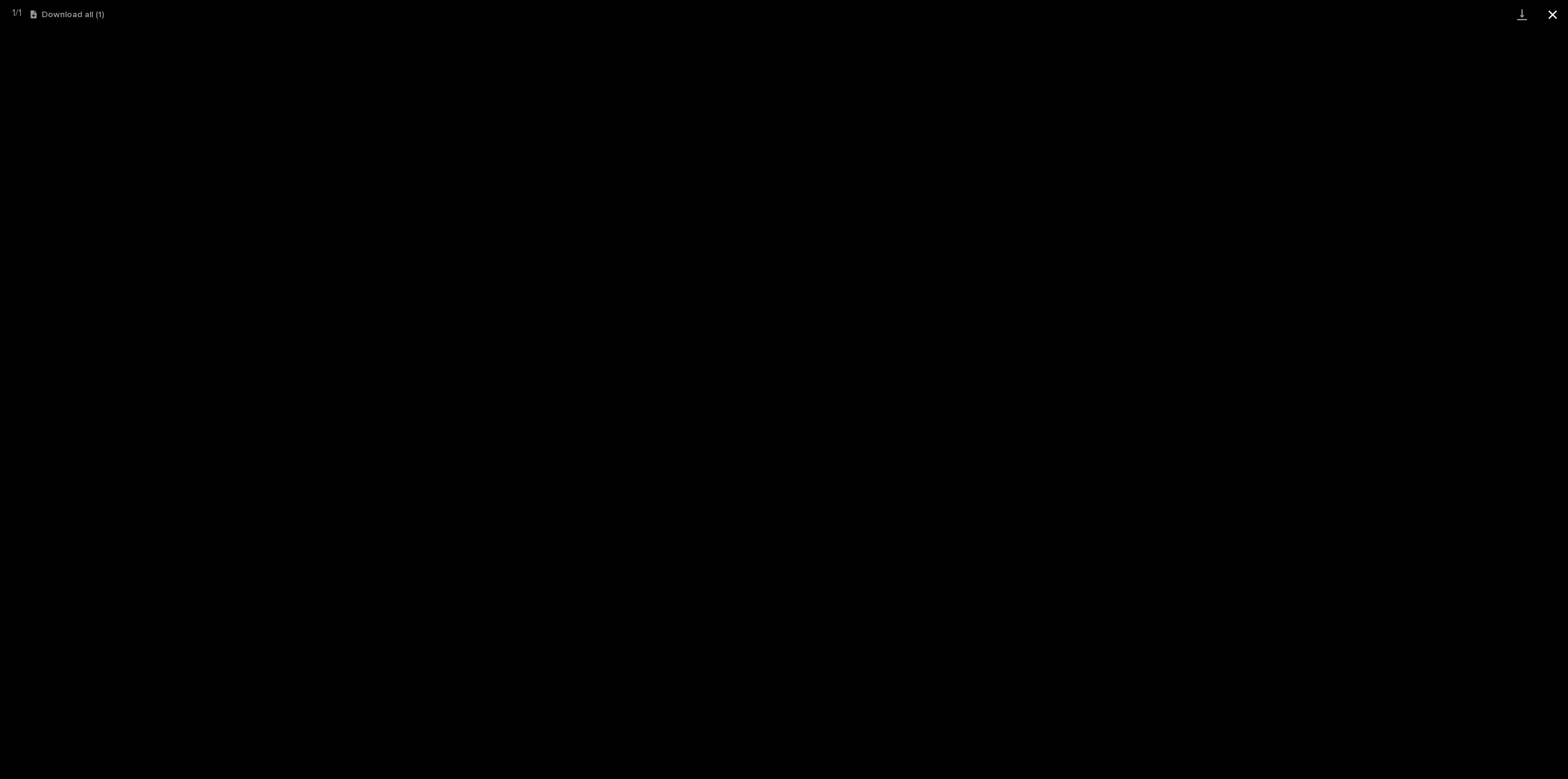
click at [1550, 16] on button "Close gallery" at bounding box center [1553, 14] width 30 height 28
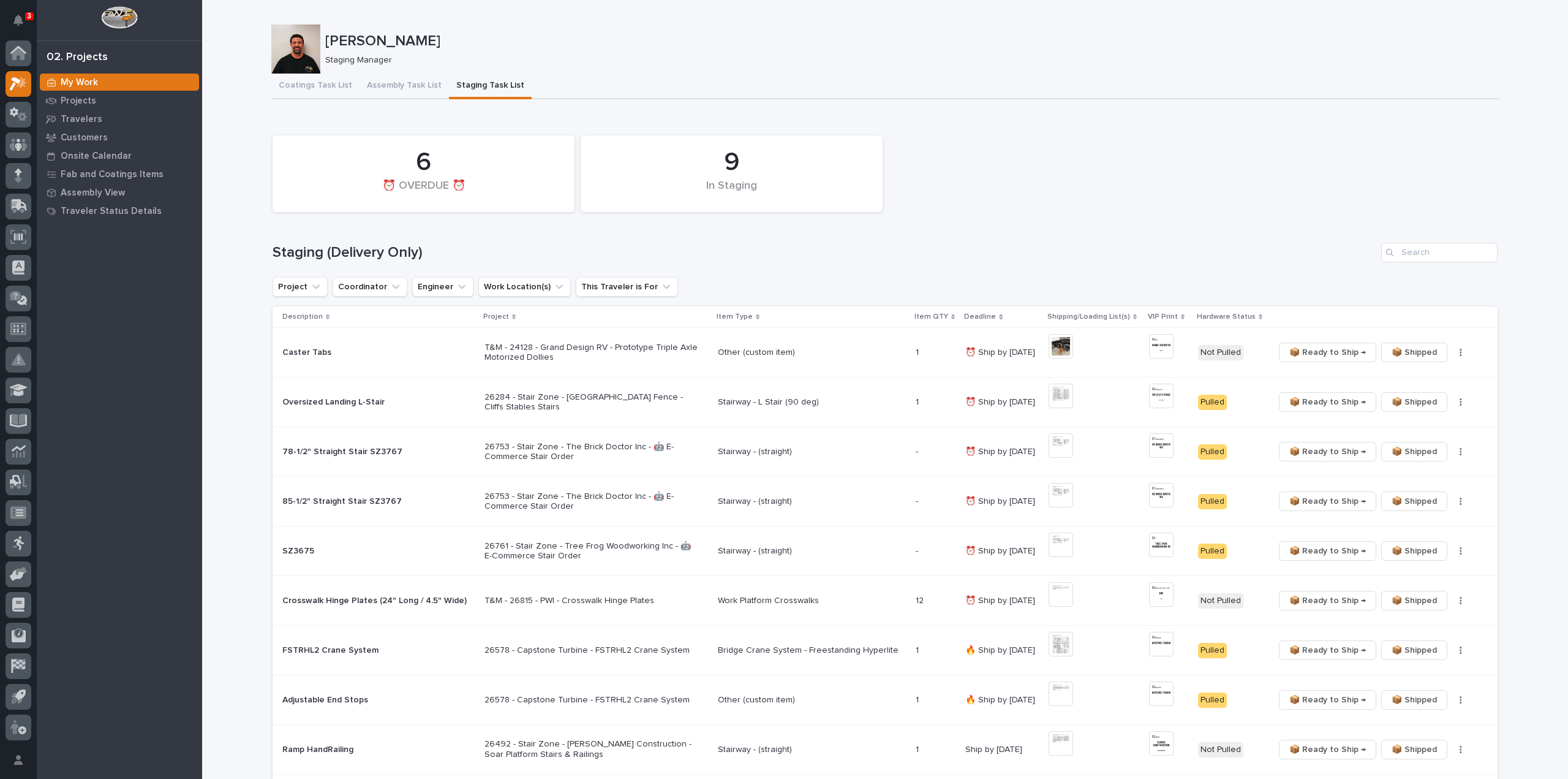
click at [624, 352] on p "T&M - 24128 - Grand Design RV - Prototype Triple Axle Motorized Dollies" at bounding box center [592, 353] width 214 height 21
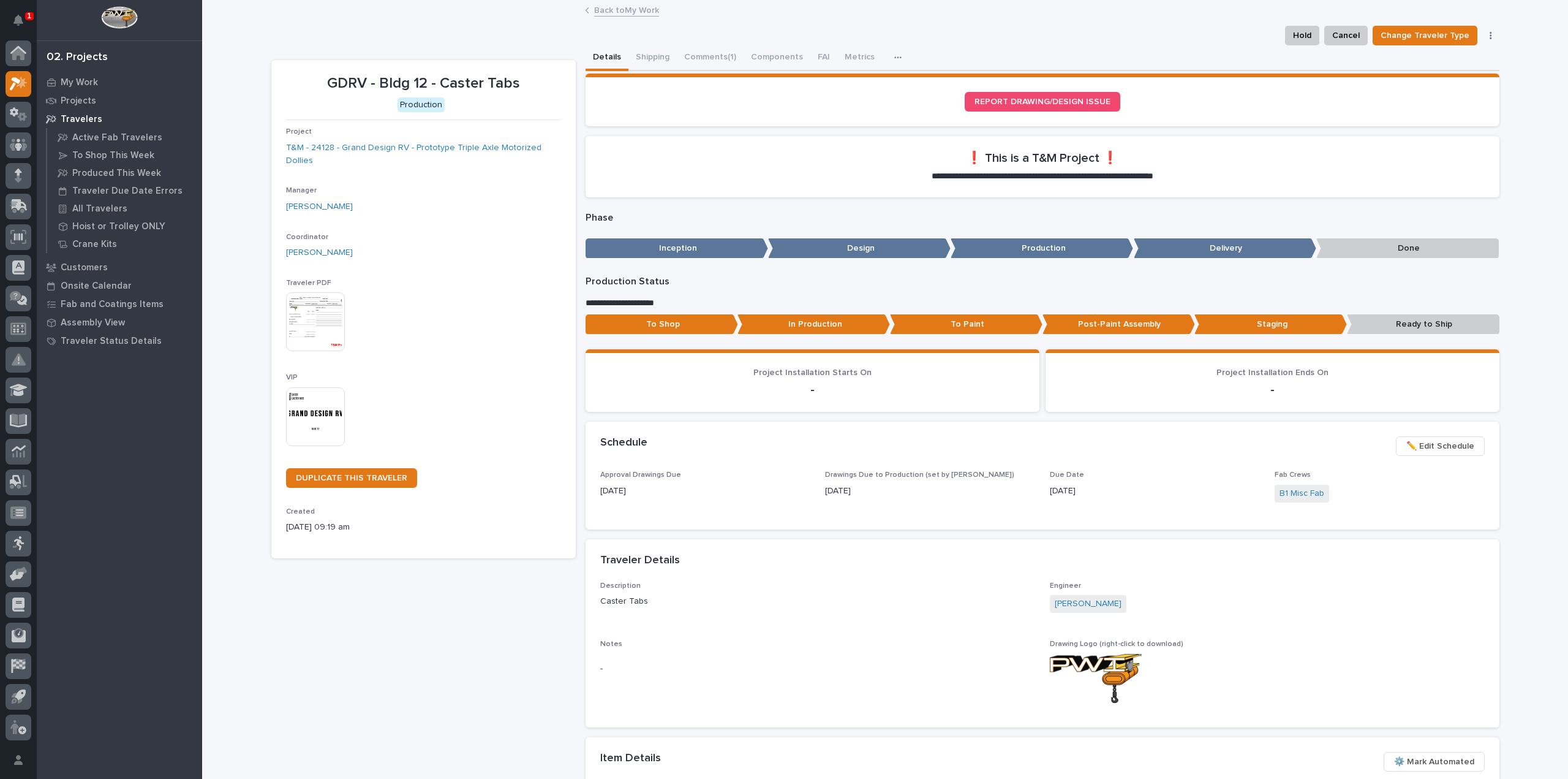
click at [1115, 326] on p "Post-Paint Assembly" at bounding box center [1118, 324] width 153 height 20
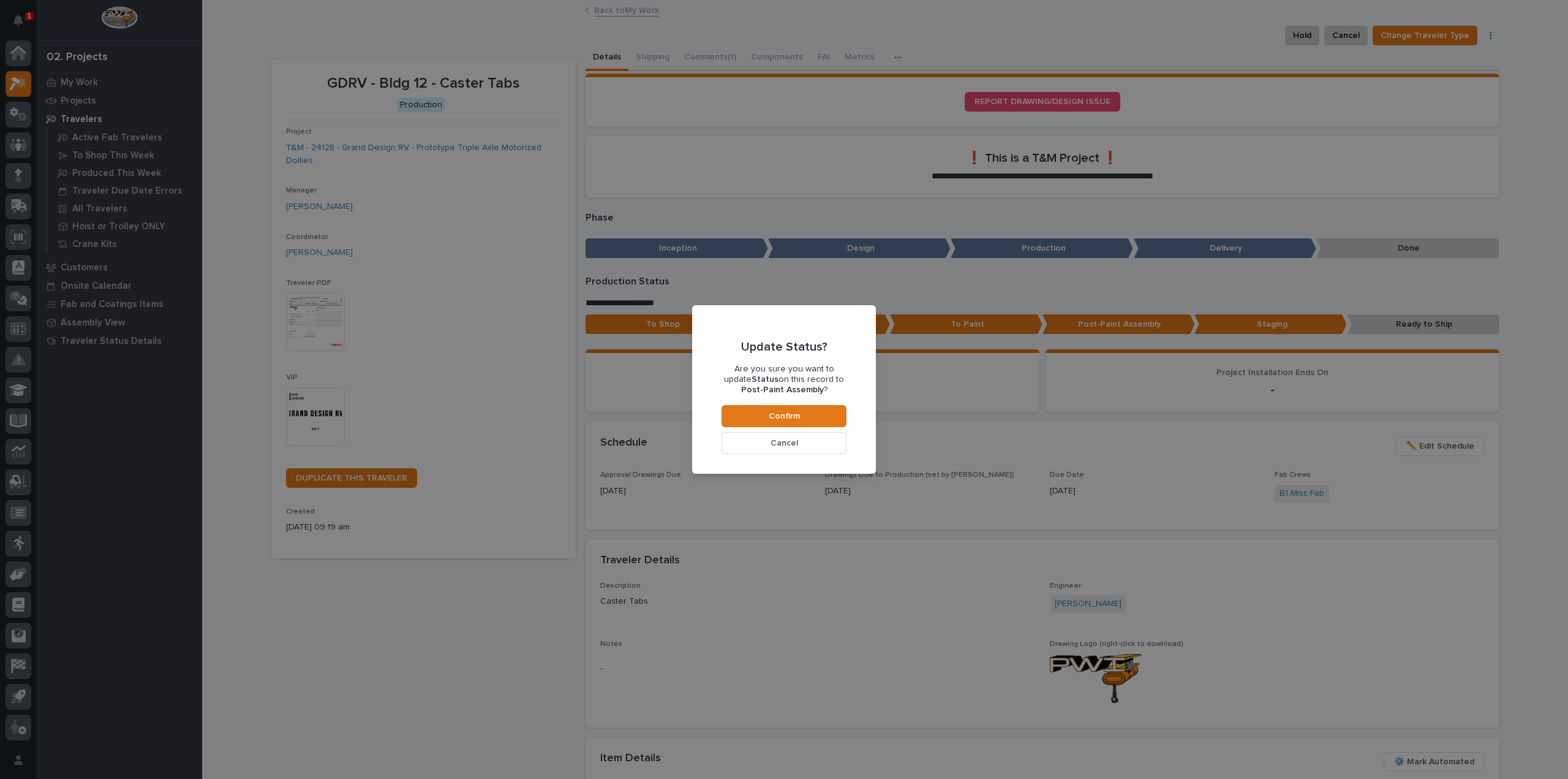
drag, startPoint x: 745, startPoint y: 418, endPoint x: 710, endPoint y: 311, distance: 112.6
click at [746, 417] on button "Confirm" at bounding box center [784, 416] width 125 height 22
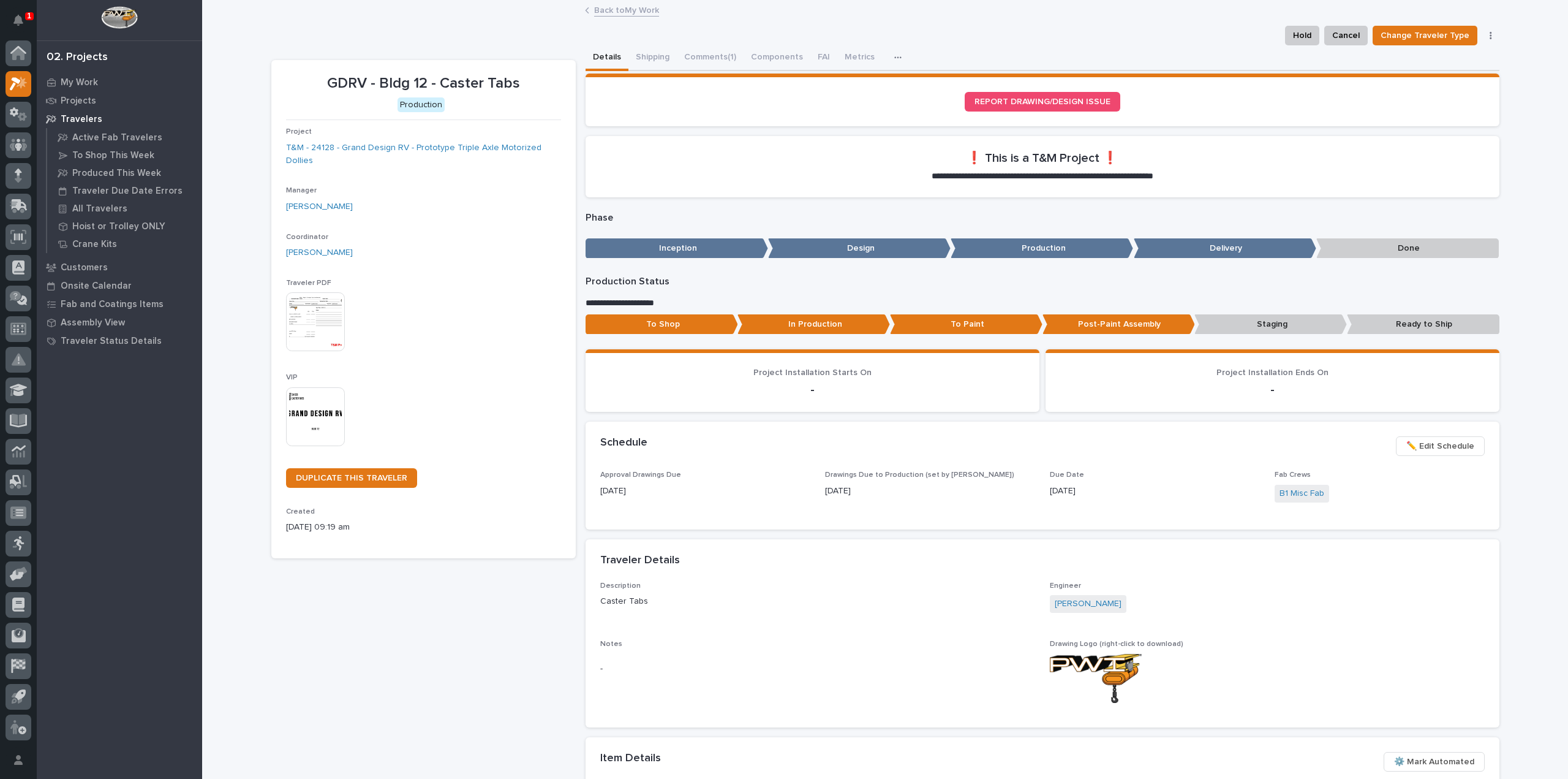
click at [687, 58] on button "Comments (1)" at bounding box center [710, 58] width 66 height 26
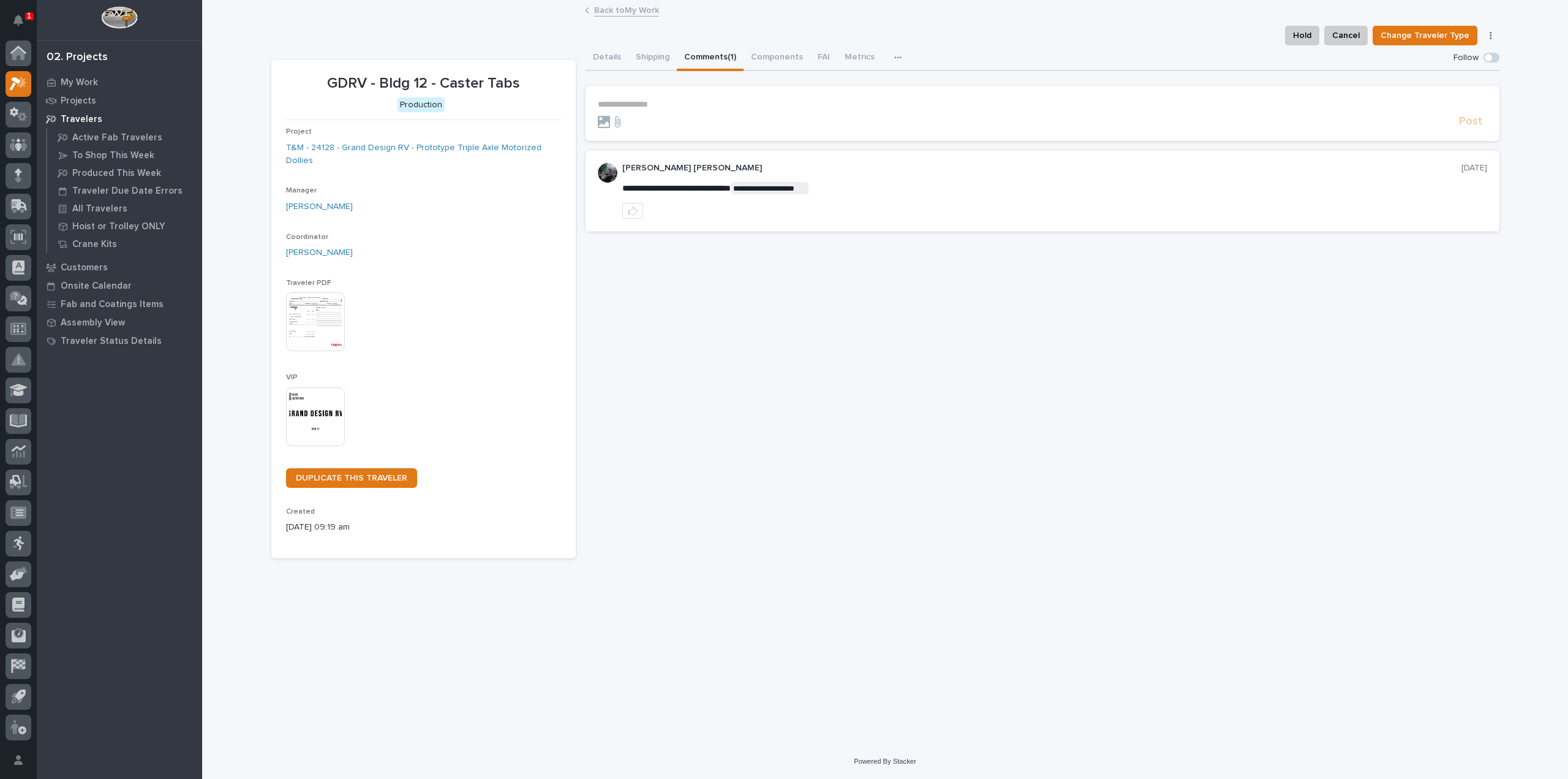
click at [692, 112] on form "**********" at bounding box center [1042, 114] width 890 height 29
click at [637, 107] on p "**********" at bounding box center [1042, 104] width 890 height 10
click at [642, 122] on span "[PERSON_NAME] [PERSON_NAME]" at bounding box center [671, 122] width 139 height 9
click at [671, 107] on p "**********" at bounding box center [1042, 105] width 890 height 12
click at [1480, 132] on span "Post" at bounding box center [1470, 127] width 24 height 14
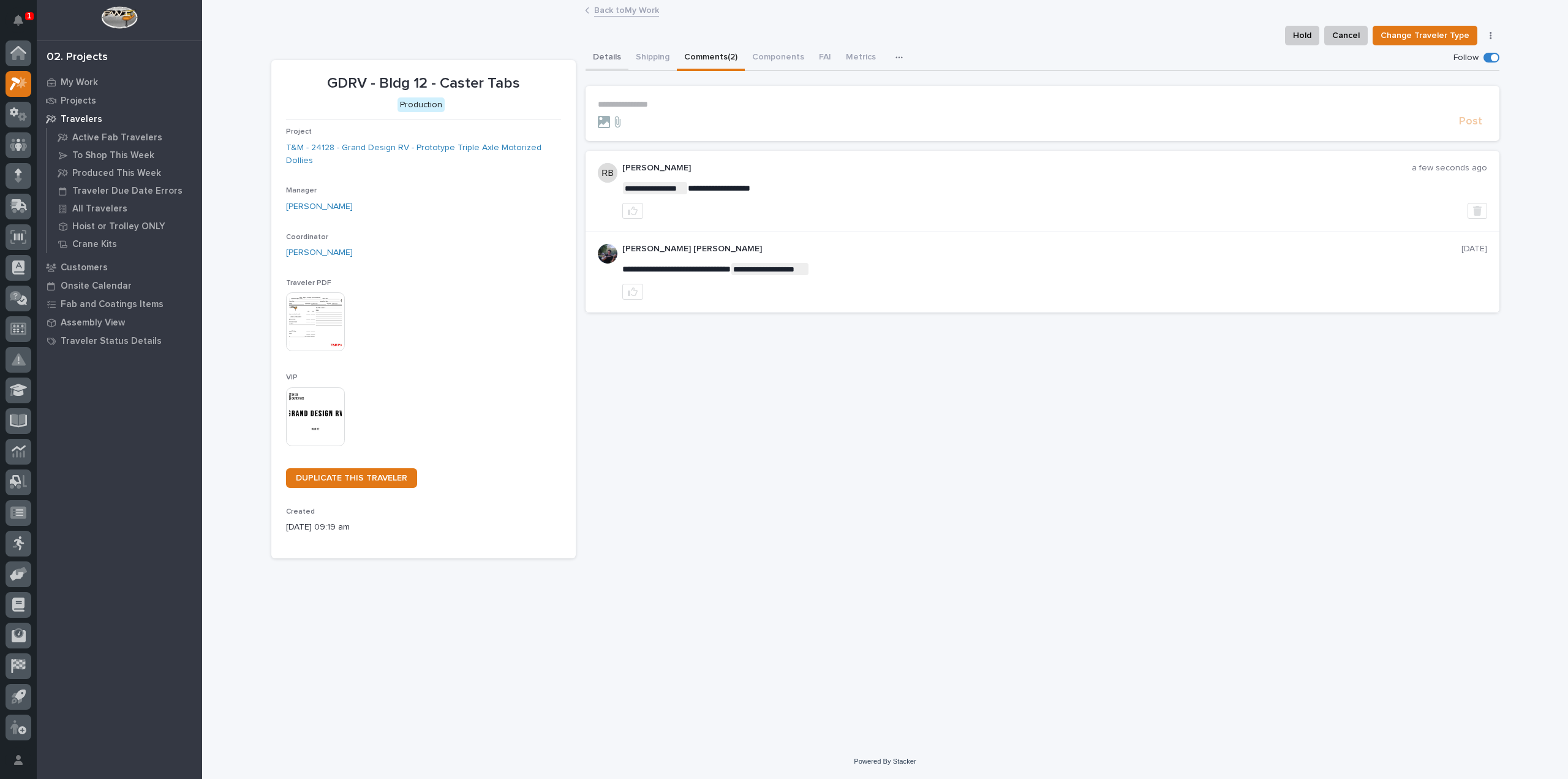
click at [609, 56] on button "Details" at bounding box center [606, 58] width 43 height 26
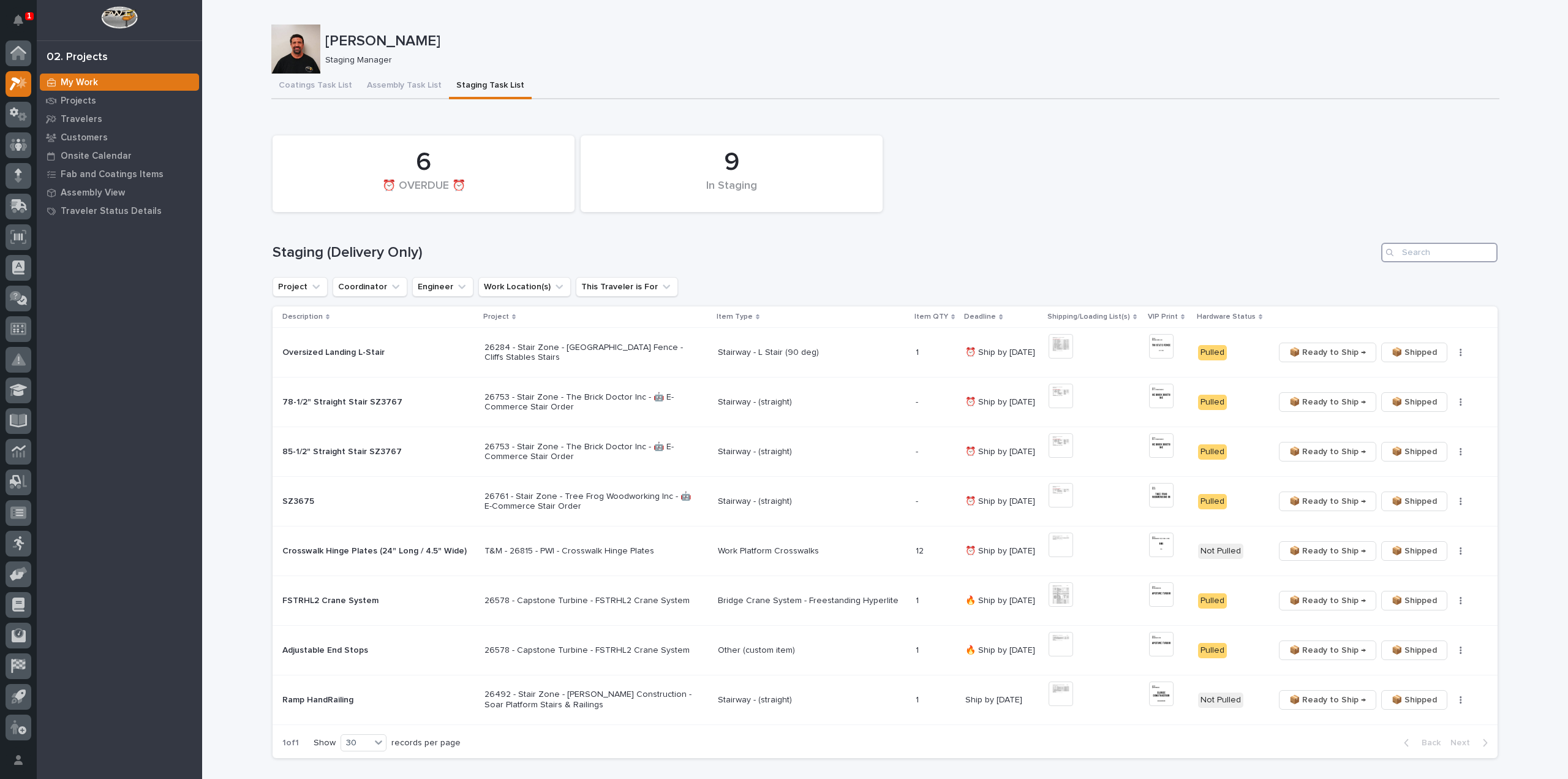
click at [1483, 258] on input "Search" at bounding box center [1439, 252] width 117 height 20
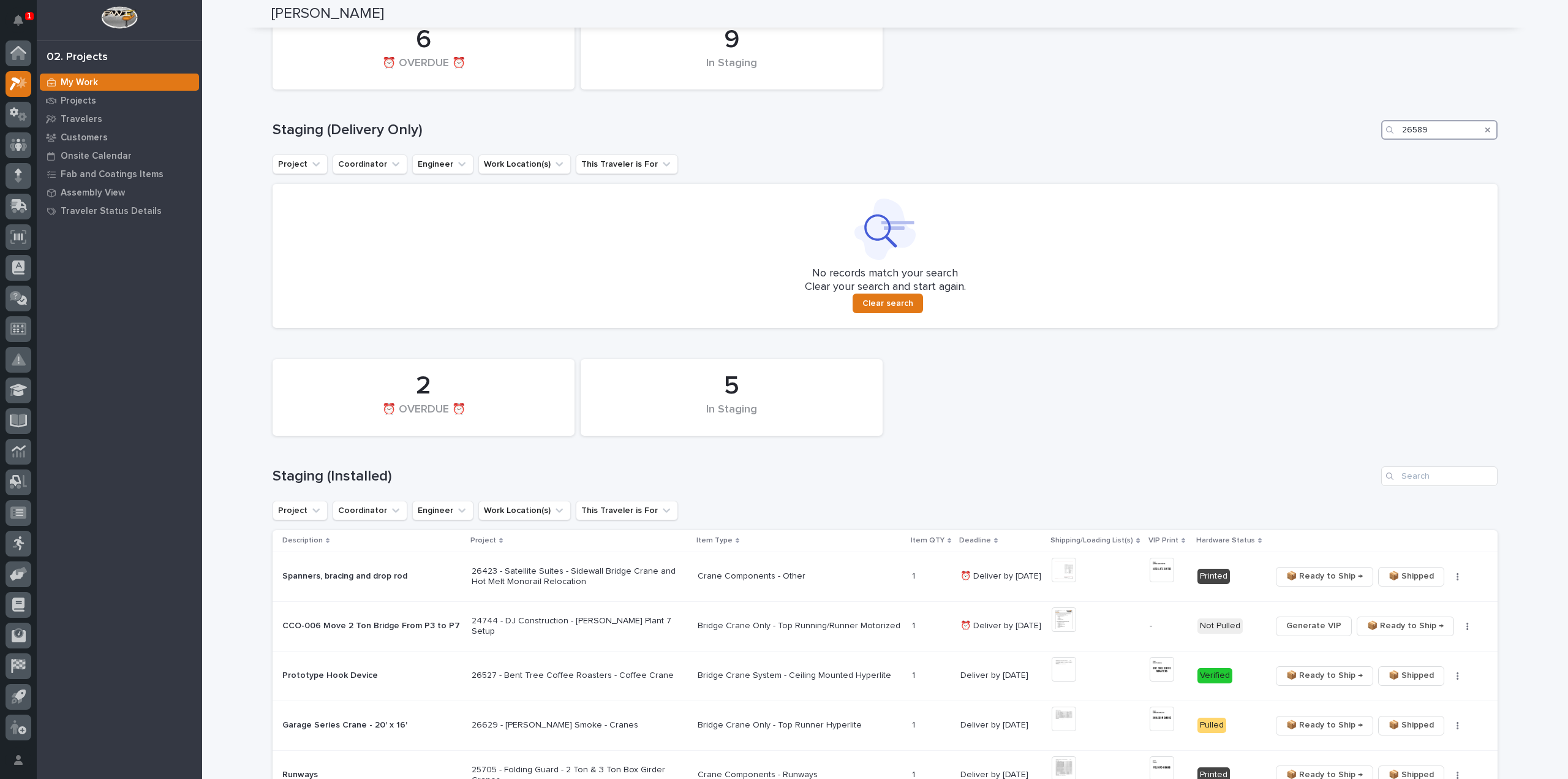
scroll to position [245, 0]
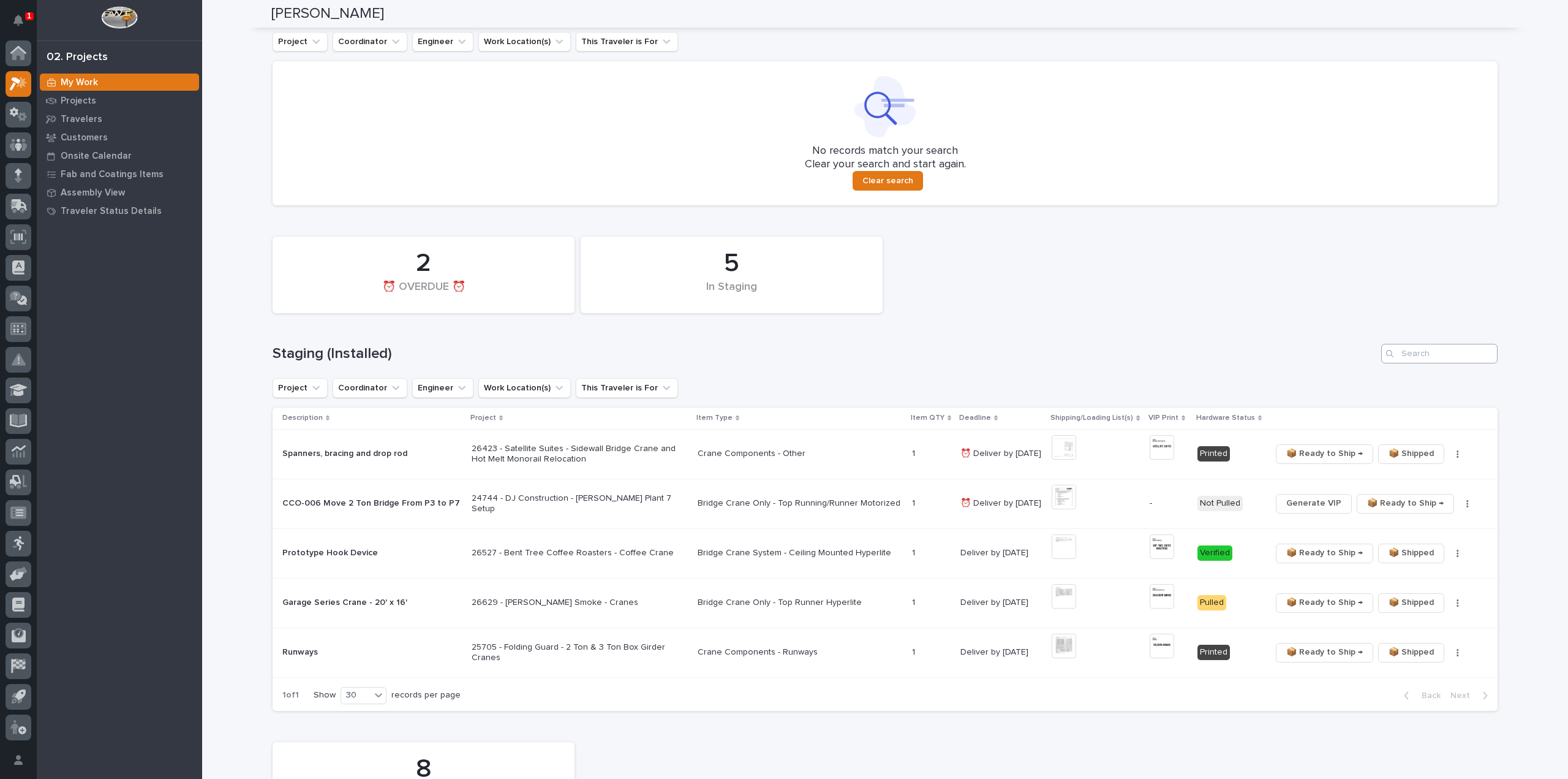
type input "26589"
click at [1429, 350] on input "Search" at bounding box center [1439, 353] width 117 height 20
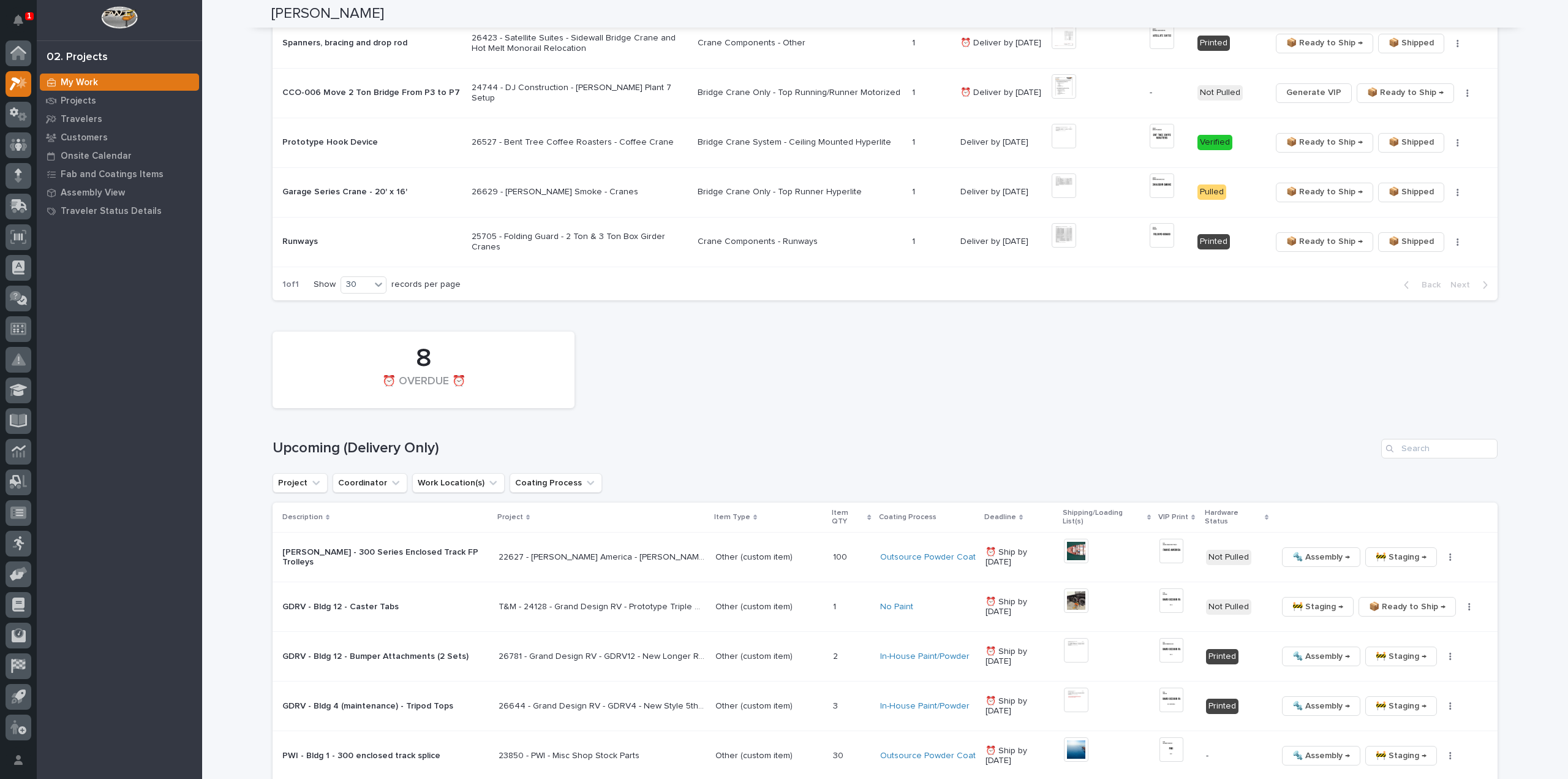
scroll to position [858, 0]
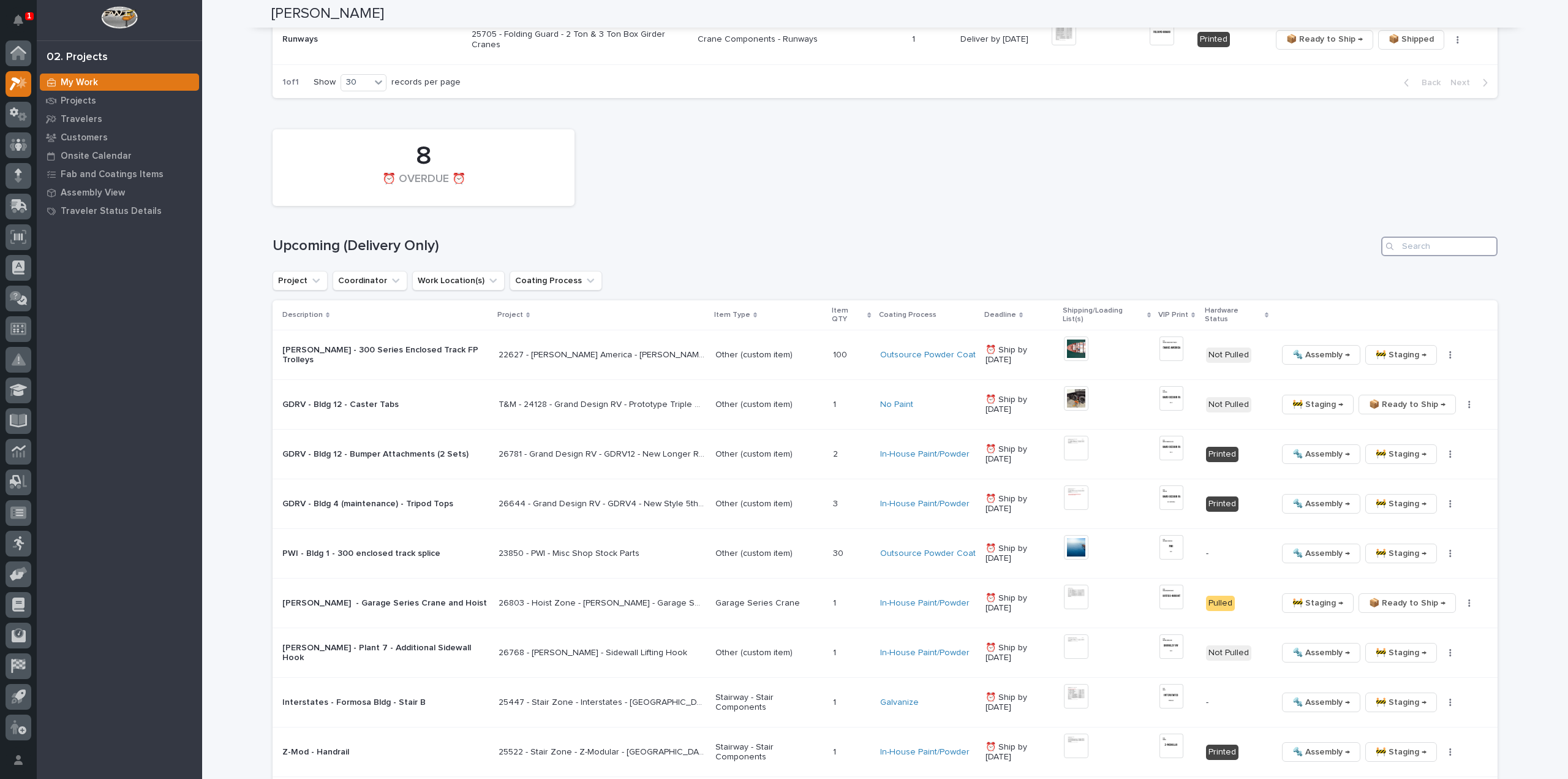
click at [1430, 250] on input "Search" at bounding box center [1439, 246] width 117 height 20
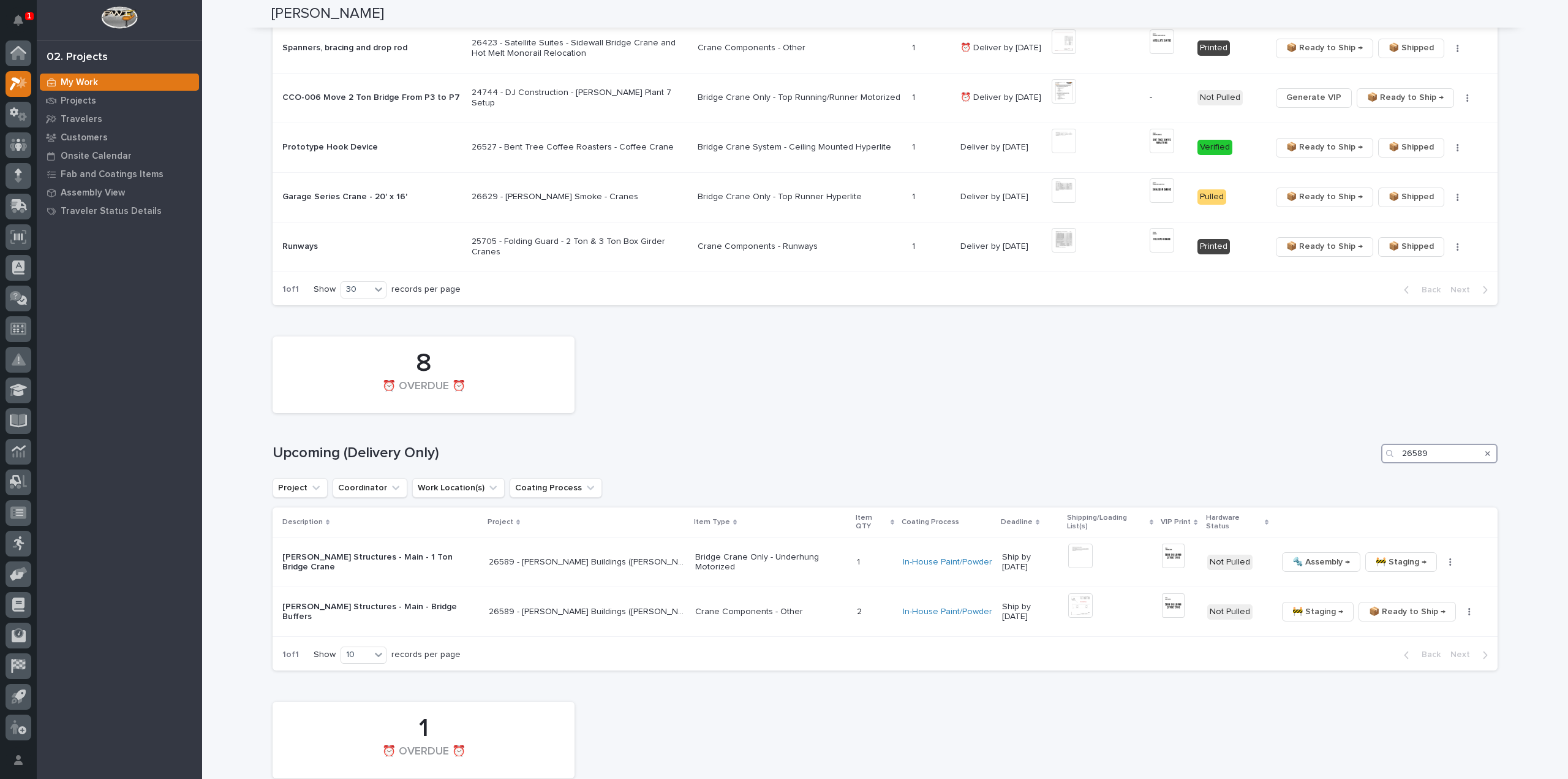
scroll to position [659, 0]
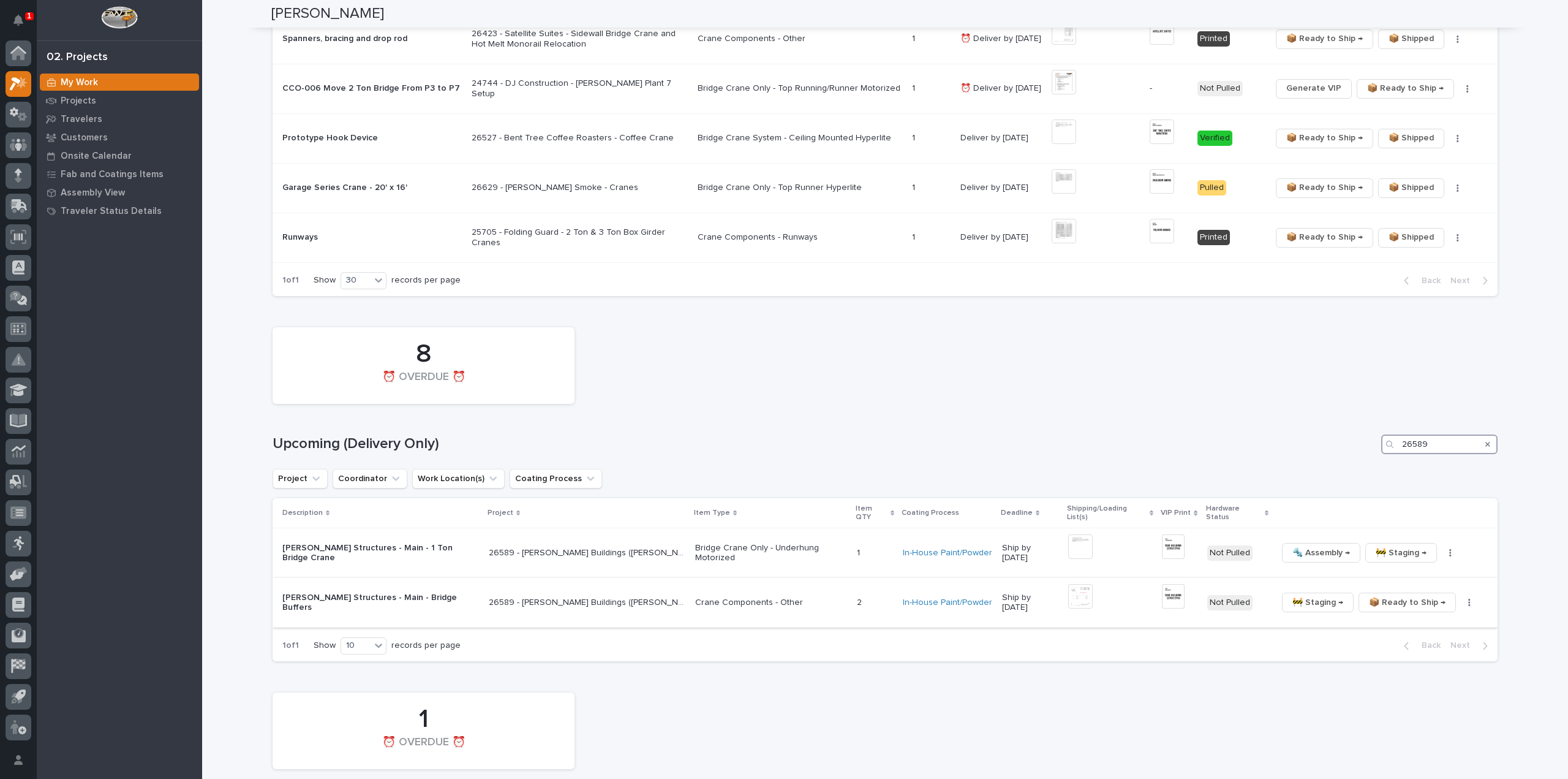
type input "26589"
click at [1075, 592] on img at bounding box center [1080, 596] width 25 height 25
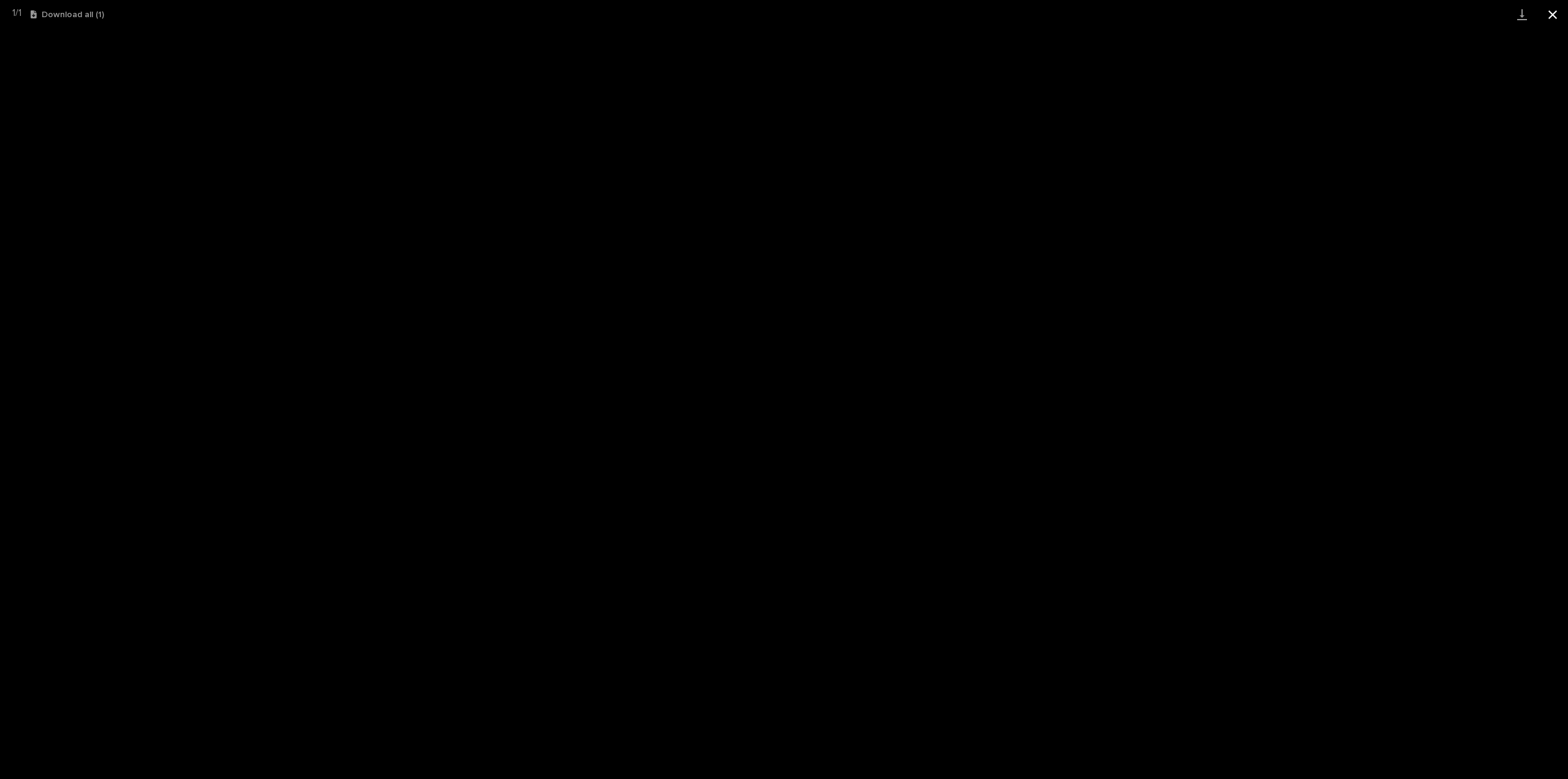
click at [1554, 16] on button "Close gallery" at bounding box center [1553, 14] width 30 height 28
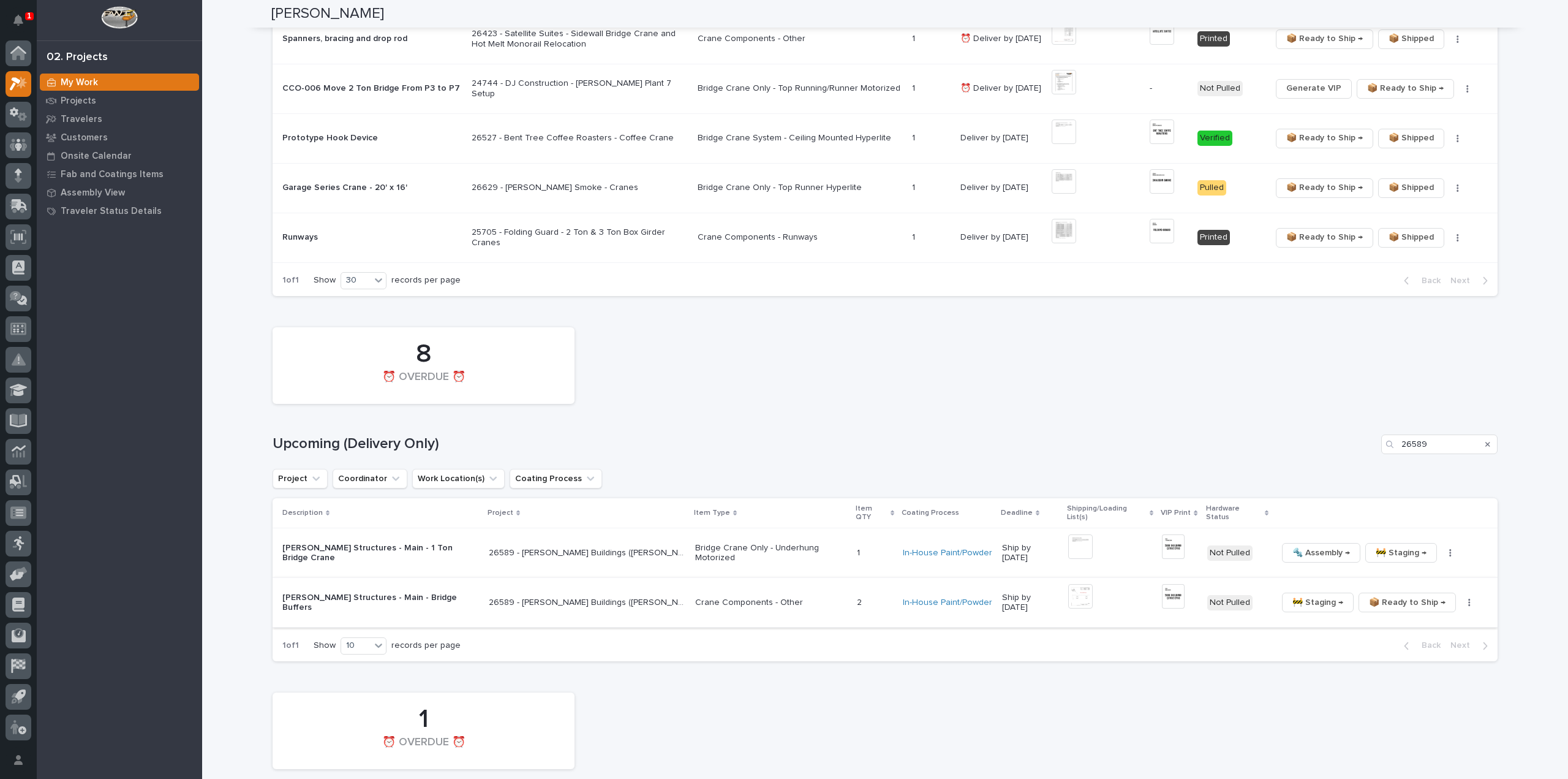
click at [1085, 587] on img at bounding box center [1080, 596] width 25 height 25
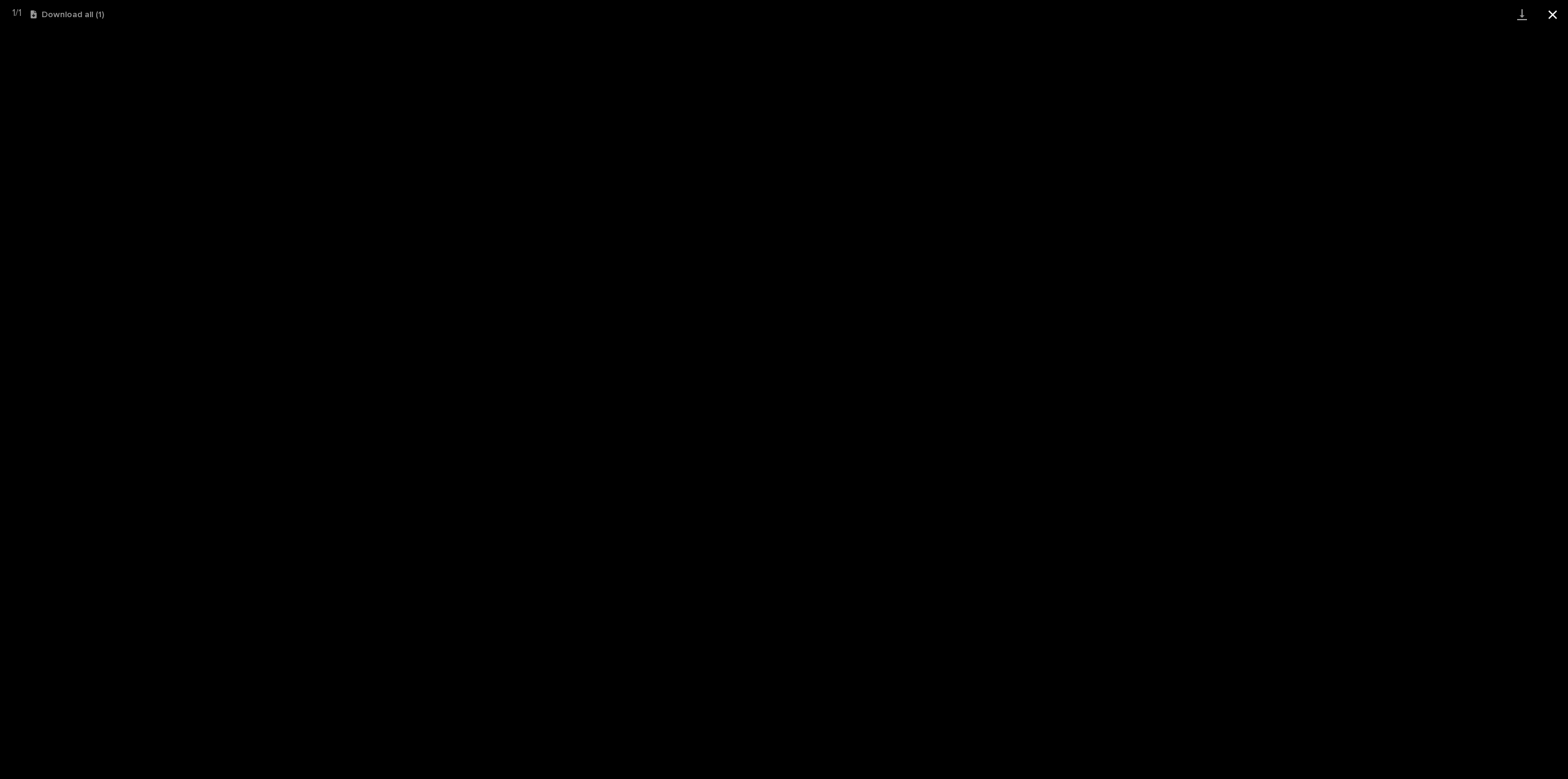
click at [1548, 14] on button "Close gallery" at bounding box center [1553, 14] width 30 height 28
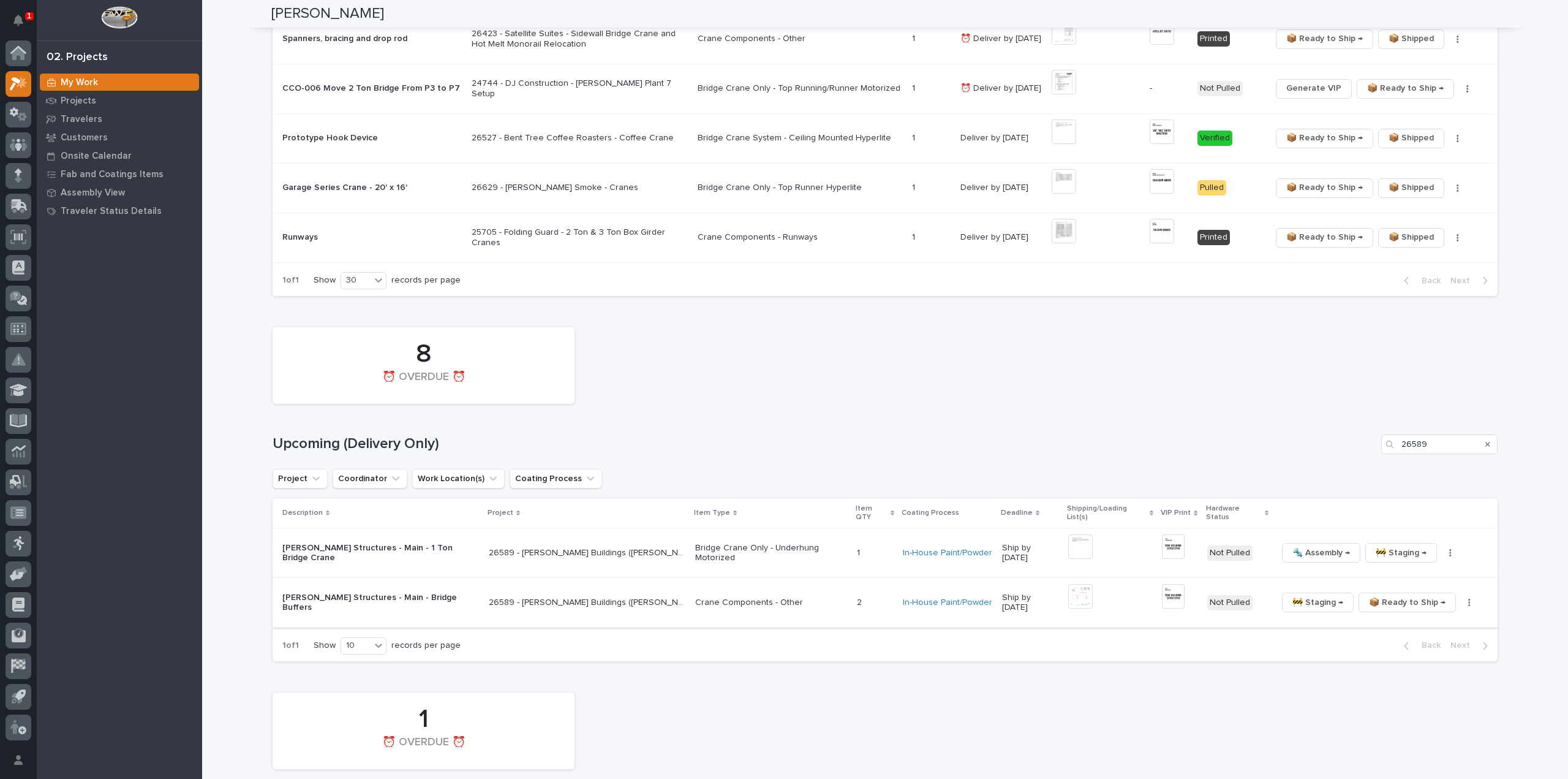
click at [1176, 591] on img at bounding box center [1173, 596] width 23 height 25
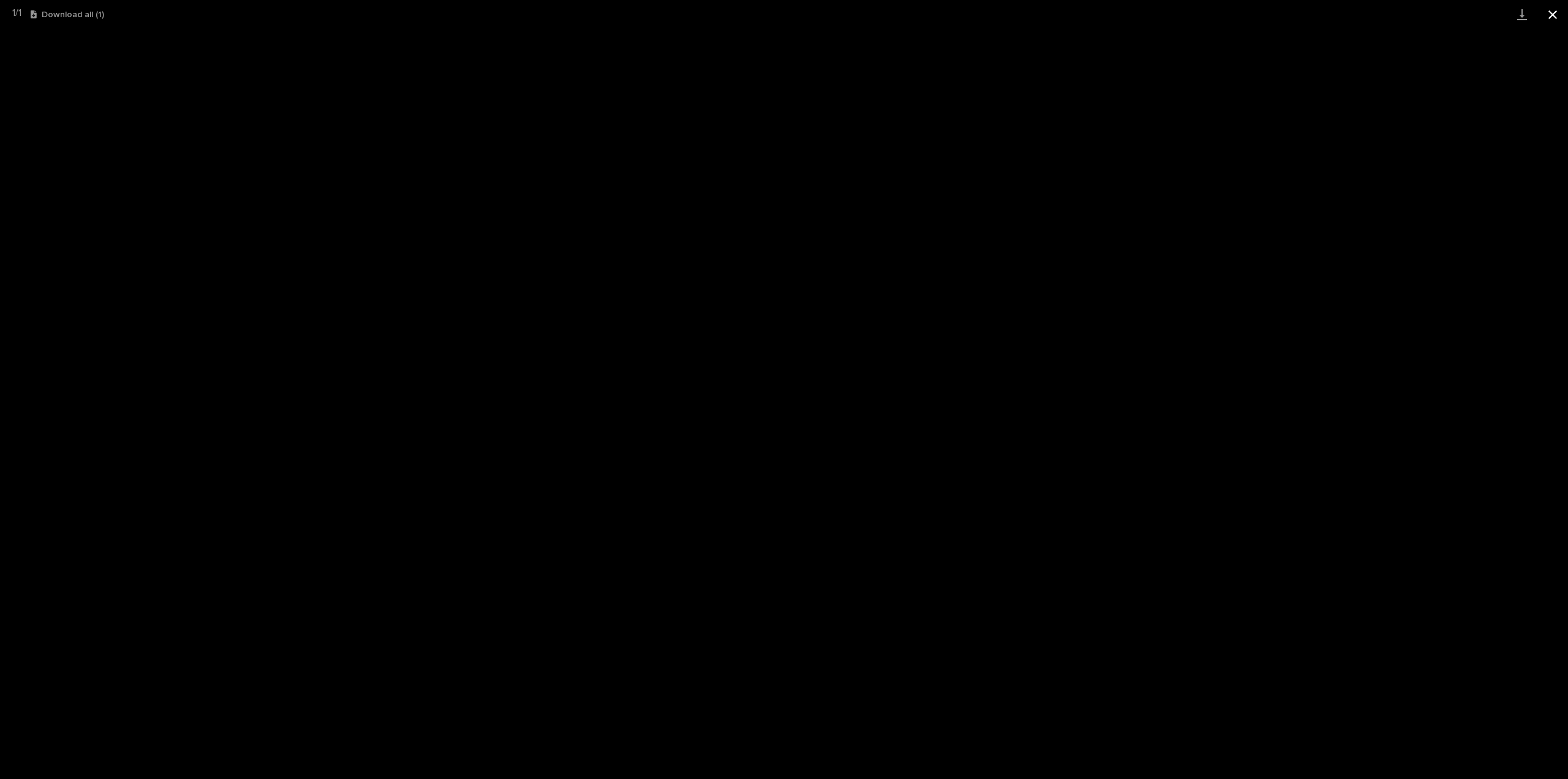
click at [1548, 18] on button "Close gallery" at bounding box center [1553, 14] width 30 height 28
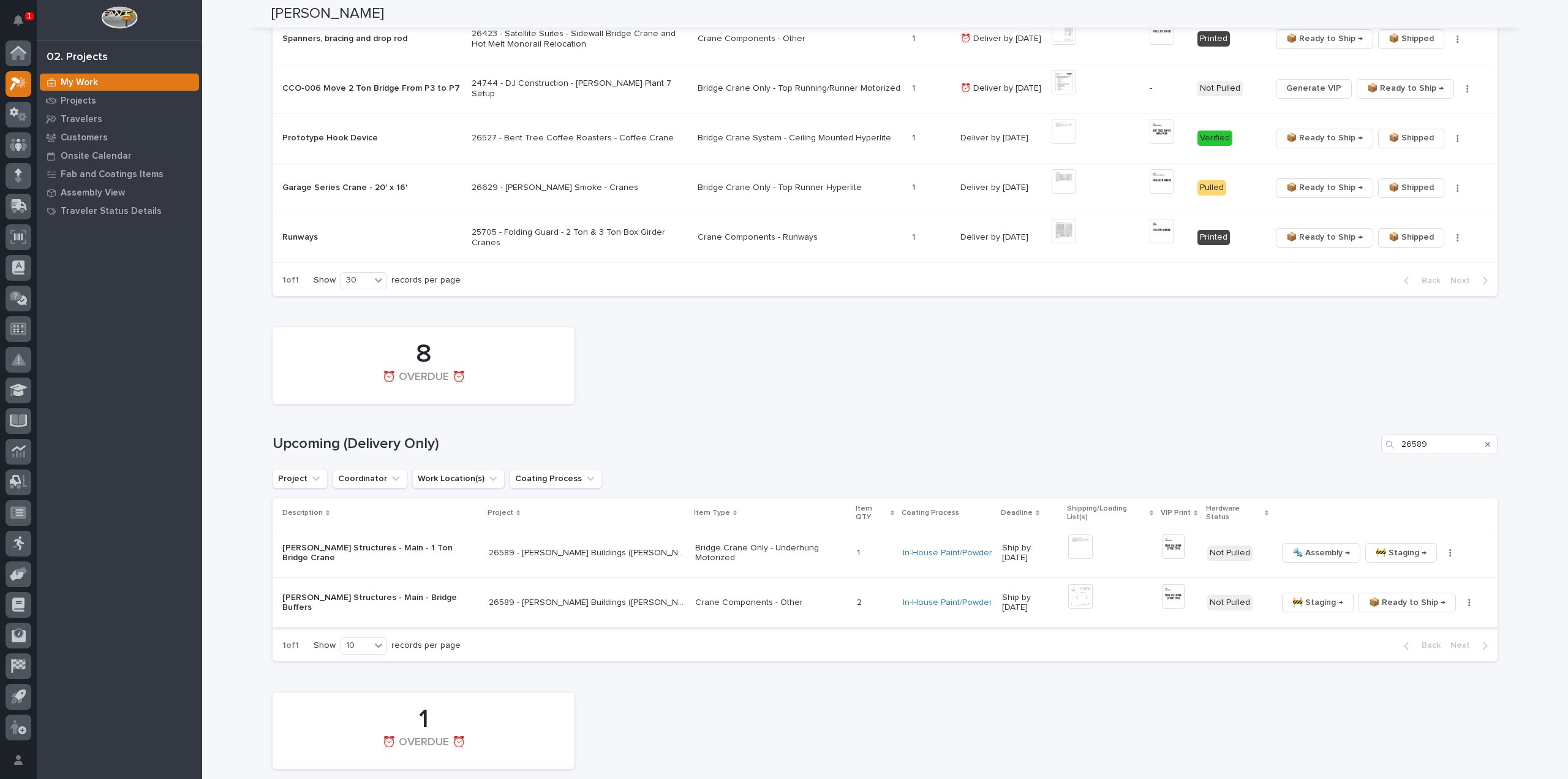
click at [1468, 599] on icon "button" at bounding box center [1469, 603] width 2 height 8
click at [1429, 661] on span "🔩 Hardware" at bounding box center [1425, 656] width 51 height 14
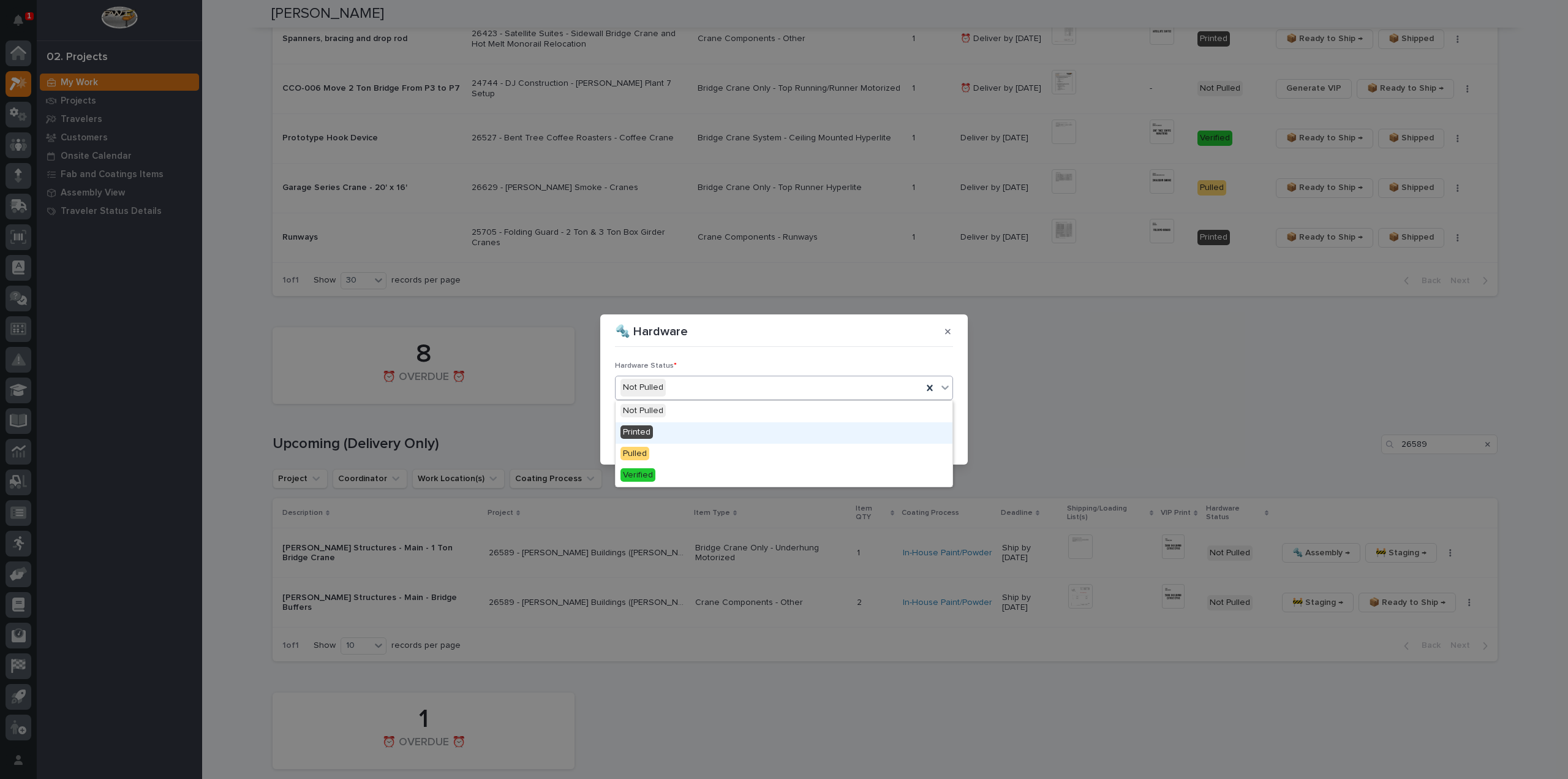
click at [657, 432] on div "Printed" at bounding box center [784, 433] width 337 height 22
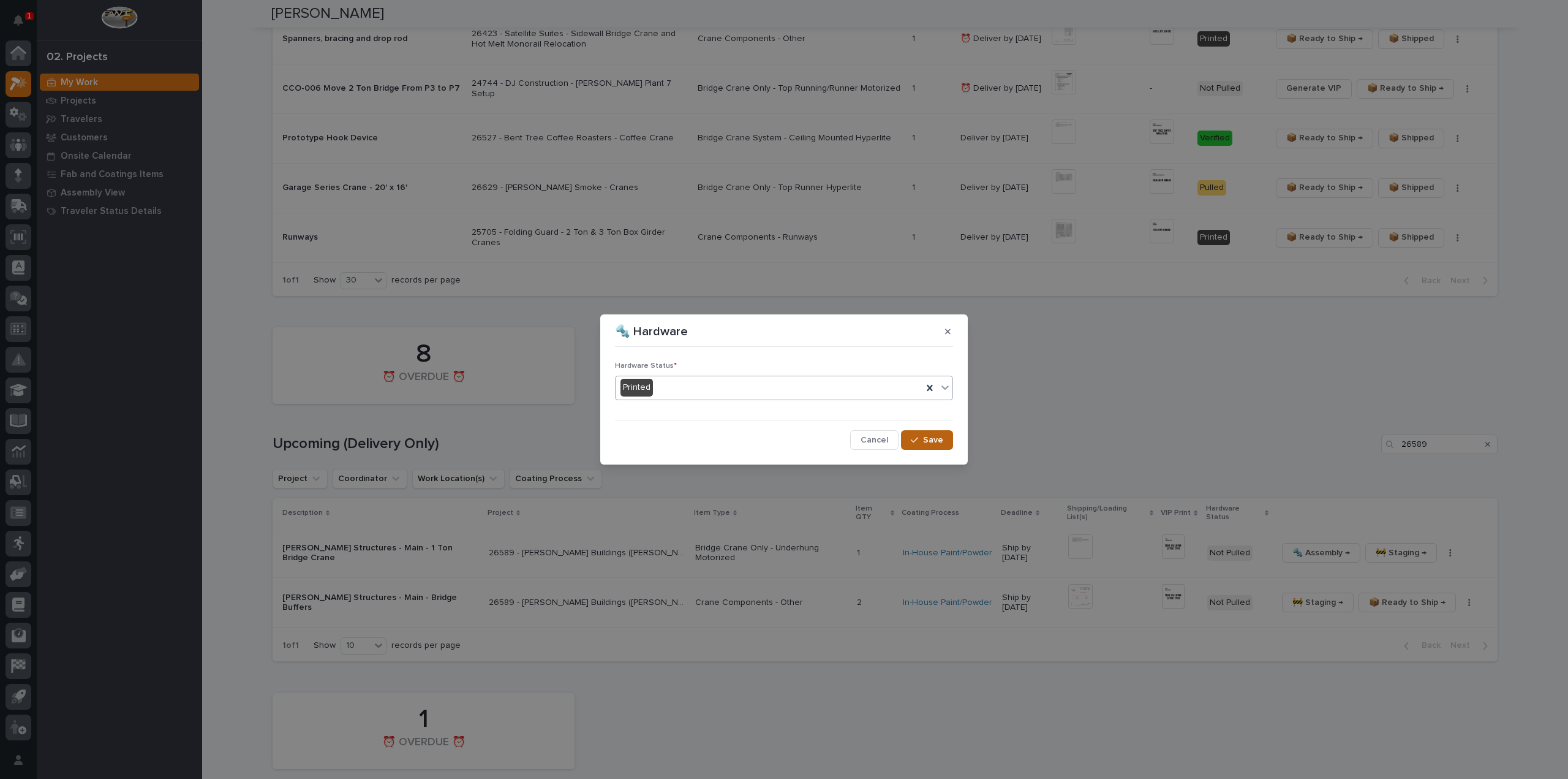
click at [938, 442] on span "Save" at bounding box center [932, 440] width 20 height 11
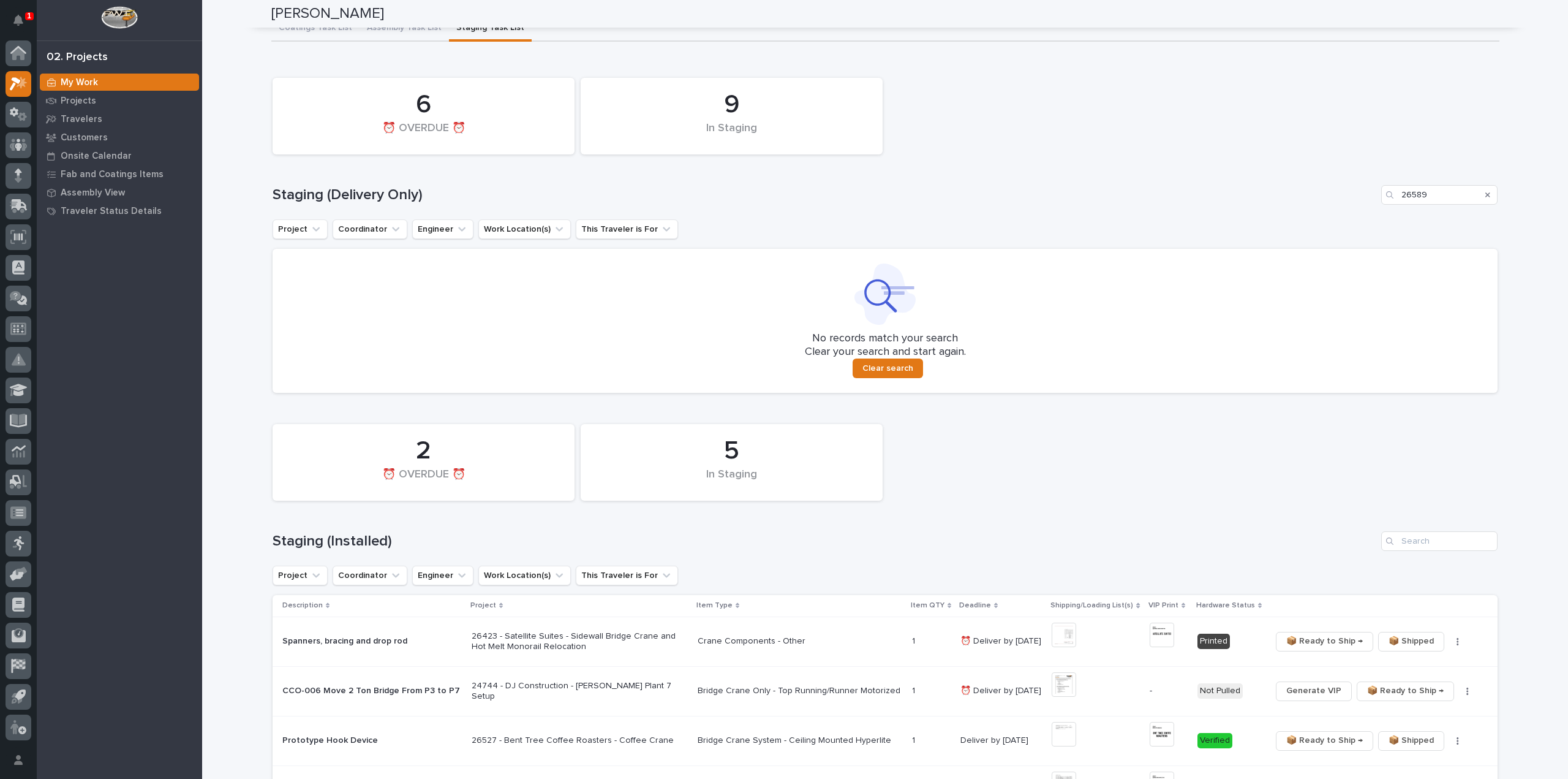
scroll to position [0, 0]
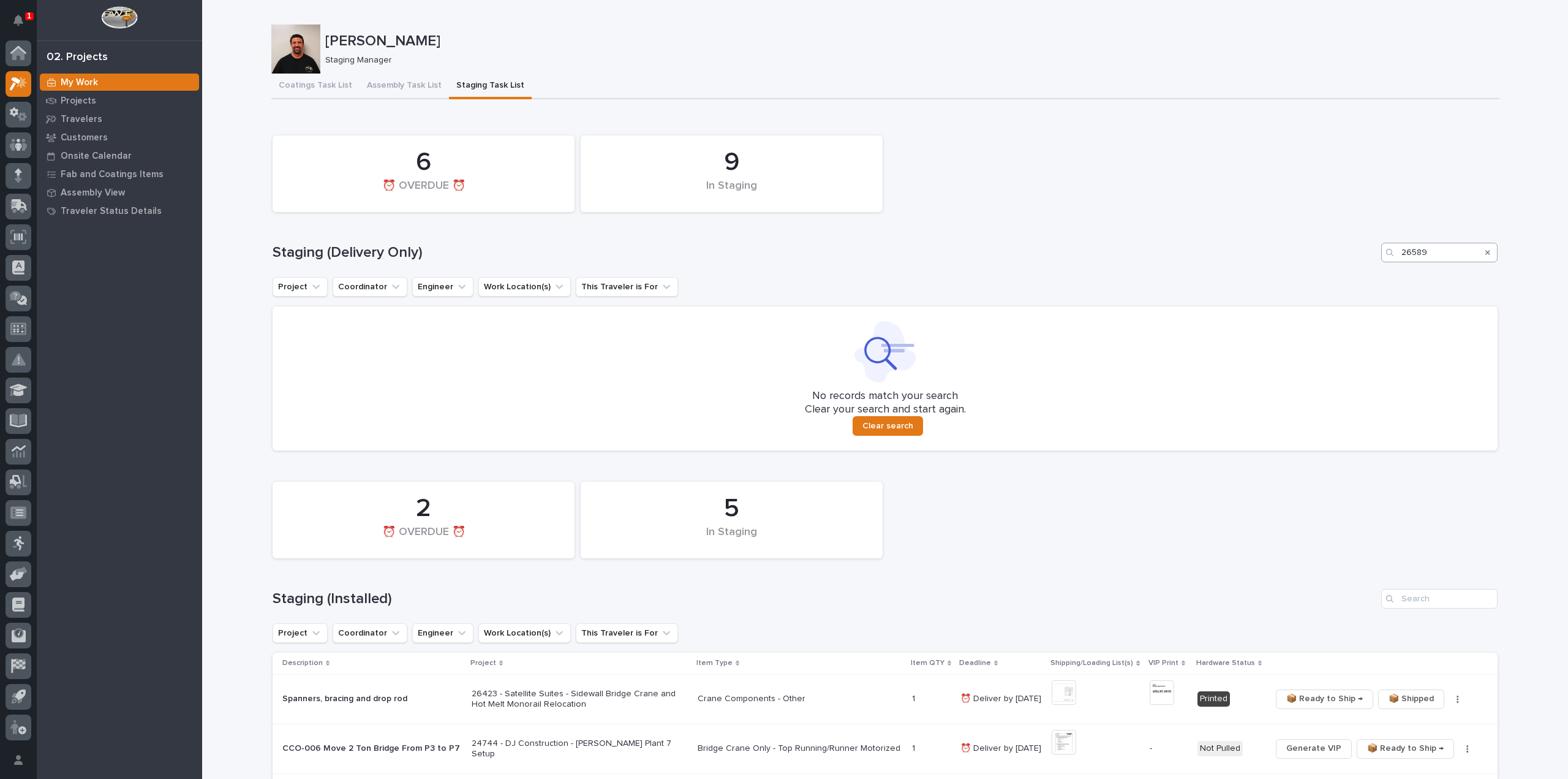
click at [1485, 254] on icon "Search" at bounding box center [1487, 252] width 5 height 8
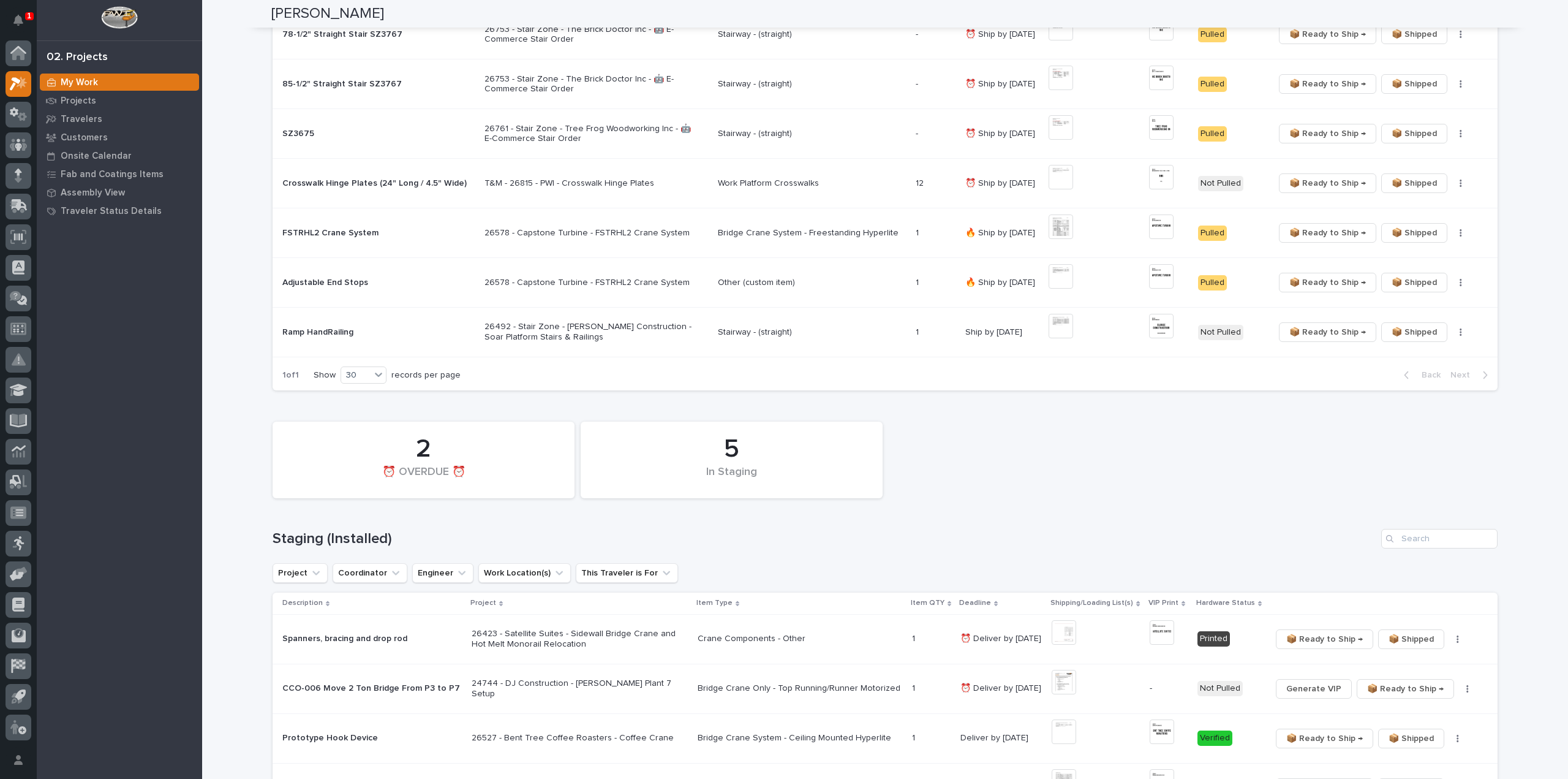
scroll to position [491, 0]
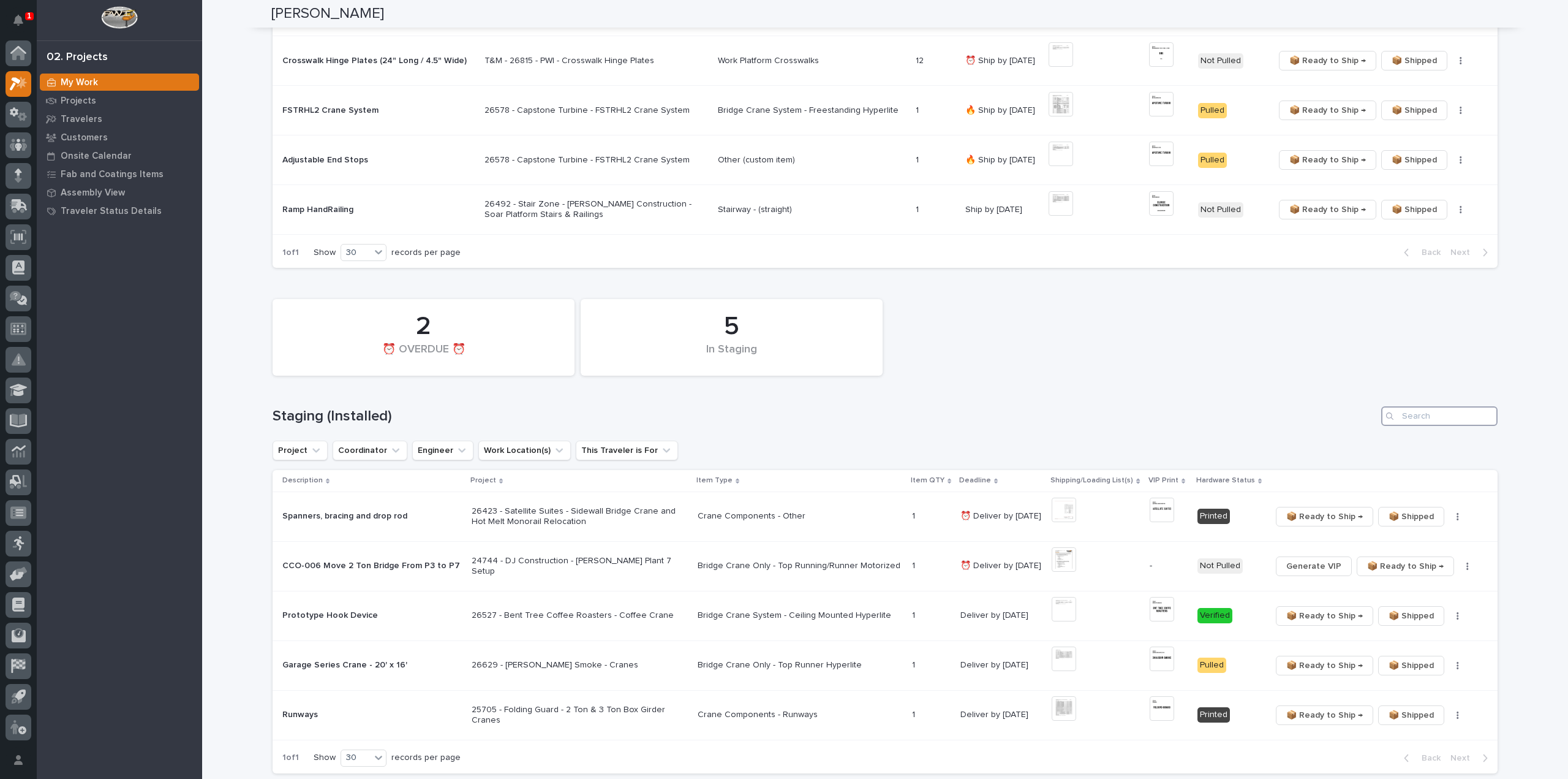
click at [1422, 414] on input "Search" at bounding box center [1439, 416] width 117 height 20
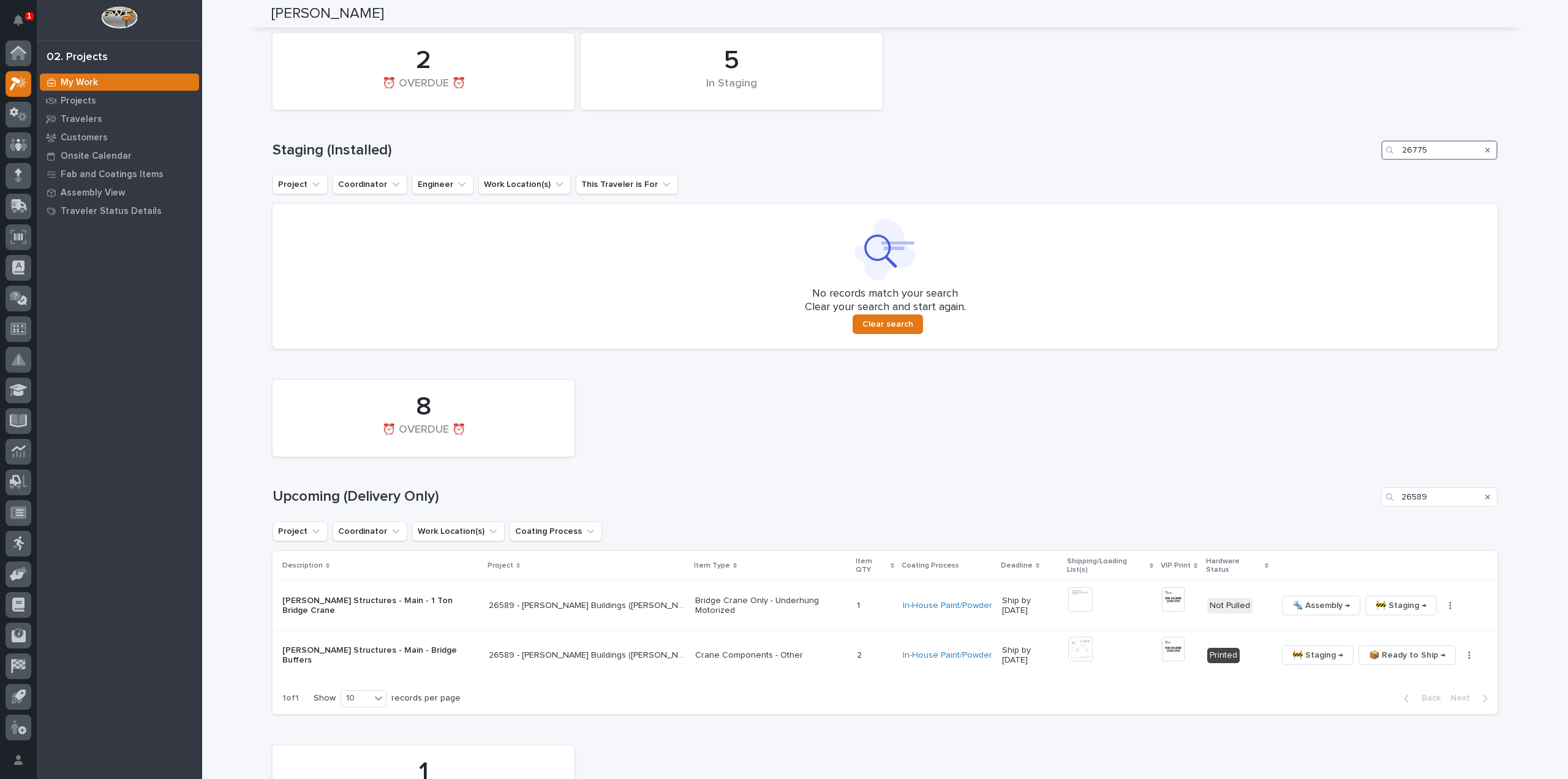
scroll to position [779, 0]
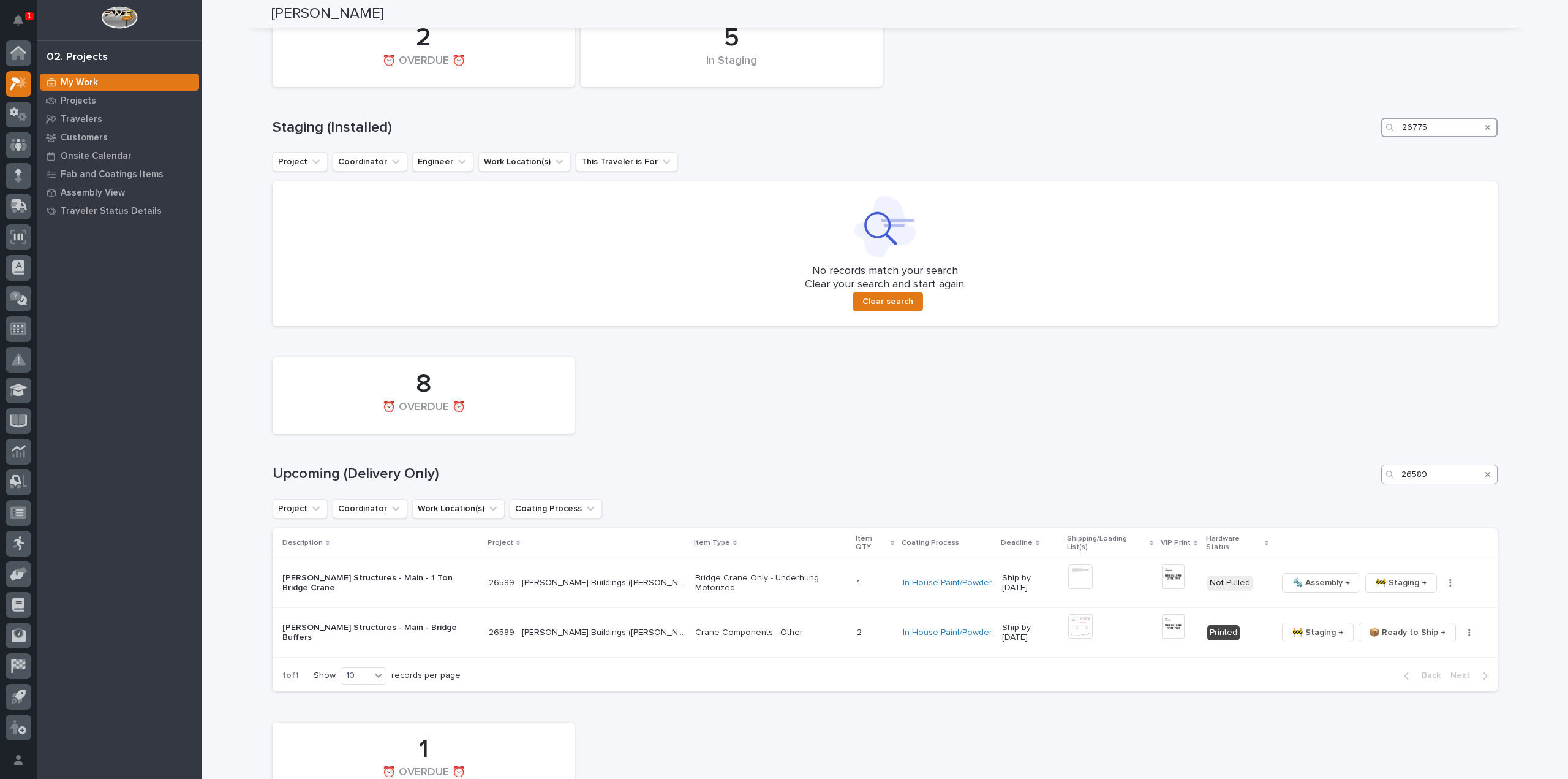
type input "26775"
drag, startPoint x: 1430, startPoint y: 474, endPoint x: 1368, endPoint y: 495, distance: 65.5
click at [1368, 495] on div "8 ⏰ OVERDUE ⏰ Upcoming (Delivery Only) 26589 Project Coordinator Work Location(…" at bounding box center [884, 521] width 1225 height 340
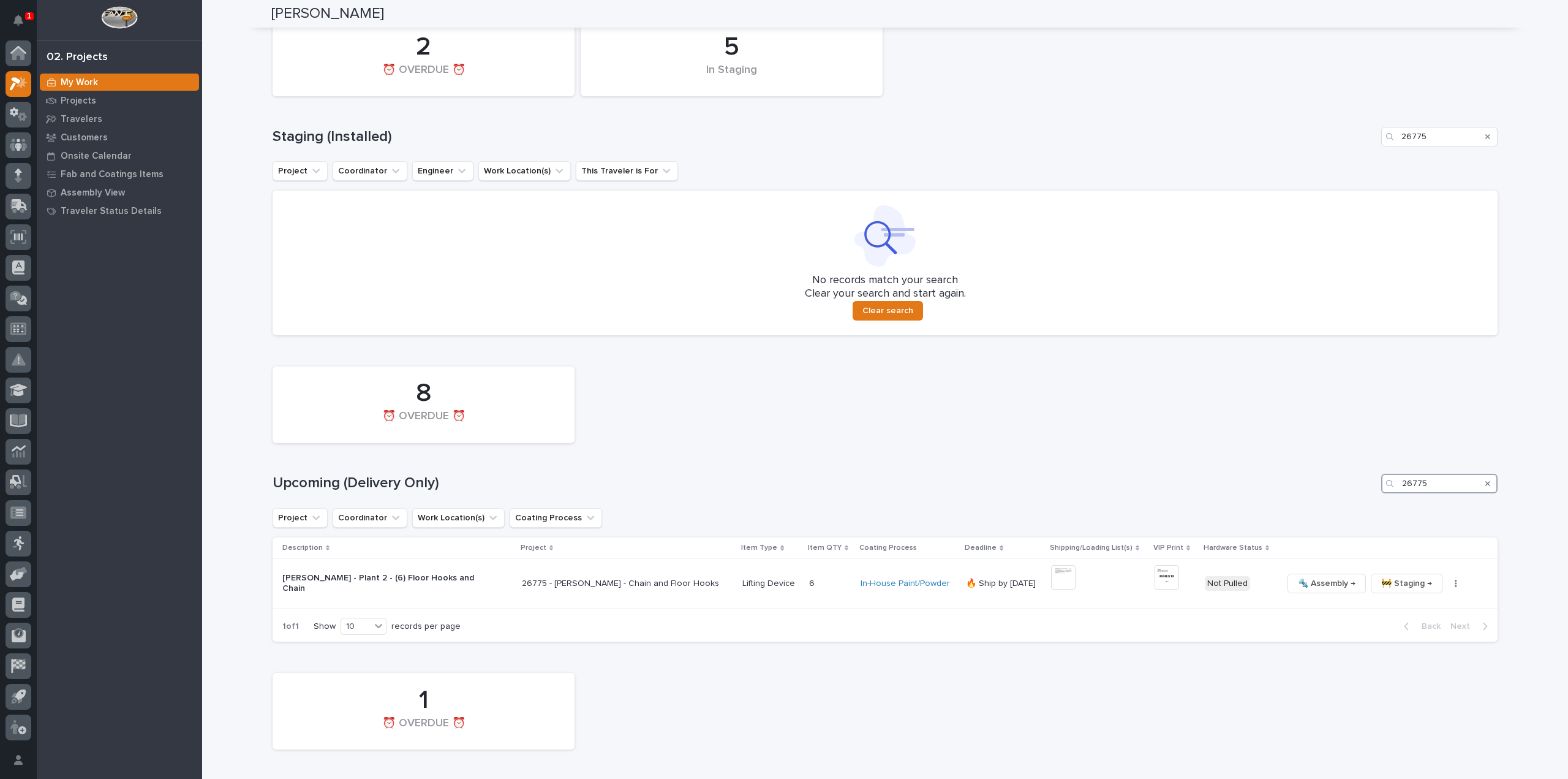
scroll to position [753, 0]
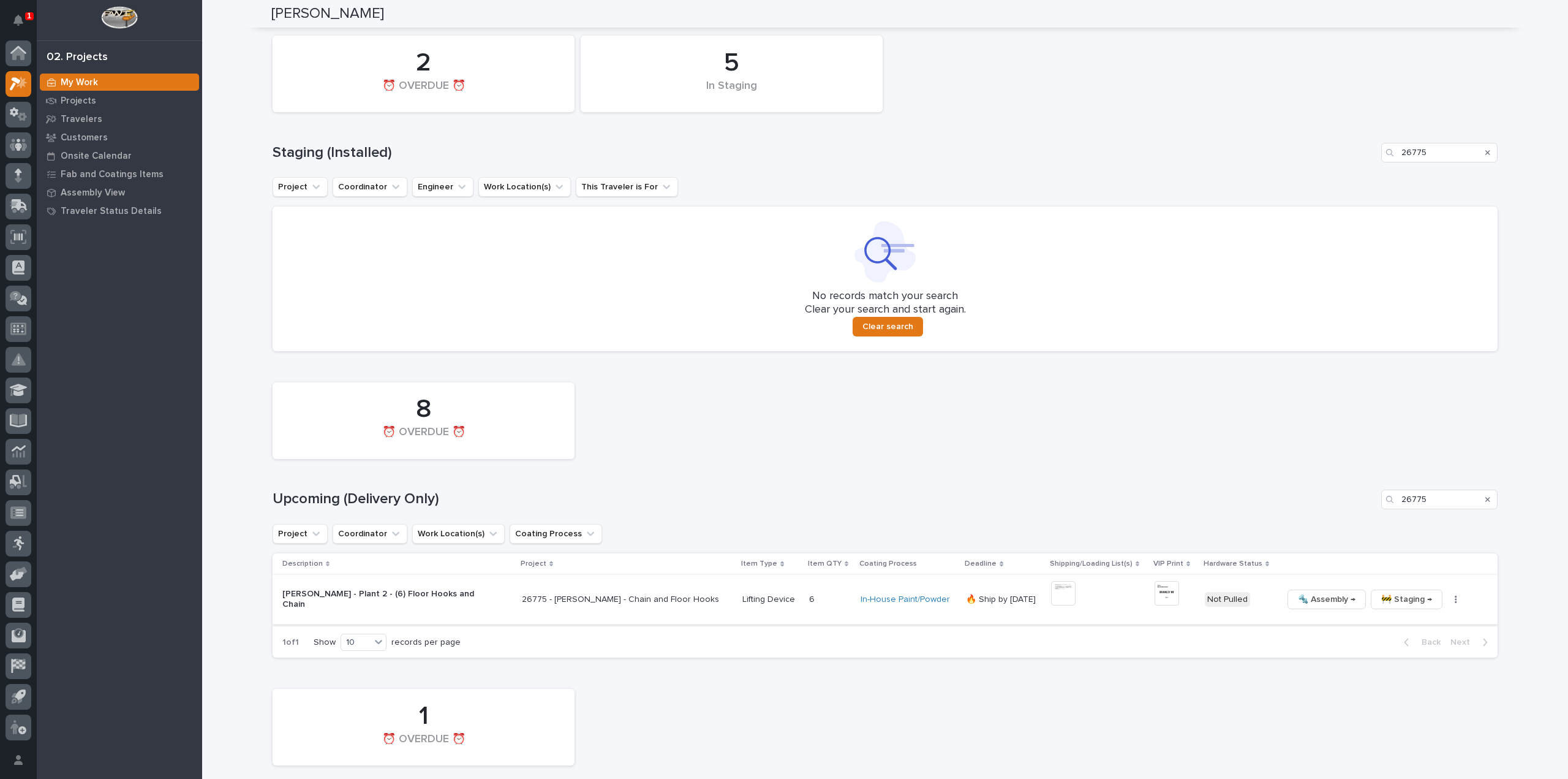
click at [1051, 592] on img at bounding box center [1063, 593] width 25 height 25
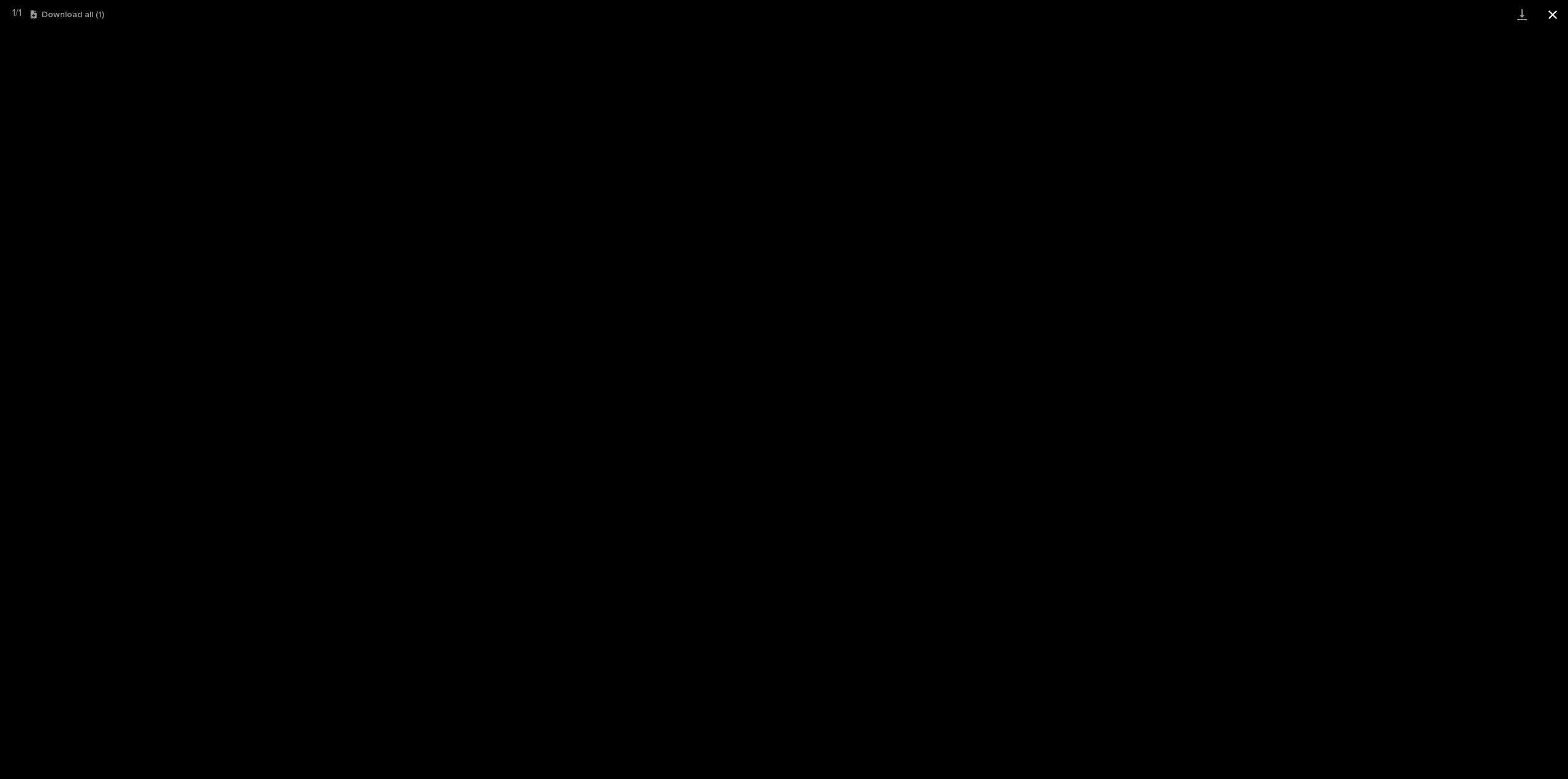
click at [1552, 17] on button "Close gallery" at bounding box center [1553, 14] width 30 height 28
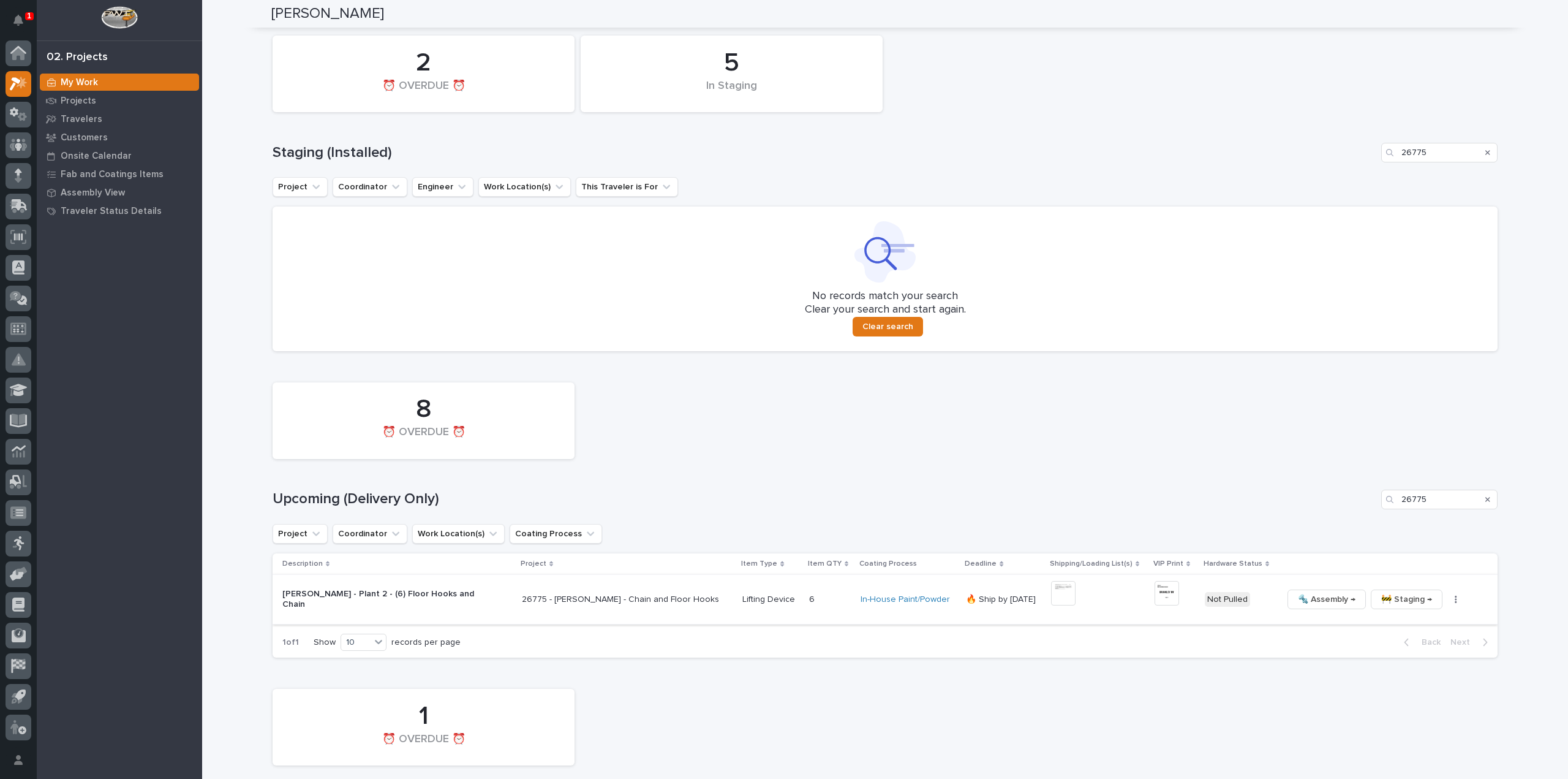
click at [1154, 596] on img at bounding box center [1167, 593] width 25 height 25
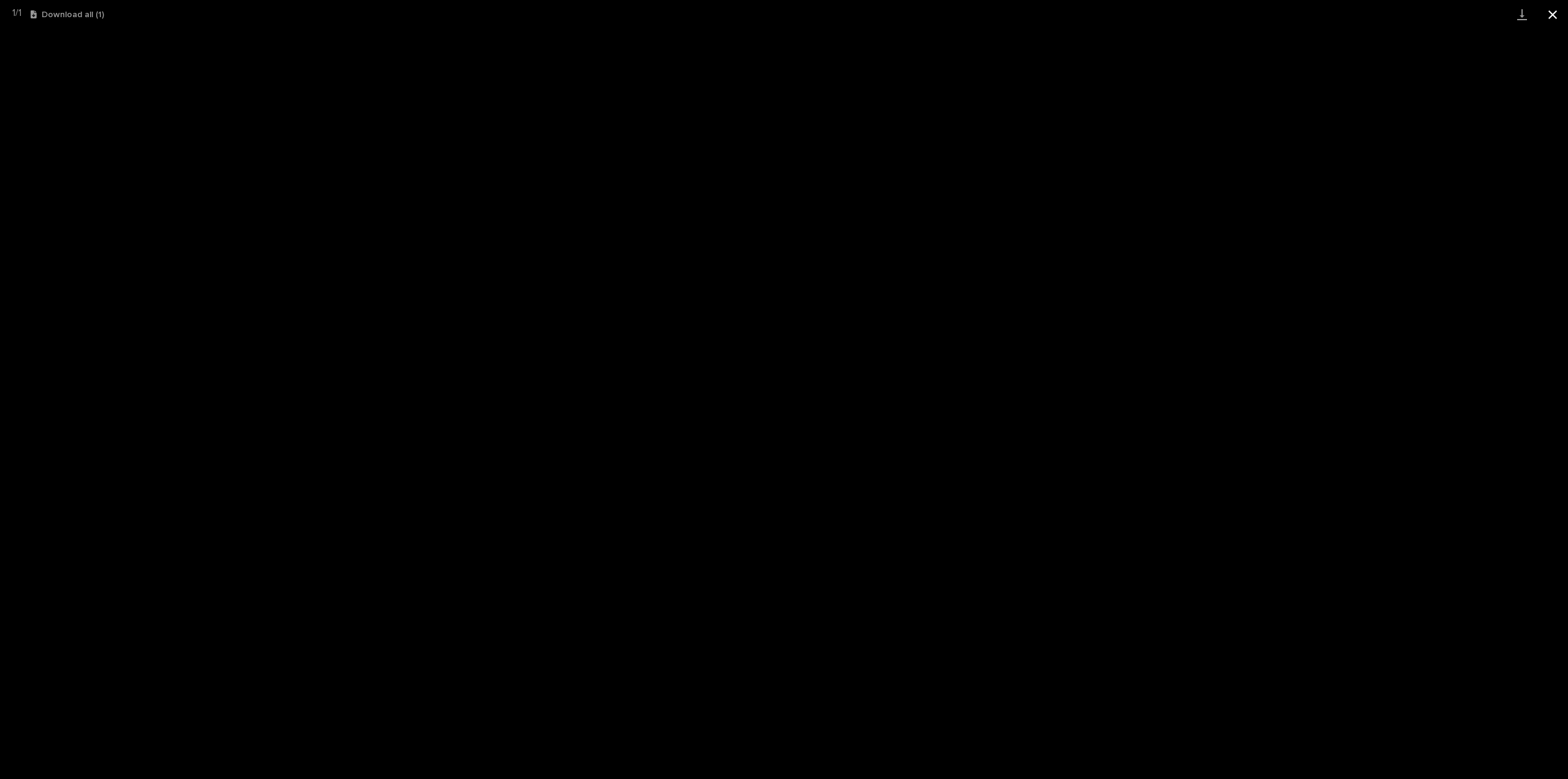
click at [1554, 14] on button "Close gallery" at bounding box center [1553, 14] width 30 height 28
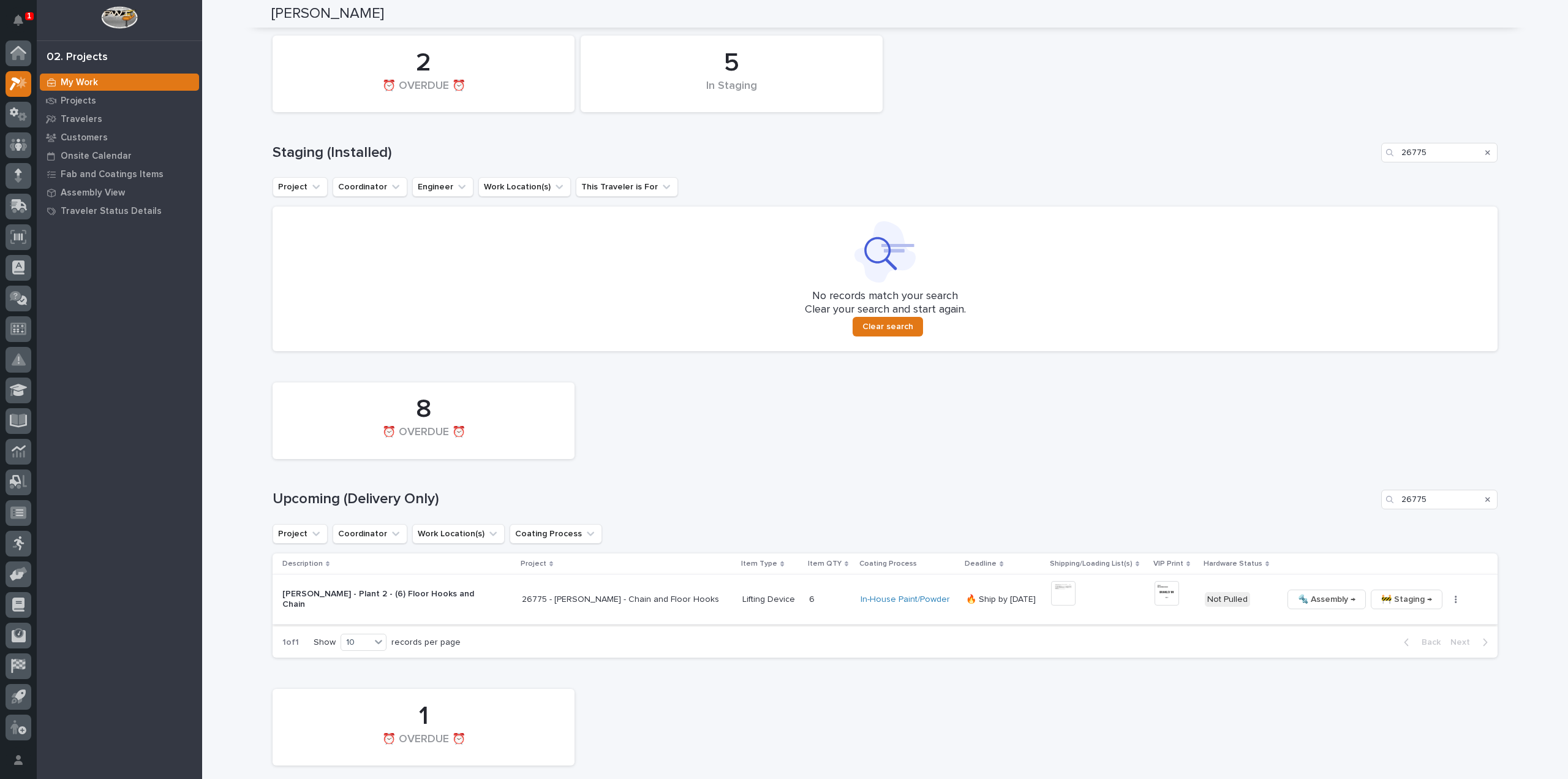
click at [1448, 600] on button "button" at bounding box center [1456, 599] width 17 height 9
click at [1397, 680] on span "🔩 Hardware" at bounding box center [1383, 682] width 51 height 14
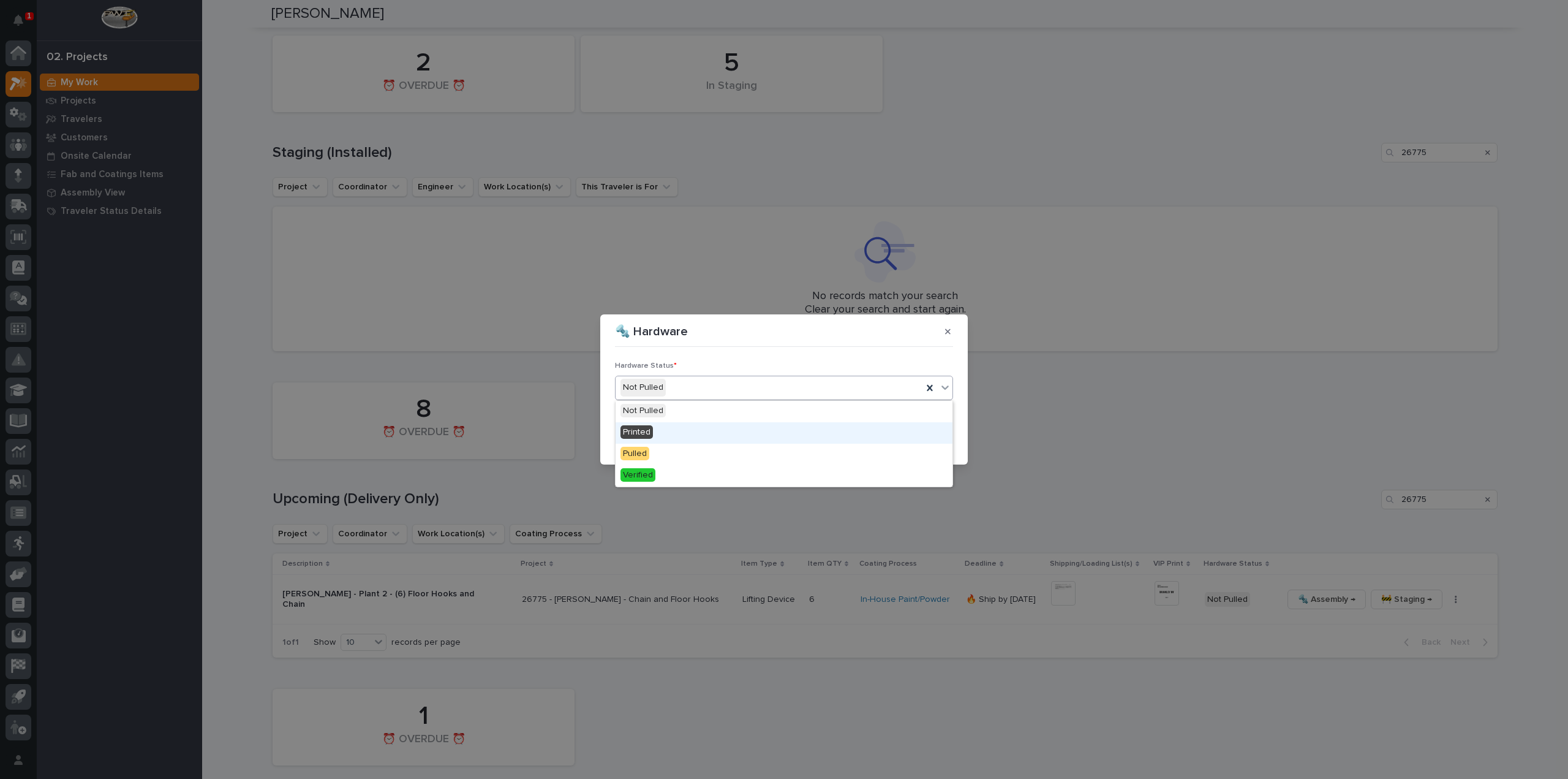
drag, startPoint x: 644, startPoint y: 421, endPoint x: 808, endPoint y: 471, distance: 171.5
click at [646, 432] on span "Printed" at bounding box center [636, 432] width 32 height 13
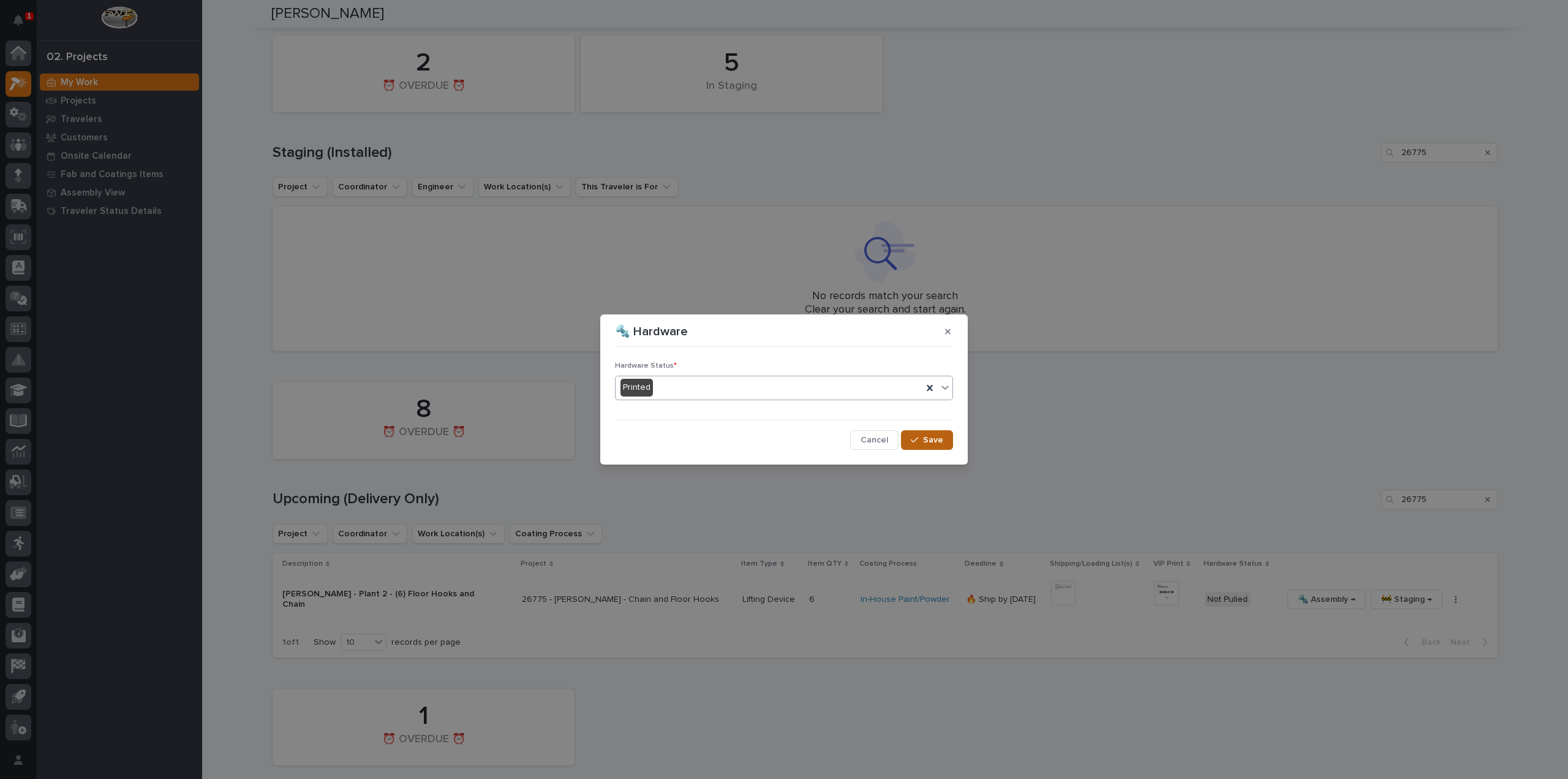
click at [923, 440] on div "button" at bounding box center [916, 439] width 12 height 9
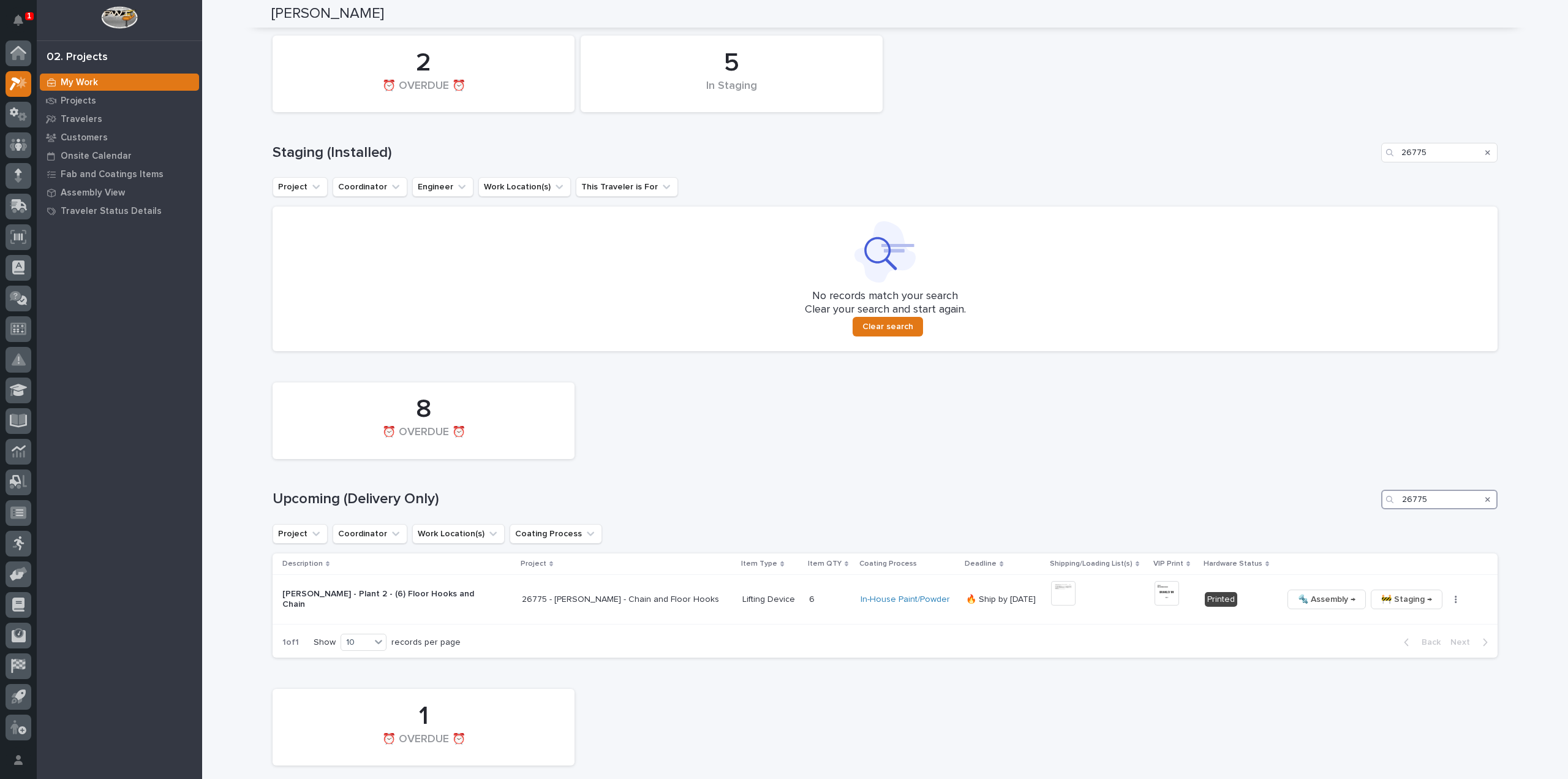
drag, startPoint x: 1438, startPoint y: 503, endPoint x: 1347, endPoint y: 508, distance: 91.1
click at [1347, 508] on div "8 ⏰ OVERDUE ⏰ Upcoming (Delivery Only) 26775 Project Coordinator Work Location(…" at bounding box center [884, 516] width 1225 height 282
type input "26768"
click at [1057, 596] on img at bounding box center [1069, 593] width 25 height 25
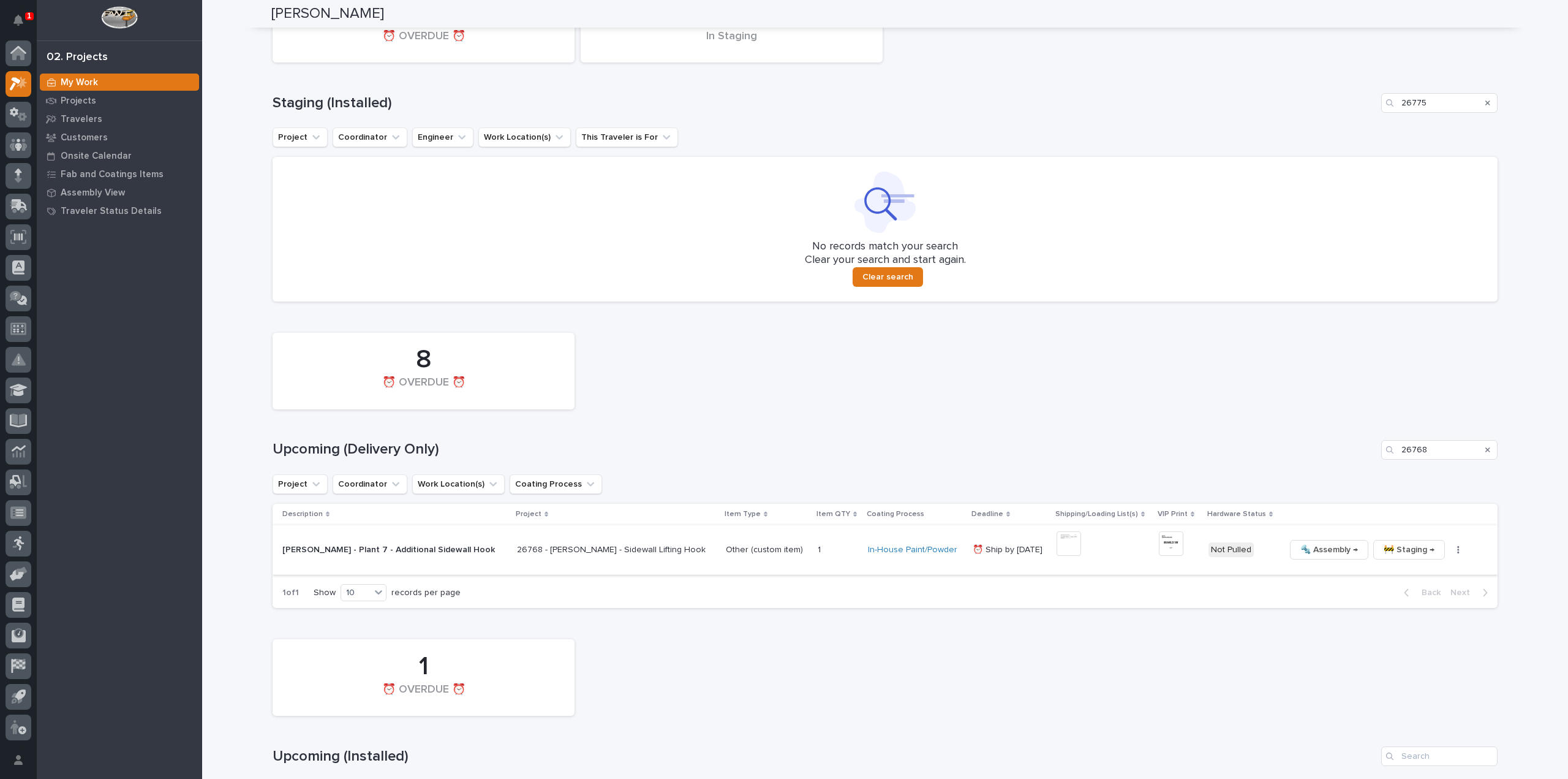
scroll to position [729, 0]
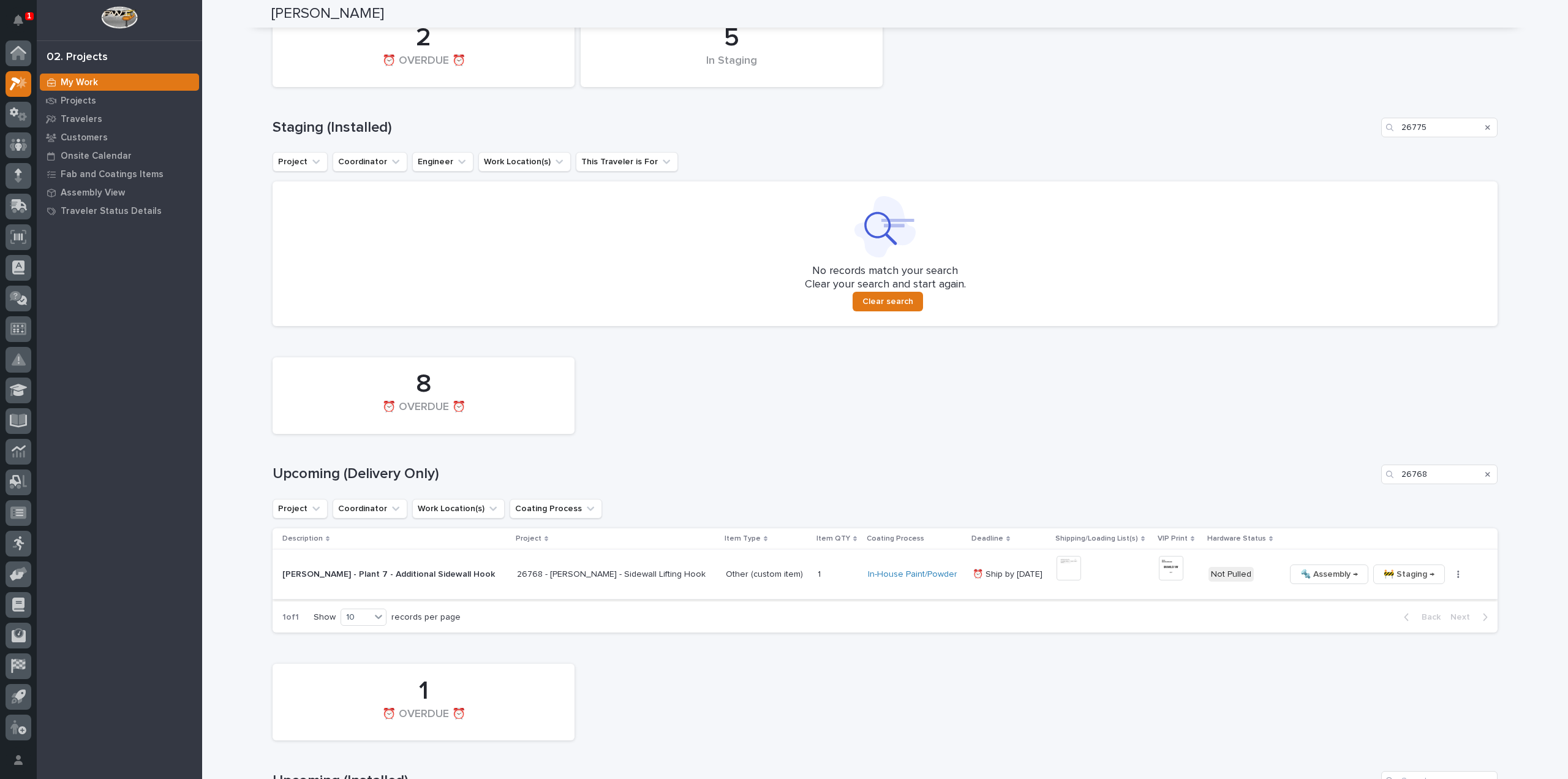
click at [1057, 561] on img at bounding box center [1069, 568] width 25 height 25
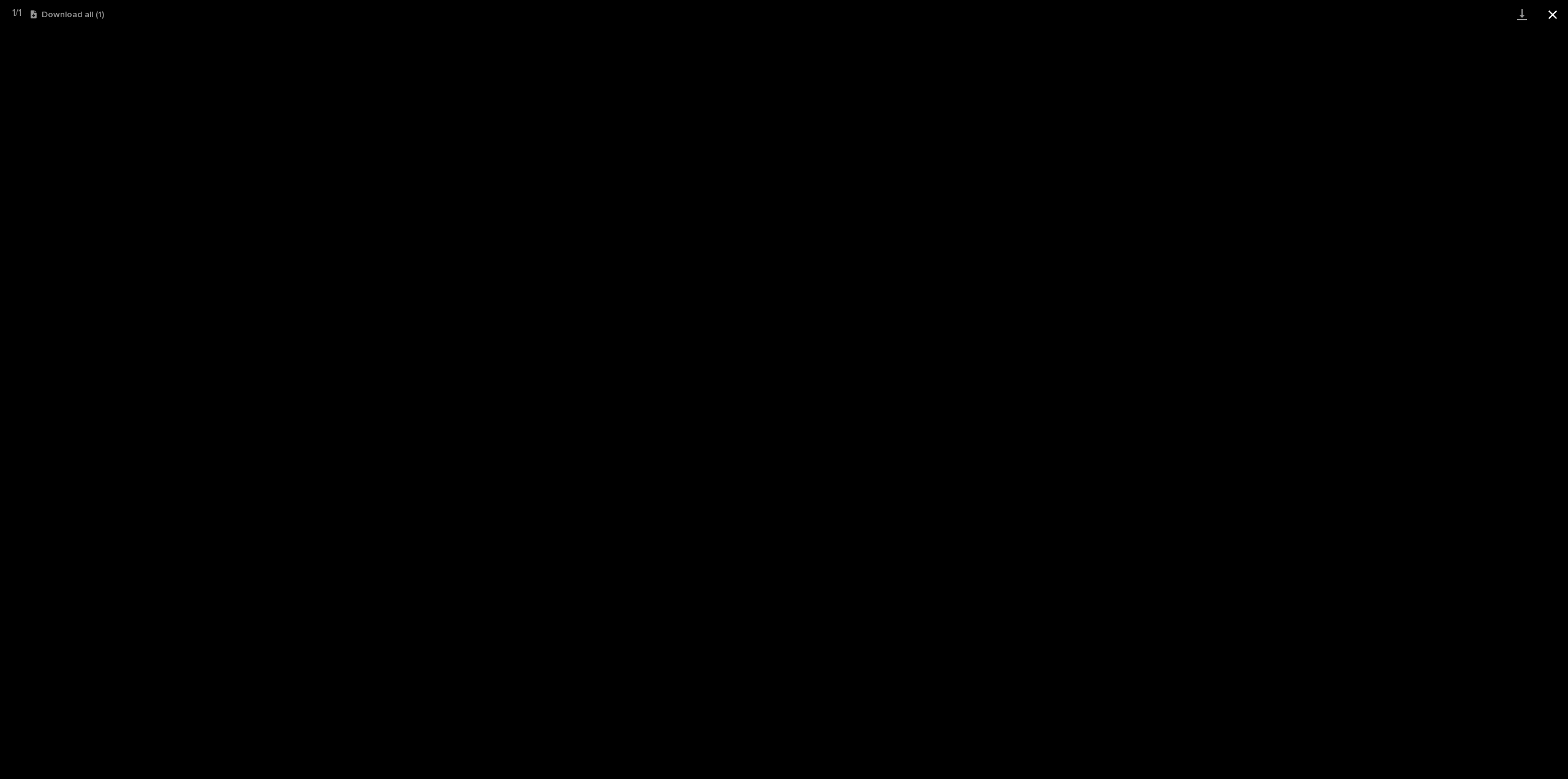
click at [1552, 13] on button "Close gallery" at bounding box center [1553, 14] width 30 height 28
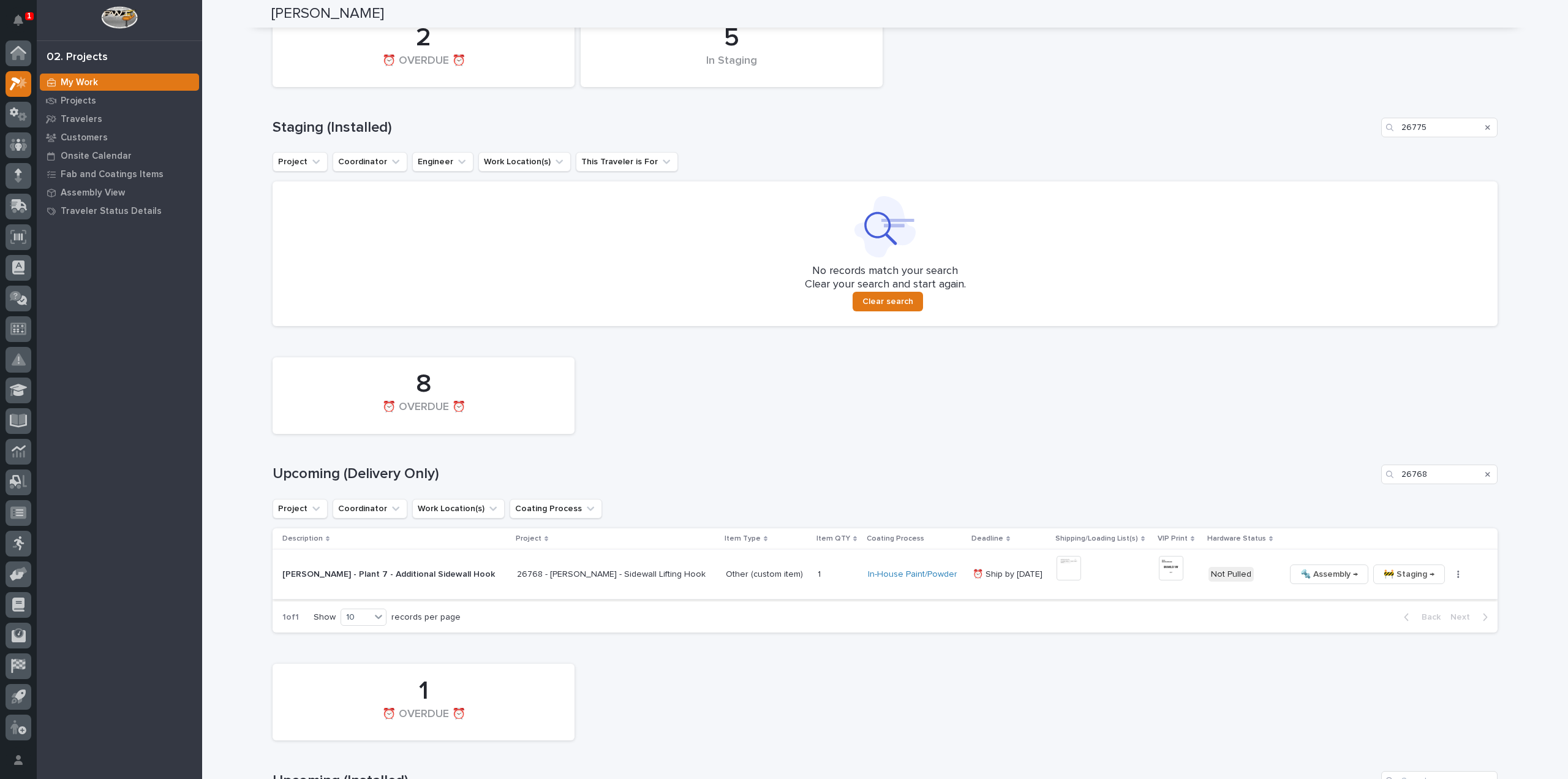
click at [1159, 575] on img at bounding box center [1171, 568] width 25 height 25
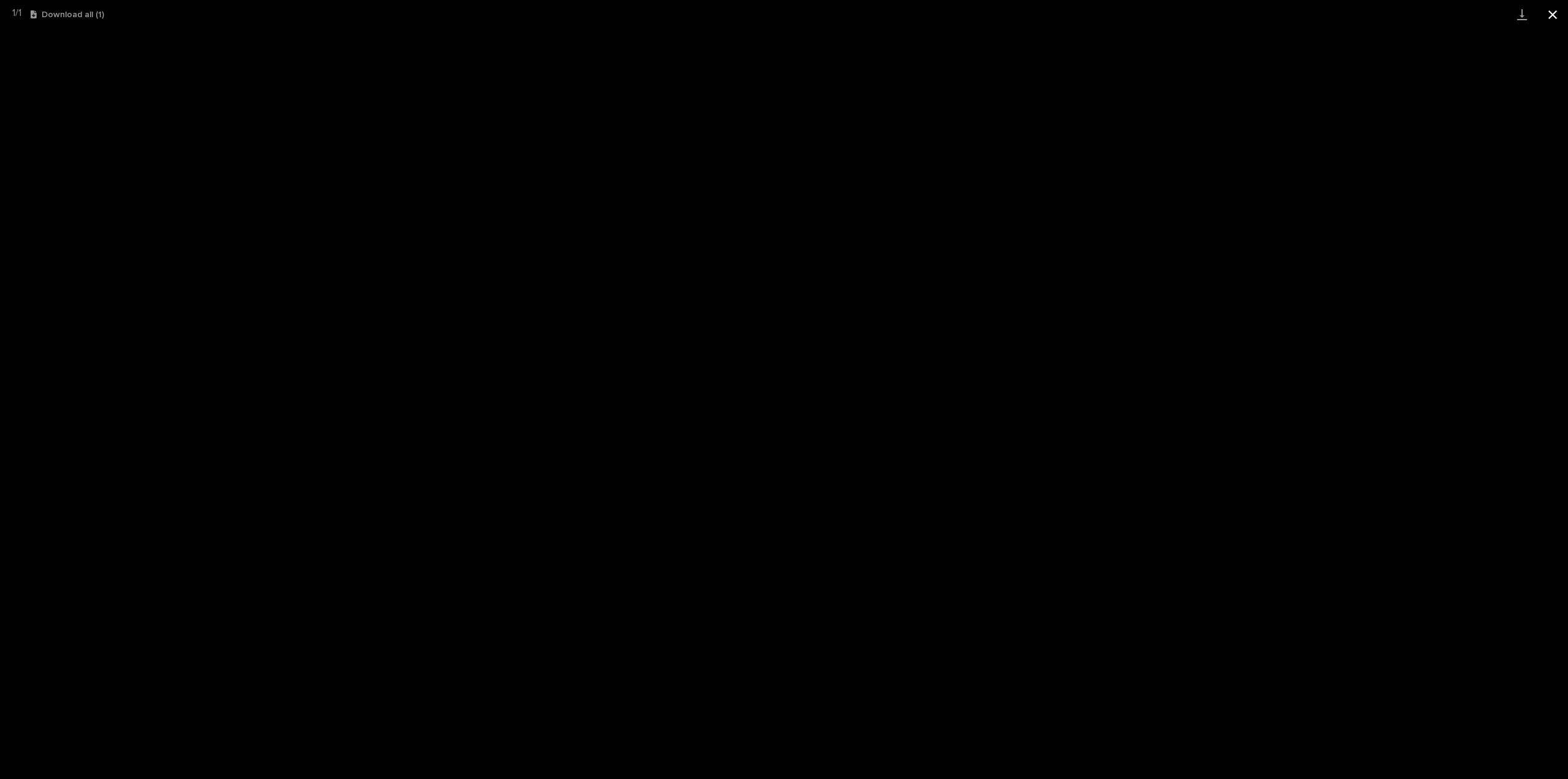
click at [1550, 10] on button "Close gallery" at bounding box center [1553, 14] width 30 height 28
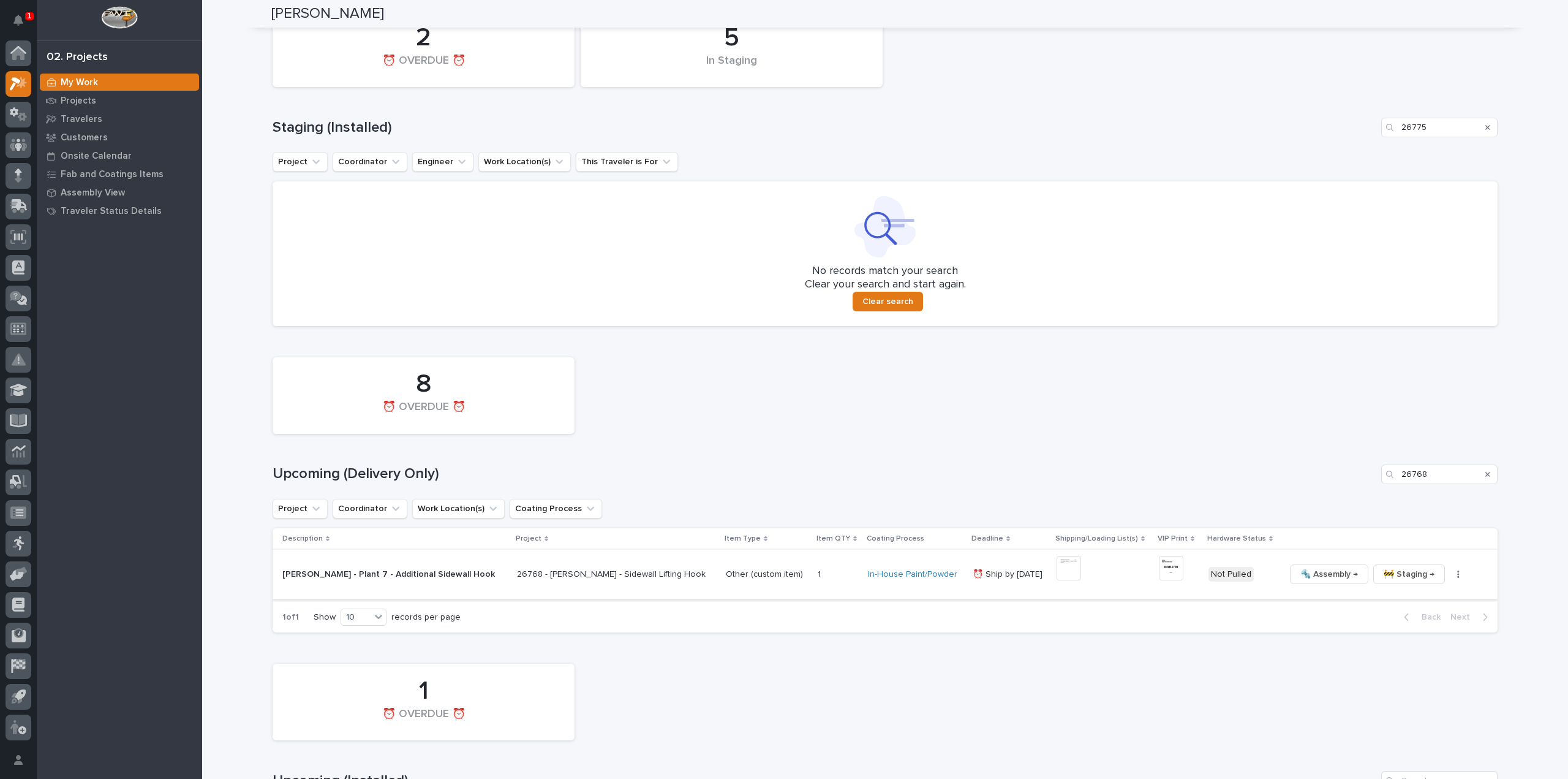
click at [1457, 574] on icon "button" at bounding box center [1458, 573] width 3 height 9
click at [1394, 657] on span "🔩 Hardware" at bounding box center [1387, 657] width 51 height 14
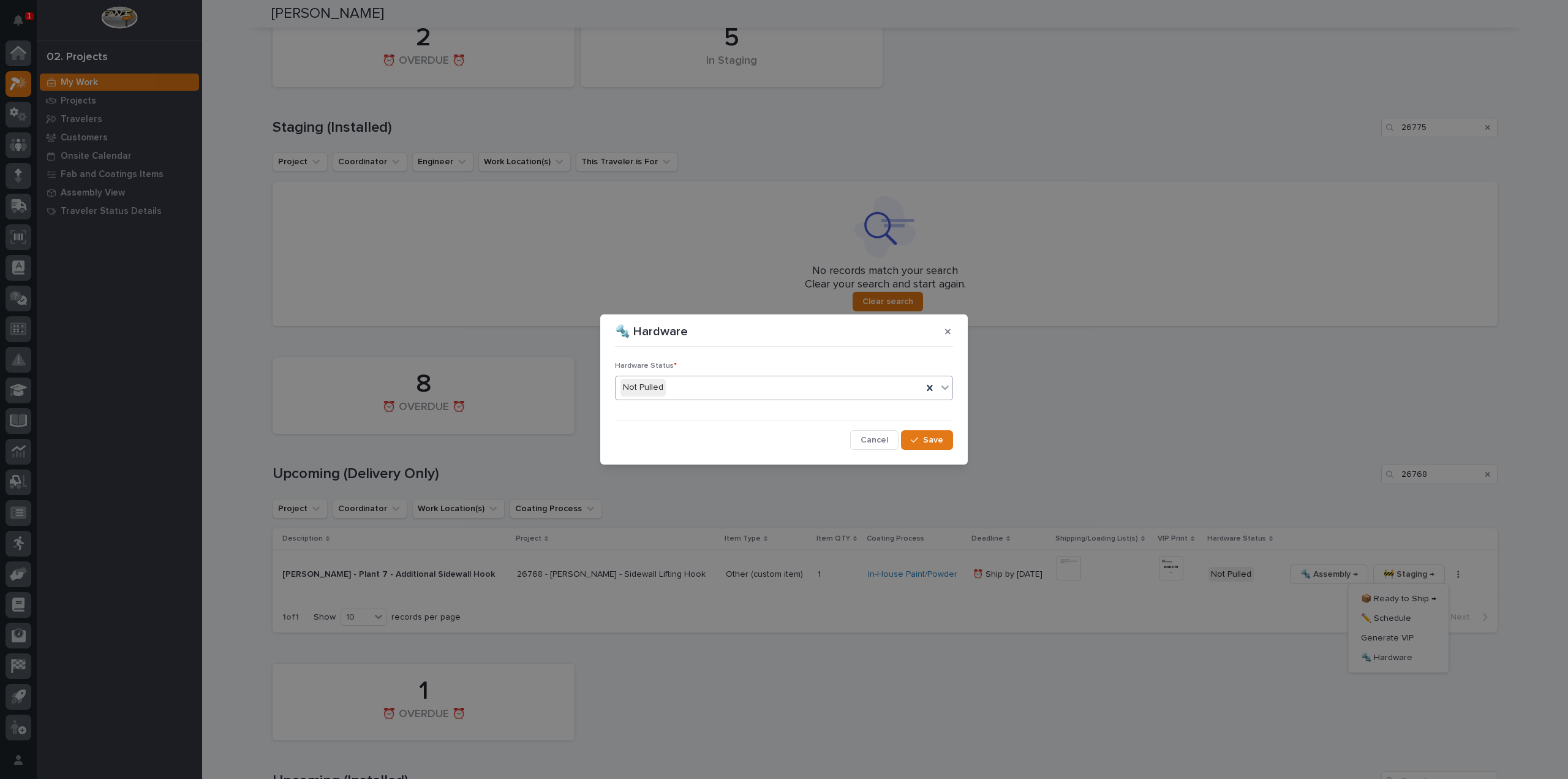
click at [667, 383] on div "Not Pulled" at bounding box center [768, 387] width 306 height 20
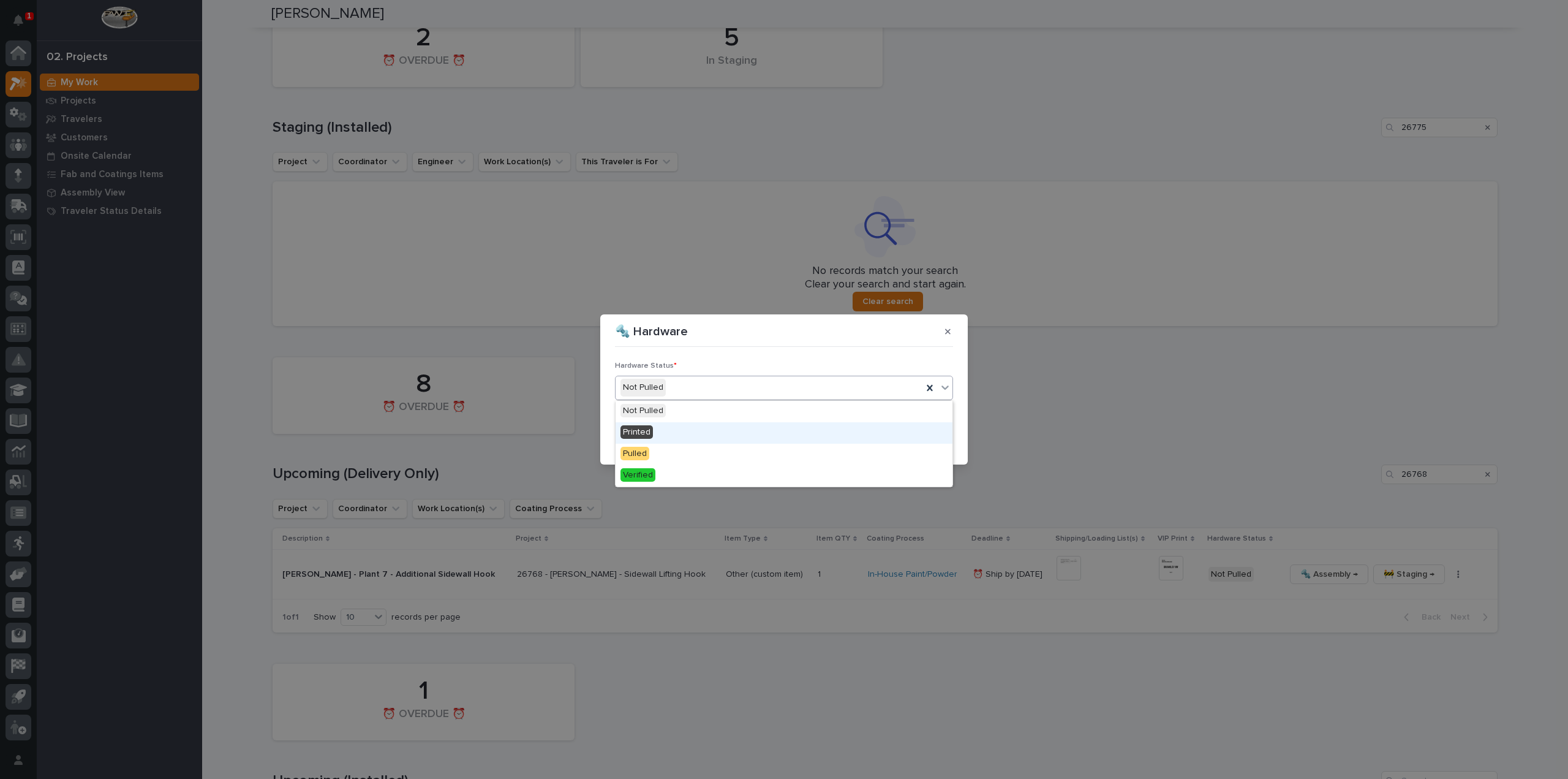
click at [687, 433] on div "Printed" at bounding box center [784, 433] width 337 height 22
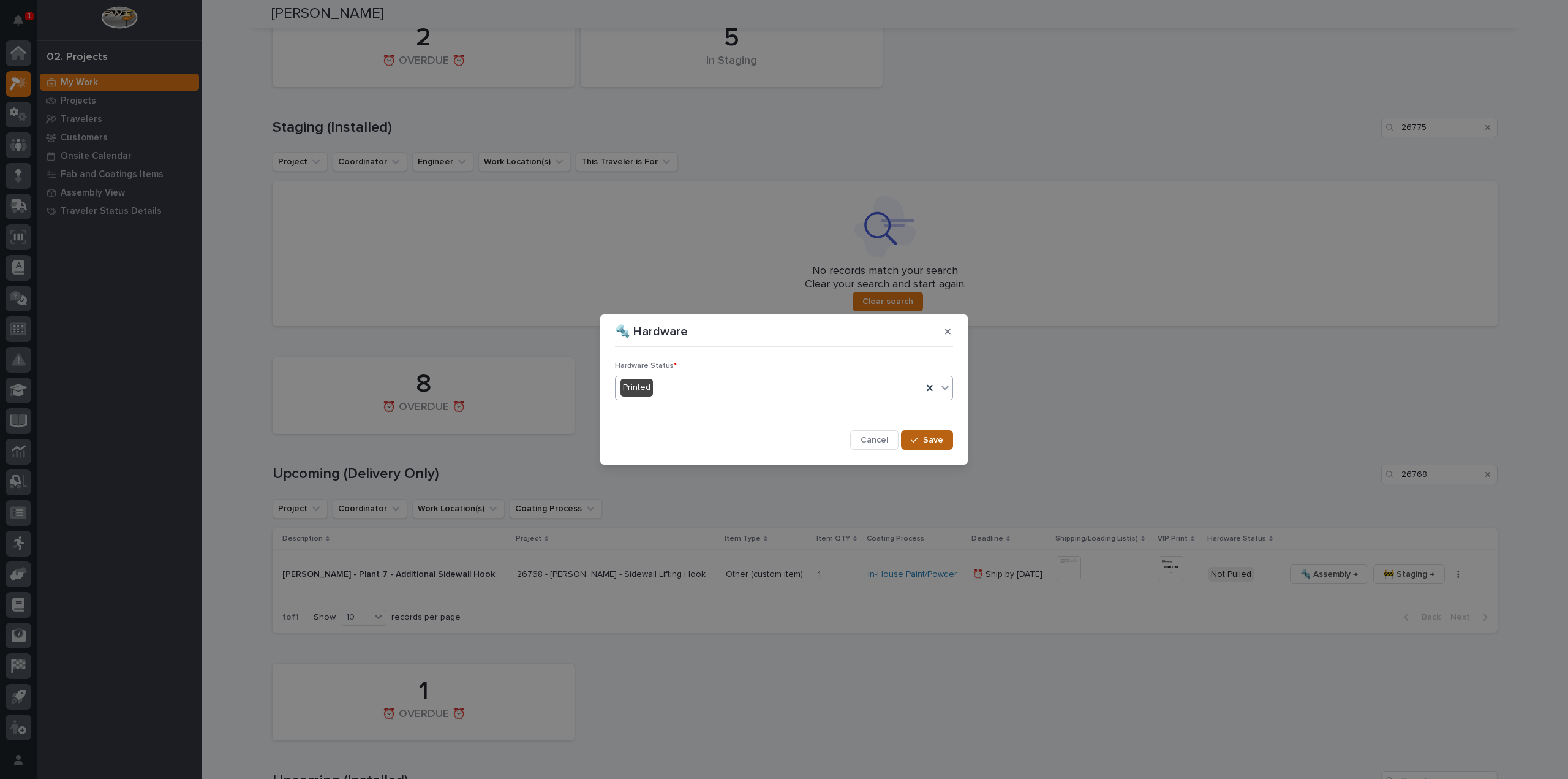
click at [940, 442] on span "Save" at bounding box center [932, 440] width 20 height 11
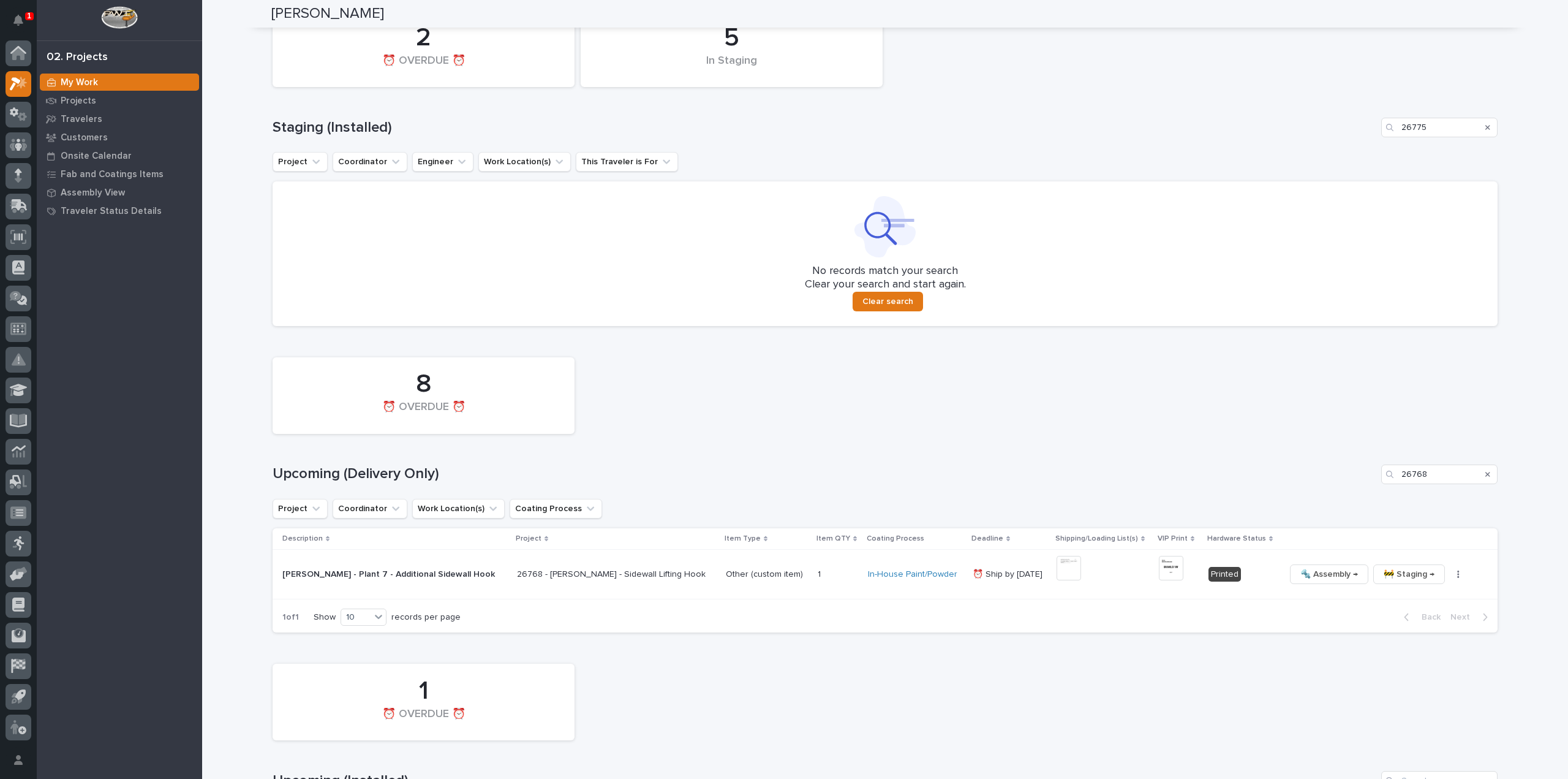
click at [1487, 472] on div "Search" at bounding box center [1487, 473] width 20 height 20
click at [1485, 473] on div "Search" at bounding box center [1487, 473] width 20 height 20
click at [1485, 476] on icon "Search" at bounding box center [1487, 474] width 5 height 8
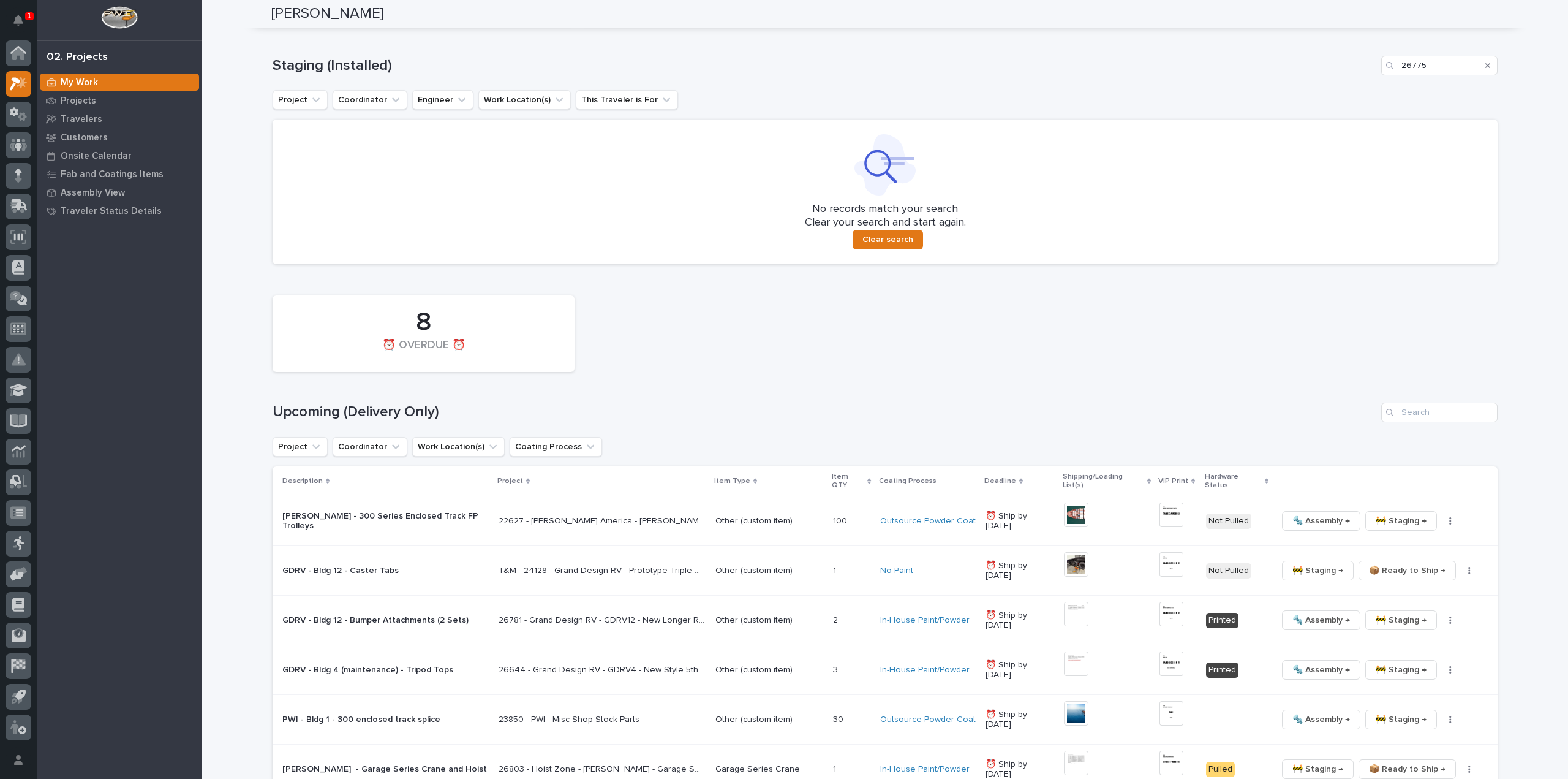
scroll to position [584, 0]
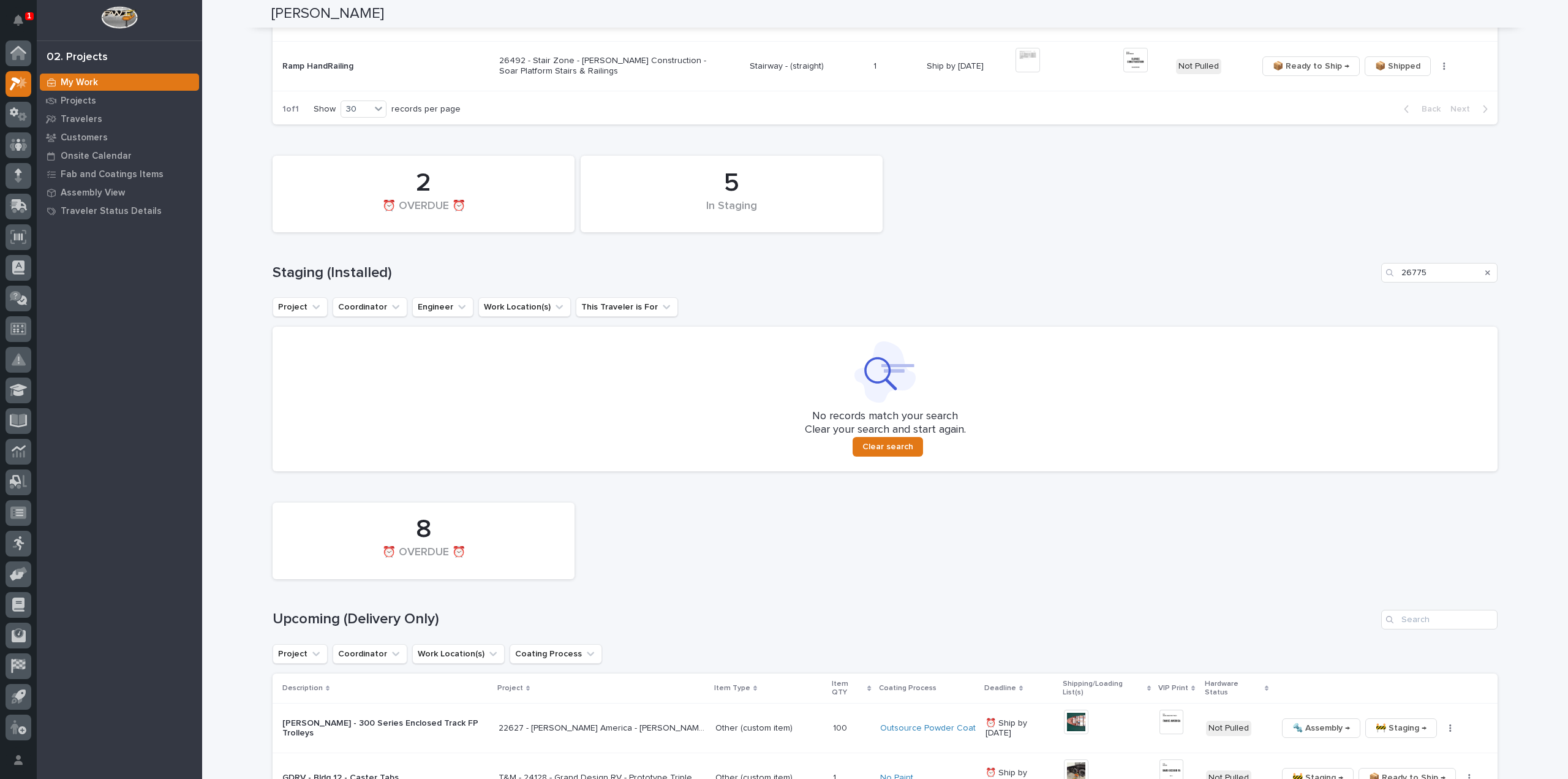
click at [1485, 271] on icon "Search" at bounding box center [1487, 272] width 5 height 8
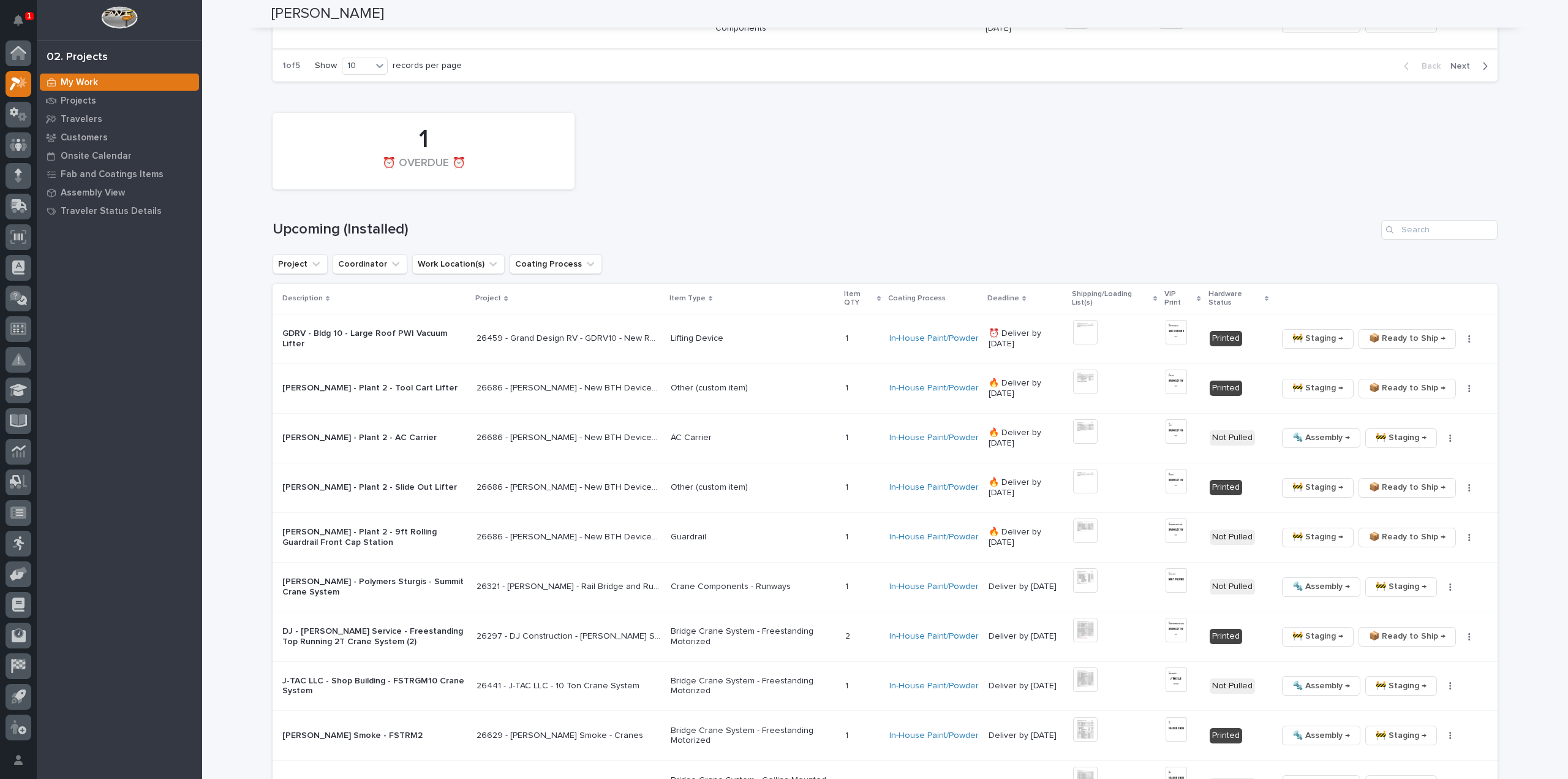
scroll to position [2050, 0]
